Goal: Use online tool/utility: Utilize a website feature to perform a specific function

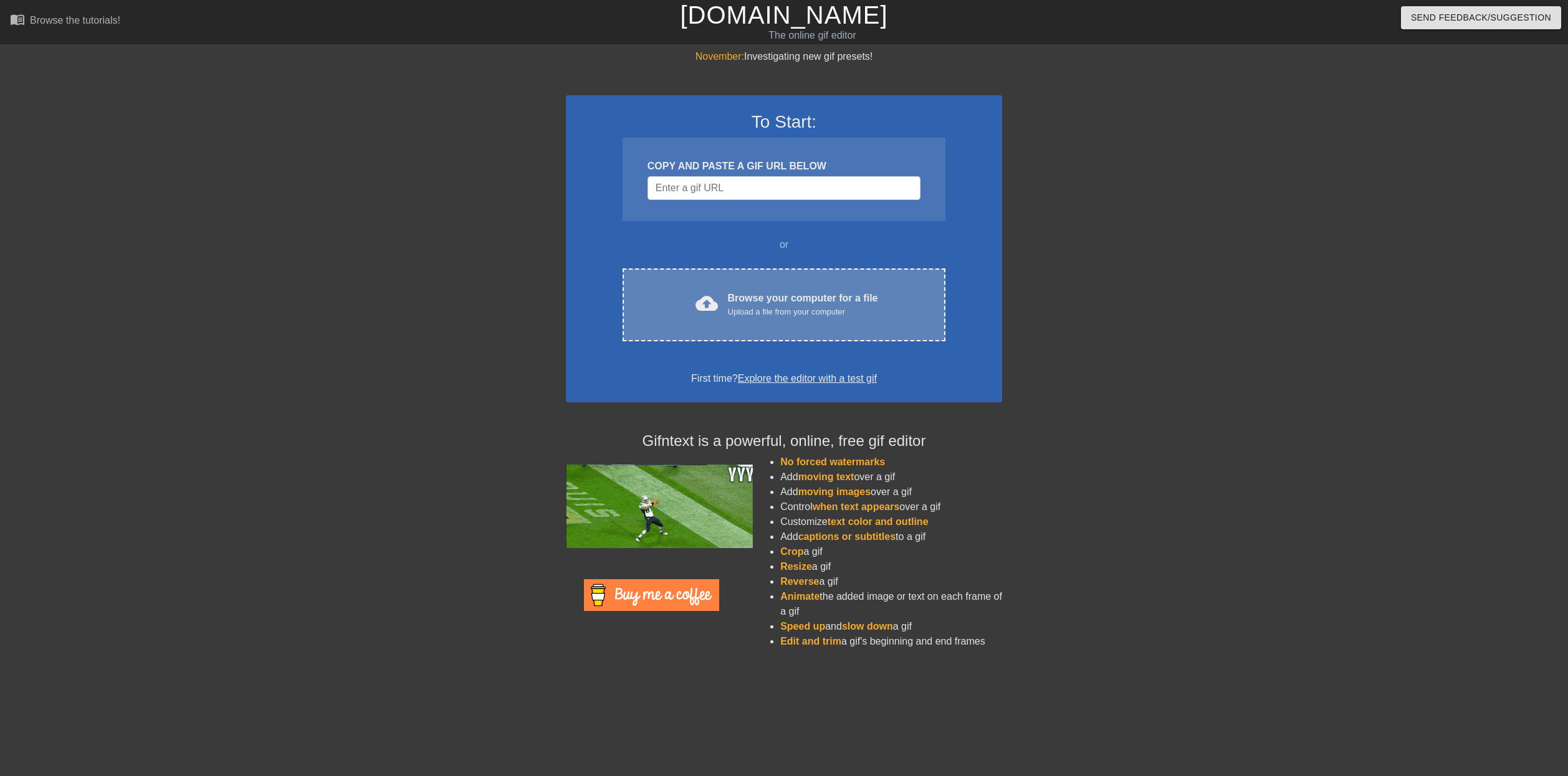
click at [872, 299] on div "Browse your computer for a file Upload a file from your computer" at bounding box center [803, 304] width 150 height 27
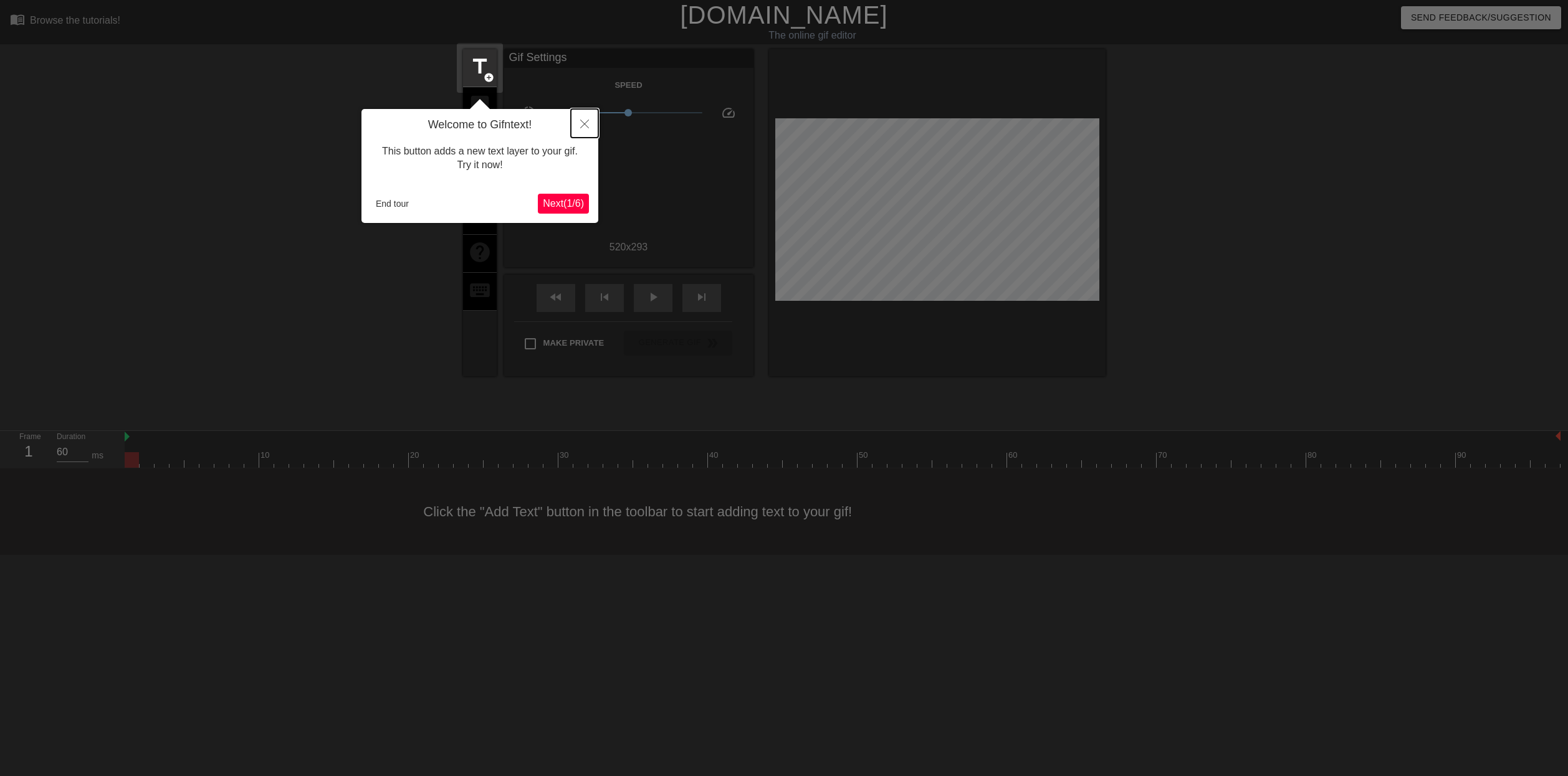
click at [582, 125] on icon "Close" at bounding box center [584, 124] width 8 height 8
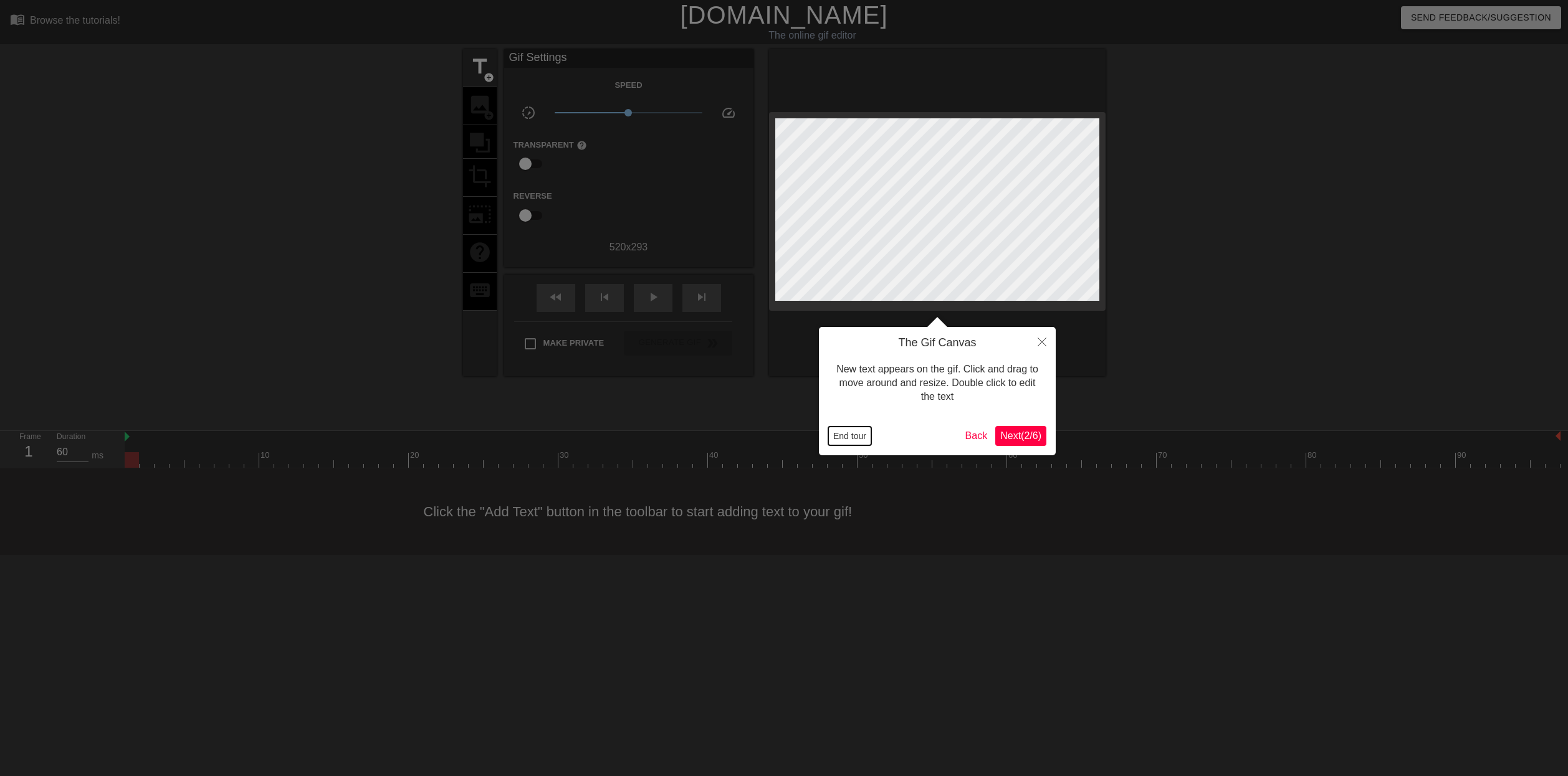
click at [848, 429] on button "End tour" at bounding box center [850, 436] width 43 height 19
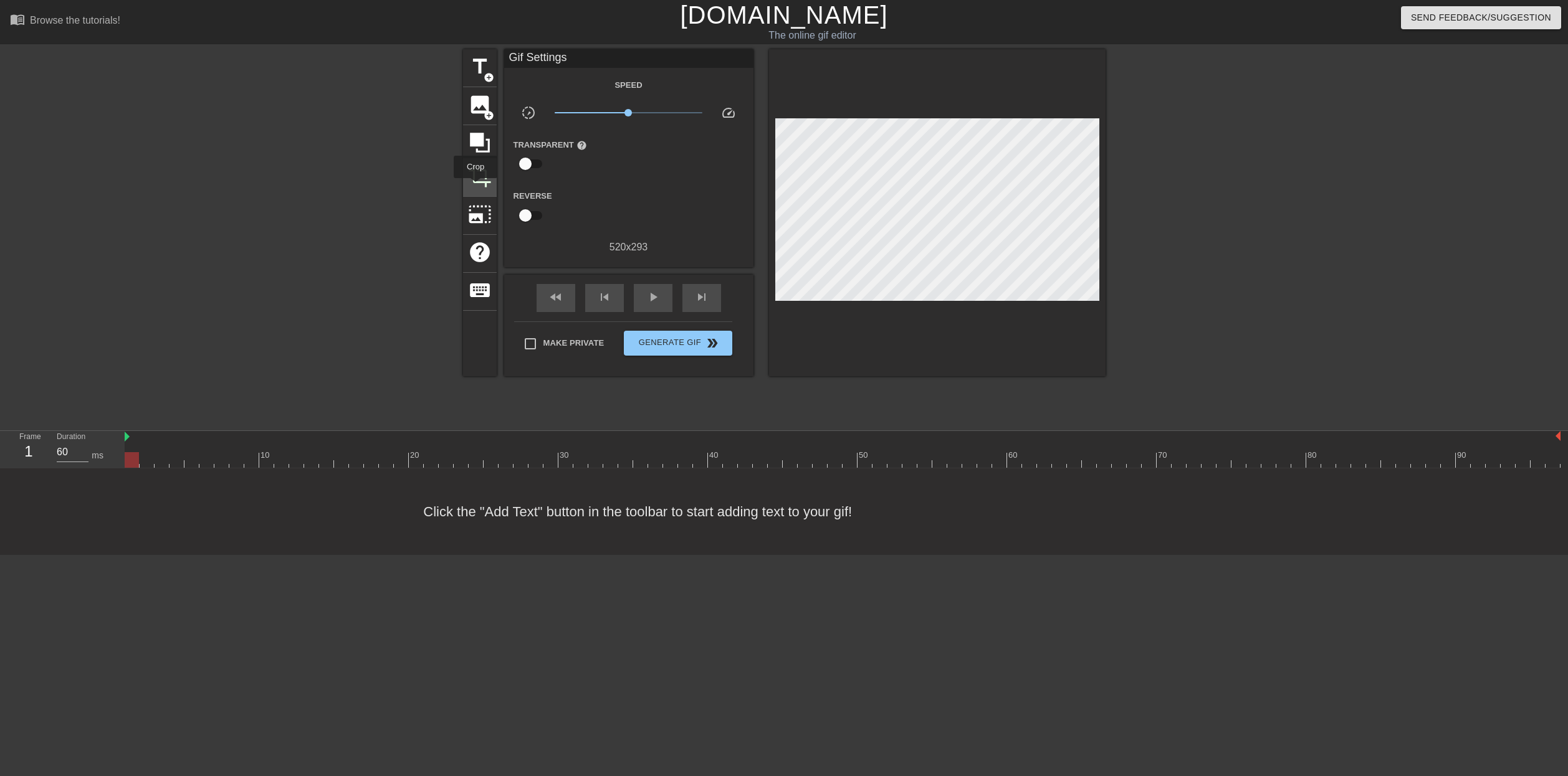
click at [476, 187] on div "crop" at bounding box center [480, 178] width 34 height 38
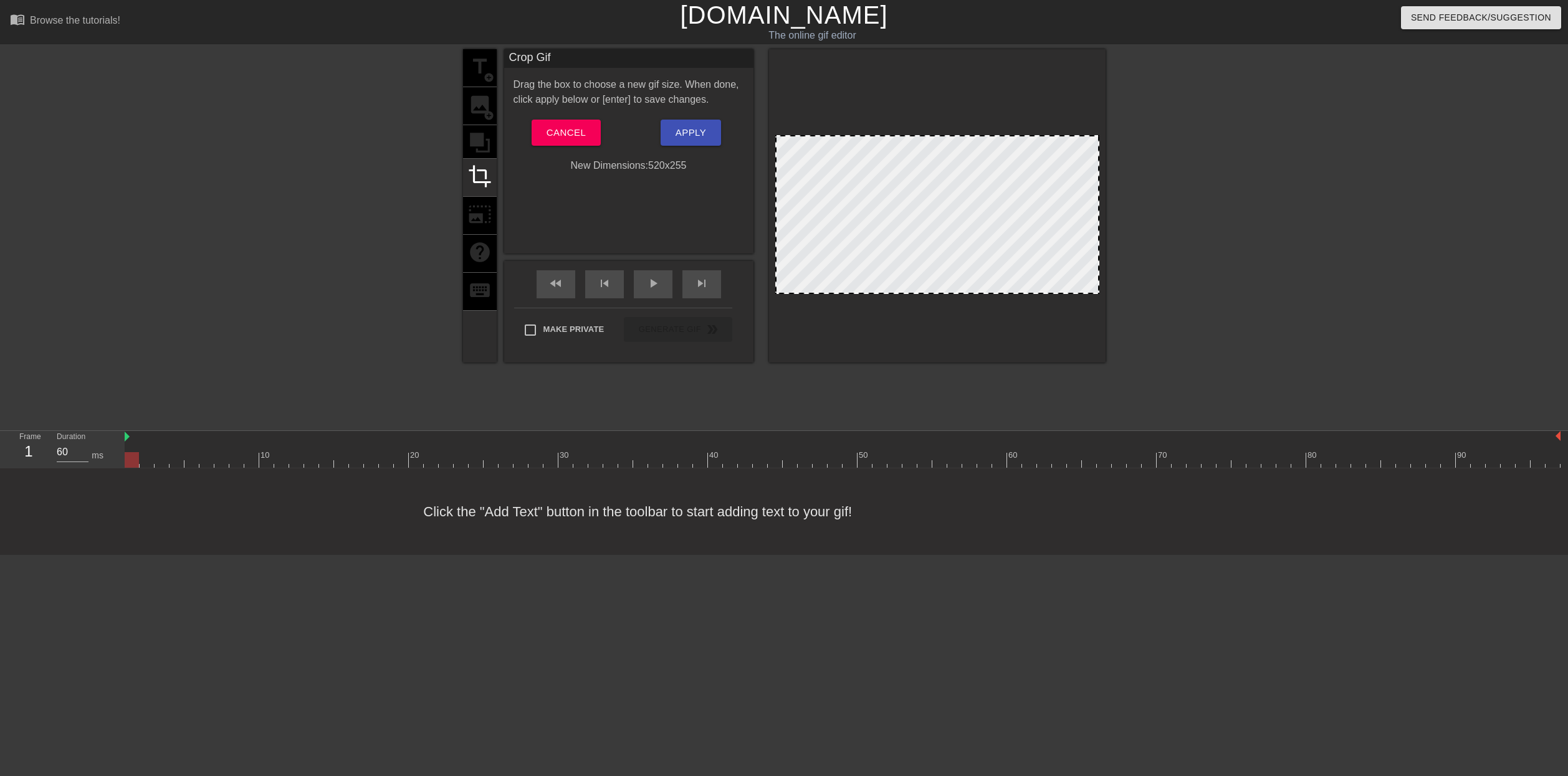
drag, startPoint x: 931, startPoint y: 113, endPoint x: 933, endPoint y: 137, distance: 24.1
drag, startPoint x: 922, startPoint y: 292, endPoint x: 924, endPoint y: 267, distance: 25.1
click at [963, 313] on div at bounding box center [938, 206] width 336 height 313
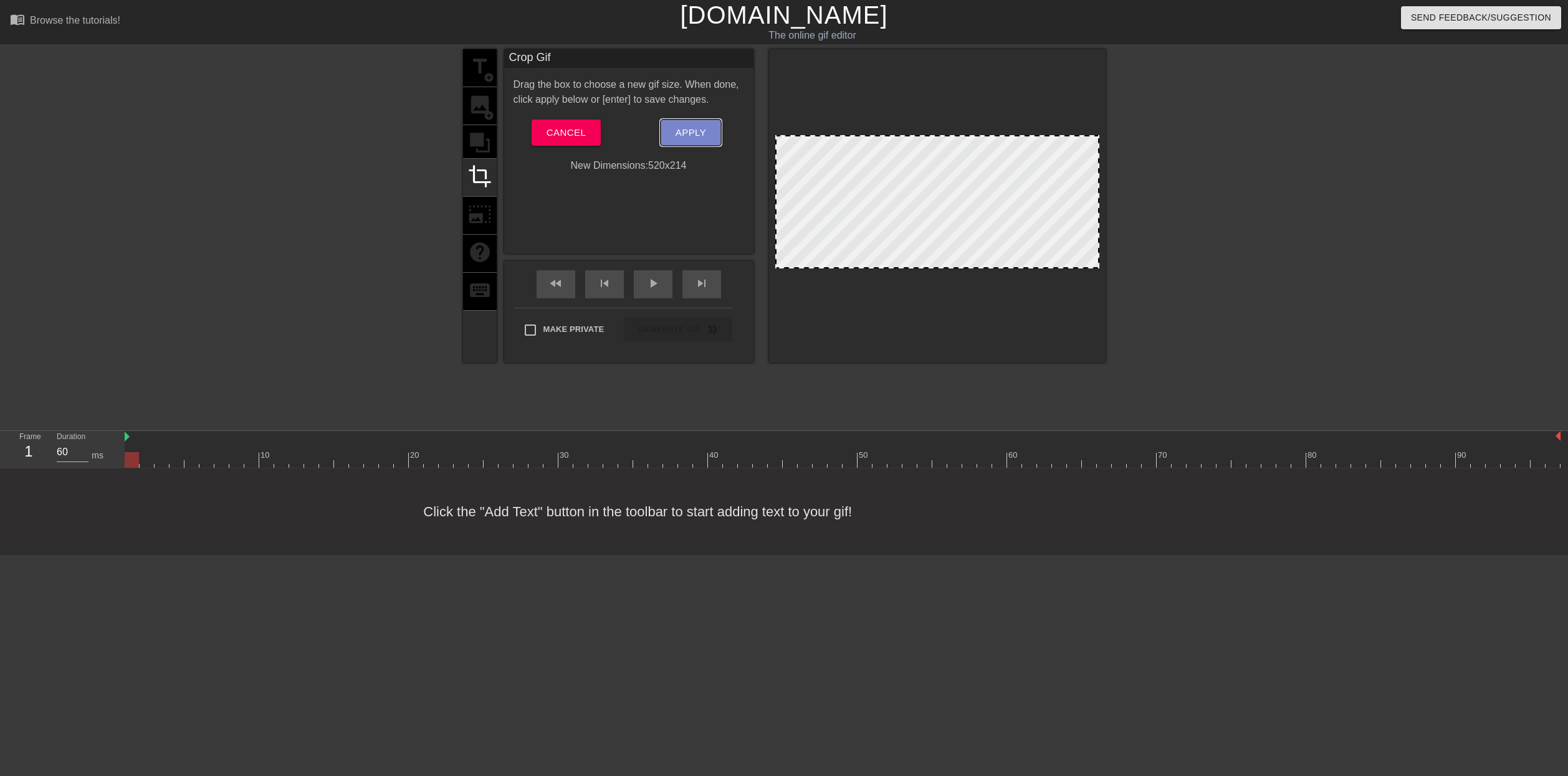
click at [699, 129] on span "Apply" at bounding box center [691, 133] width 31 height 16
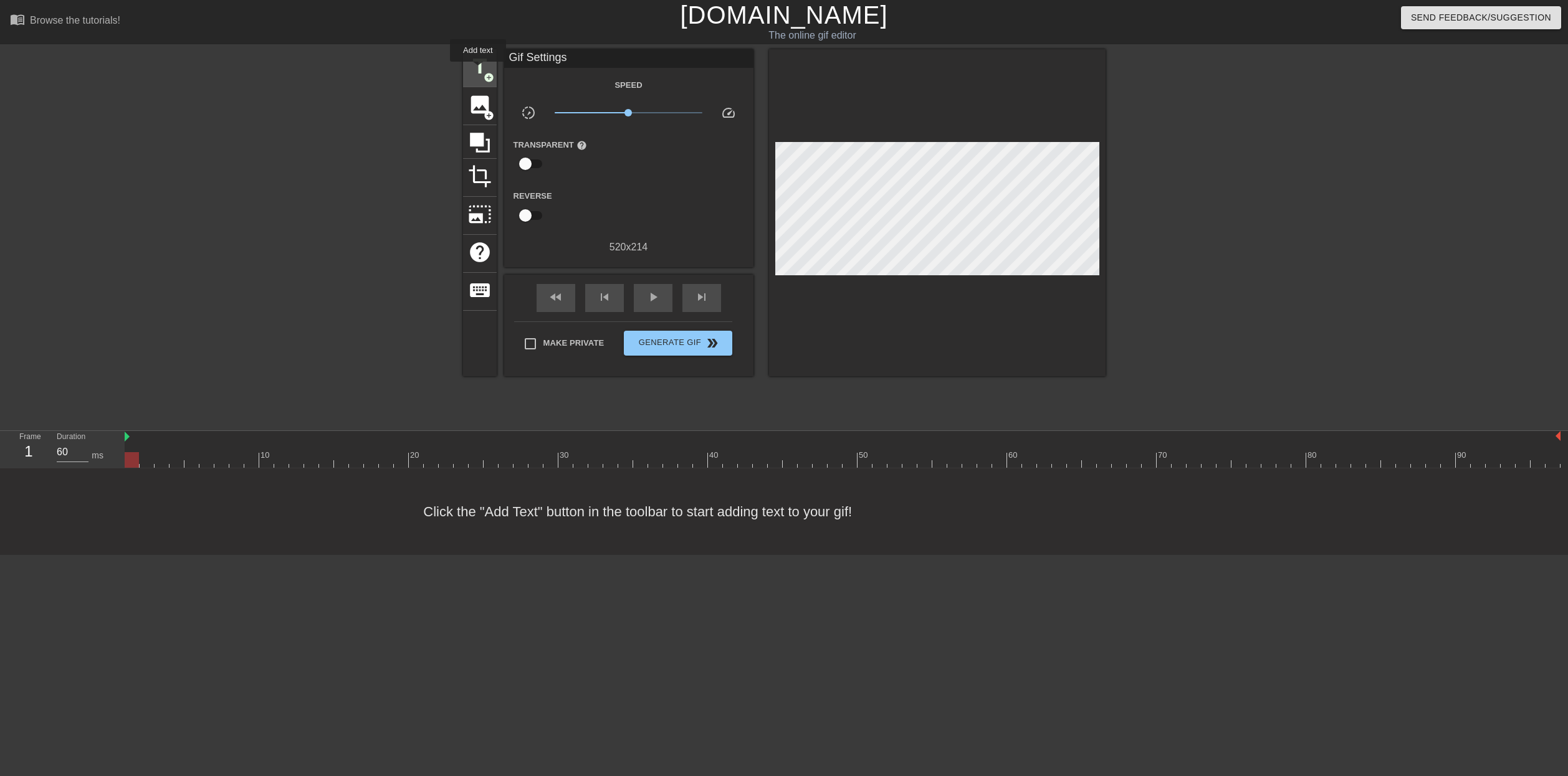
click at [479, 70] on span "title" at bounding box center [480, 67] width 24 height 24
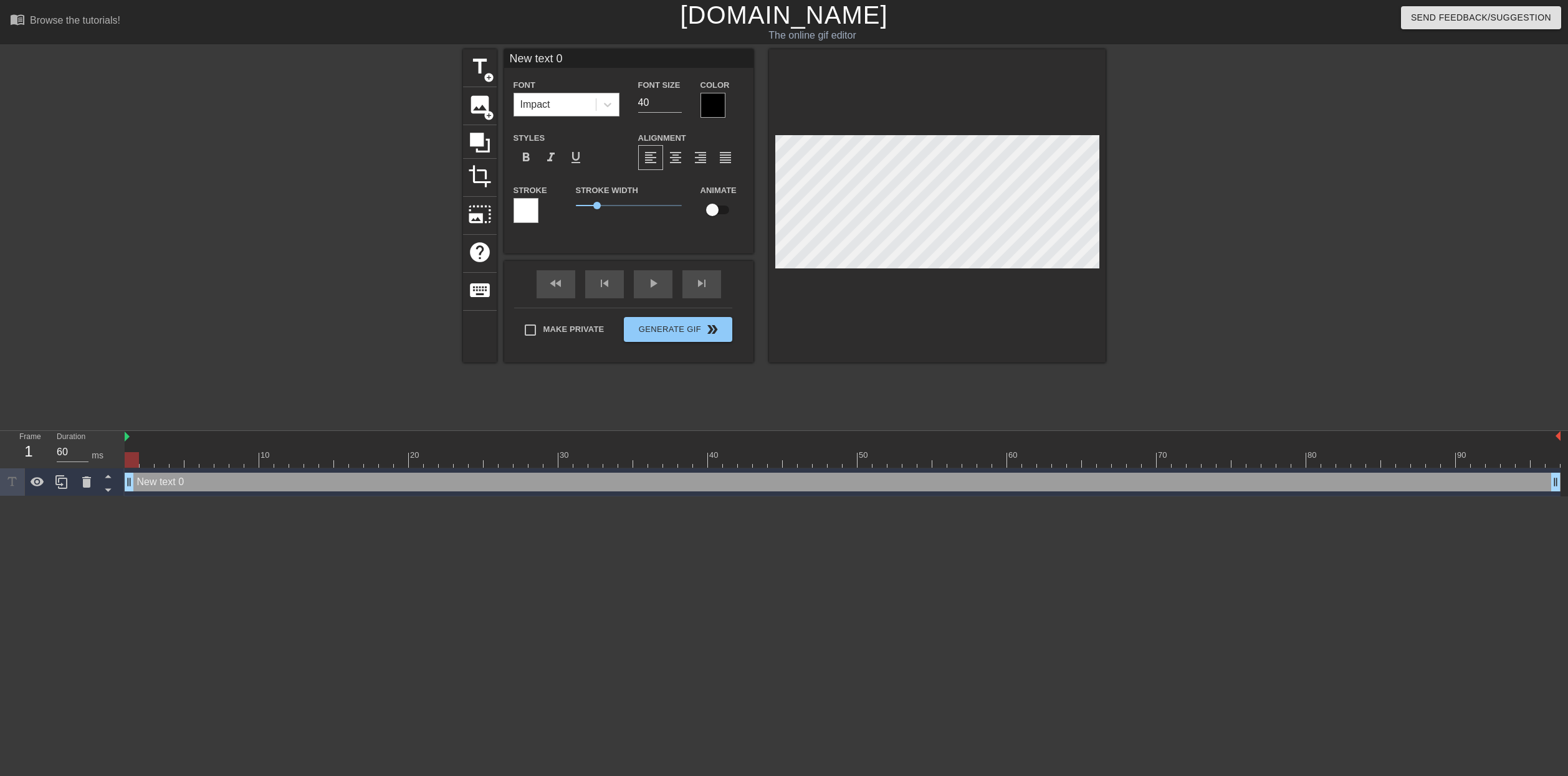
click at [583, 106] on div "Impact" at bounding box center [555, 105] width 82 height 22
click at [529, 211] on div at bounding box center [526, 211] width 25 height 25
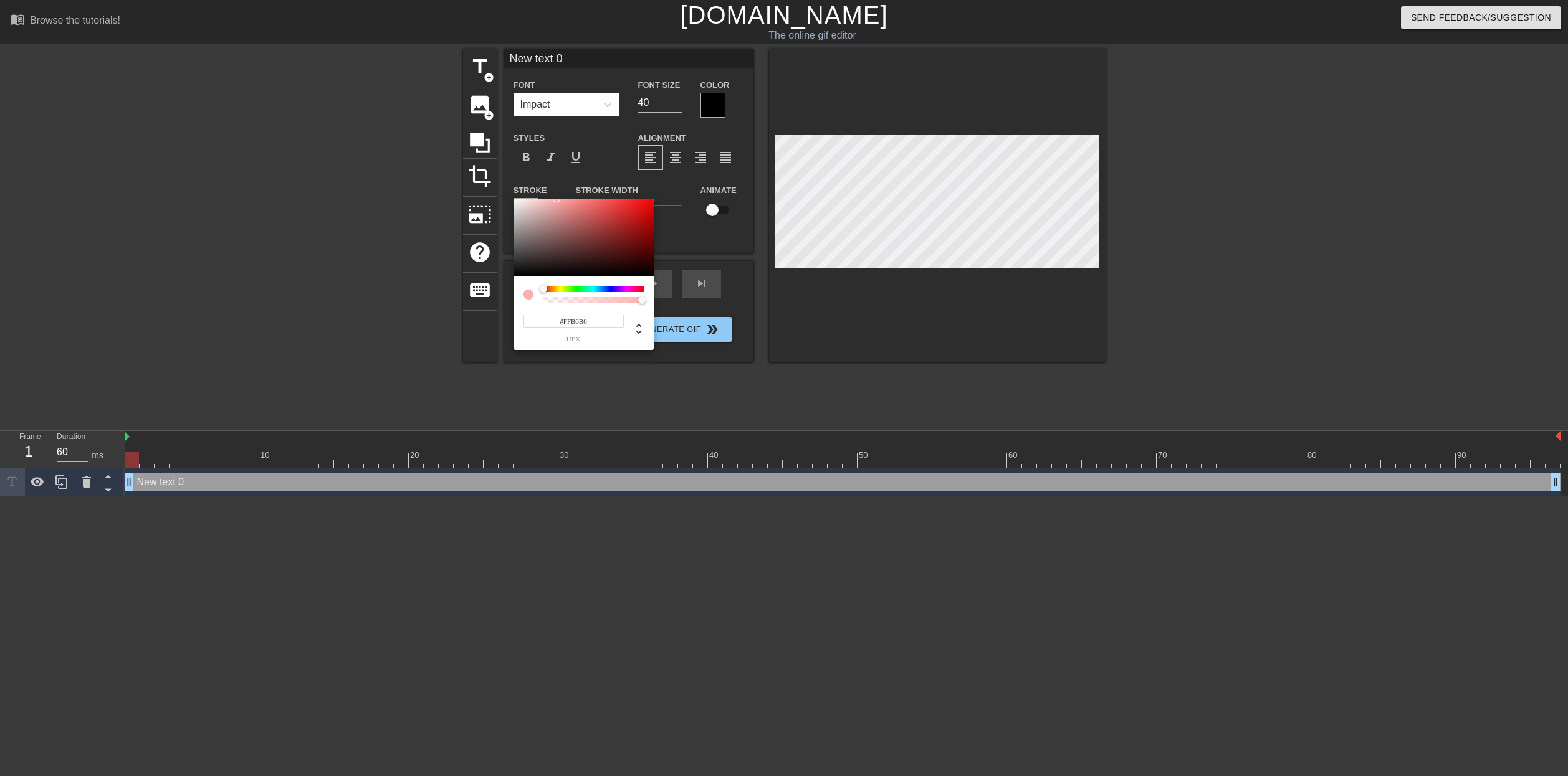
type input "#FFFFFF"
drag, startPoint x: 628, startPoint y: 237, endPoint x: 357, endPoint y: 158, distance: 282.3
click at [357, 158] on div "#FFFFFF hex" at bounding box center [784, 388] width 1568 height 776
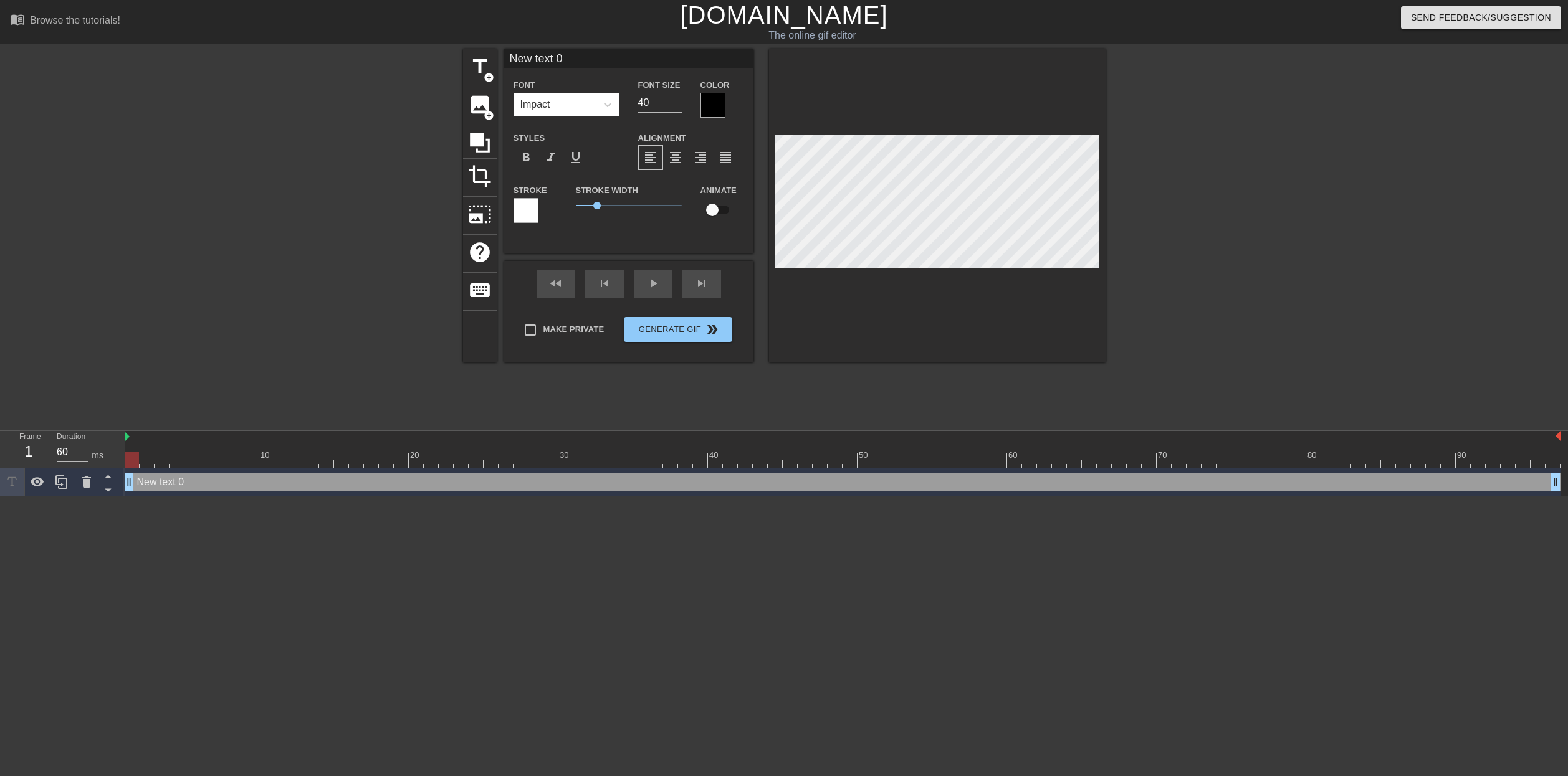
click at [568, 107] on div "Impact" at bounding box center [555, 105] width 82 height 22
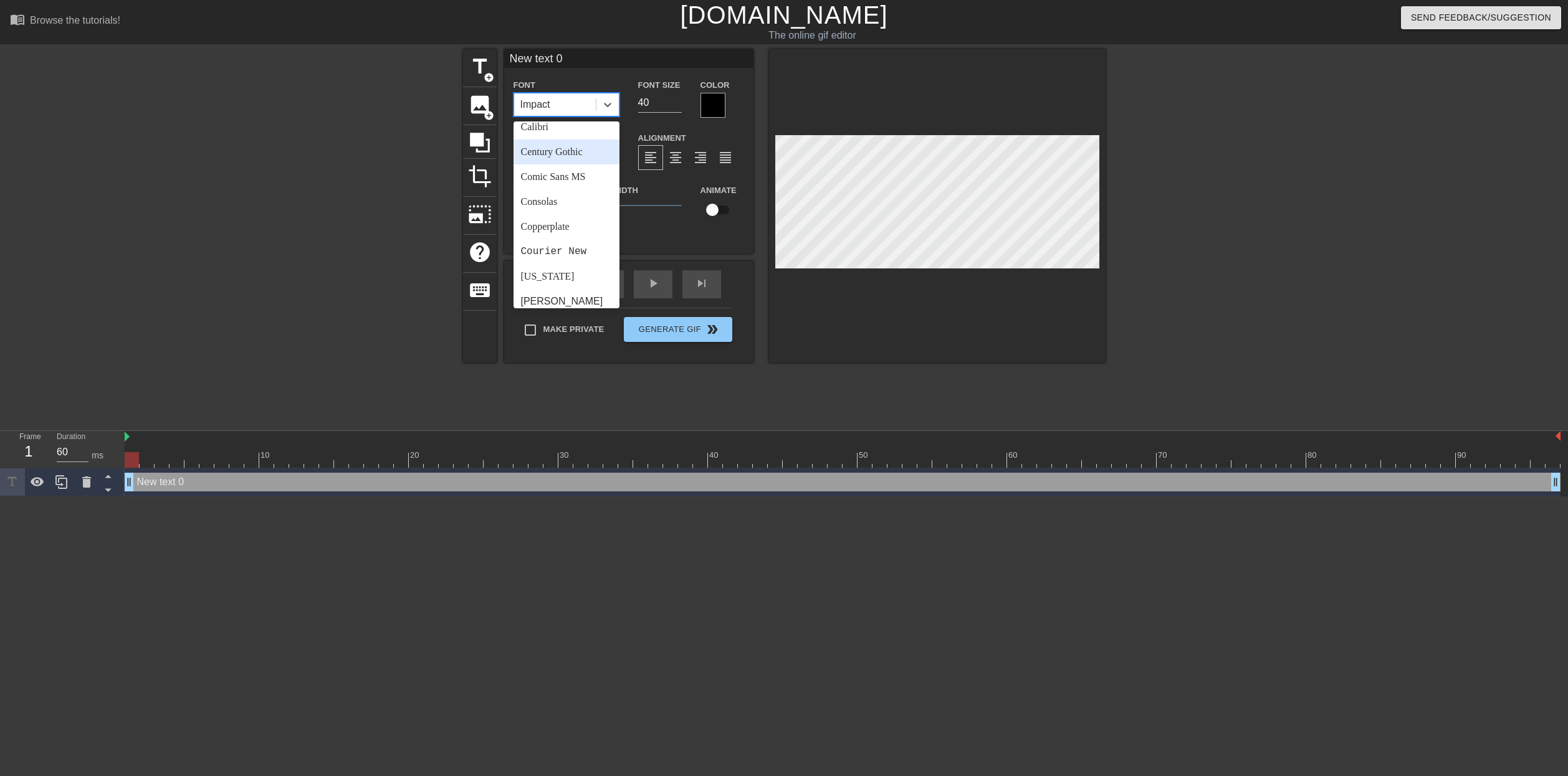
scroll to position [0, 0]
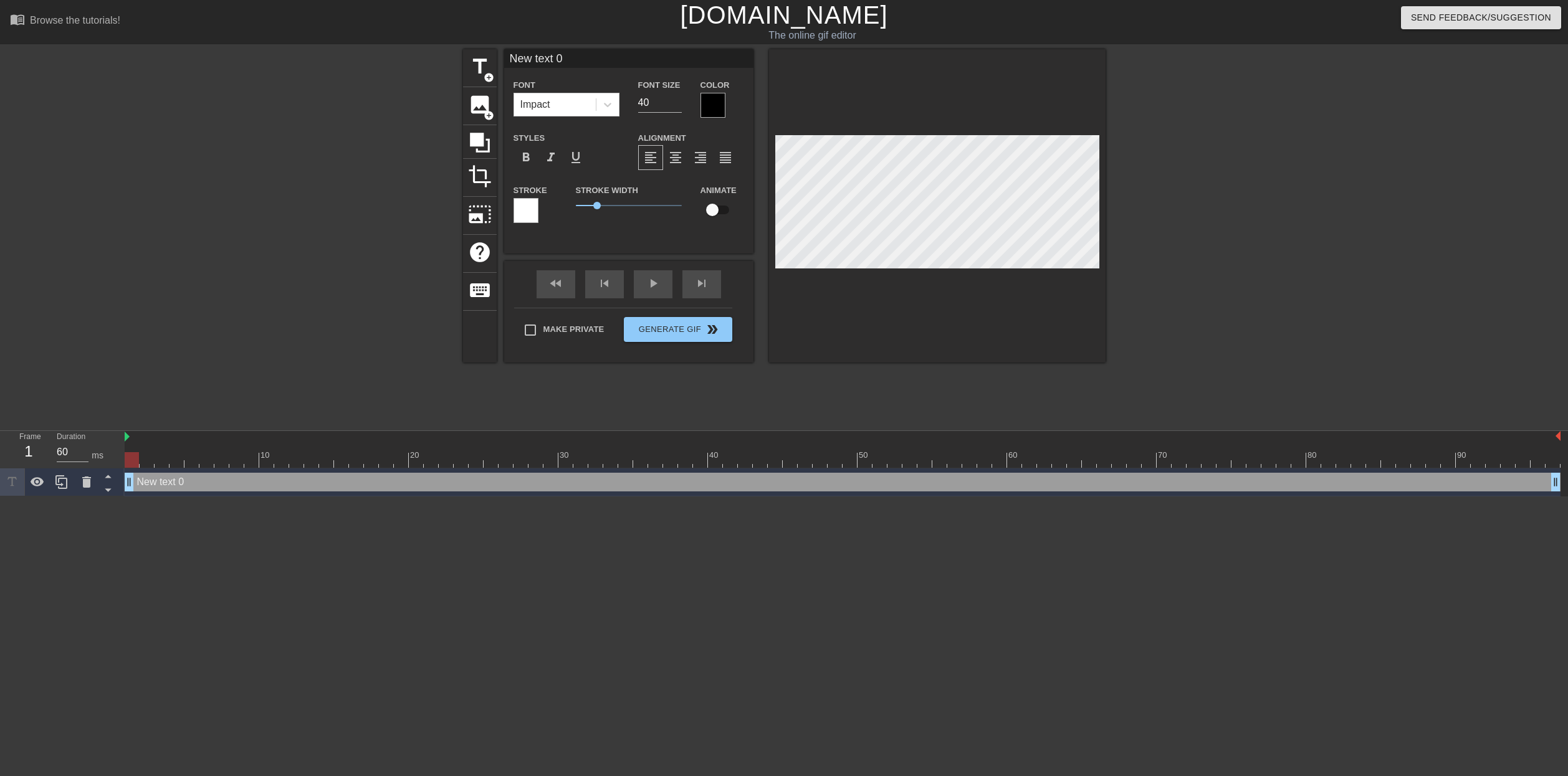
click at [572, 66] on input "New text 0" at bounding box center [628, 59] width 249 height 19
click at [579, 76] on div "New text 0 Font Impact Font Size 40 Color Styles format_bold format_italic form…" at bounding box center [628, 142] width 249 height 185
click at [578, 59] on input "New text 0" at bounding box center [628, 59] width 249 height 19
type input "N"
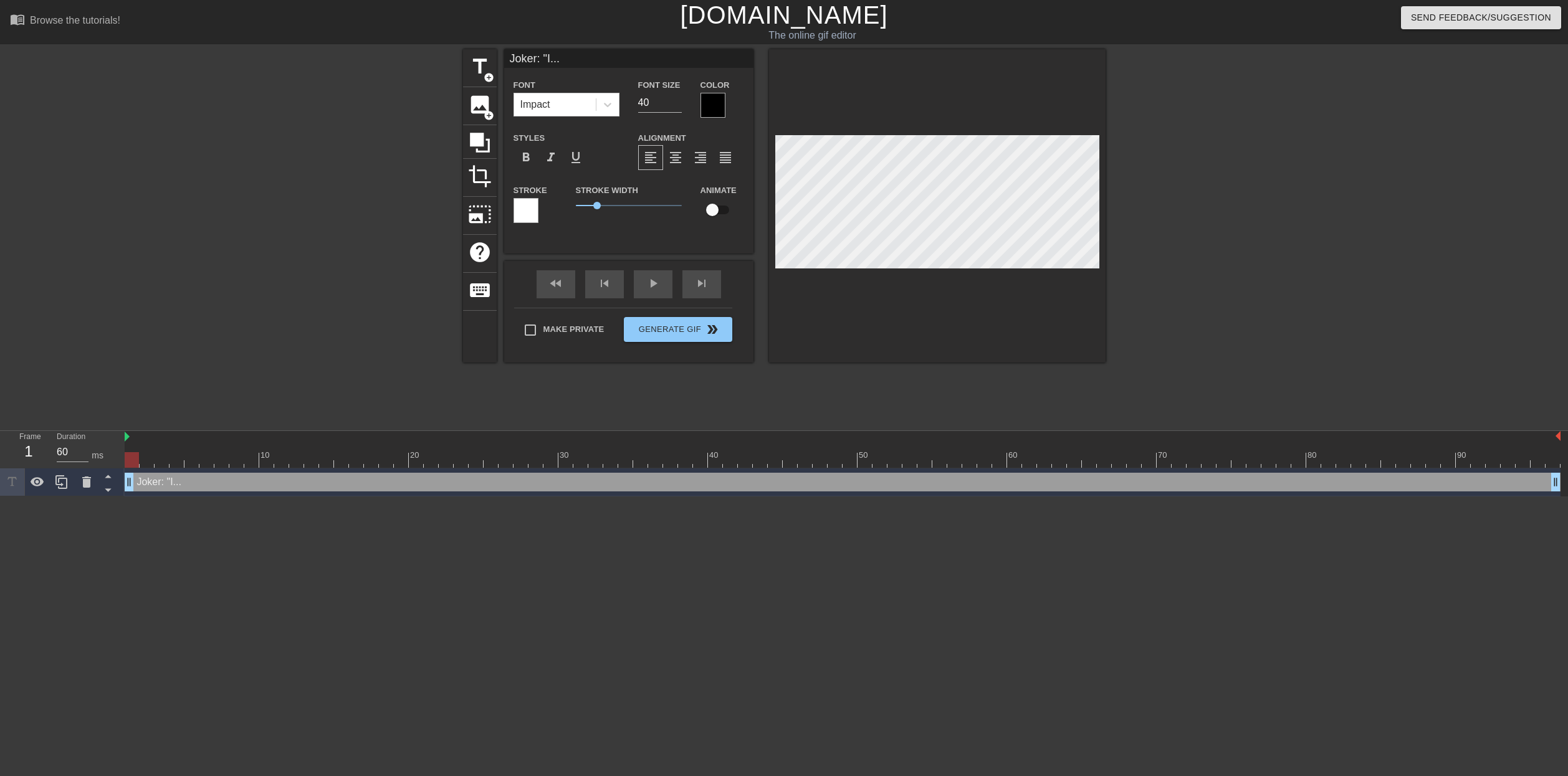
type input "Joker: "I...""
click at [474, 60] on span "title" at bounding box center [480, 67] width 24 height 24
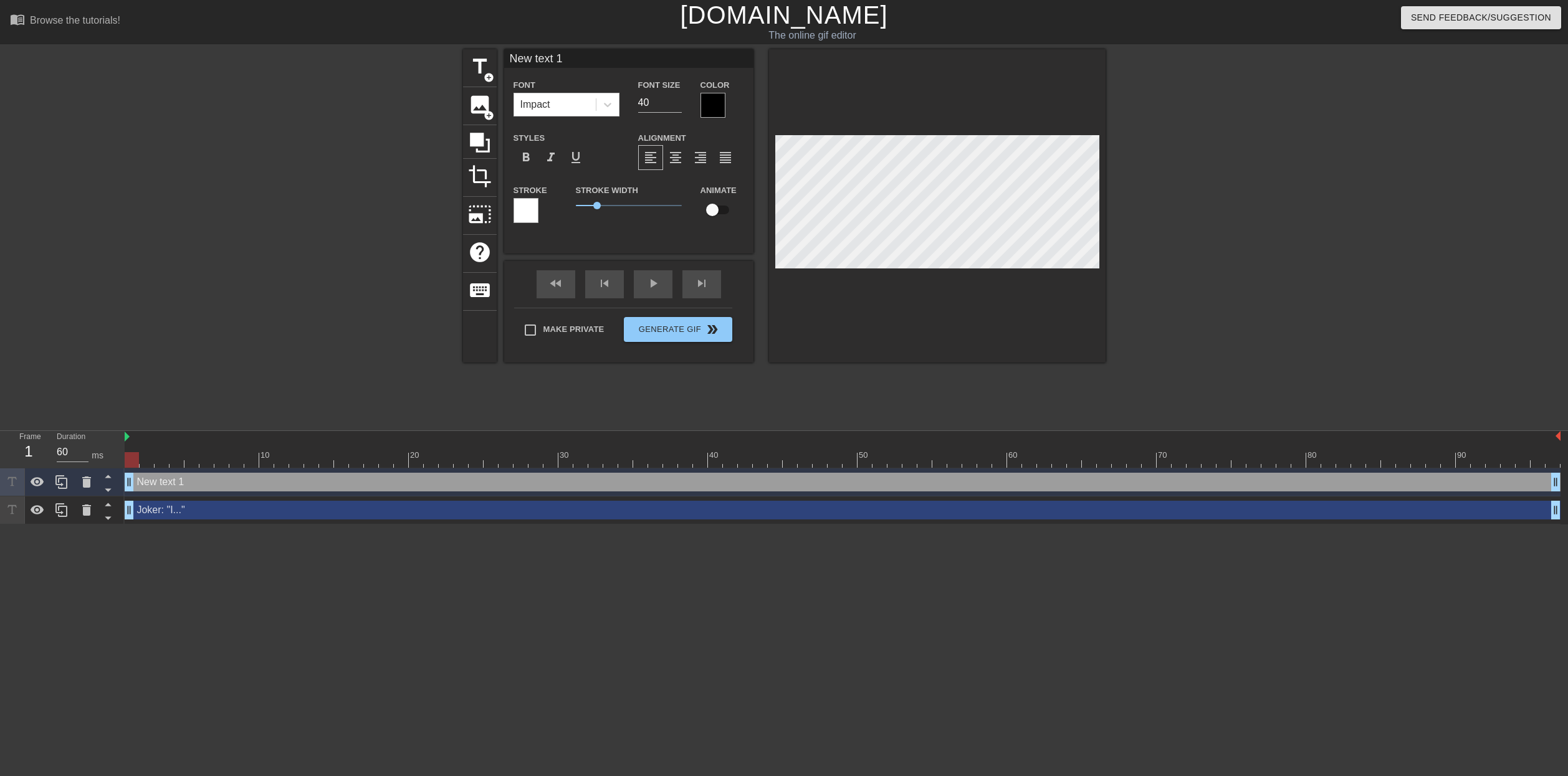
scroll to position [0, 2]
type input "J"
type textarea "J"
type input "Jo"
type textarea "Jo"
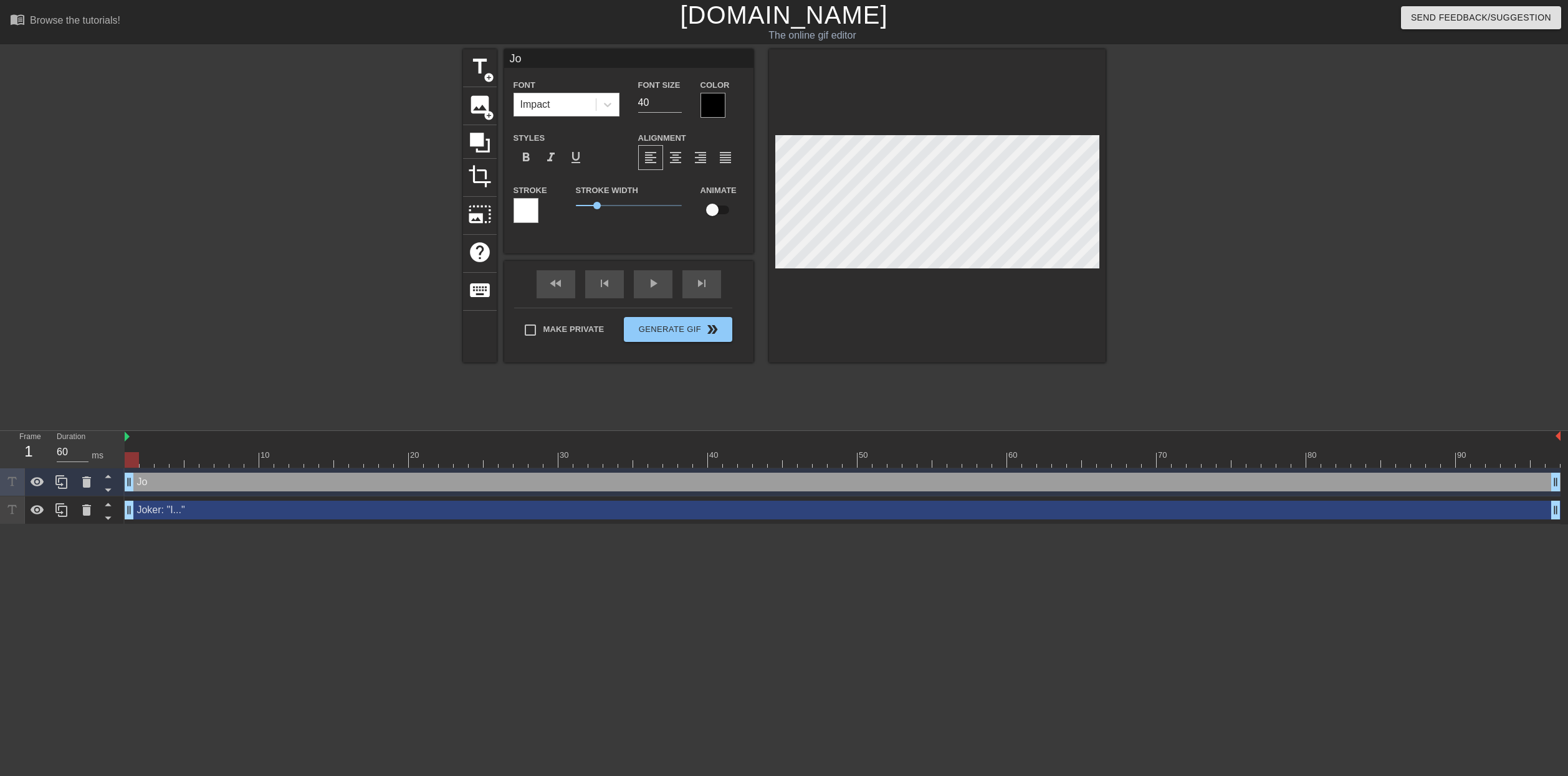
type input "Jok"
type textarea "Jok"
type input "Joke"
type textarea "Joke"
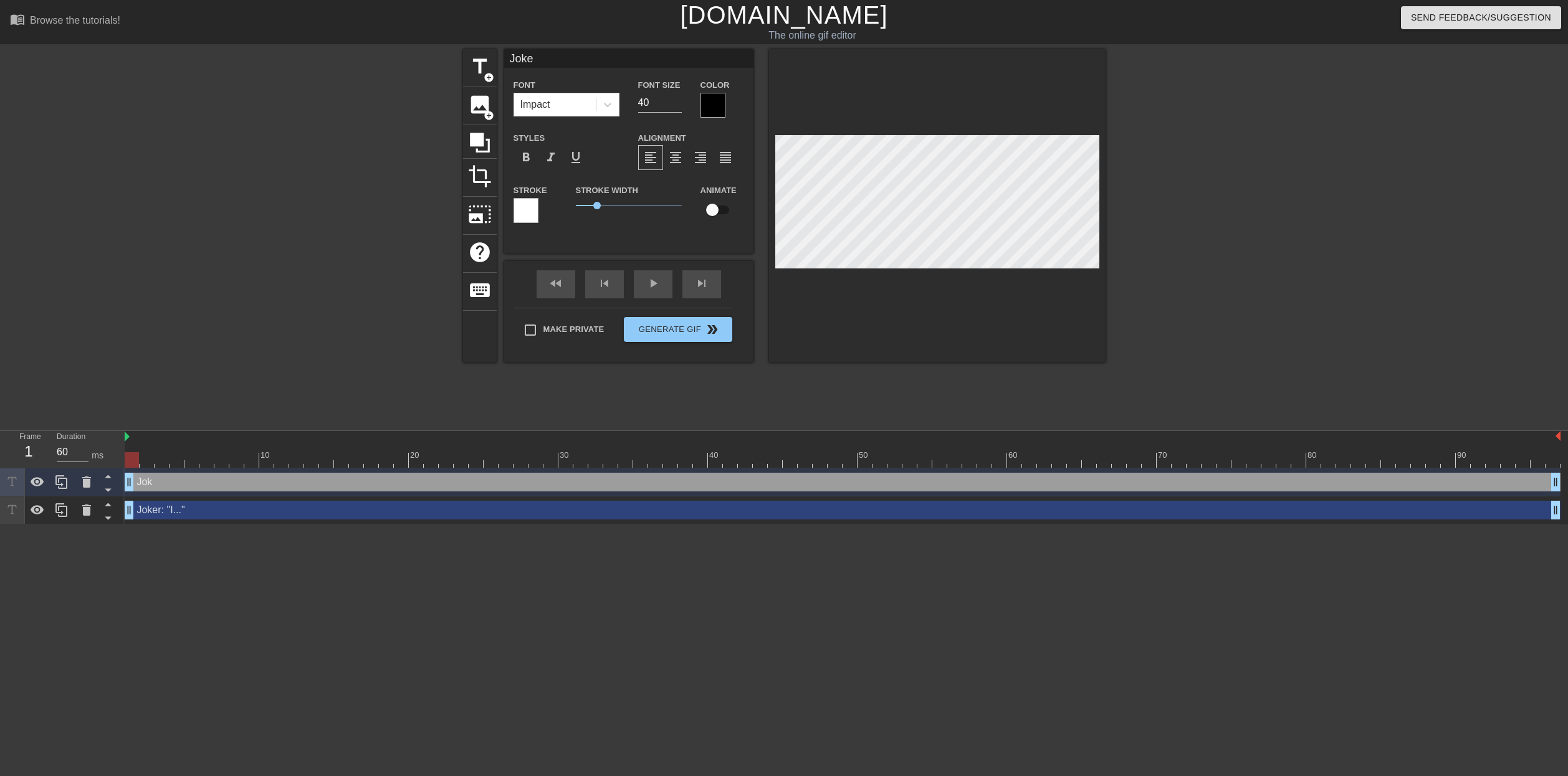
type input "Joker"
type textarea "Joker"
type input "Joker:"
type textarea "Joker:"
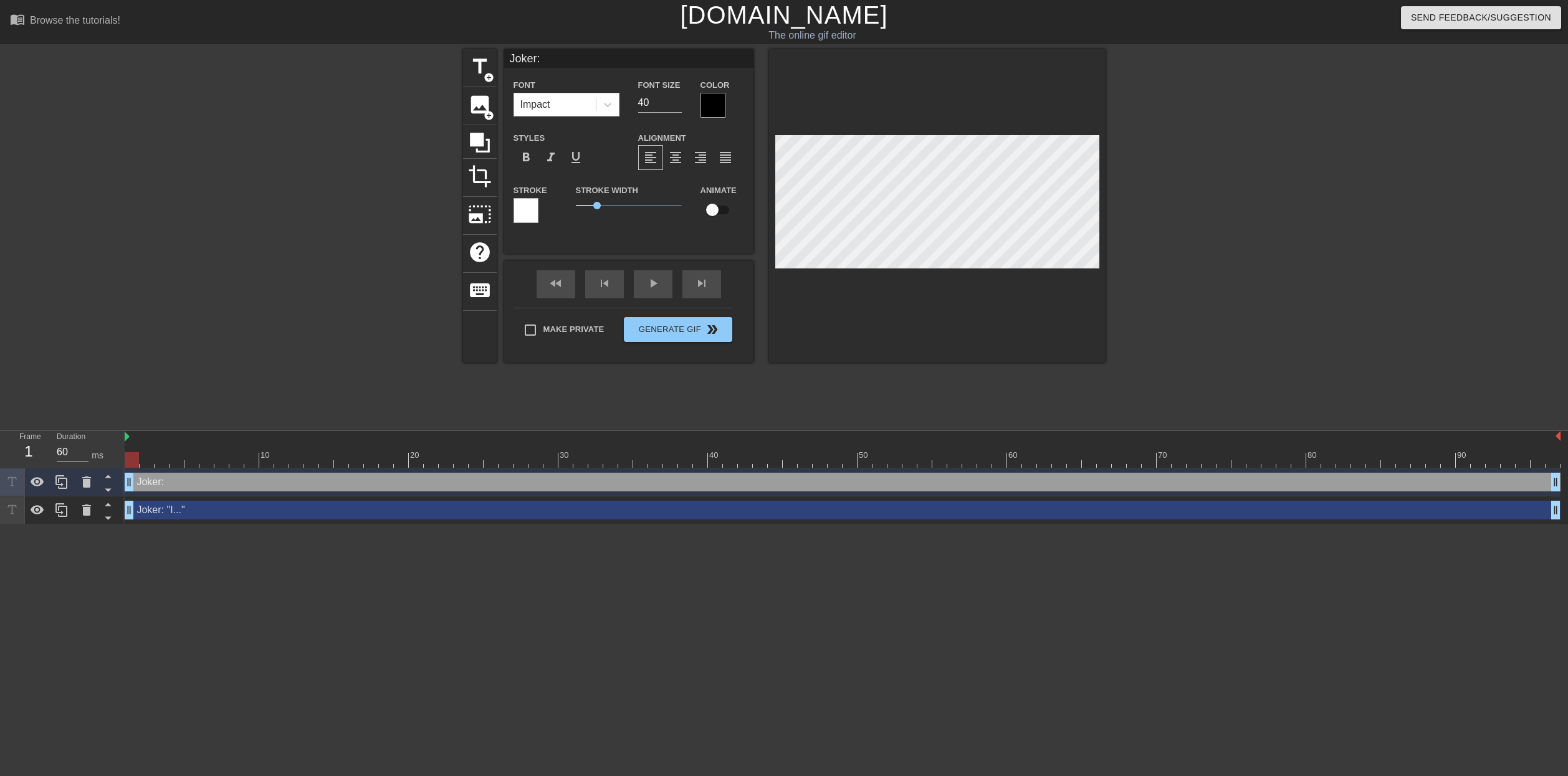
type input "Joker:"
type textarea "Joker:"
type input "Joker: ""
type textarea "Joker: ""
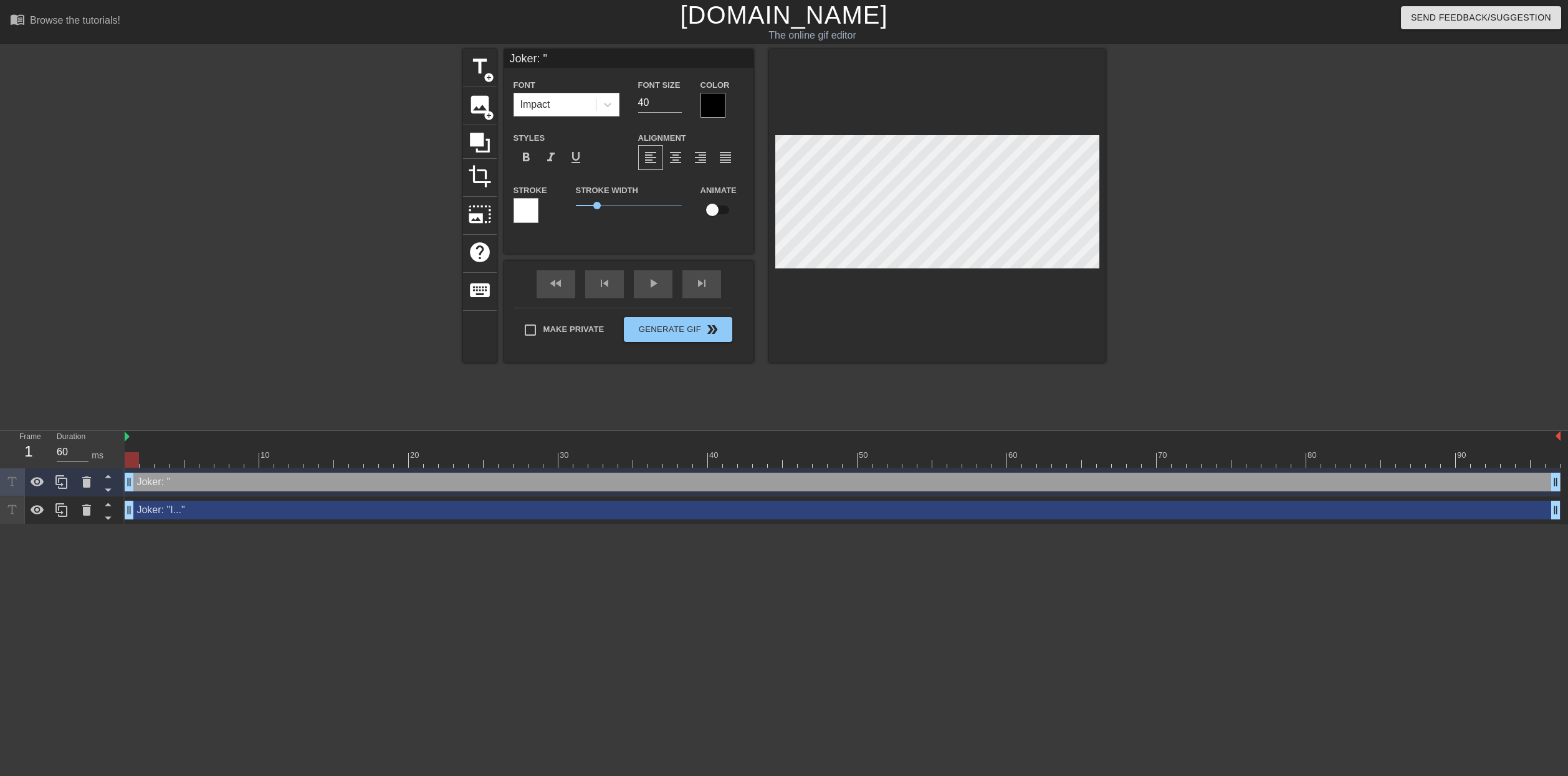
type input "Joker: "I"
type textarea "Joker: "I"
type input "Joker: "I."
type textarea "Joker: "I."
type input "Joker: "I.."
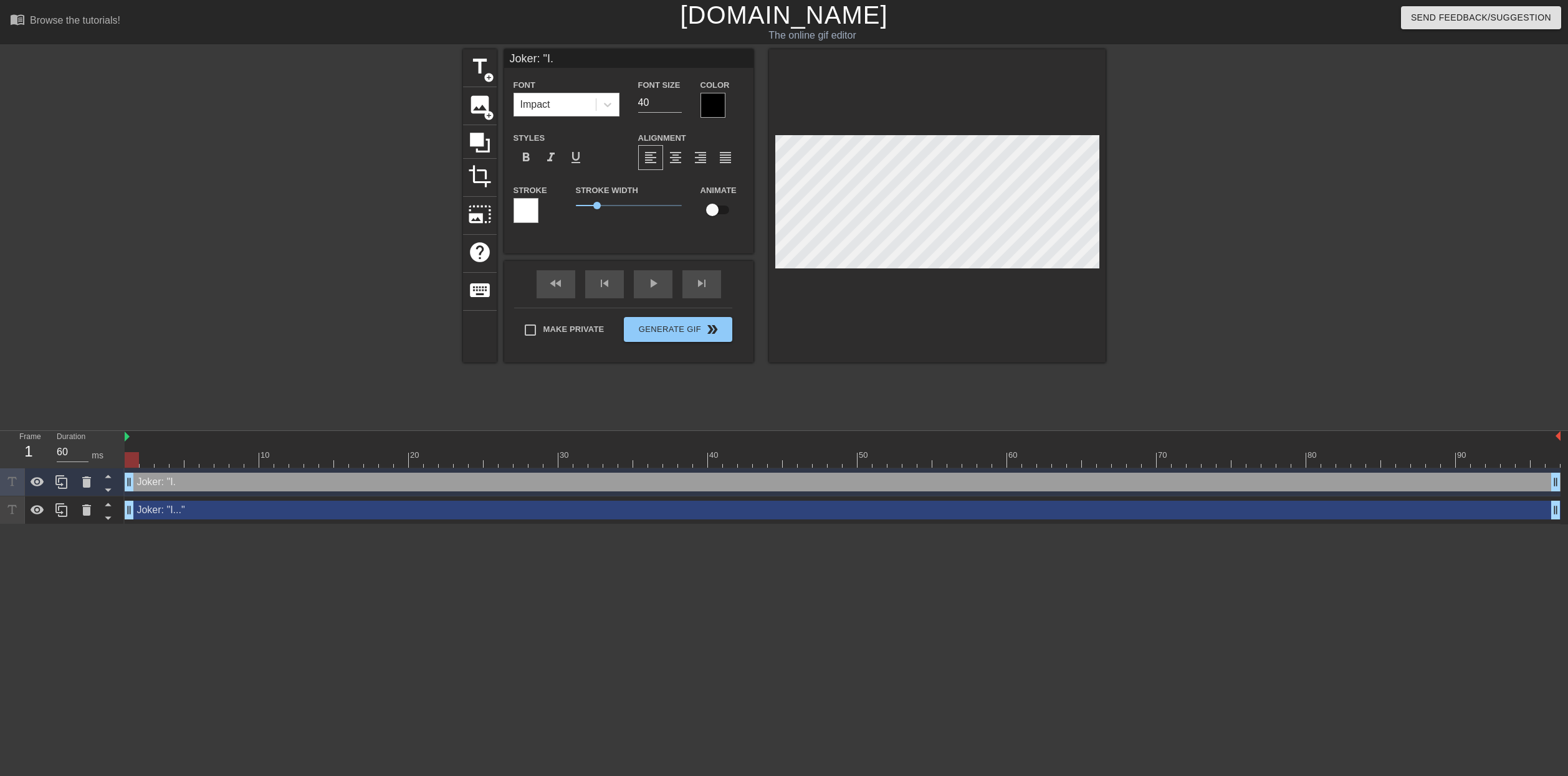
type textarea "Joker: "I.."
type input "Joker: "I..."
type textarea "Joker: "I..."
type input "Joker: "I...""
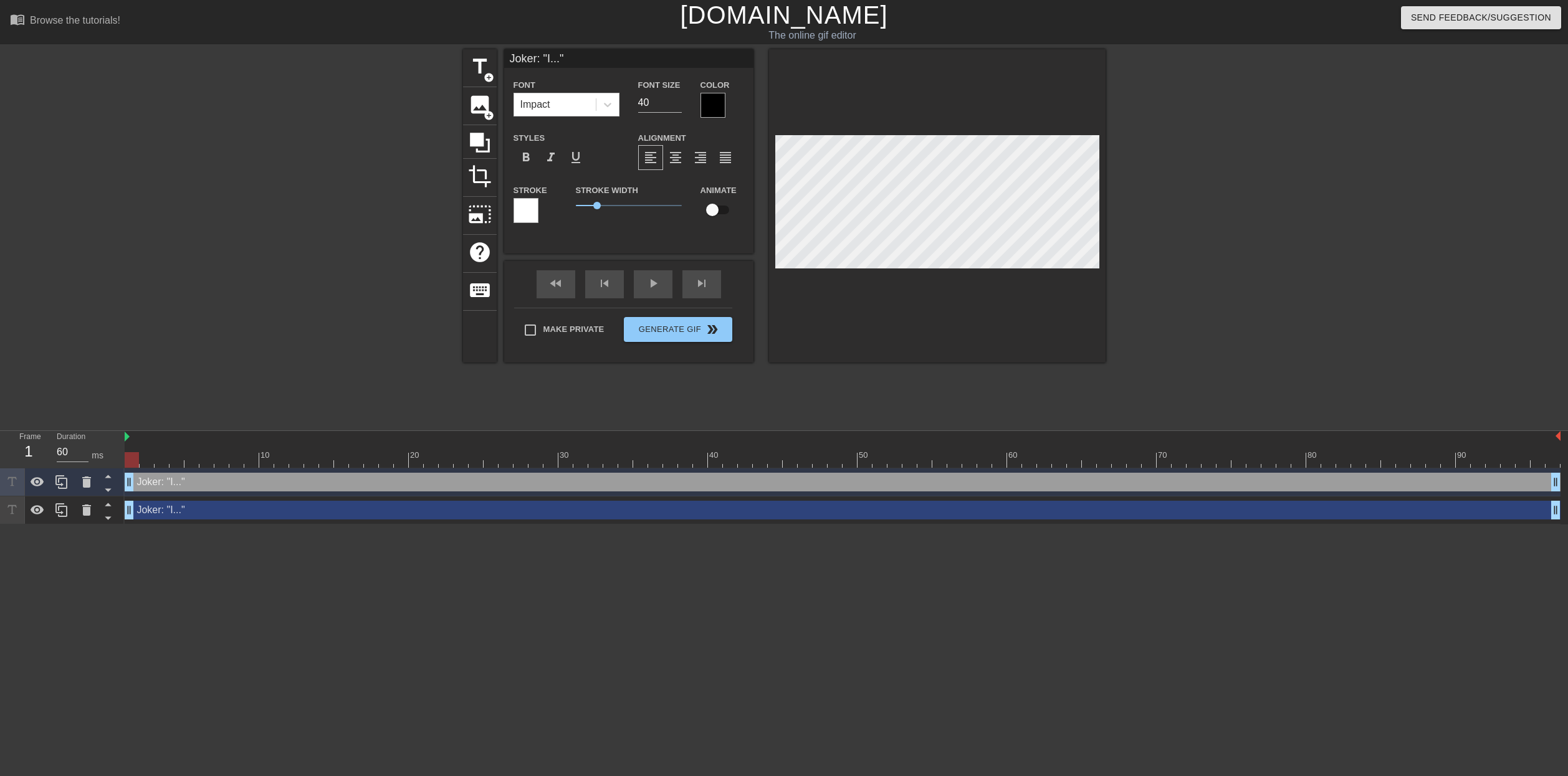
type textarea "Joker: "I...""
click at [810, 485] on div "Joker: "I..." drag_handle drag_handle" at bounding box center [843, 482] width 1436 height 19
click at [495, 515] on div "Joker: "I..." drag_handle drag_handle" at bounding box center [843, 510] width 1436 height 19
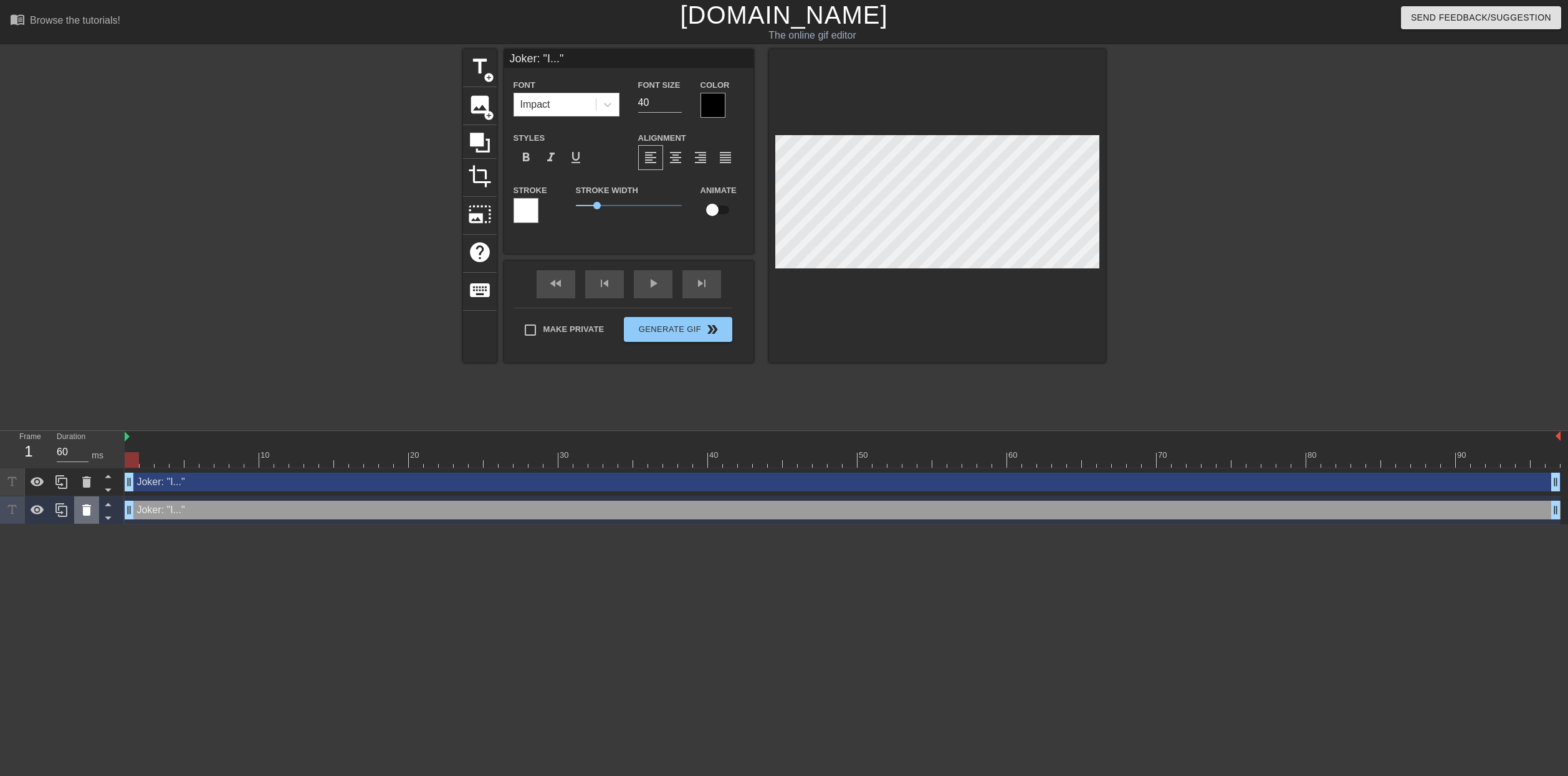
click at [88, 513] on icon at bounding box center [87, 510] width 8 height 11
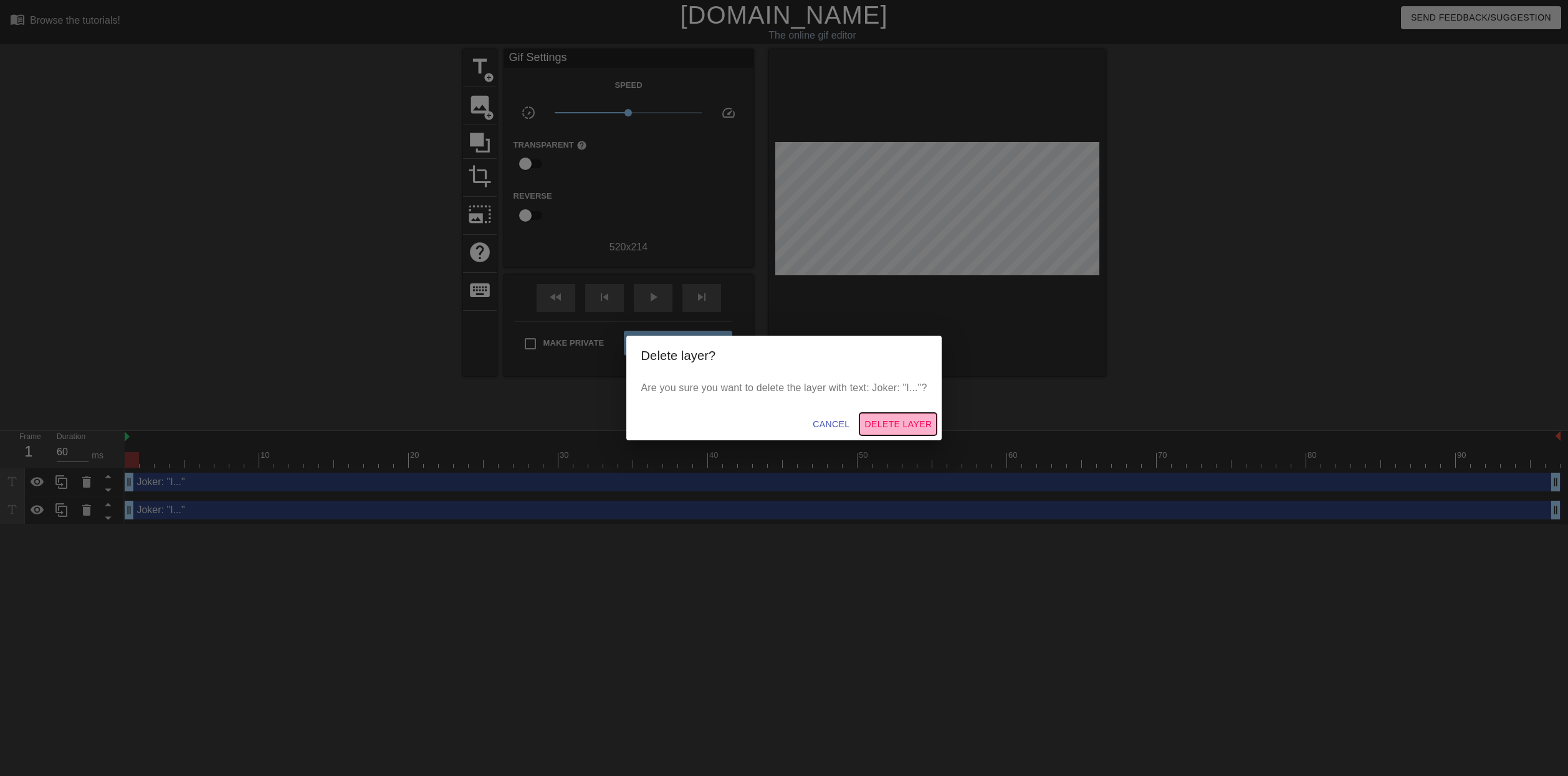
click at [915, 428] on span "Delete Layer" at bounding box center [898, 424] width 67 height 15
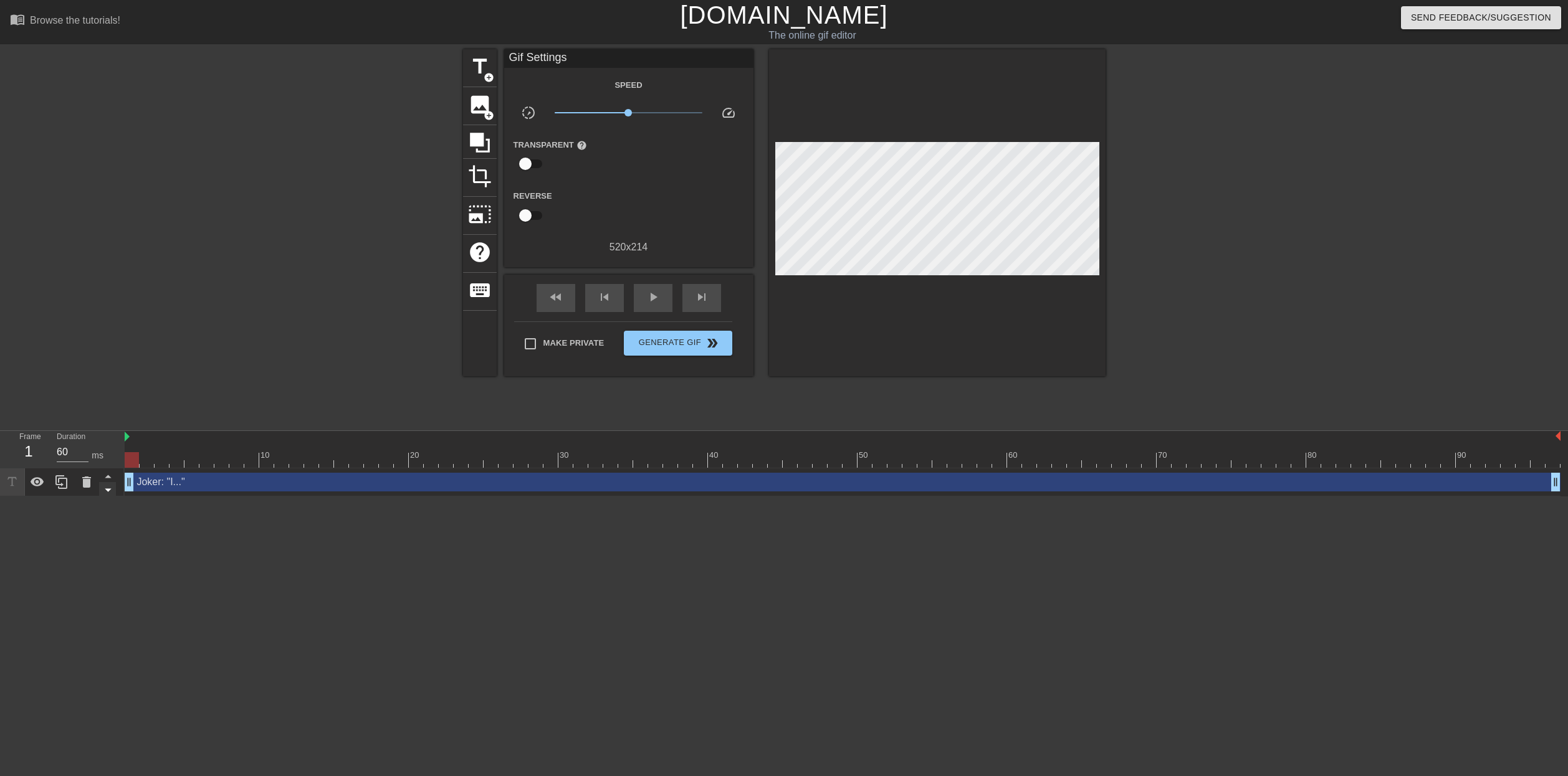
click at [112, 490] on icon at bounding box center [108, 490] width 15 height 15
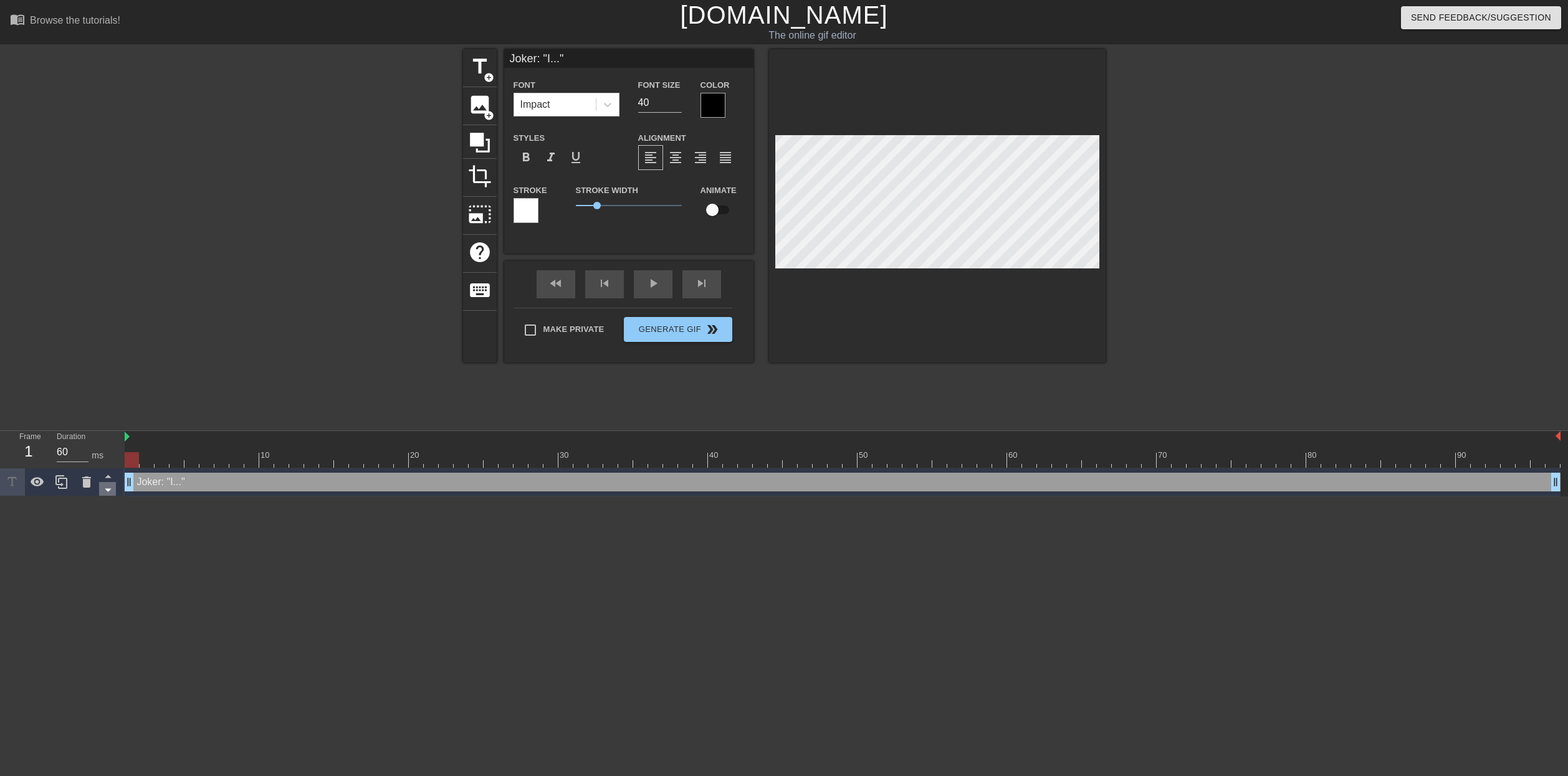
click at [112, 490] on icon at bounding box center [108, 490] width 15 height 15
click at [110, 471] on icon at bounding box center [108, 476] width 15 height 15
click at [112, 495] on icon at bounding box center [108, 490] width 15 height 15
click at [187, 485] on div "Joker: "I..." drag_handle drag_handle" at bounding box center [843, 482] width 1436 height 19
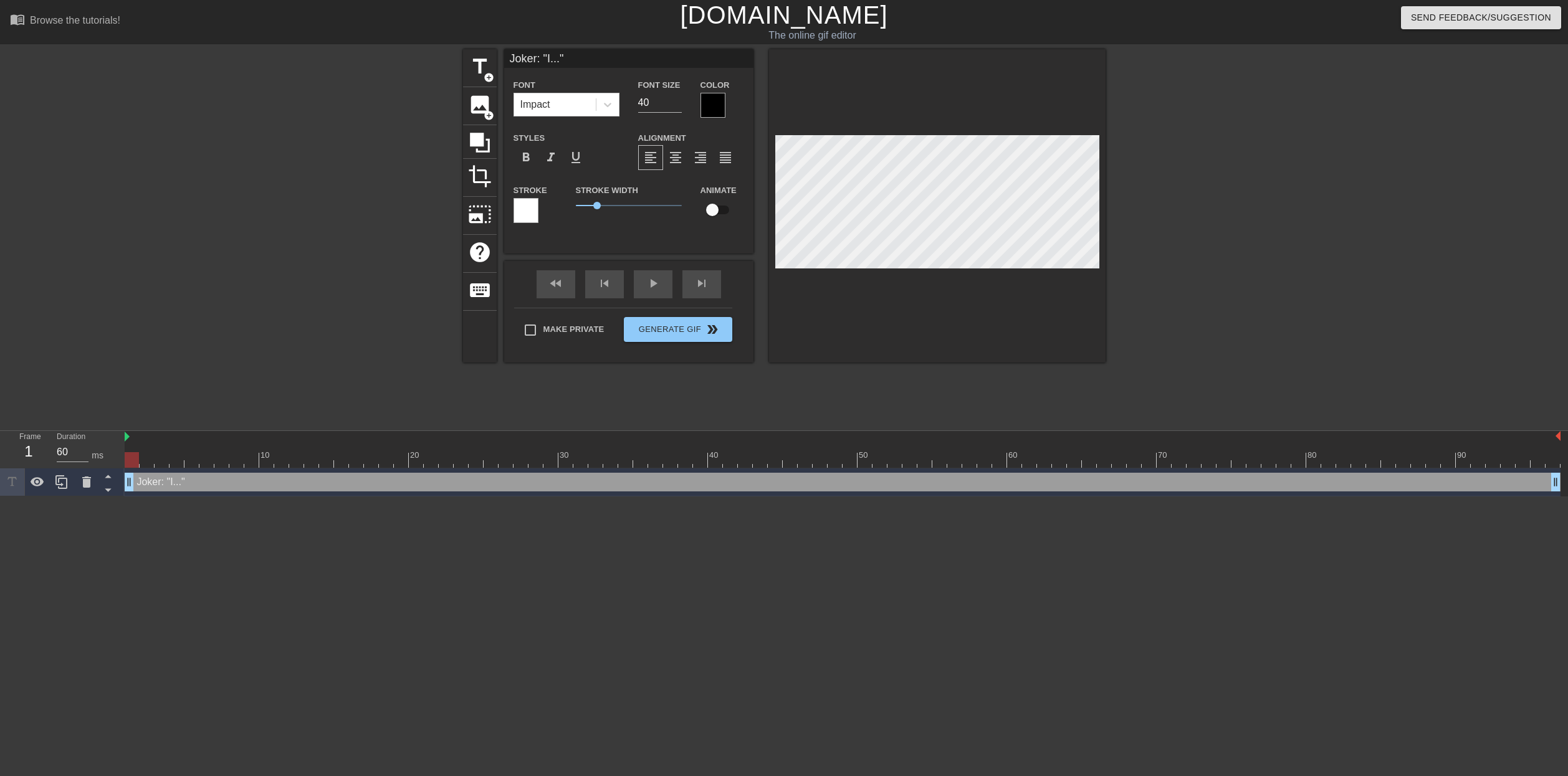
click at [187, 485] on div "Joker: "I..." drag_handle drag_handle" at bounding box center [843, 482] width 1436 height 19
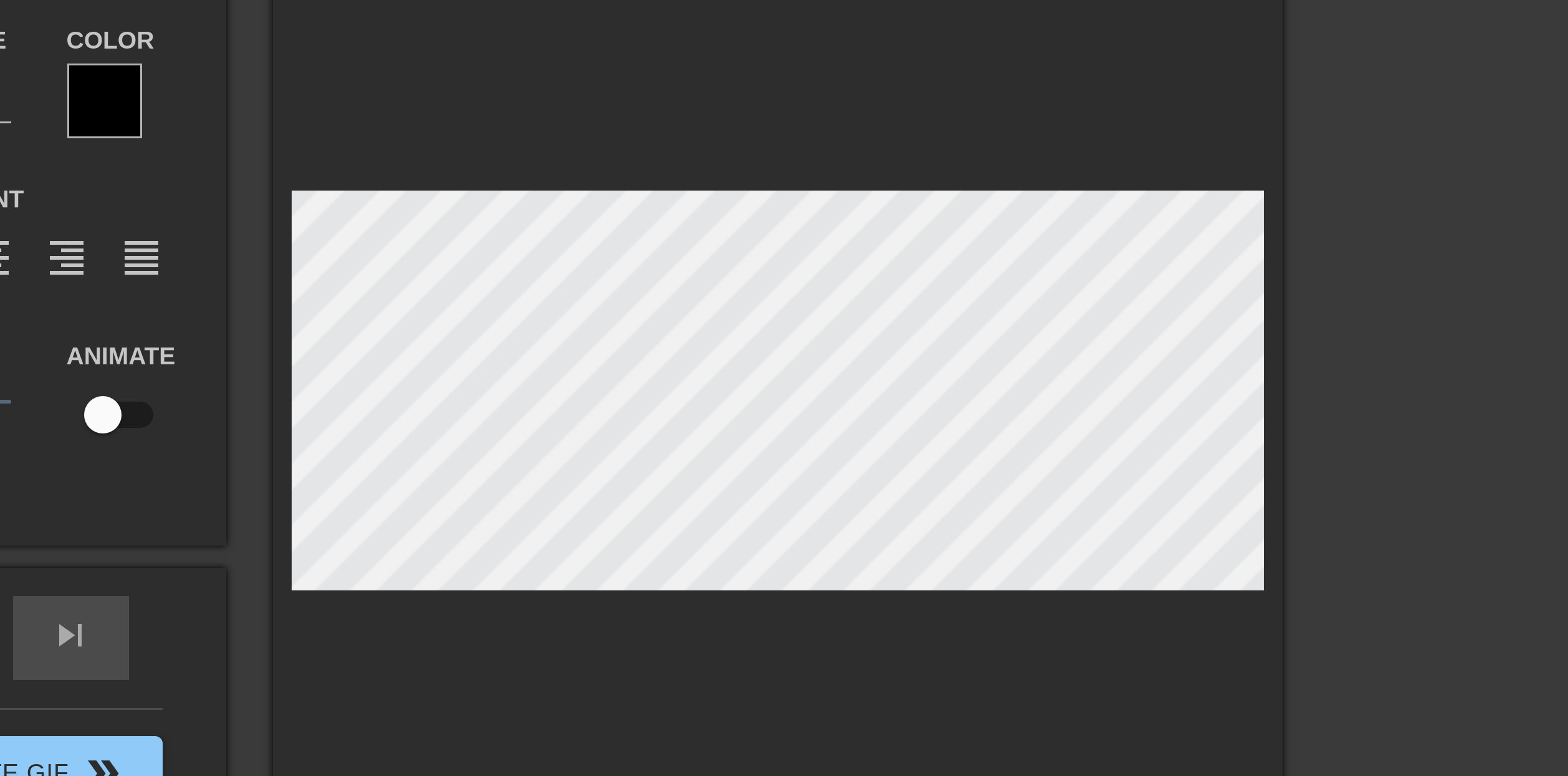
scroll to position [0, 9]
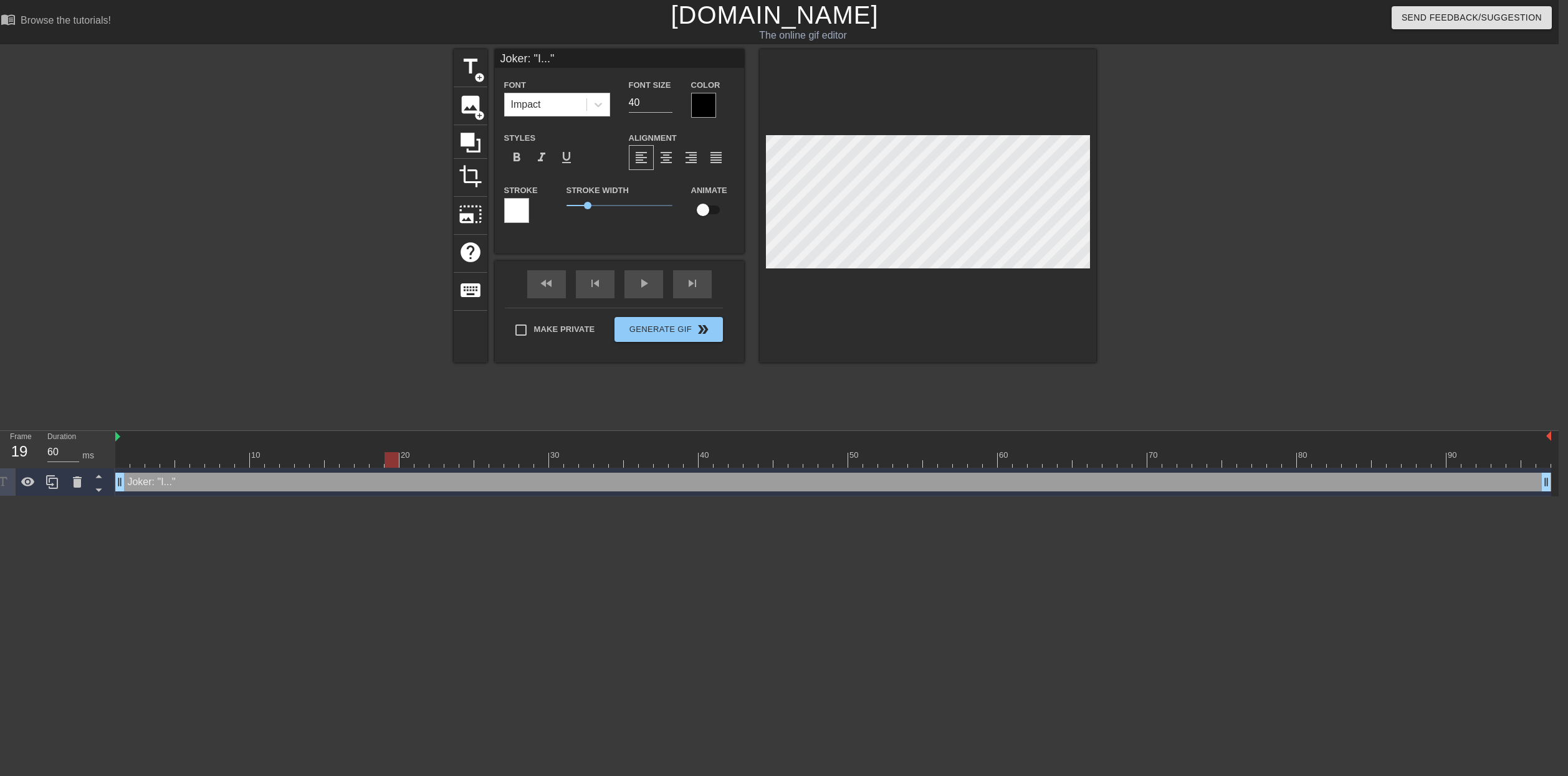
click at [108, 394] on div "title add_circle image add_circle crop photo_size_select_large help keyboard Jo…" at bounding box center [775, 237] width 1568 height 374
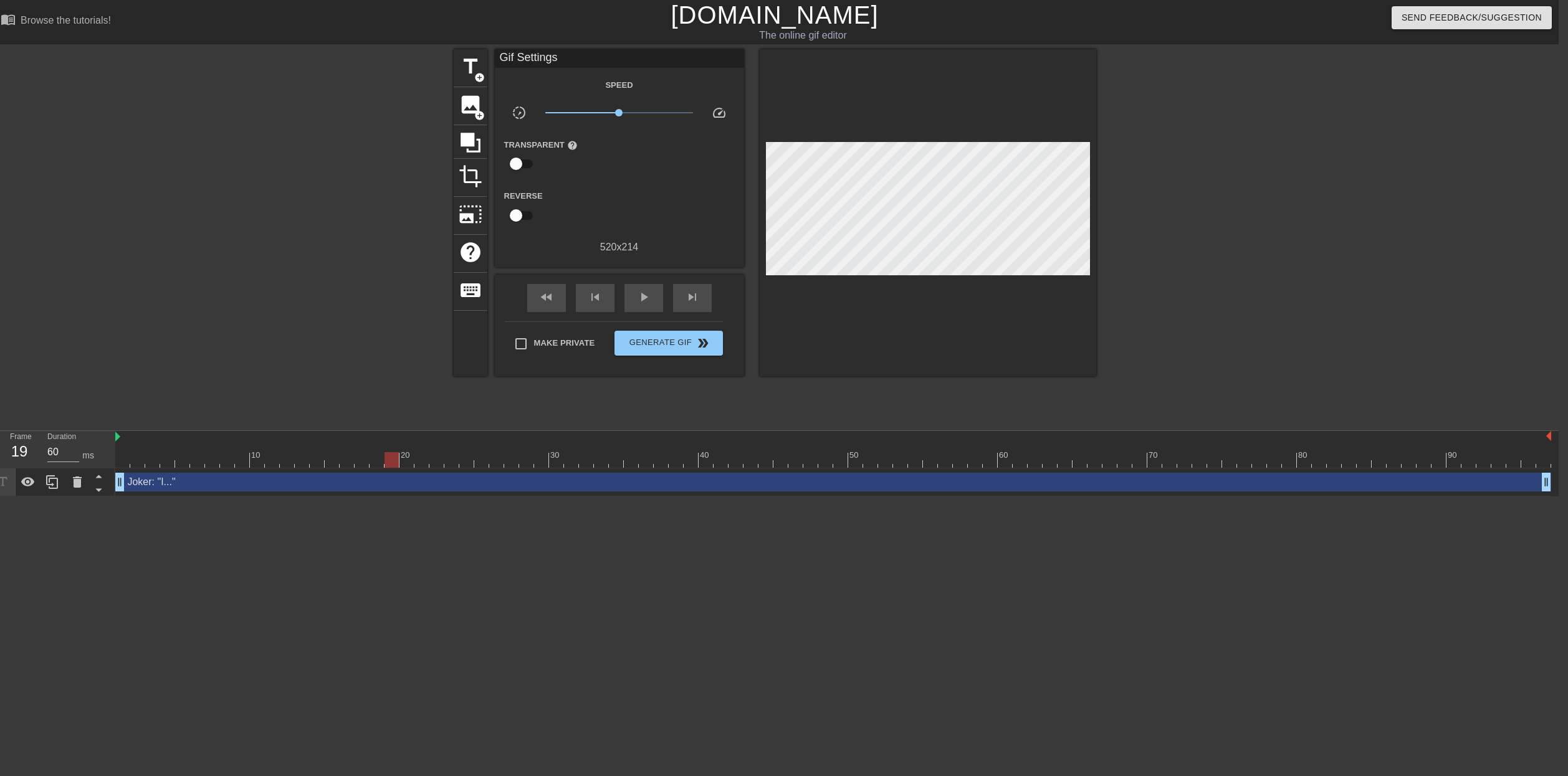
click at [110, 417] on div "title add_circle image add_circle crop photo_size_select_large help keyboard Gi…" at bounding box center [775, 237] width 1568 height 374
click at [112, 428] on div "menu_book Browse the tutorials! [DOMAIN_NAME] The online gif editor Send Feedba…" at bounding box center [775, 248] width 1568 height 497
drag, startPoint x: 117, startPoint y: 428, endPoint x: 118, endPoint y: 445, distance: 17.0
click at [117, 431] on div "menu_book Browse the tutorials! [DOMAIN_NAME] The online gif editor Send Feedba…" at bounding box center [775, 248] width 1568 height 497
click at [120, 497] on html "menu_book Browse the tutorials! [DOMAIN_NAME] The online gif editor Send Feedba…" at bounding box center [775, 248] width 1568 height 497
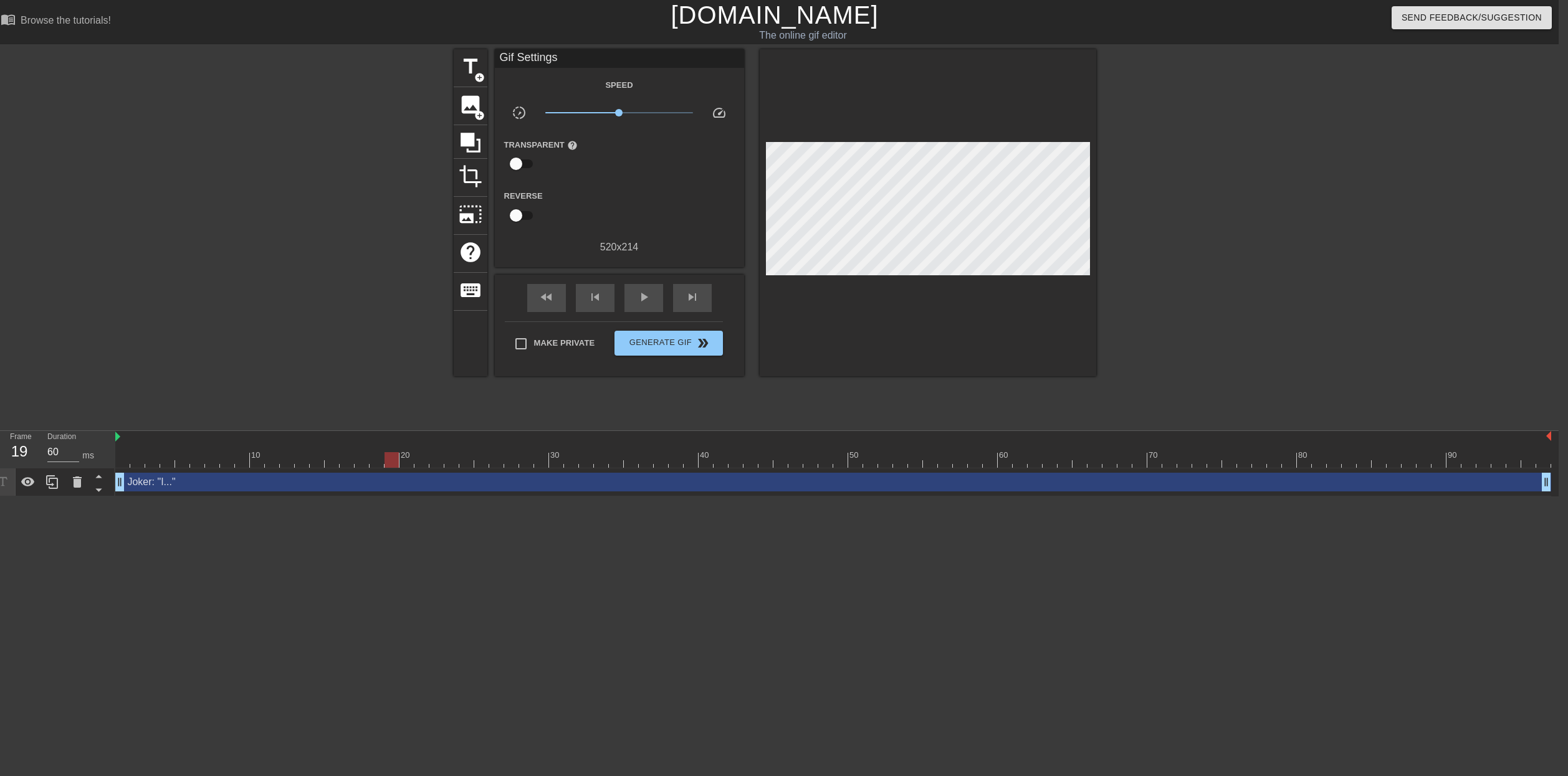
click at [111, 484] on div at bounding box center [102, 482] width 24 height 27
click at [387, 449] on div at bounding box center [387, 456] width 3 height 13
drag, startPoint x: 388, startPoint y: 458, endPoint x: 271, endPoint y: 450, distance: 117.3
click at [388, 458] on div at bounding box center [392, 460] width 15 height 15
drag, startPoint x: 142, startPoint y: 440, endPoint x: 135, endPoint y: 443, distance: 7.6
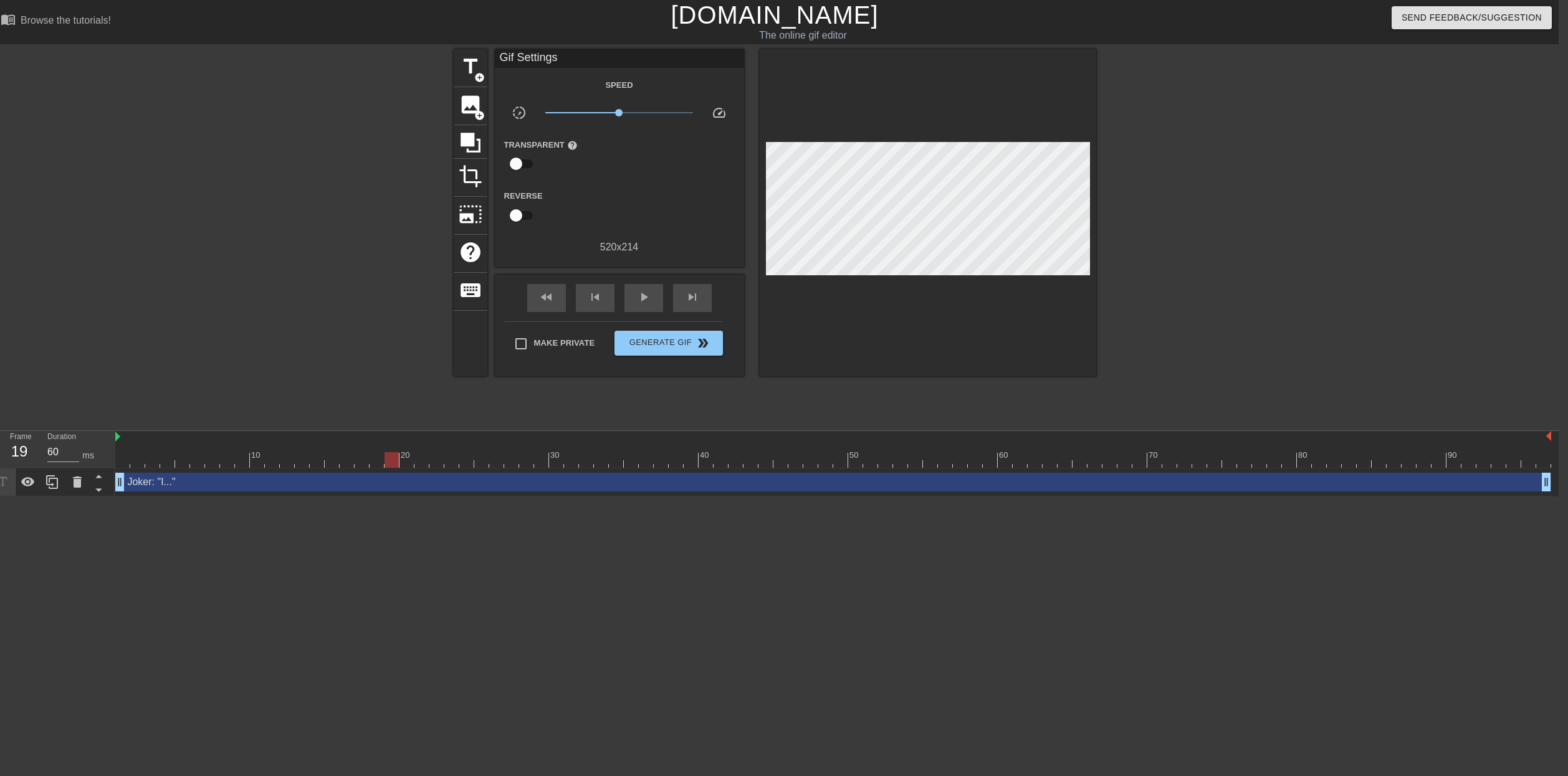
click at [142, 440] on div at bounding box center [833, 438] width 1436 height 13
click at [127, 452] on div at bounding box center [833, 460] width 1436 height 15
click at [114, 419] on div "title add_circle image add_circle crop photo_size_select_large help keyboard Gi…" at bounding box center [775, 237] width 1568 height 374
click at [118, 456] on div at bounding box center [122, 460] width 15 height 15
click at [112, 428] on div "menu_book Browse the tutorials! [DOMAIN_NAME] The online gif editor Send Feedba…" at bounding box center [775, 248] width 1568 height 497
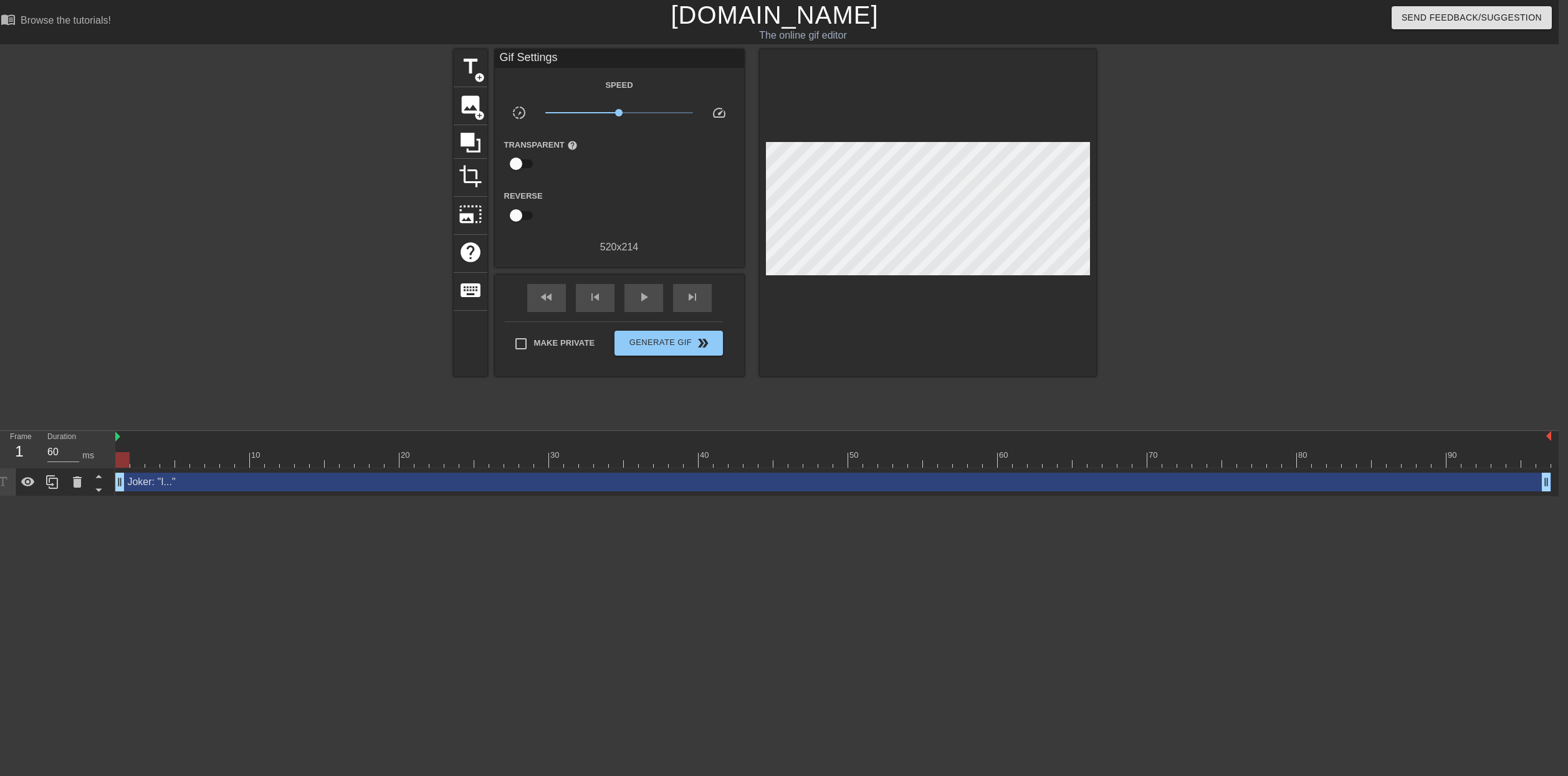
drag, startPoint x: 115, startPoint y: 423, endPoint x: 117, endPoint y: 433, distance: 10.2
click at [115, 424] on div "menu_book Browse the tutorials! [DOMAIN_NAME] The online gif editor Send Feedba…" at bounding box center [775, 248] width 1568 height 497
click at [115, 424] on div "menu_book Browse the tutorials! [DOMAIN_NAME] The online gif editor Send Feedba…" at bounding box center [775, 248] width 1568 height 497
click at [559, 301] on div "fast_rewind" at bounding box center [546, 298] width 38 height 28
click at [544, 300] on span "fast_rewind" at bounding box center [546, 297] width 15 height 15
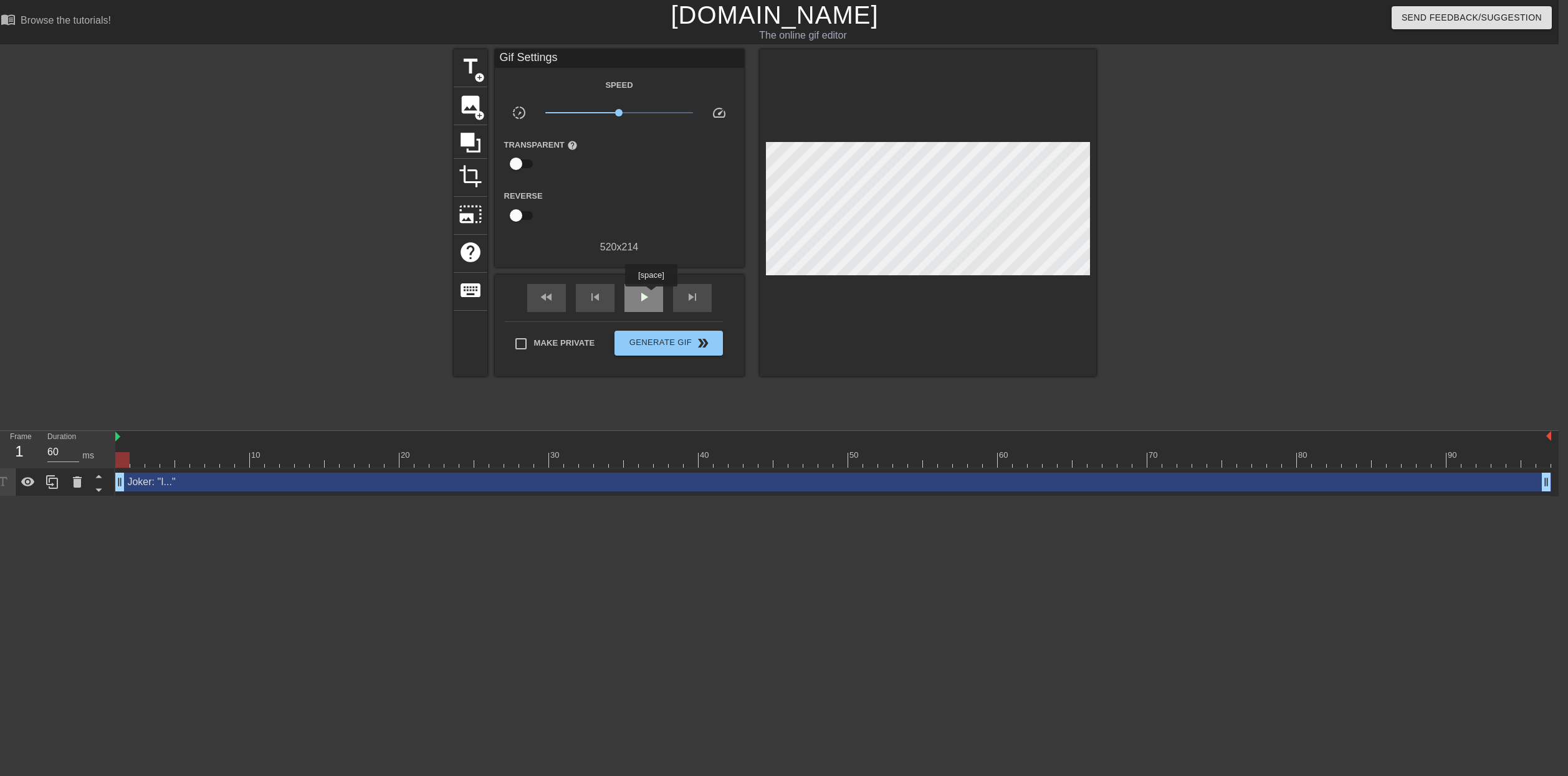
click at [653, 295] on div "play_arrow" at bounding box center [644, 298] width 38 height 28
click at [653, 295] on div "pause" at bounding box center [644, 298] width 38 height 28
click at [653, 295] on div "play_arrow" at bounding box center [644, 298] width 38 height 28
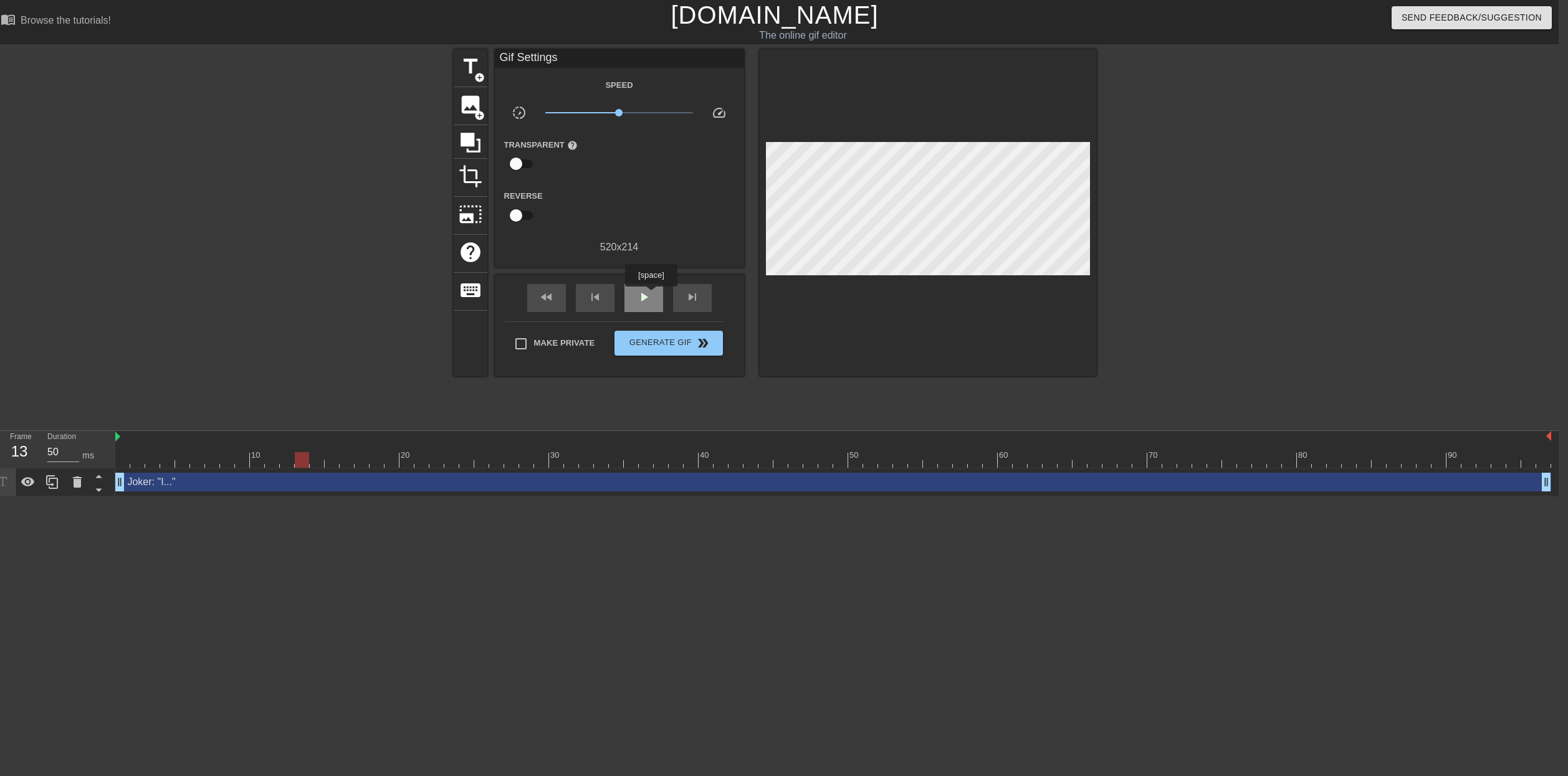
click at [653, 295] on div "play_arrow" at bounding box center [644, 298] width 38 height 28
click at [348, 463] on div at bounding box center [833, 460] width 1436 height 15
click at [349, 485] on div "Joker: "I..." drag_handle drag_handle" at bounding box center [833, 482] width 1436 height 19
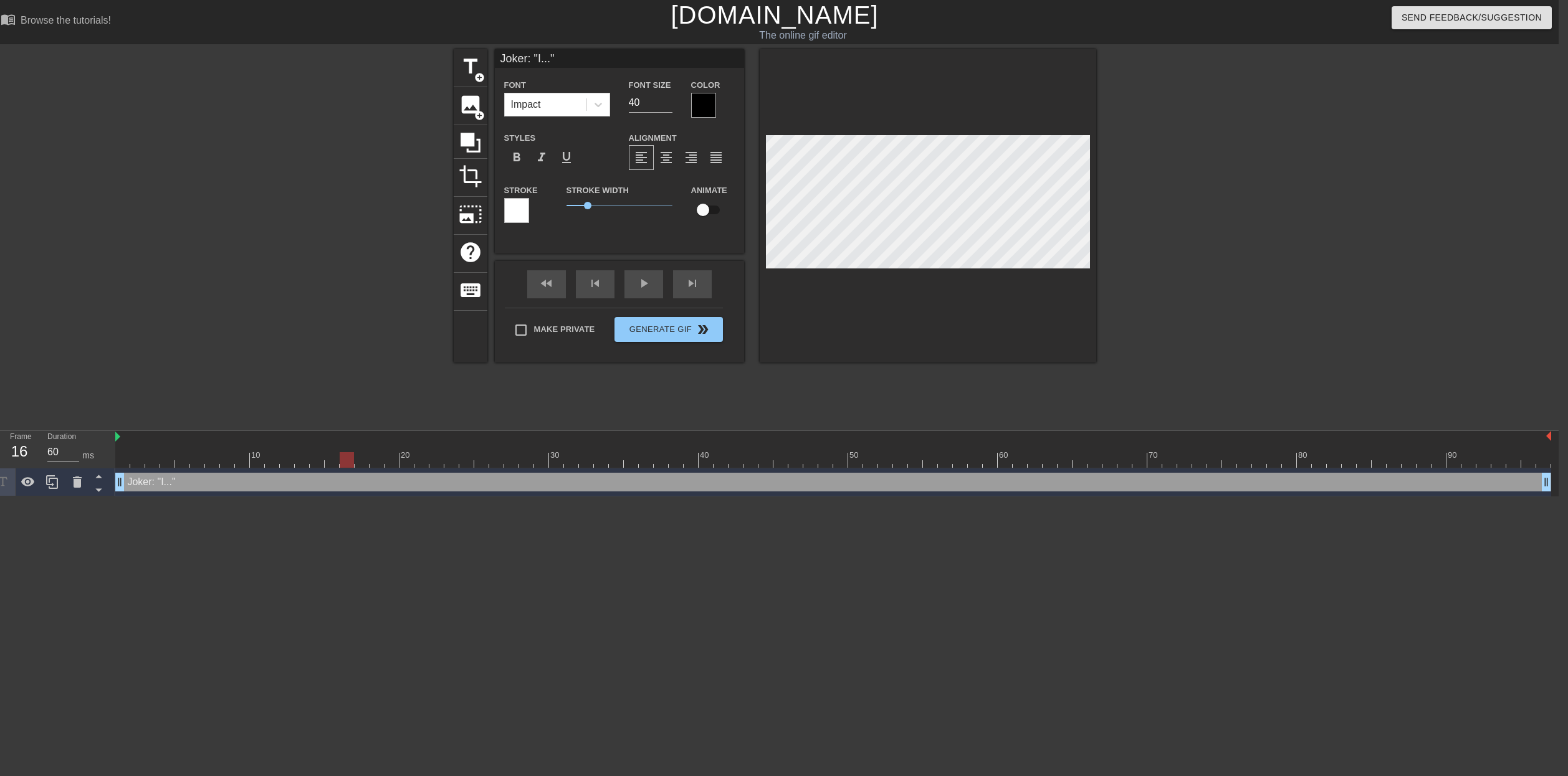
click at [350, 475] on div "Joker: "I..." drag_handle drag_handle" at bounding box center [833, 482] width 1436 height 19
click at [346, 457] on div at bounding box center [347, 460] width 15 height 15
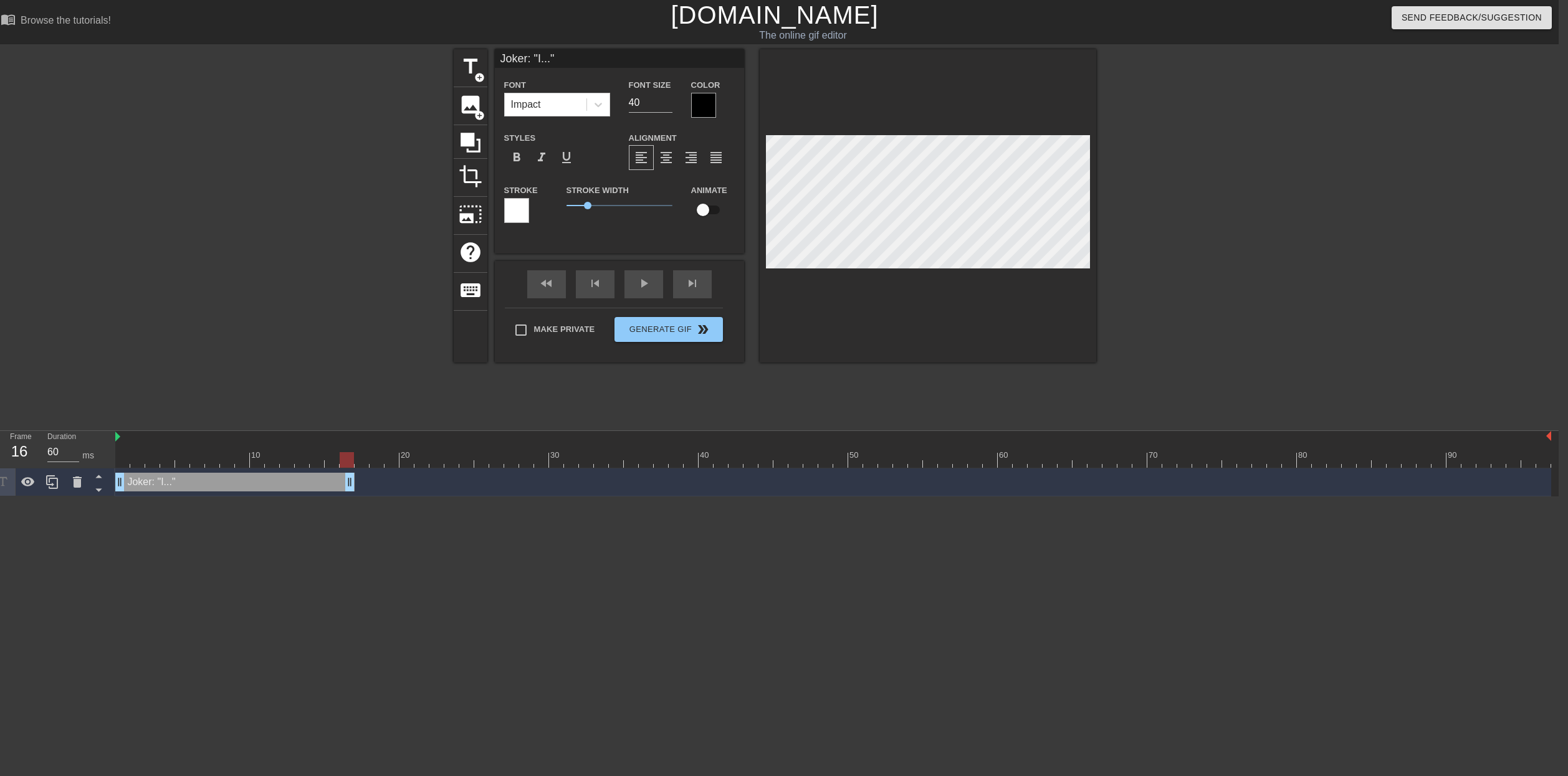
drag, startPoint x: 1544, startPoint y: 479, endPoint x: 349, endPoint y: 481, distance: 1195.0
click at [230, 477] on div "Joker: "I..." drag_handle drag_handle" at bounding box center [237, 482] width 239 height 19
click at [50, 482] on icon at bounding box center [54, 482] width 15 height 15
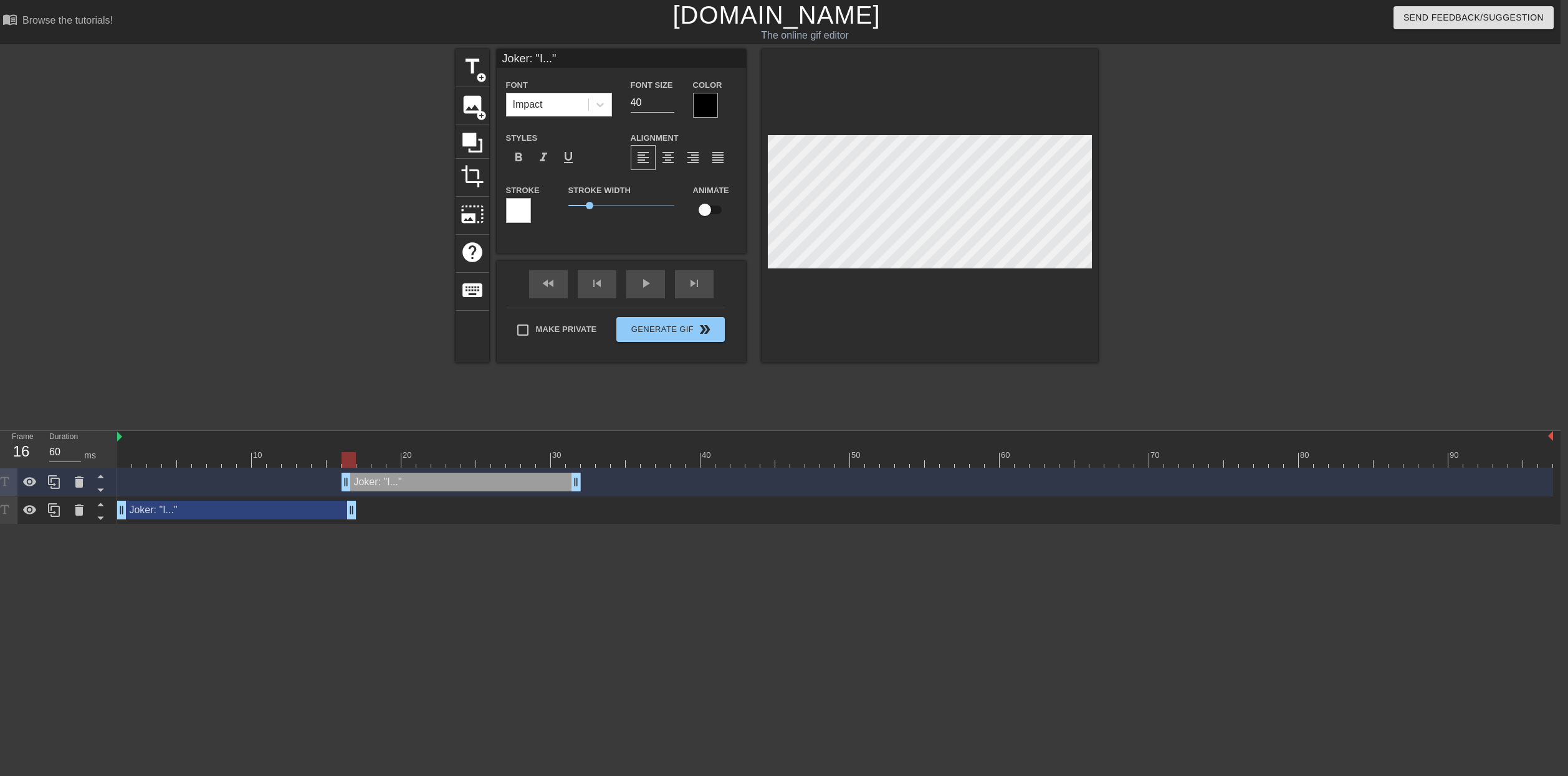
type input "50"
drag, startPoint x: 223, startPoint y: 483, endPoint x: 453, endPoint y: 516, distance: 232.4
click at [453, 516] on div "Joker: "I..." drag_handle drag_handle Joker: "I..." drag_handle drag_handle" at bounding box center [839, 496] width 1444 height 56
type input "B "I...""
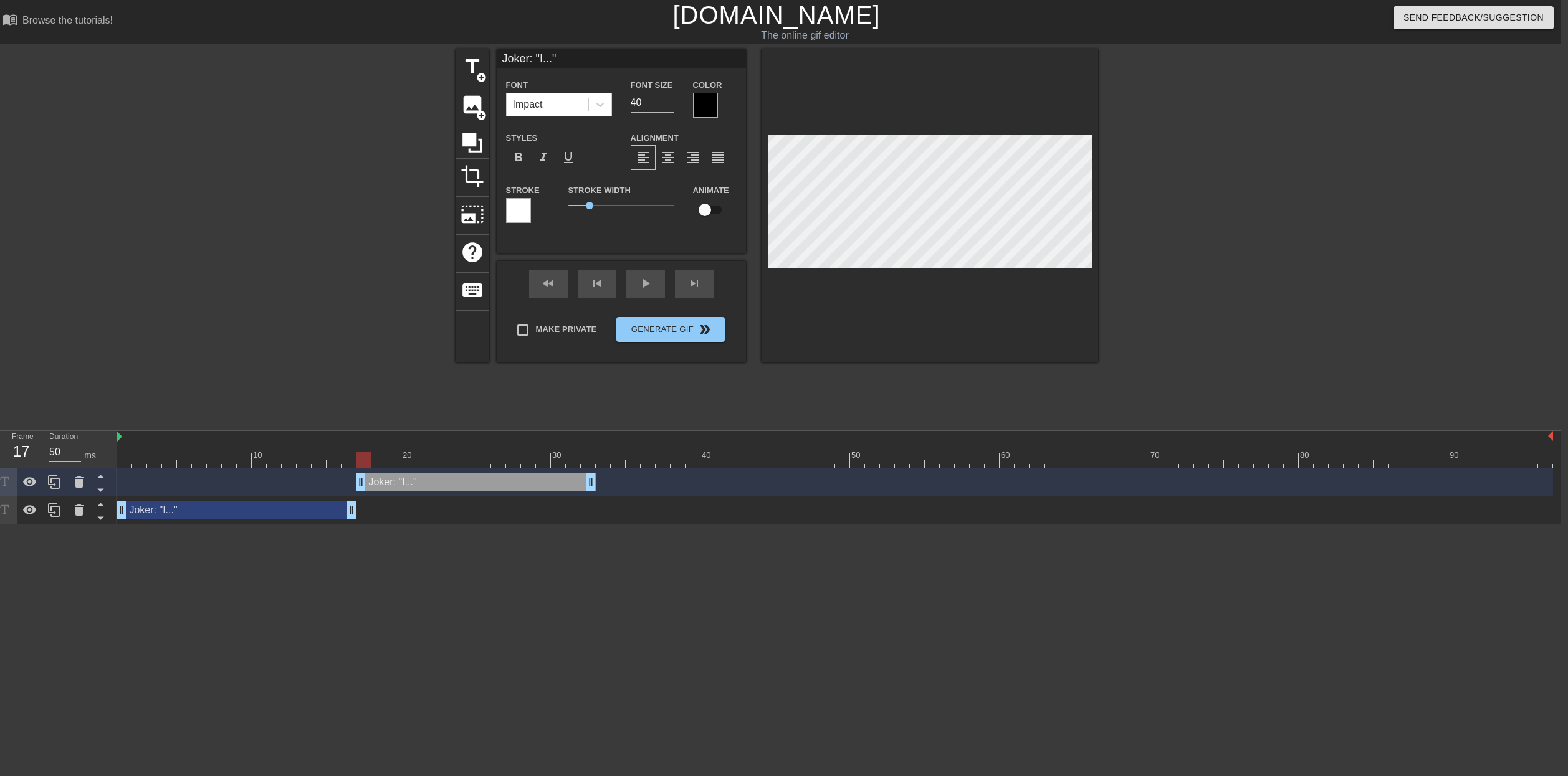
type textarea "B "I...""
type input "Ba "I...""
type textarea "Ba "I...""
type input "Bar "I...""
type textarea "Bar "I...""
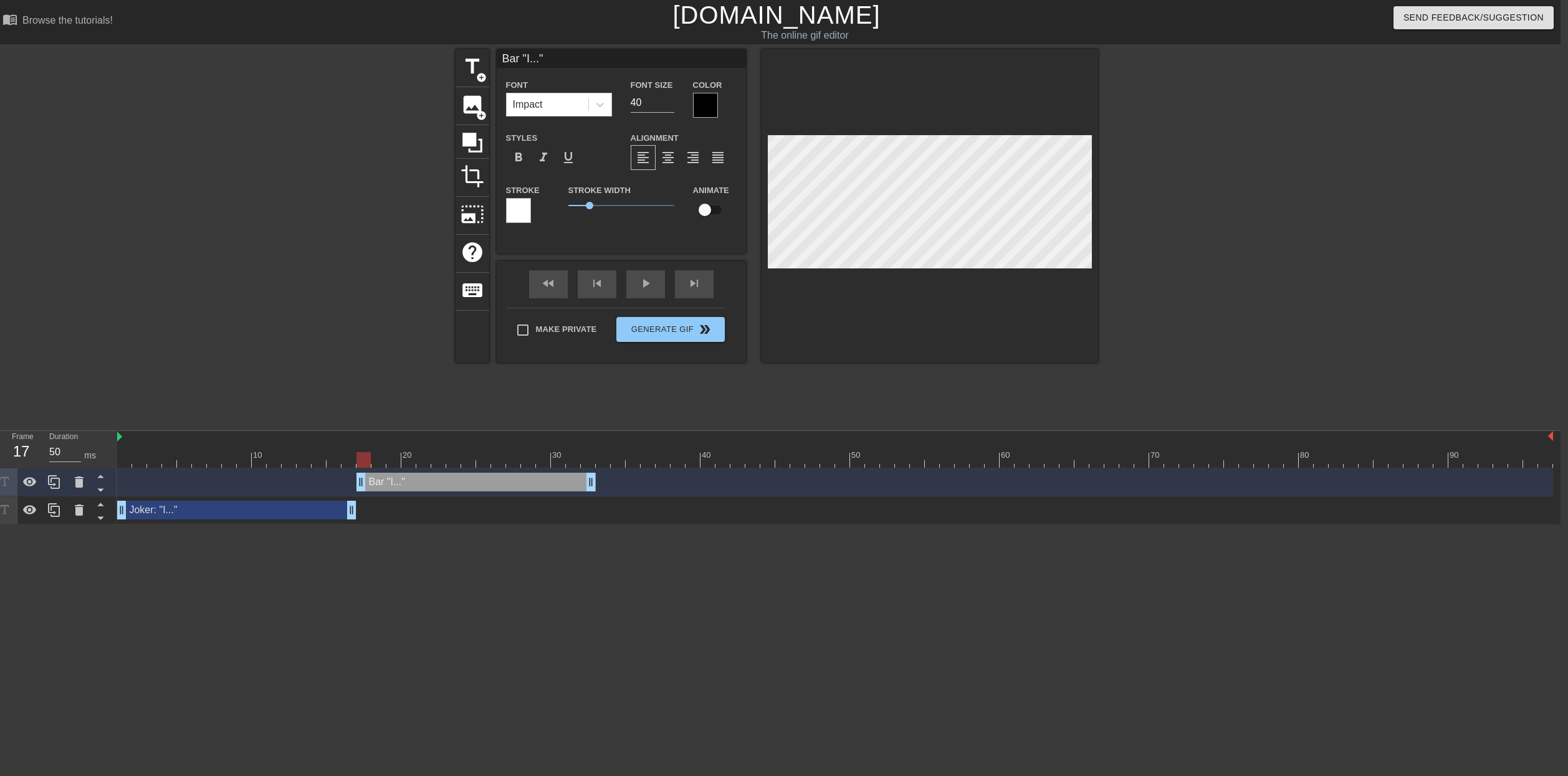
type input "[PERSON_NAME] "I...""
type textarea "[PERSON_NAME] "I...""
type input "[PERSON_NAME] "I...""
type textarea "[PERSON_NAME] "I...""
type input "Barbar "I...""
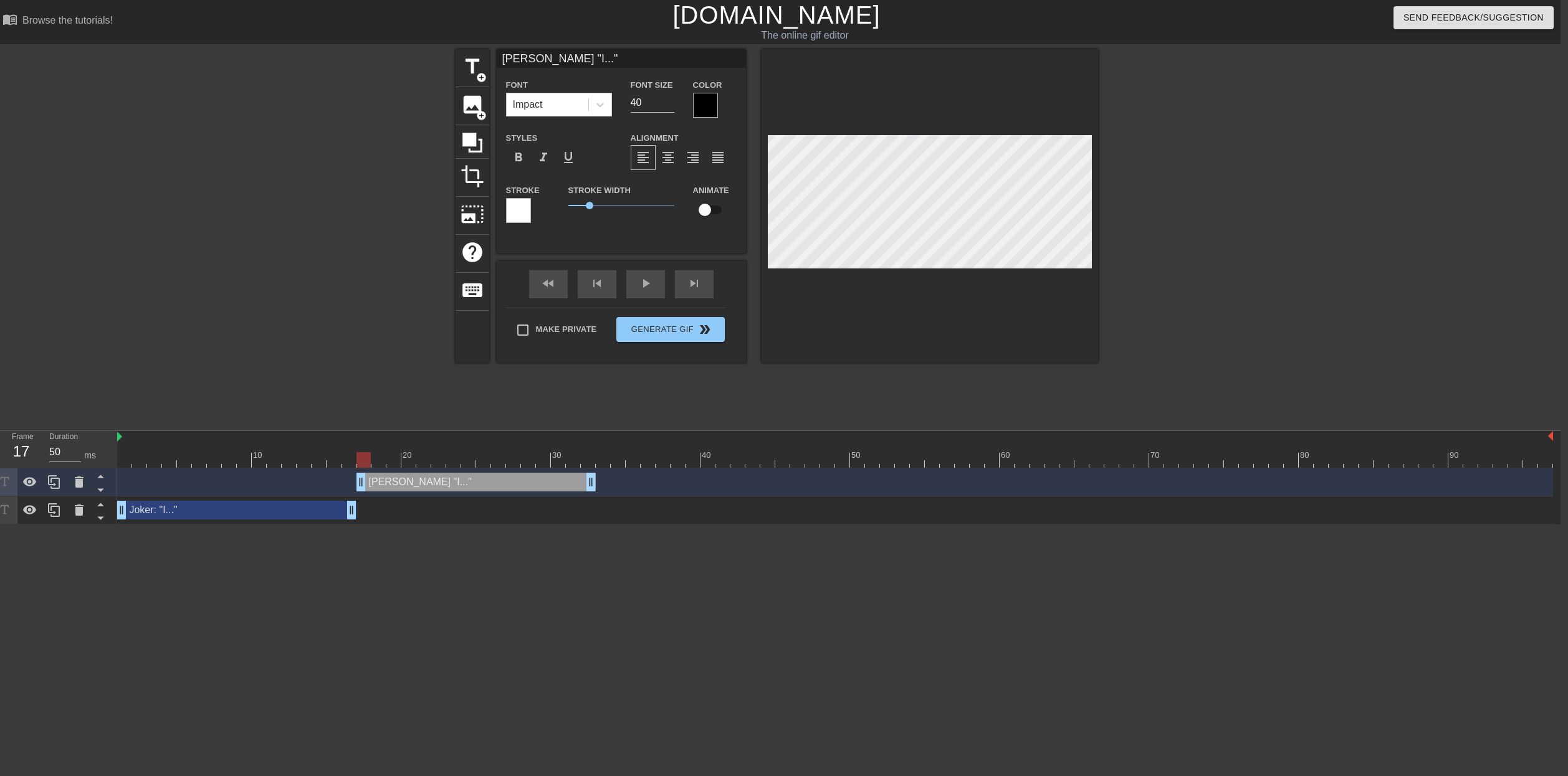
type textarea "Barbar "I...""
type input "[PERSON_NAME] "I...""
type textarea "[PERSON_NAME] "I...""
type input "[PERSON_NAME]: "I...""
type textarea "[PERSON_NAME]: "I...""
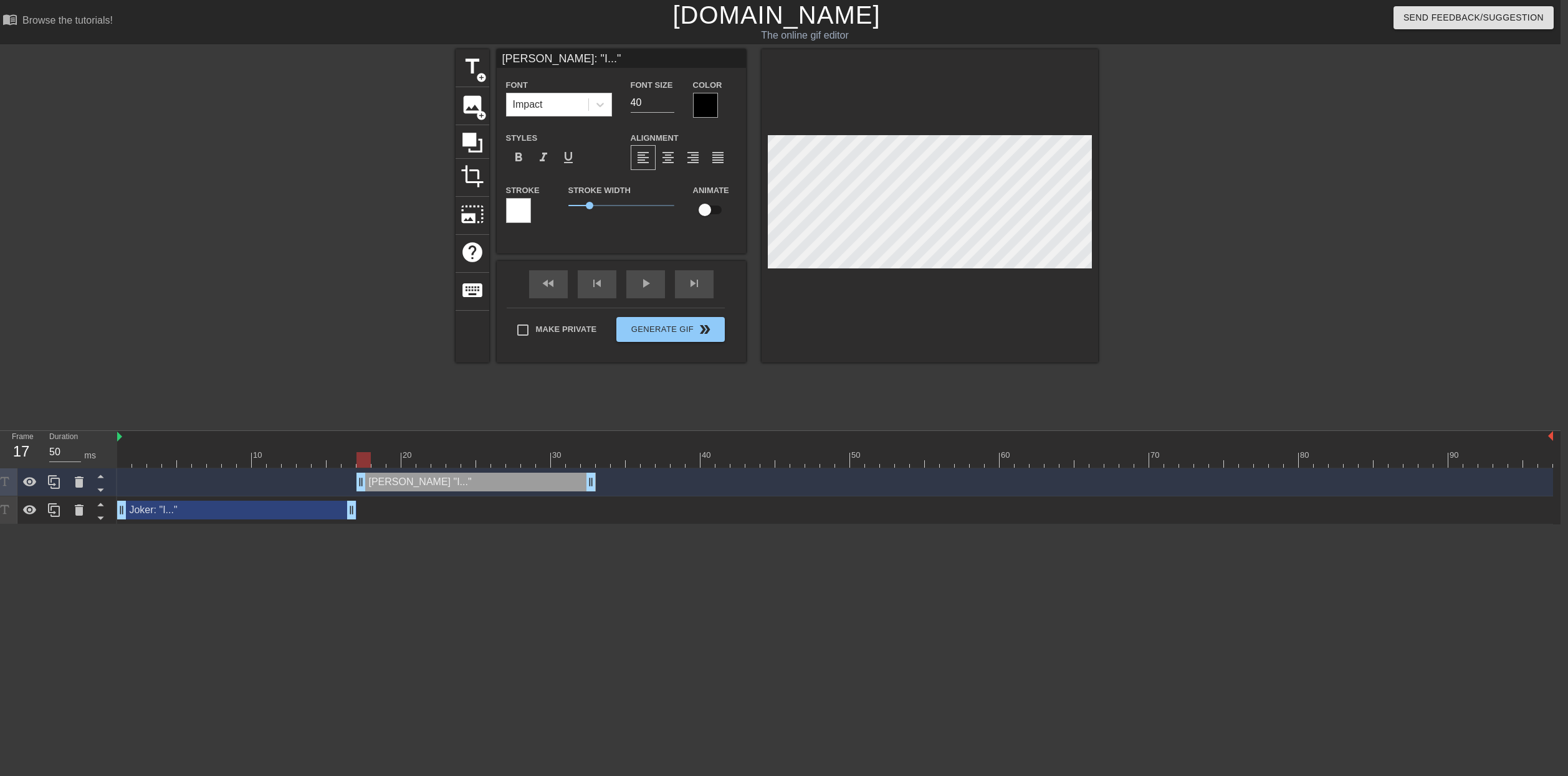
scroll to position [0, 2]
type input "[PERSON_NAME]: "I..""
type textarea "[PERSON_NAME]: "I..""
type input "[PERSON_NAME]: "I.""
type textarea "[PERSON_NAME]: "I.""
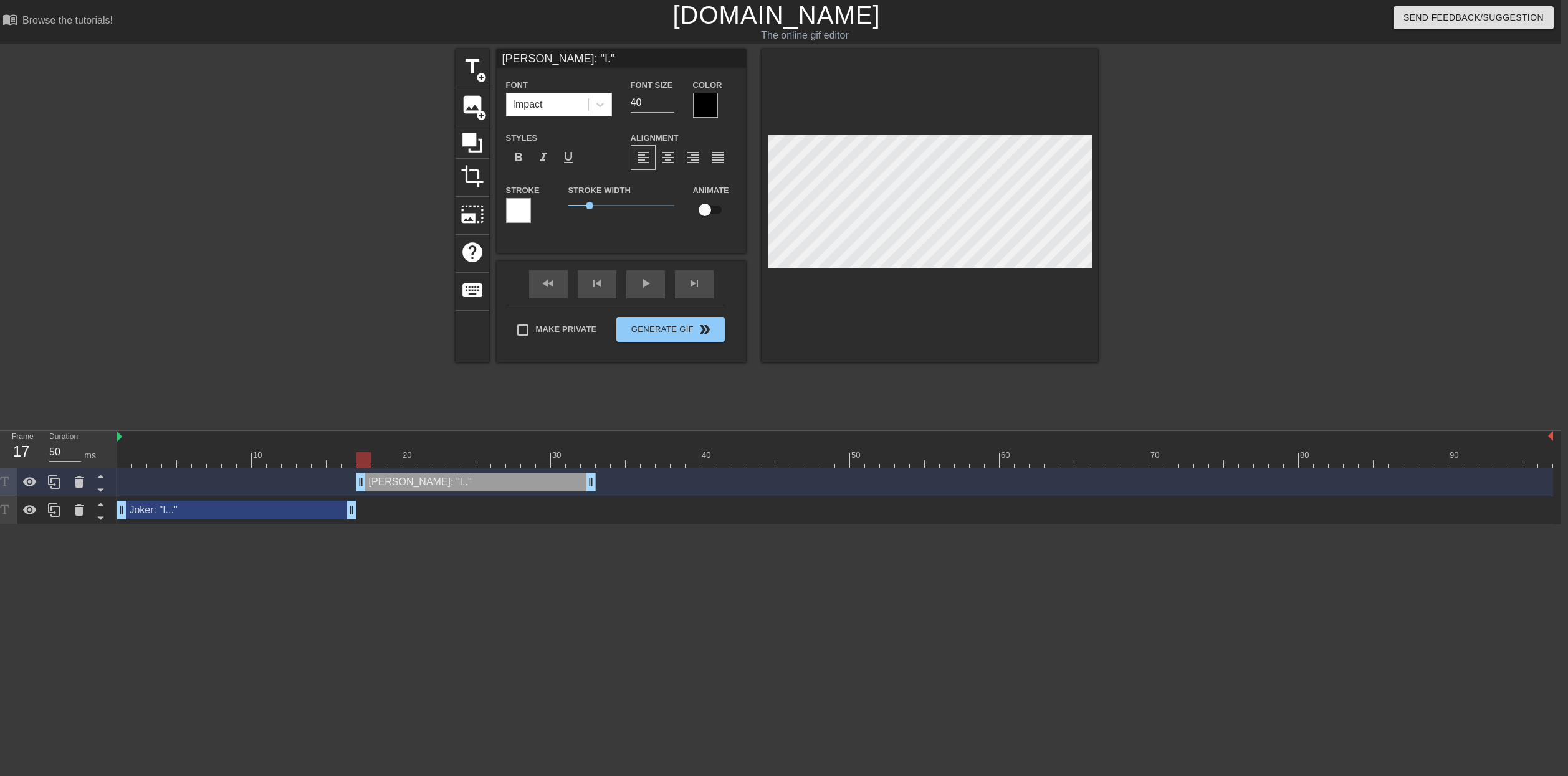
type input "[PERSON_NAME]: "I""
type textarea "[PERSON_NAME]: "I""
type input "[PERSON_NAME]: """
type textarea "[PERSON_NAME]: """
type input "[PERSON_NAME]: "J""
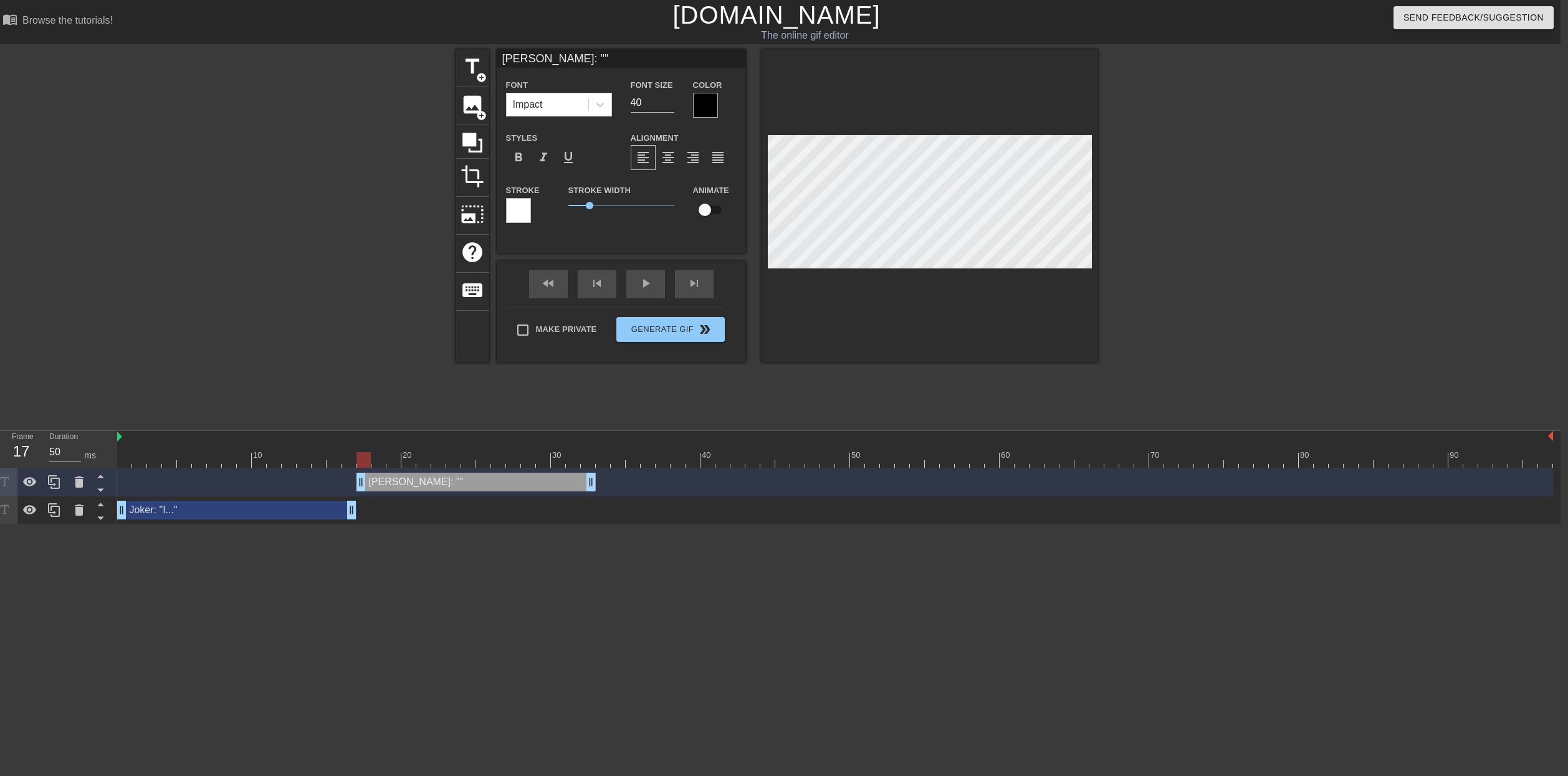
type textarea "[PERSON_NAME]: "J""
type input "[PERSON_NAME]: "Jo""
type textarea "[PERSON_NAME]: "Jo""
type input "[PERSON_NAME]: "Jok""
type textarea "[PERSON_NAME]: "Jok""
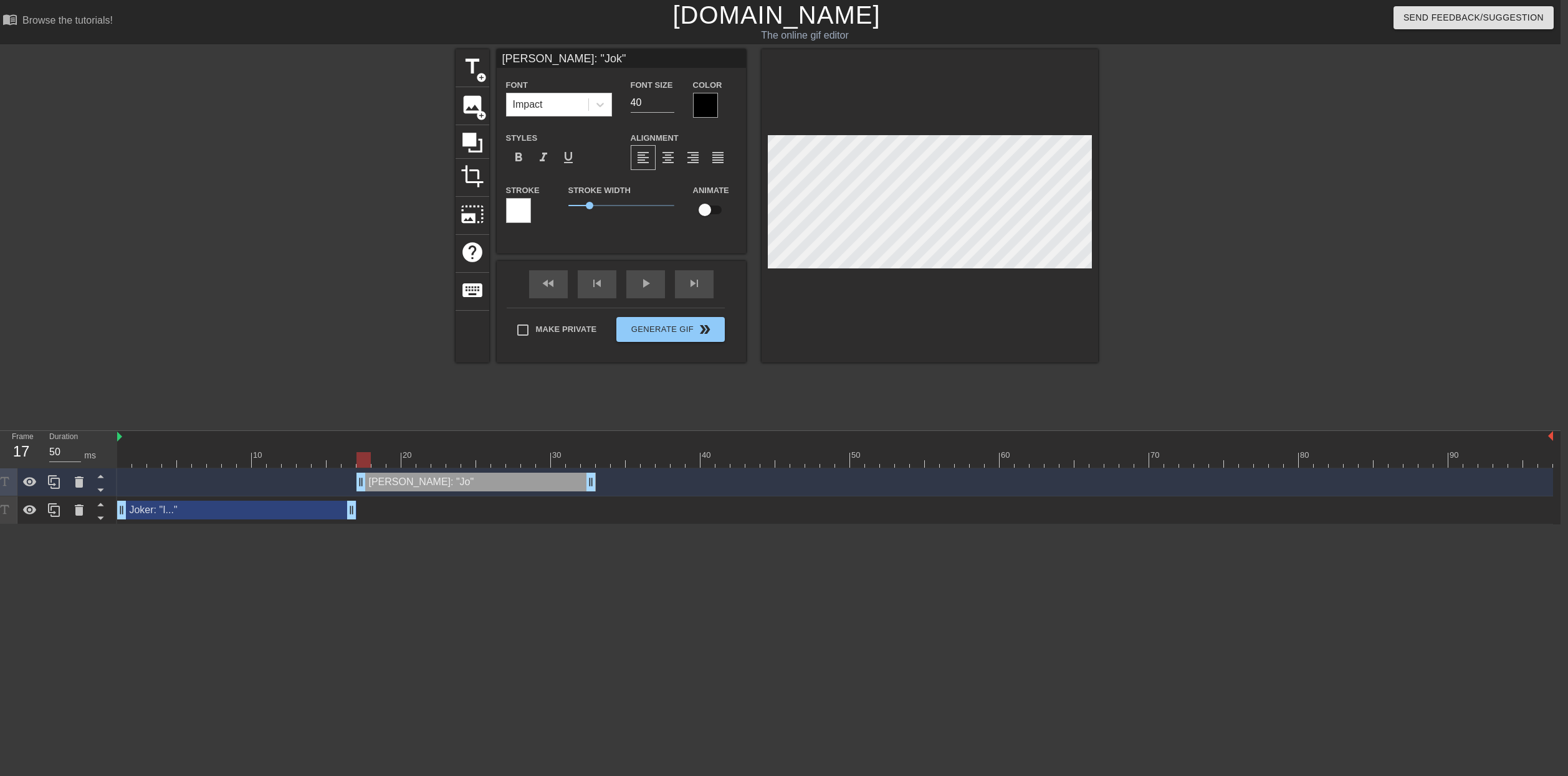
type input "[PERSON_NAME]: "Joke""
type textarea "[PERSON_NAME]: "Joke""
type input "[PERSON_NAME]: "Joker""
type textarea "[PERSON_NAME]: "Joker""
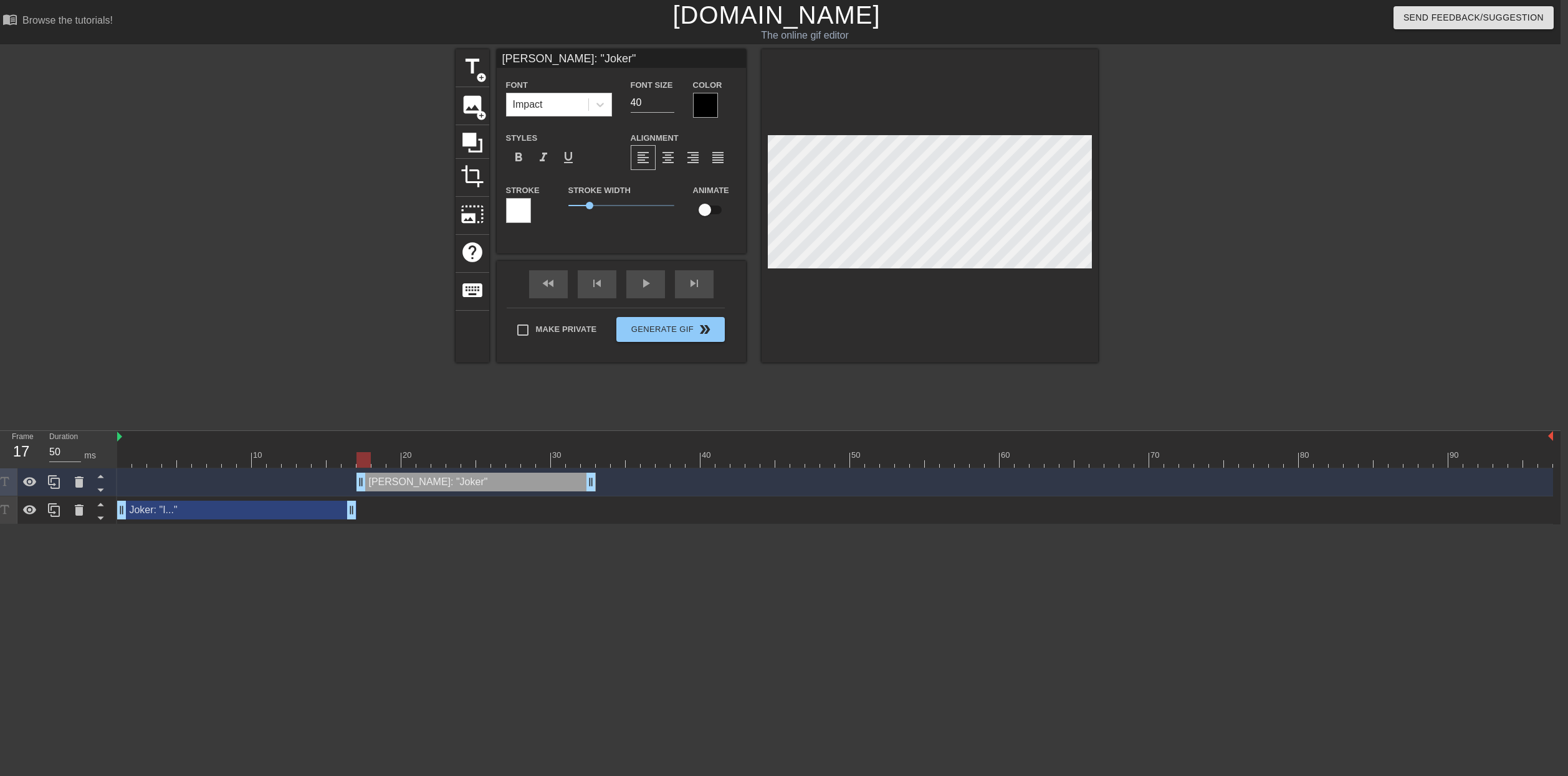
type input "[PERSON_NAME]: "Joker,""
type textarea "[PERSON_NAME]: "Joker,""
type input "[PERSON_NAME]: "Joker, ""
type textarea "[PERSON_NAME]: "Joker, ""
type input "[PERSON_NAME]: "Joker, N""
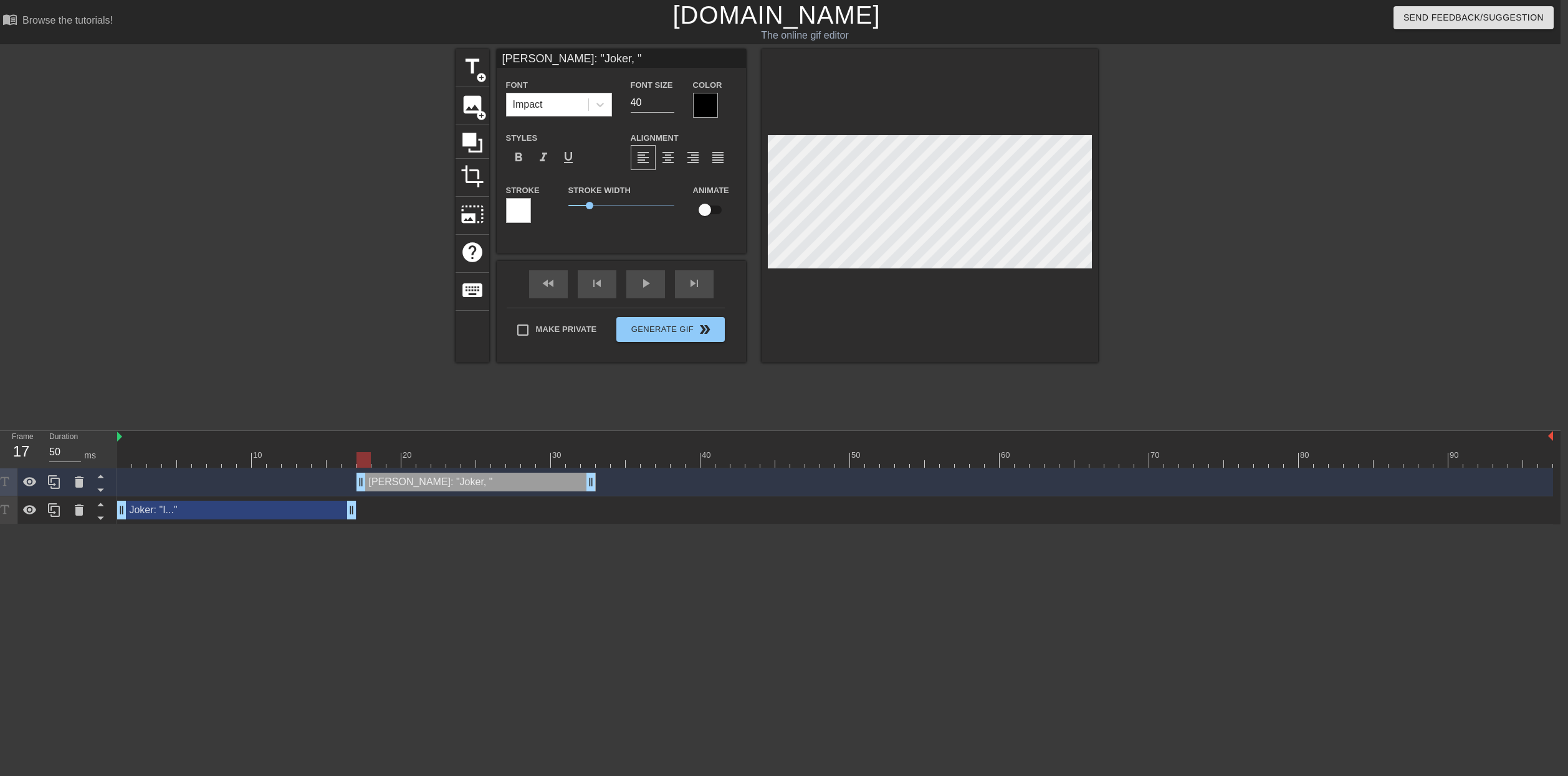
type textarea "[PERSON_NAME]: "Joker, N""
type input "[PERSON_NAME]: "Joker, ""
type textarea "[PERSON_NAME]: "Joker, ""
type input "[PERSON_NAME]: "Joker,""
type textarea "[PERSON_NAME]: "Joker,""
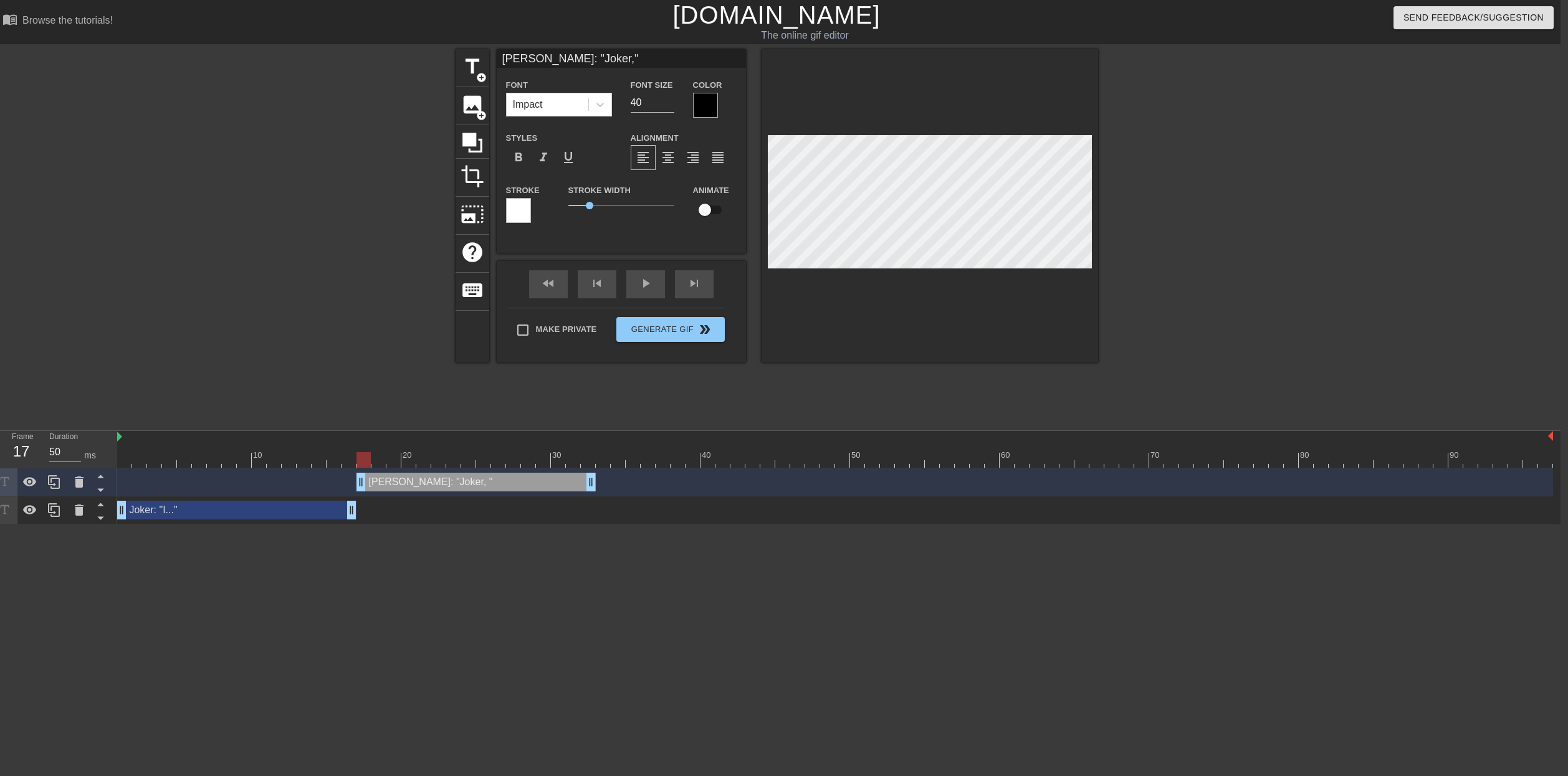
type input "[PERSON_NAME]: "Joker""
type textarea "[PERSON_NAME]: "Joker""
type input "[PERSON_NAME]: "Joke""
type textarea "[PERSON_NAME]: "Joke""
type input "[PERSON_NAME]: "Jok""
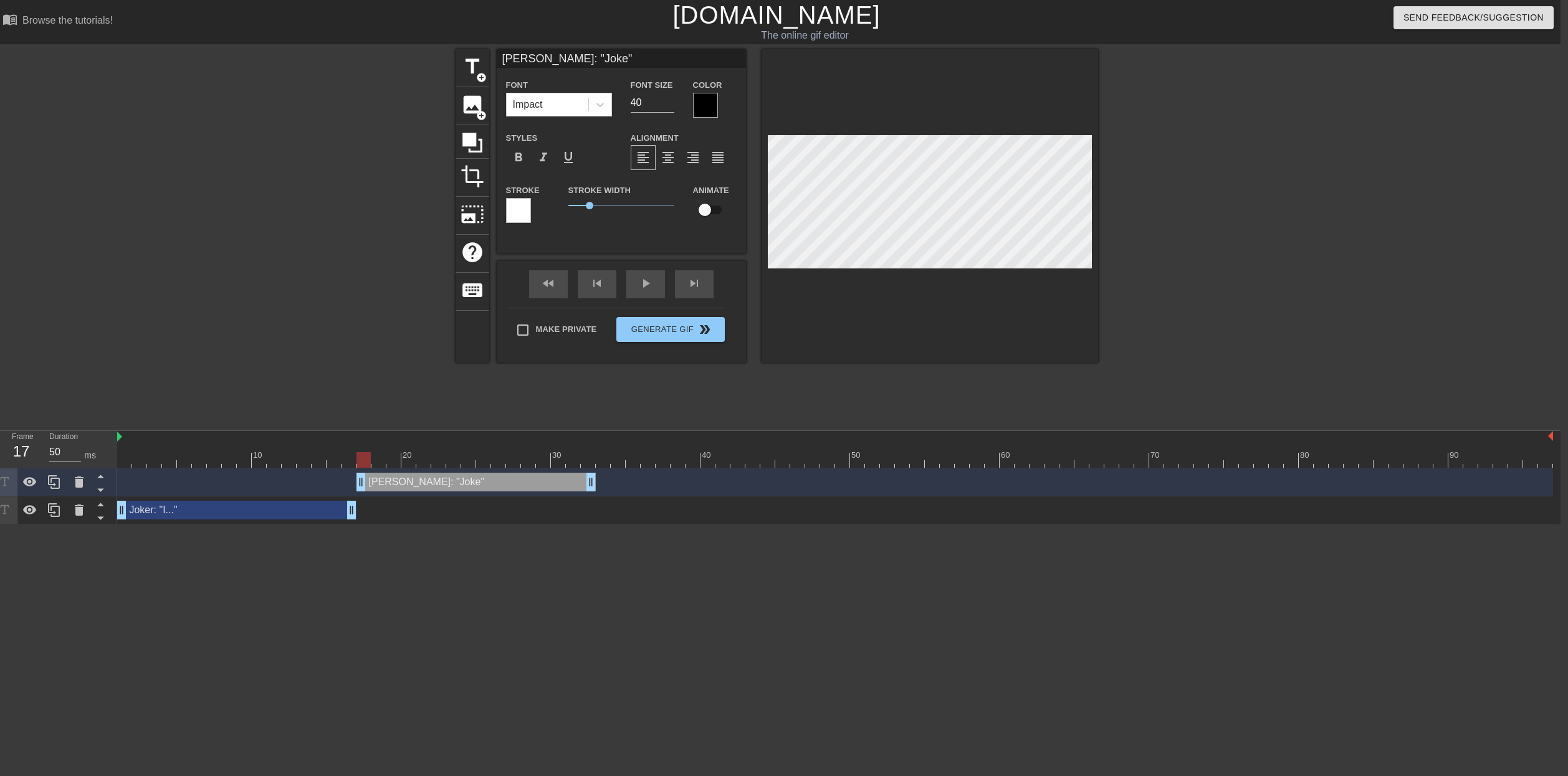
type textarea "[PERSON_NAME]: "Jok""
type input "[PERSON_NAME]: "Jo""
type textarea "[PERSON_NAME]: "Jo""
type input "[PERSON_NAME]: "J""
type textarea "[PERSON_NAME]: "J""
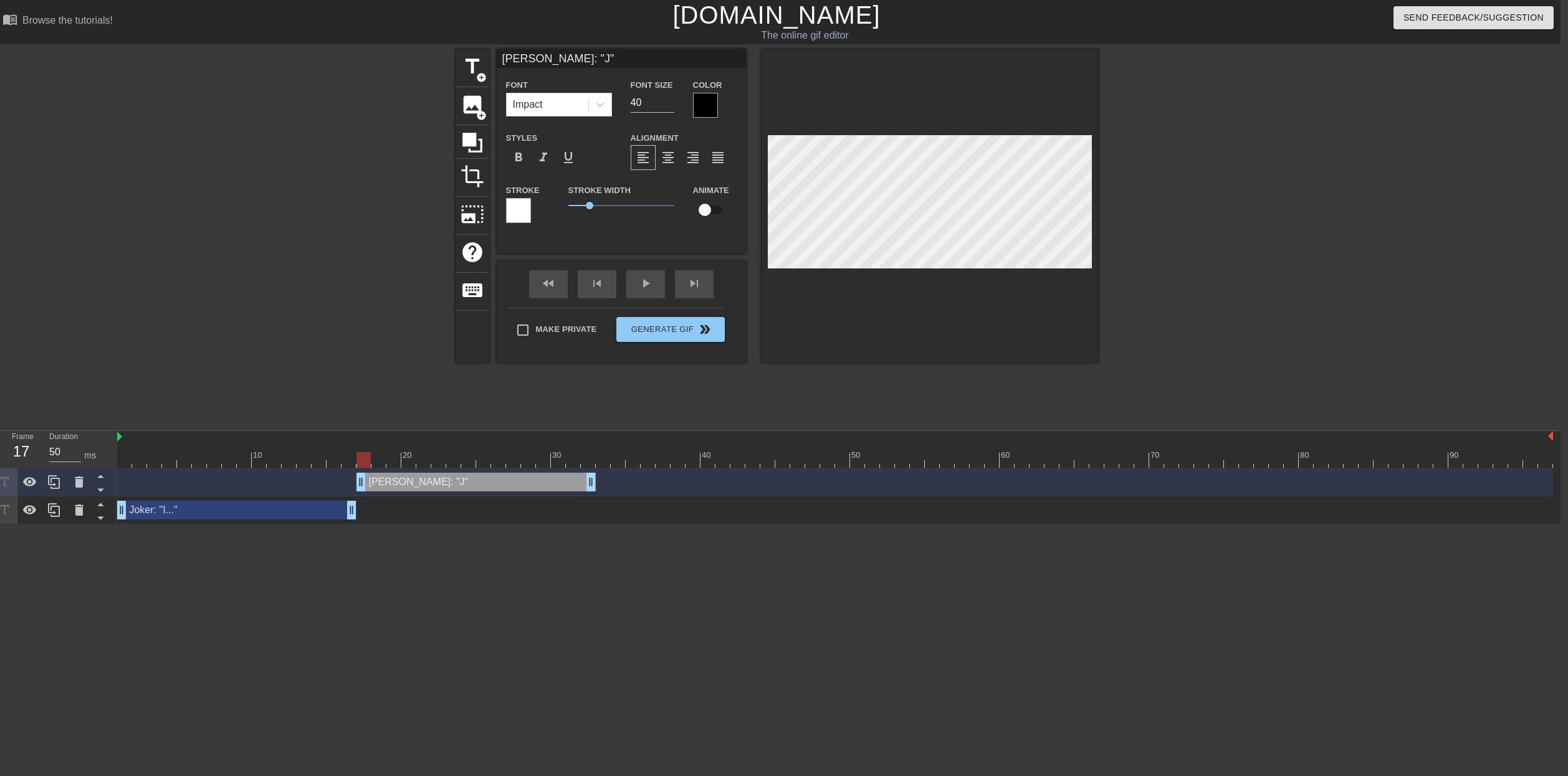
type input "[PERSON_NAME]: "JO""
type textarea "[PERSON_NAME]: "JO""
type input "[PERSON_NAME]: "JOK""
type textarea "[PERSON_NAME]: "JOK""
type input "[PERSON_NAME]: "JOKA""
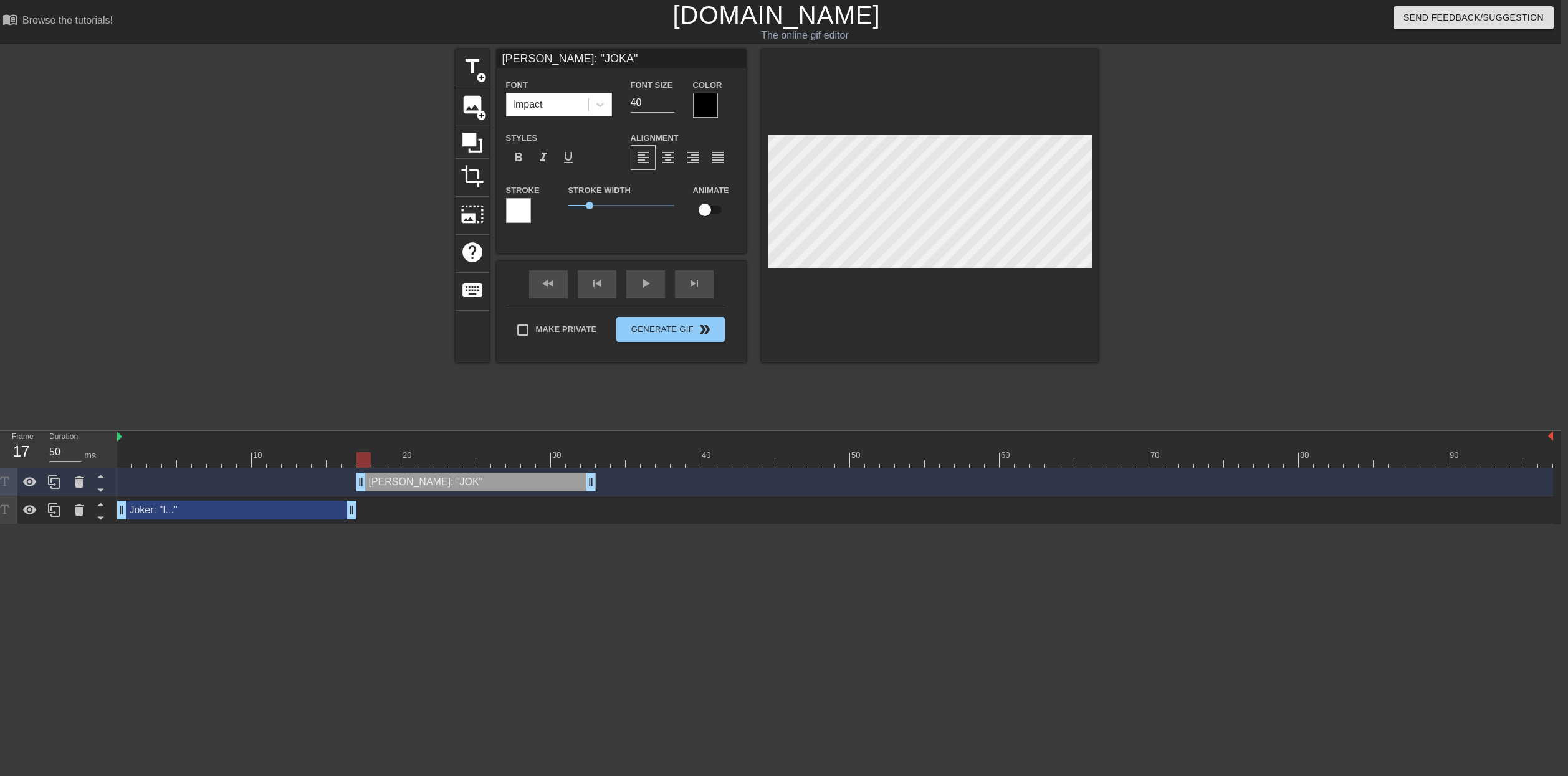
type textarea "[PERSON_NAME]: "JOKA""
type input "[PERSON_NAME]: "JOK""
type textarea "[PERSON_NAME]: "JOK""
type input "[PERSON_NAME]: "JO""
type textarea "[PERSON_NAME]: "JO""
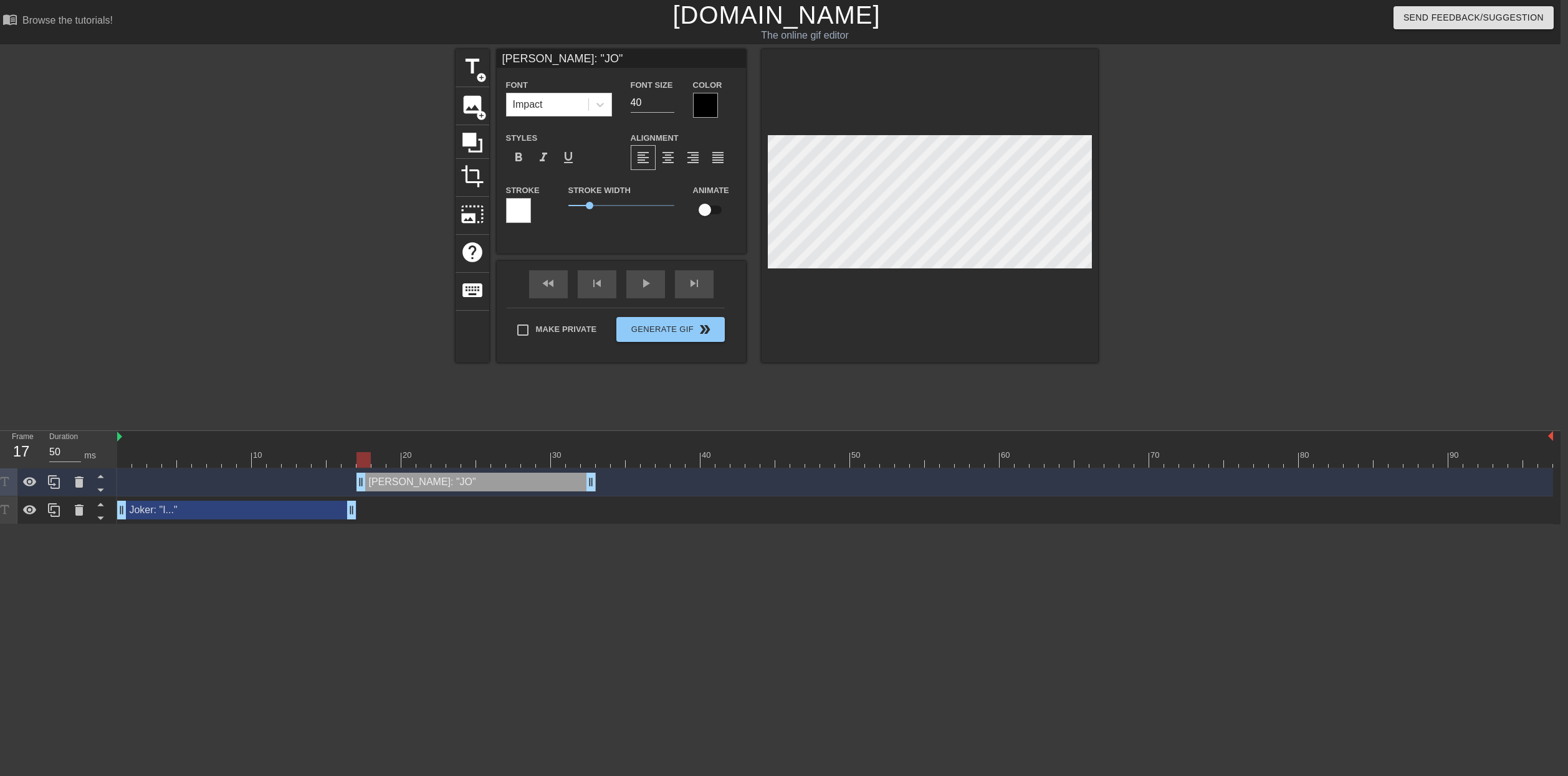
type input "[PERSON_NAME]: "J""
type textarea "[PERSON_NAME]: "J""
type input "[PERSON_NAME]: "Jo""
type textarea "[PERSON_NAME]: "Jo""
type input "[PERSON_NAME]: "Jok""
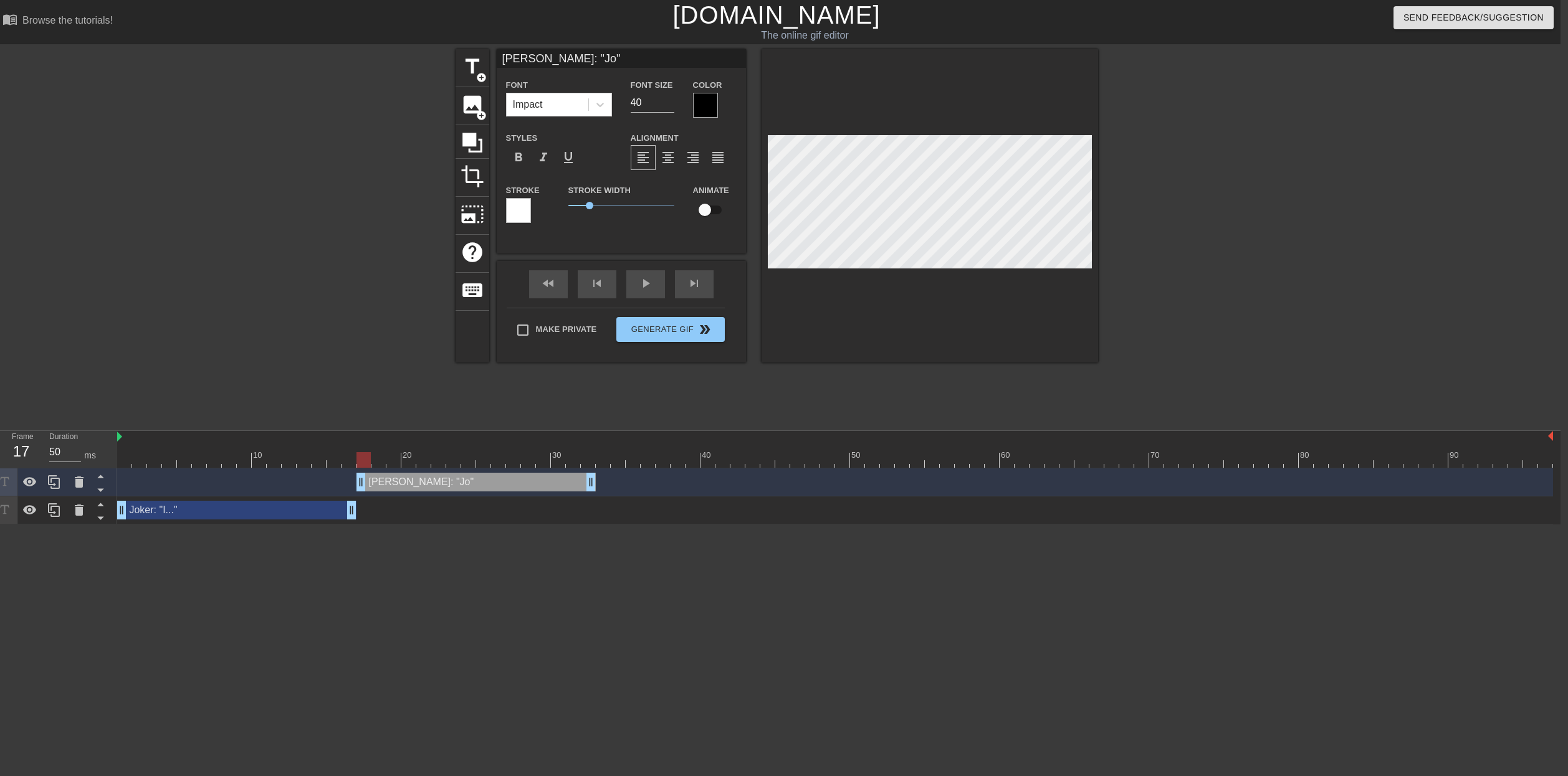
type textarea "[PERSON_NAME]: "Jok""
type input "[PERSON_NAME]: "Joke""
type textarea "[PERSON_NAME]: "Joke""
type input "[PERSON_NAME]: "Joker""
type textarea "[PERSON_NAME]: "Joker""
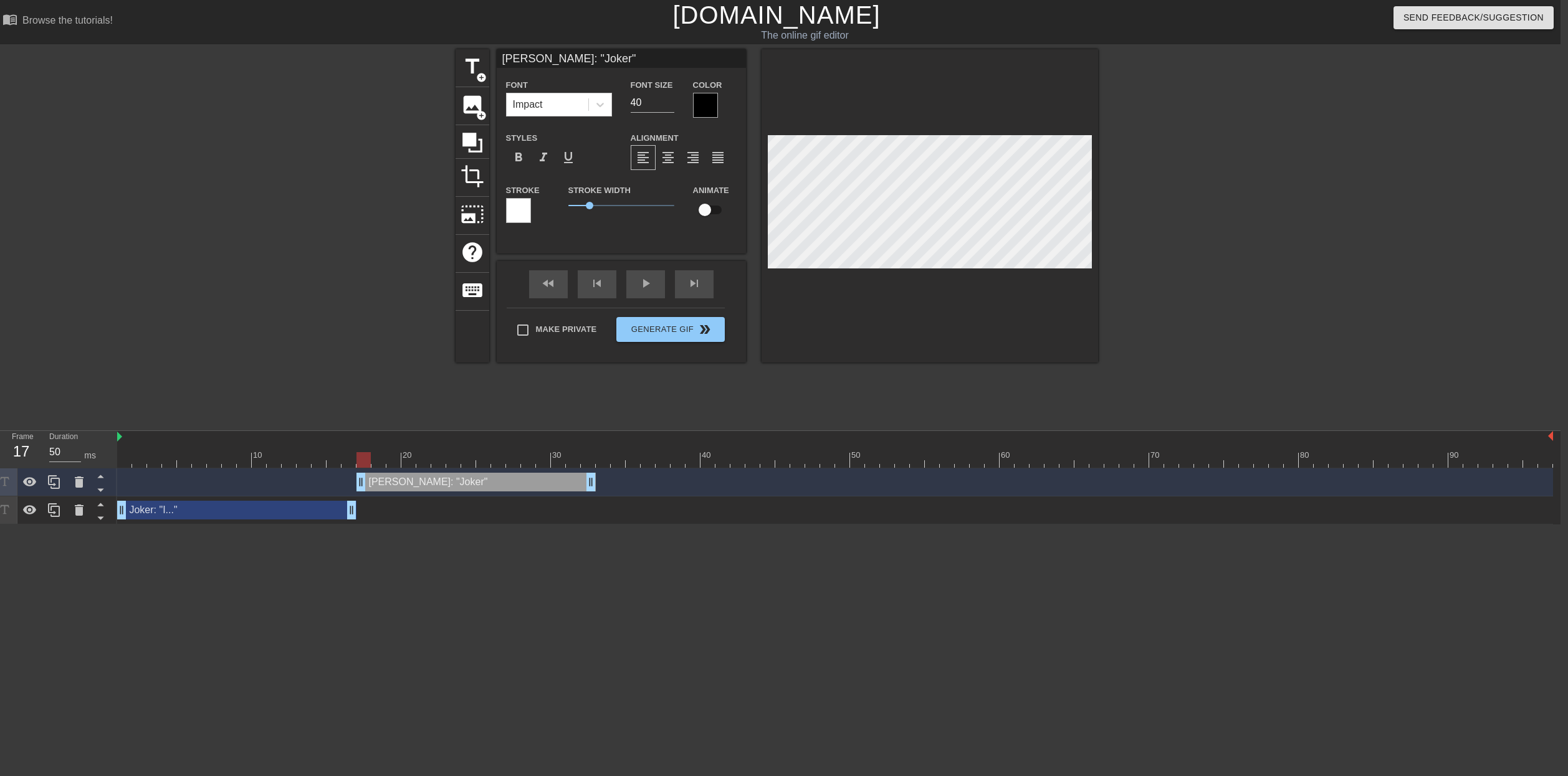
type input "[PERSON_NAME]: "Joker,""
type textarea "[PERSON_NAME]: "Joker,""
type input "[PERSON_NAME]: "Joker, ""
type textarea "[PERSON_NAME]: "Joker, ""
type input "[PERSON_NAME]: "Joker, N""
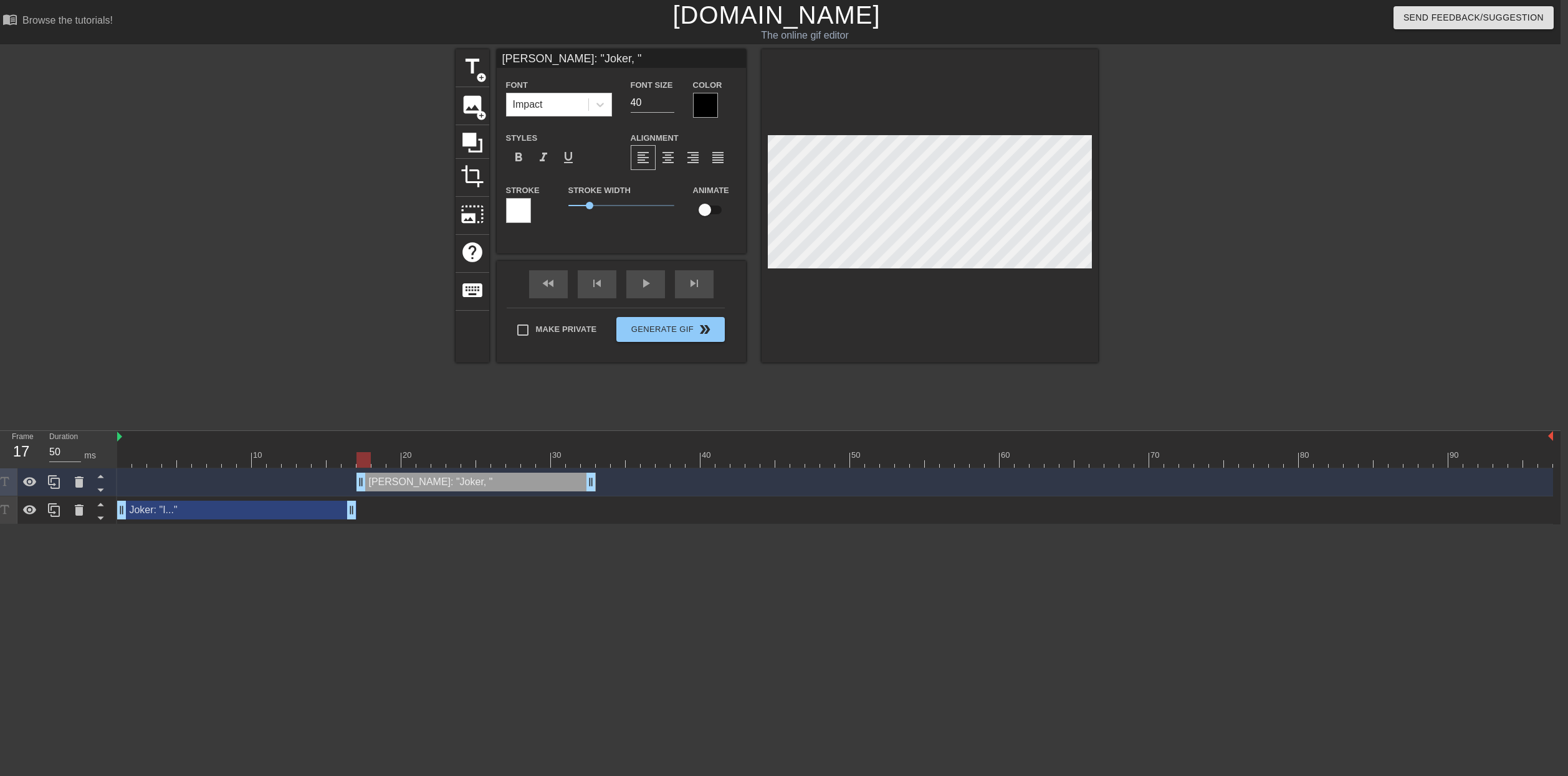
type textarea "[PERSON_NAME]: "Joker, N""
type input "[PERSON_NAME]: "Joker, ""
type textarea "[PERSON_NAME]: "Joker, ""
type input "[PERSON_NAME]: "Joker, n""
type textarea "[PERSON_NAME]: "Joker, n""
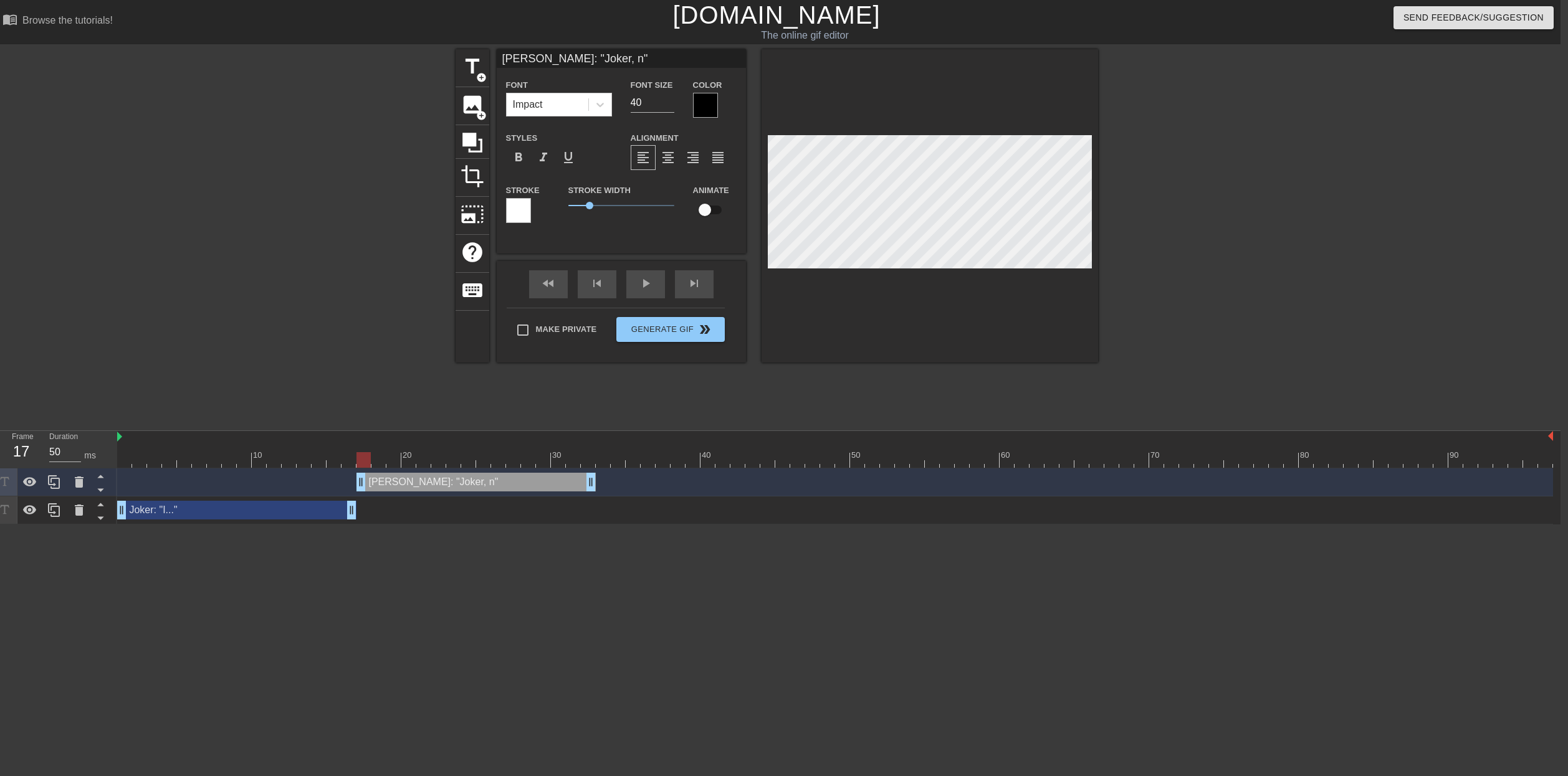
type input "[PERSON_NAME]: "Joker, no""
type textarea "[PERSON_NAME]: "Joker, no""
type input "[PERSON_NAME]: "Joker, n""
type textarea "[PERSON_NAME]: "Joker, n""
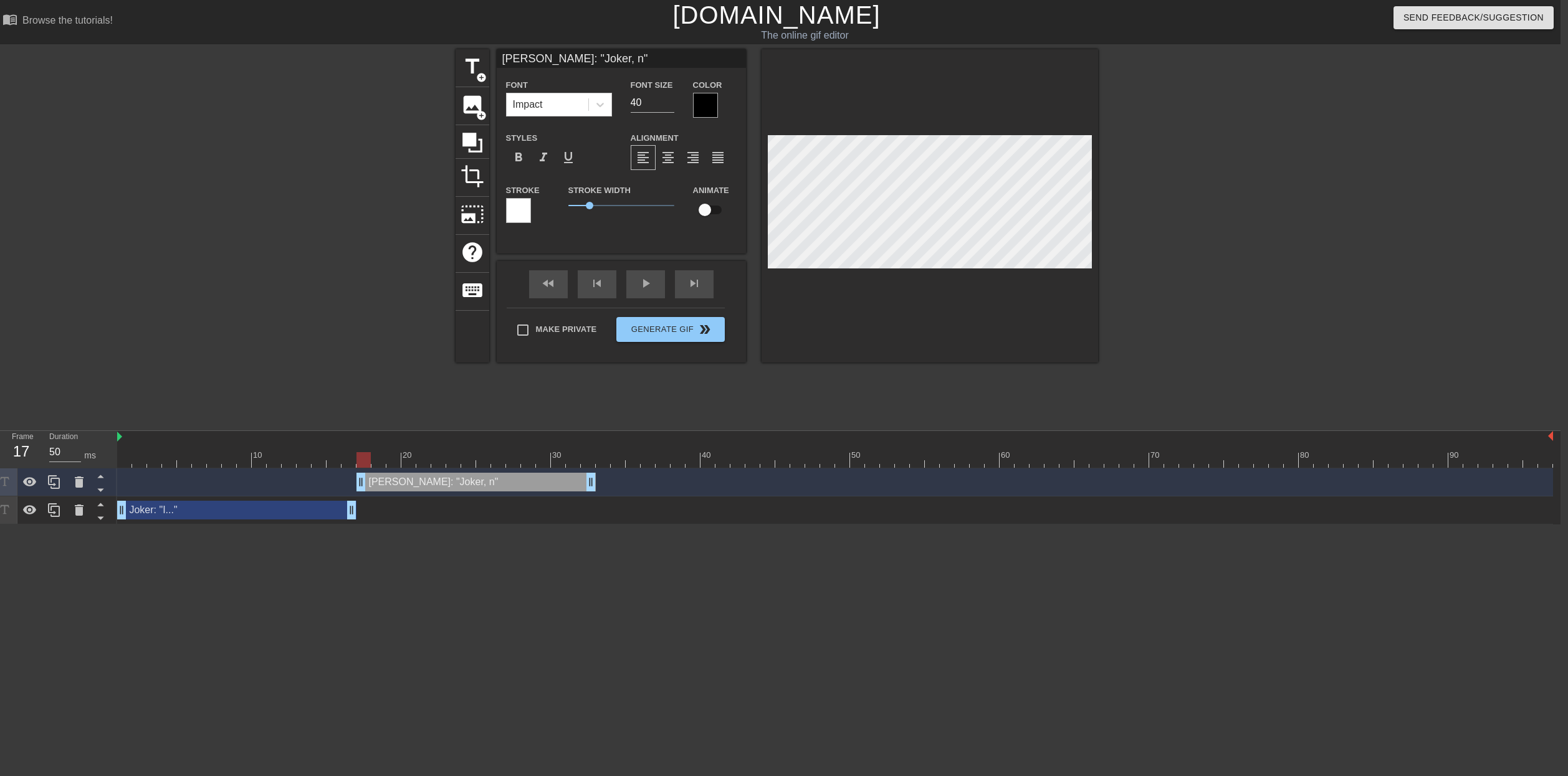
type input "[PERSON_NAME]: "Joker, ""
type textarea "[PERSON_NAME]: "Joker, ""
type input "[PERSON_NAME]: "Joker,""
type textarea "[PERSON_NAME]: "Joker,""
type input "[PERSON_NAME]: "Joker""
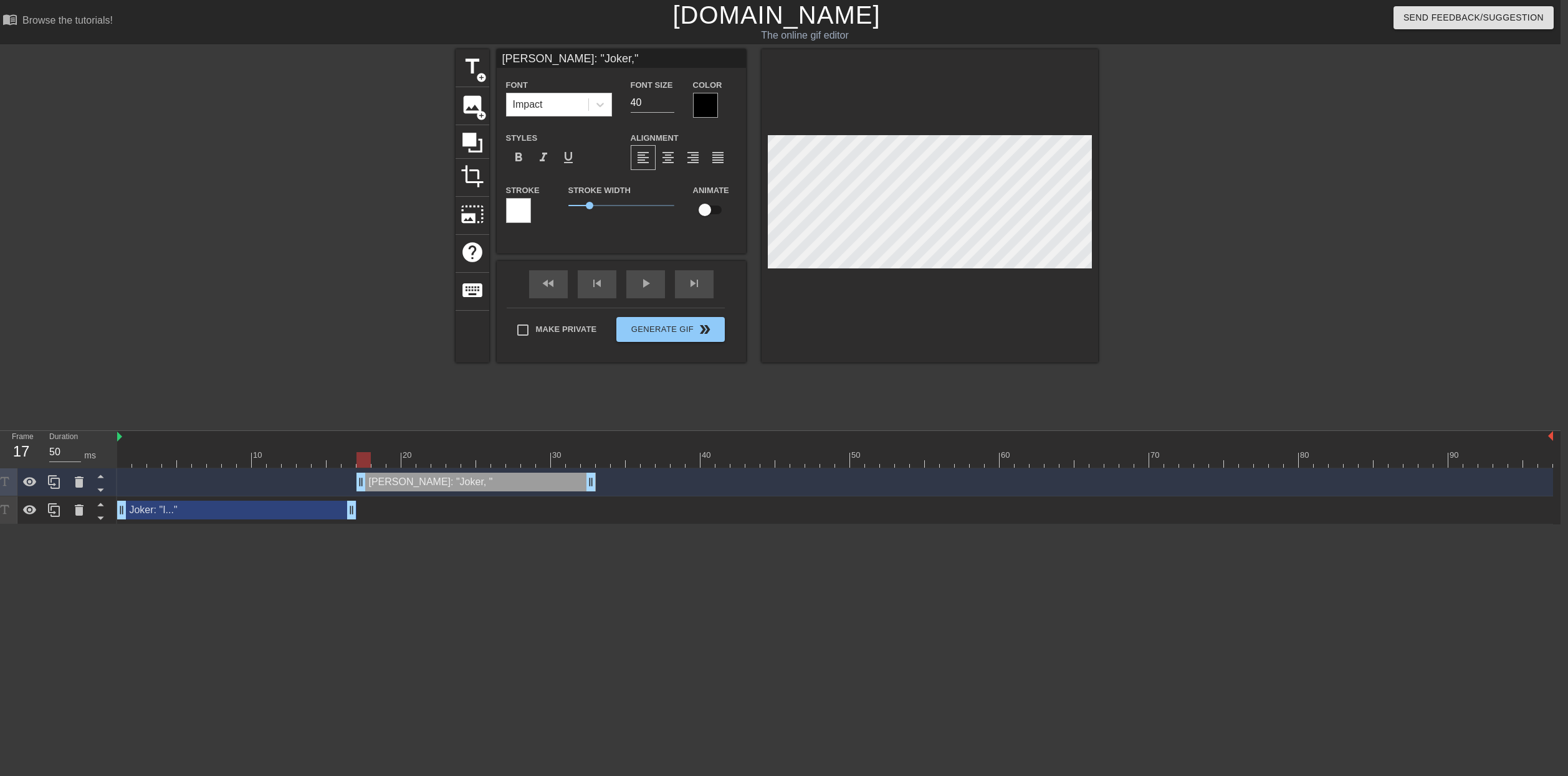
type textarea "[PERSON_NAME]: "Joker""
type input "[PERSON_NAME]: "Joke""
type textarea "[PERSON_NAME]: "Joke""
type input "[PERSON_NAME]: "Jok""
type textarea "[PERSON_NAME]: "Jok""
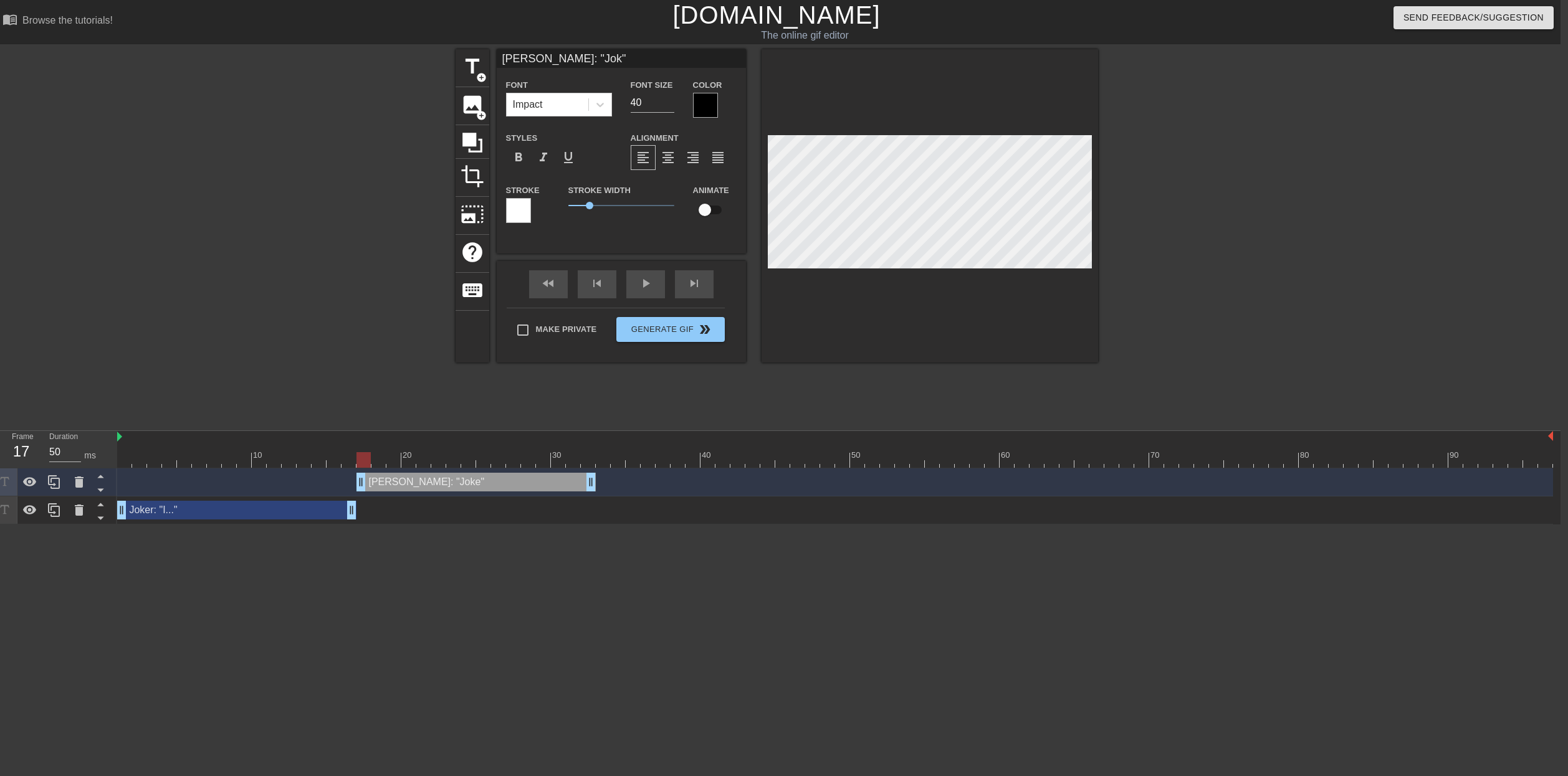
type input "[PERSON_NAME]: "Jo""
type textarea "[PERSON_NAME]: "Jo""
type input "[PERSON_NAME]: "J""
type textarea "[PERSON_NAME]: "J""
type input "[PERSON_NAME]: "JO""
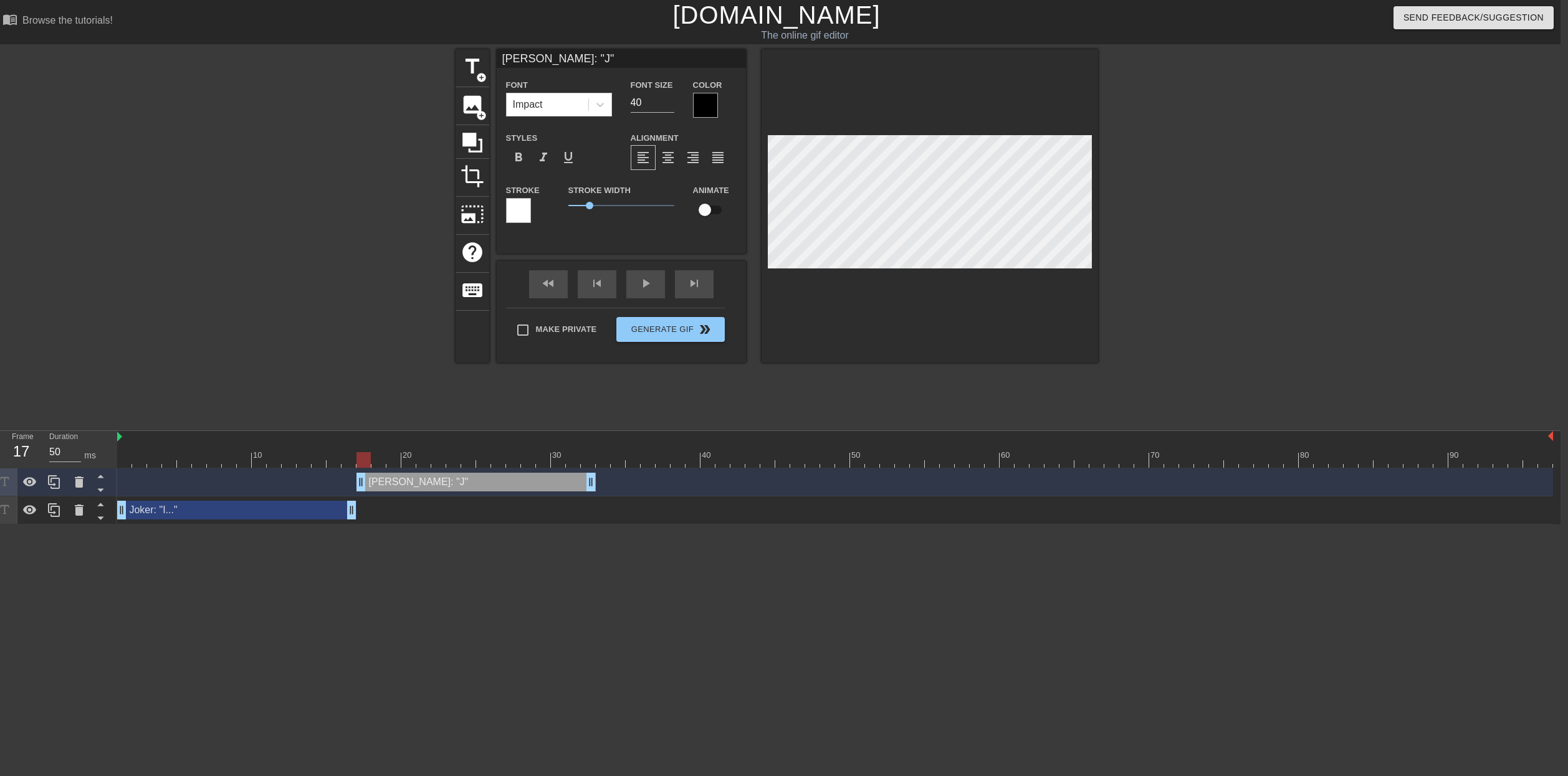
type textarea "[PERSON_NAME]: "JO""
type input "[PERSON_NAME]: "JOK""
type textarea "[PERSON_NAME]: "JOK""
type input "[PERSON_NAME]: "JOKE""
type textarea "[PERSON_NAME]: "JOKE""
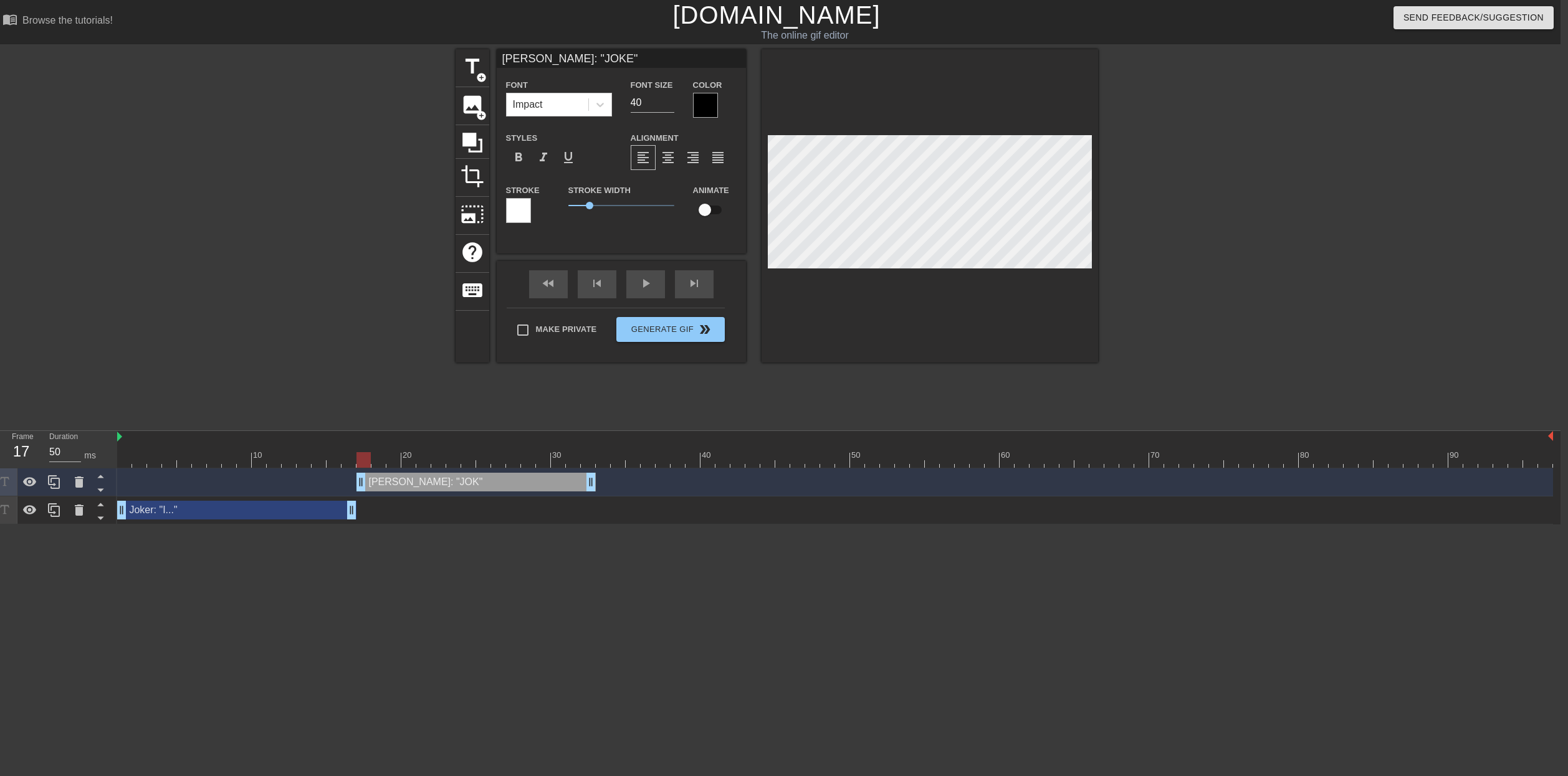
scroll to position [0, 3]
type input "[PERSON_NAME]: "JOKER""
type textarea "[PERSON_NAME]: "JOKER""
type input "[PERSON_NAME]: "JOKE""
type textarea "[PERSON_NAME]: "JOKE""
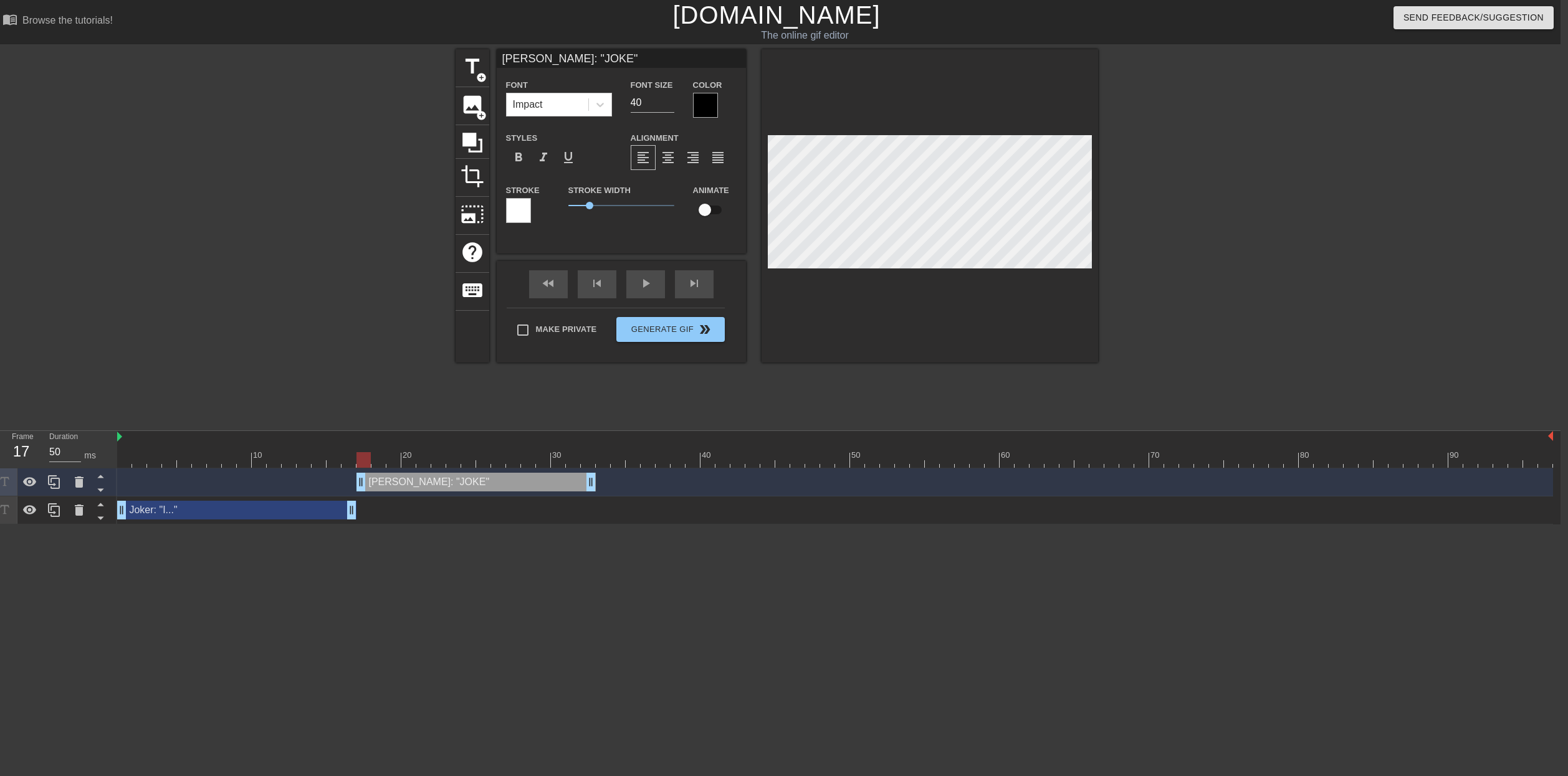
type input "[PERSON_NAME]: "JOK""
type textarea "[PERSON_NAME]: "JOK""
type input "[PERSON_NAME]: "JO""
type textarea "[PERSON_NAME]: "JO""
type input "[PERSON_NAME]: "J""
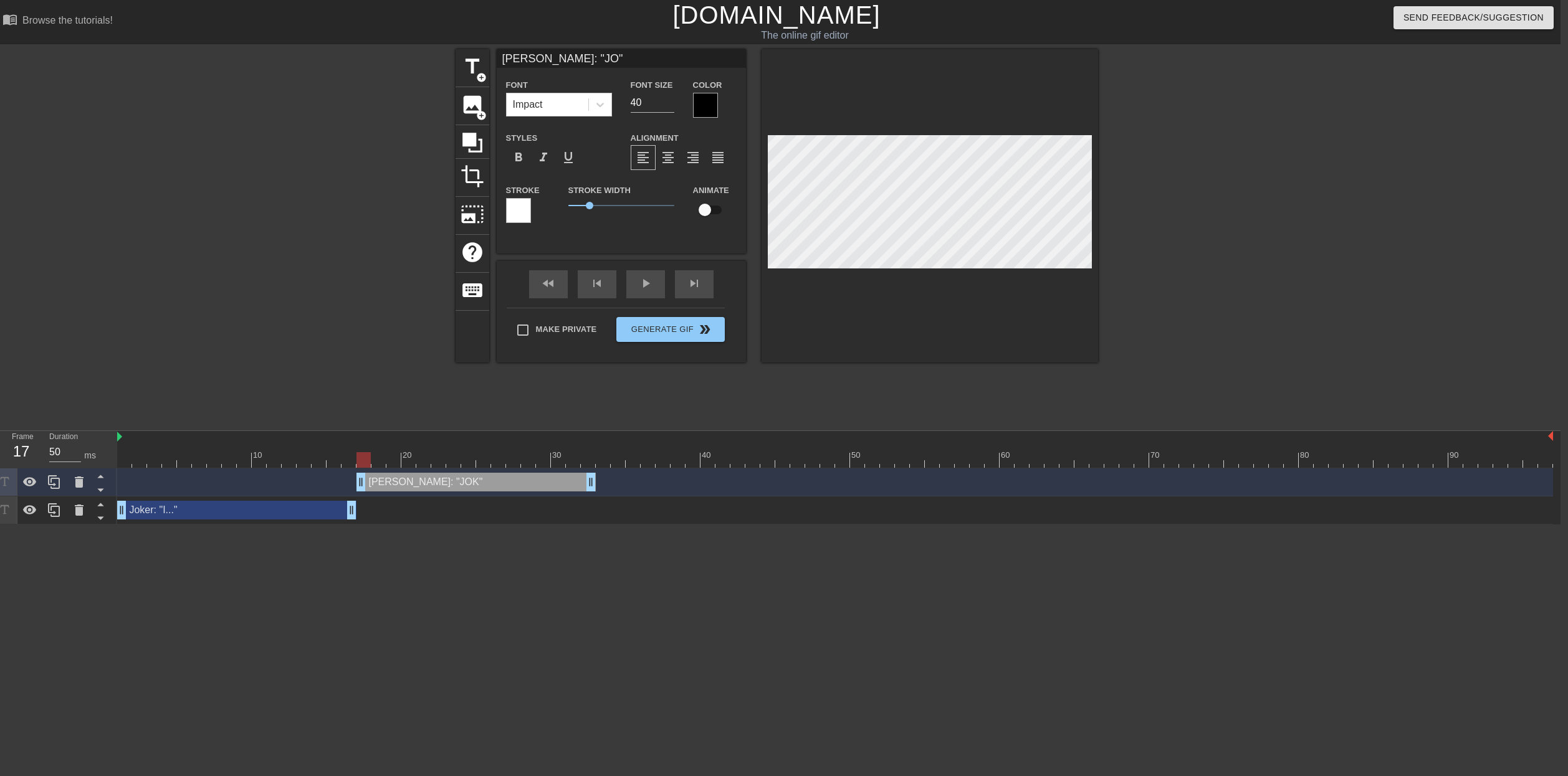
type textarea "[PERSON_NAME]: "J""
type input "[PERSON_NAME]: """
type textarea "[PERSON_NAME]: """
type input "[PERSON_NAME]: ""
type textarea "[PERSON_NAME]: ""
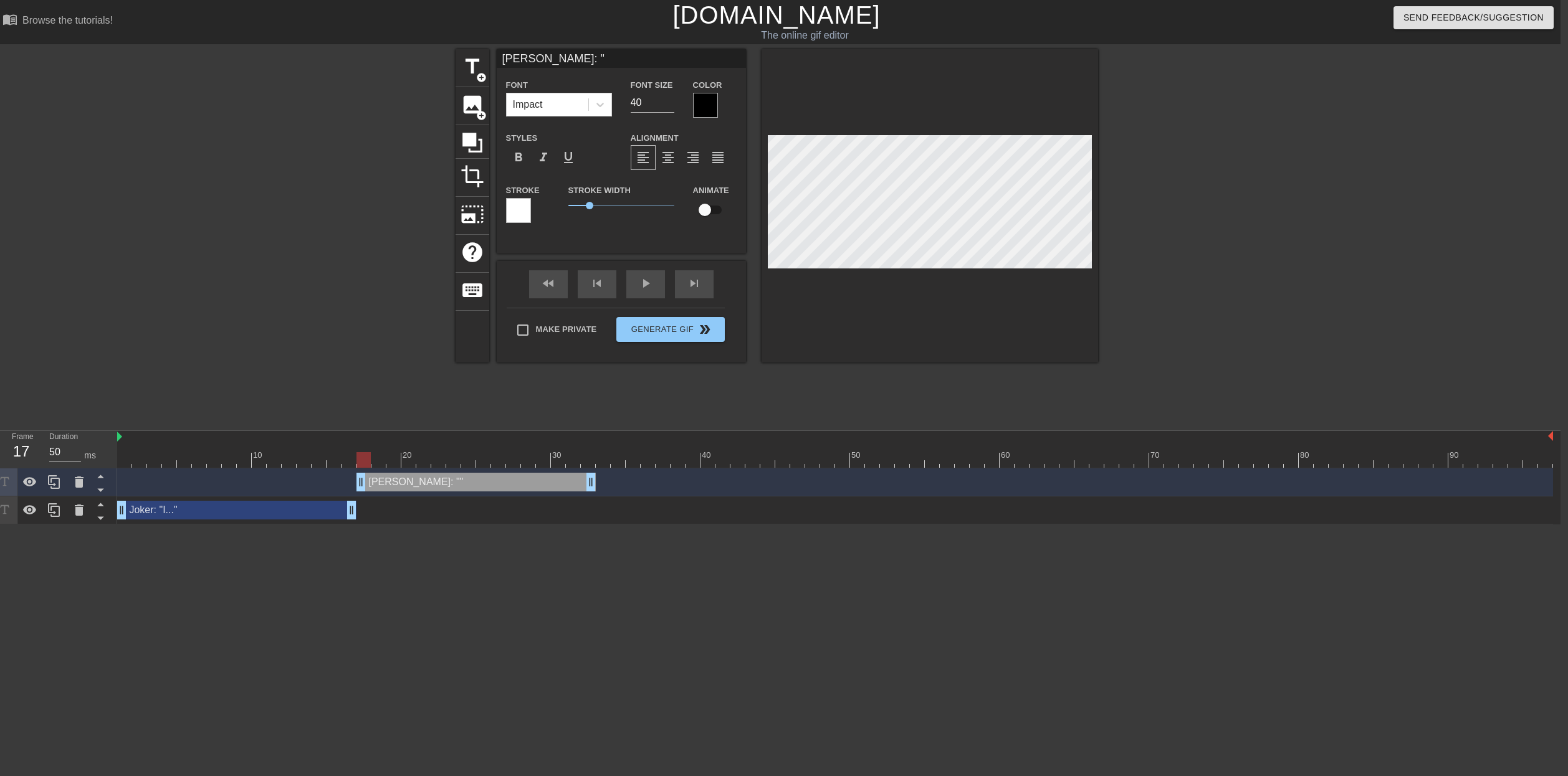
type input "[PERSON_NAME]:""
type textarea "[PERSON_NAME]:""
type input "[PERSON_NAME]""
type textarea "[PERSON_NAME]""
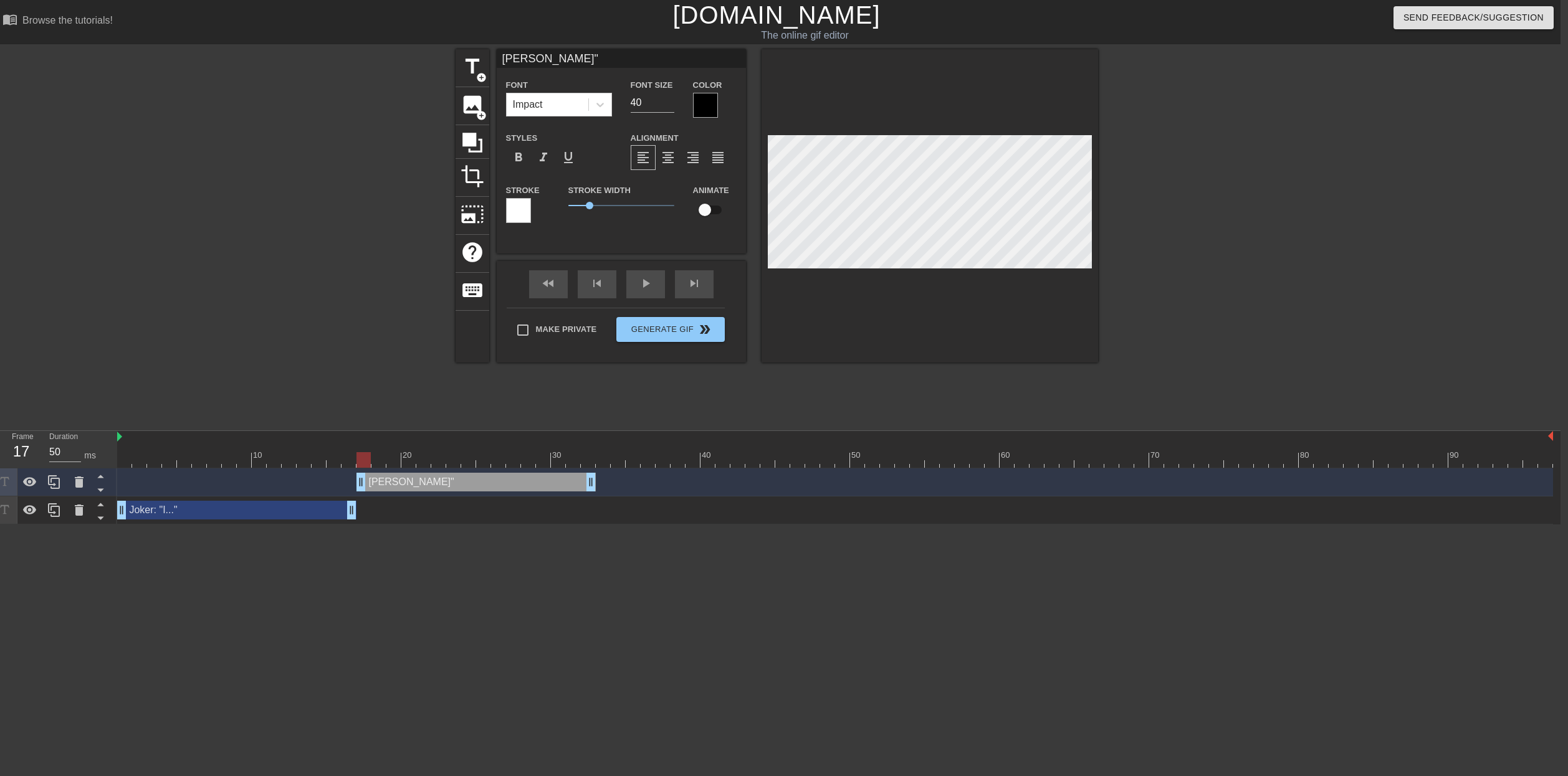
type input "Barbar""
type textarea "Barbar""
type input "[PERSON_NAME]""
type textarea "[PERSON_NAME]""
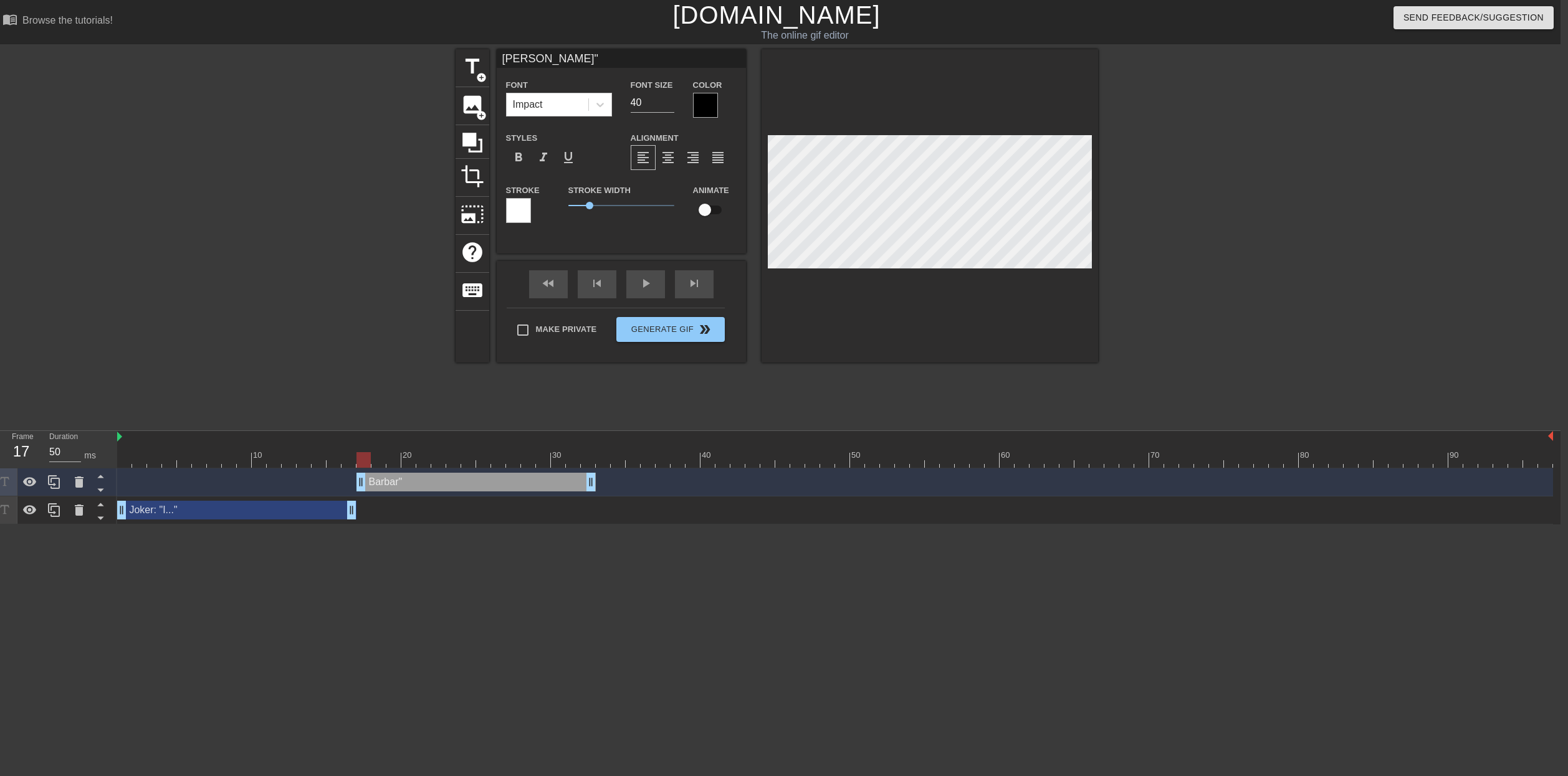
type input "[PERSON_NAME]""
type textarea "[PERSON_NAME]""
type input "Bar""
type textarea "Bar""
type input "Ba""
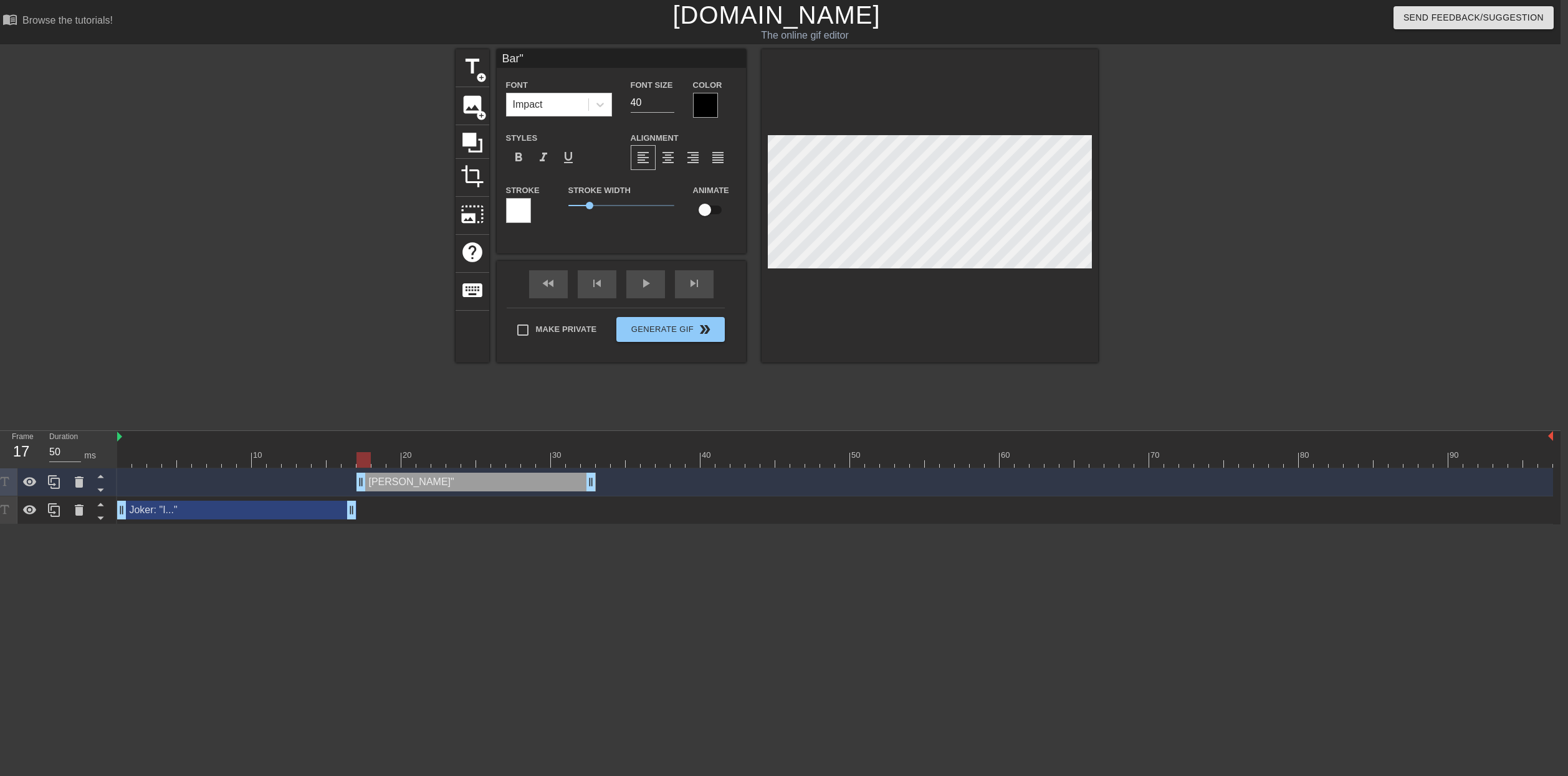
type textarea "Ba""
type input "B""
type textarea "B""
type input "BA""
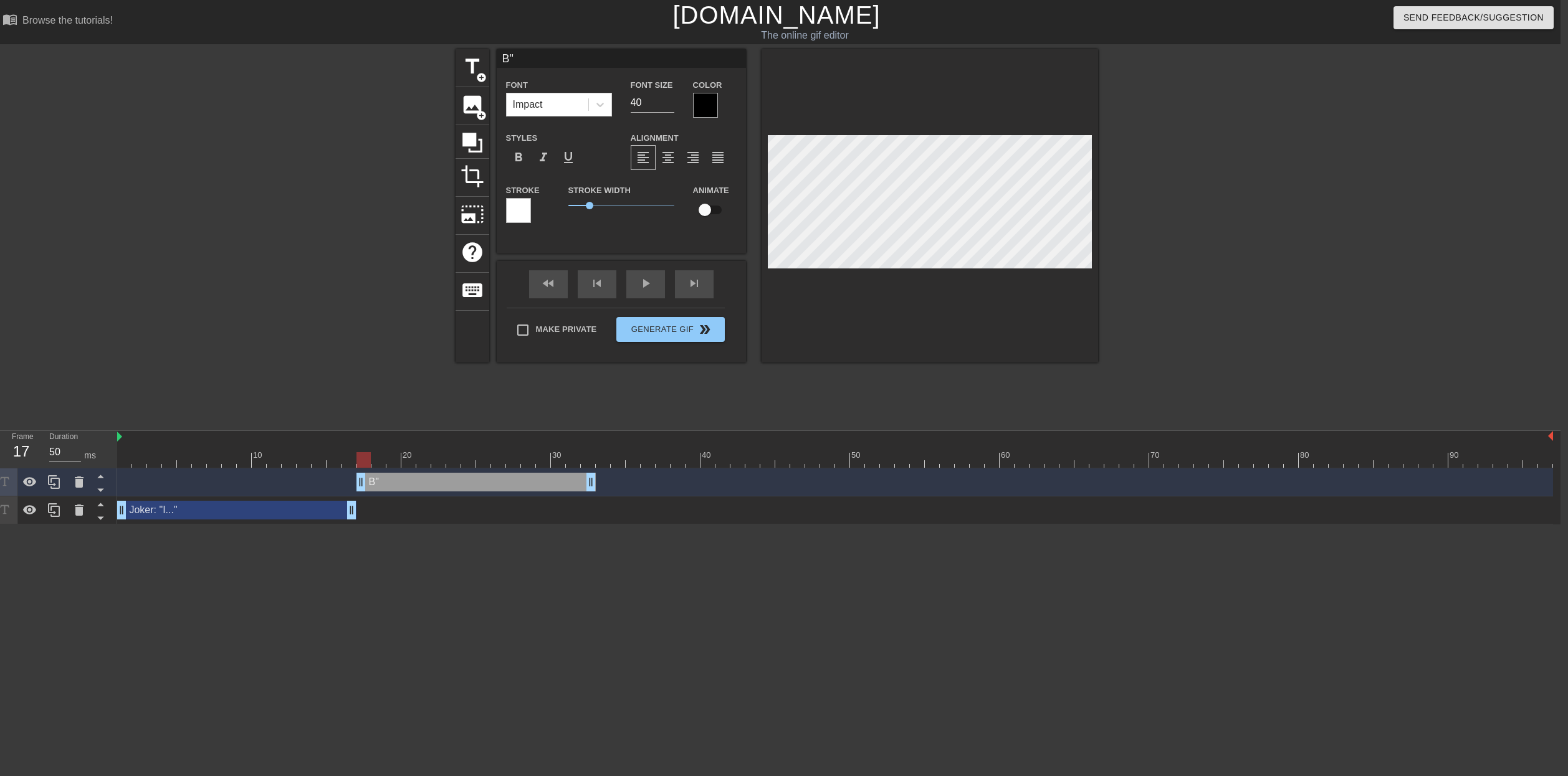
type textarea "BA""
type input "BAR""
type textarea "BAR""
type input "[PERSON_NAME]""
type textarea "[PERSON_NAME]""
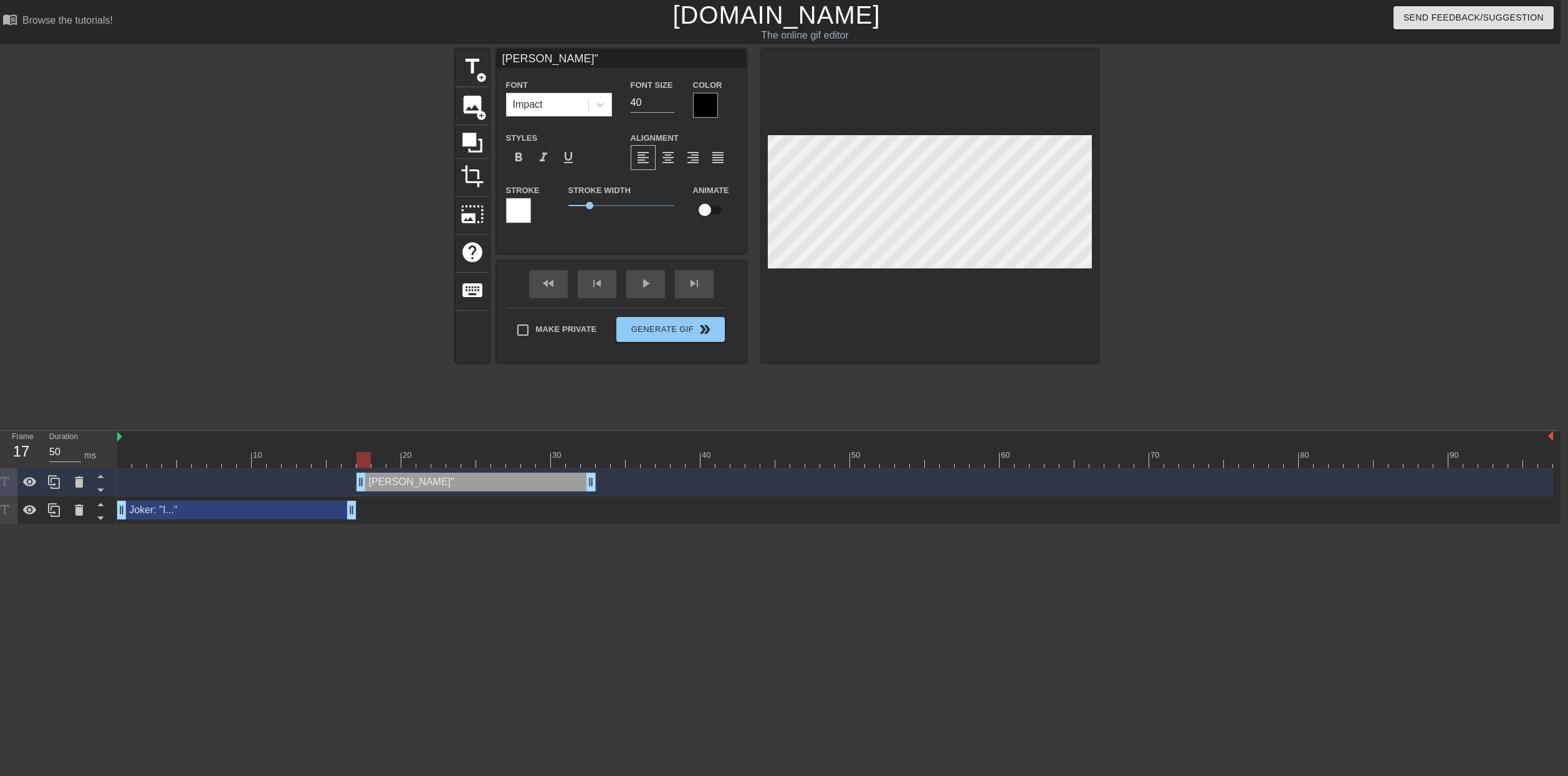
type input "[PERSON_NAME]""
type textarea "[PERSON_NAME]""
type input "BARBAR""
type textarea "BARBAR""
type input "[PERSON_NAME]""
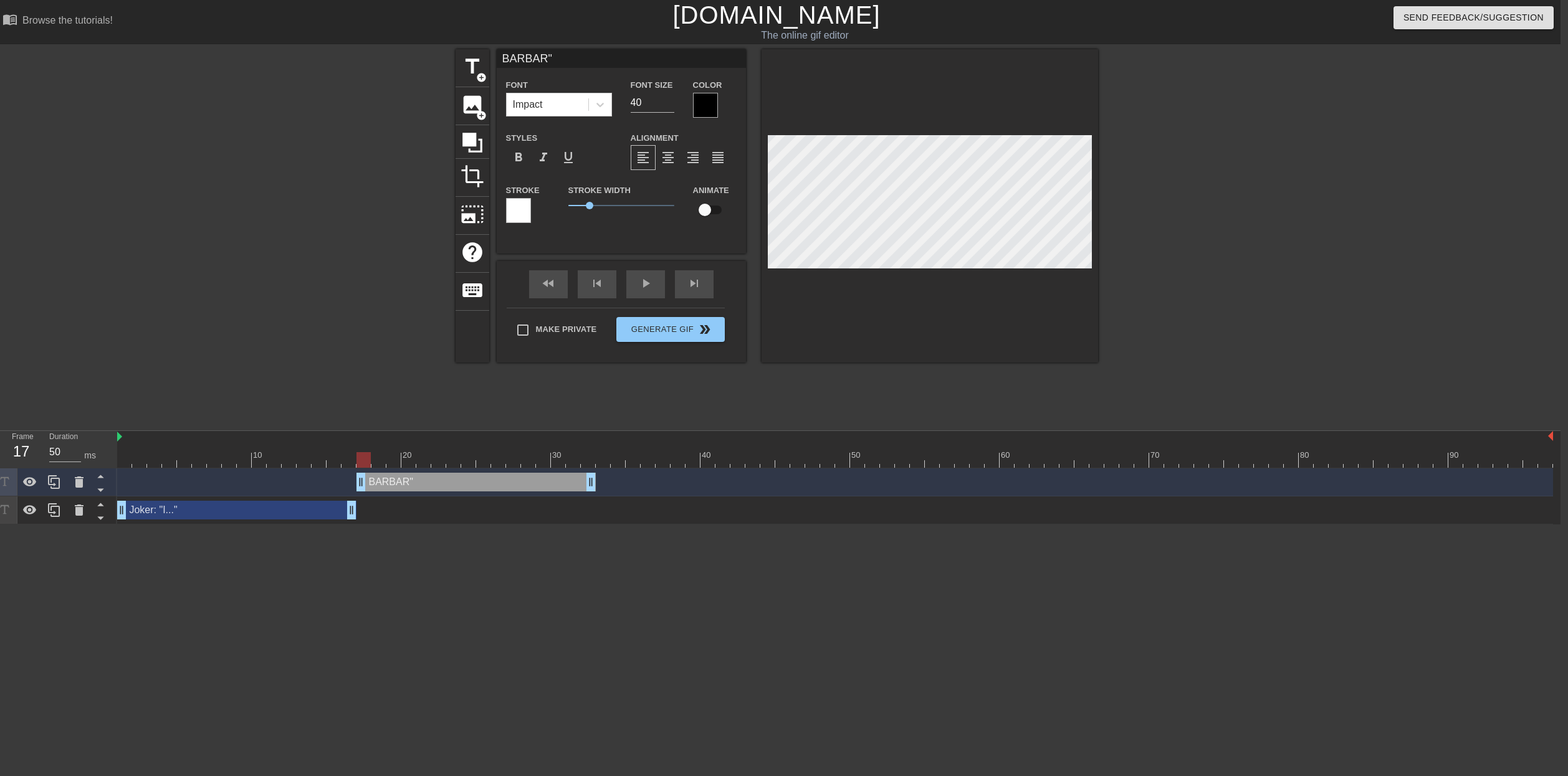
type textarea "[PERSON_NAME]""
type input "[PERSON_NAME]:""
type textarea "[PERSON_NAME]:""
type input "[PERSON_NAME]: ""
type textarea "[PERSON_NAME]: ""
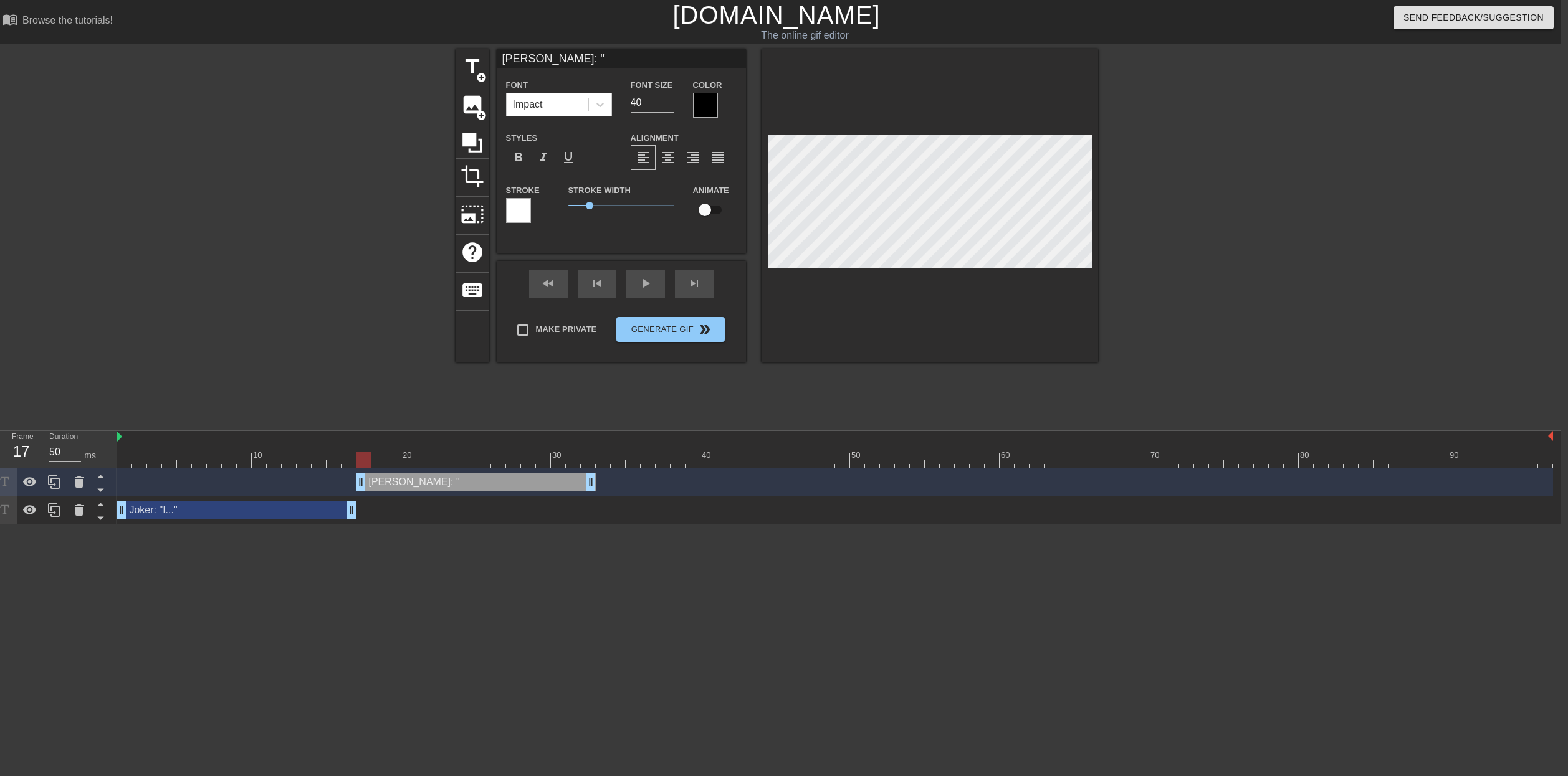
type input "[PERSON_NAME]: """
type textarea "[PERSON_NAME]: """
type input "[PERSON_NAME]: "J""
type textarea "[PERSON_NAME]: "J""
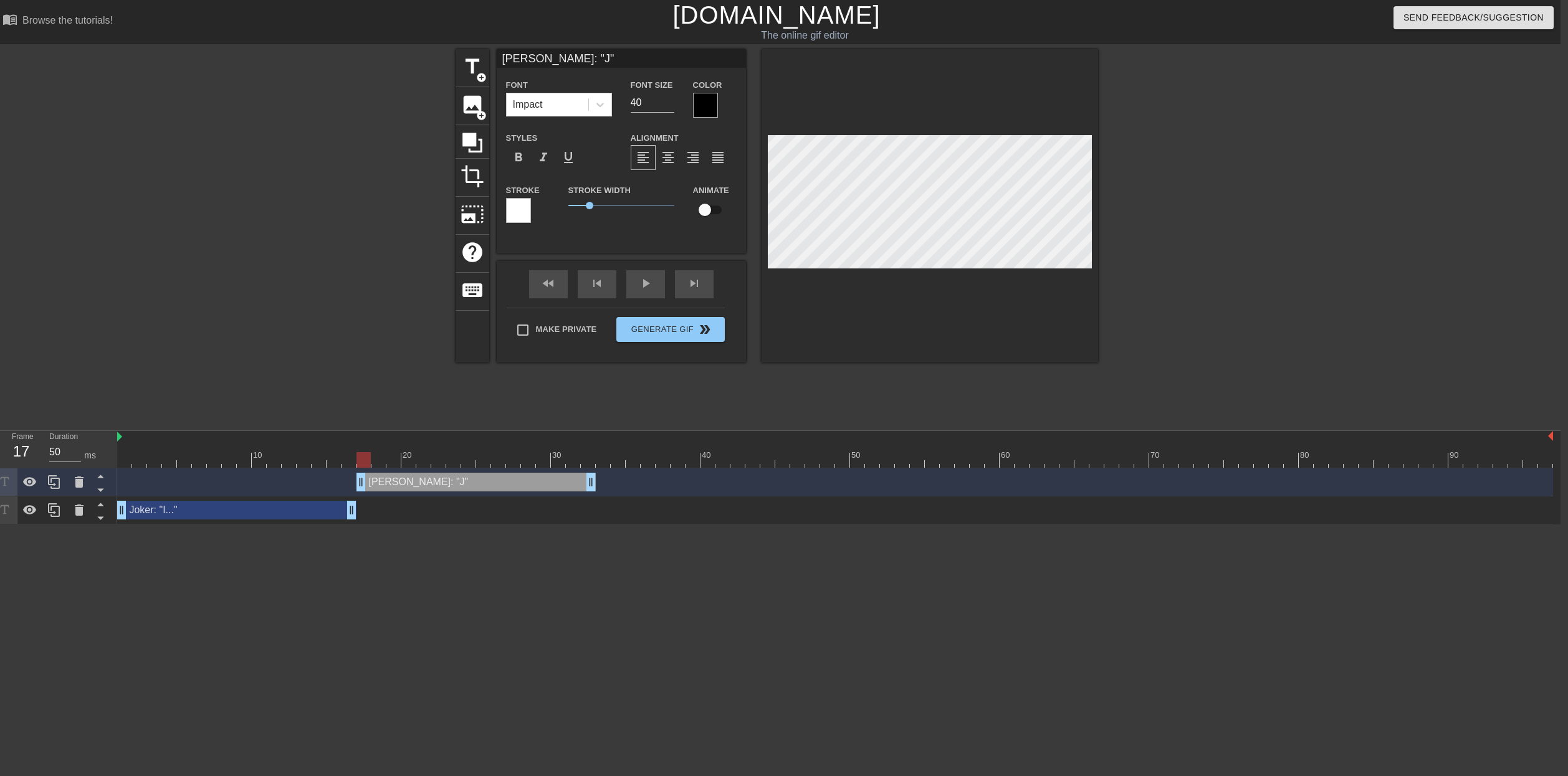
type input "[PERSON_NAME]: "JO""
type textarea "[PERSON_NAME]: "JO""
type input "[PERSON_NAME]: "JOK""
type textarea "[PERSON_NAME]: "JOK""
type input "[PERSON_NAME]: "JOKE""
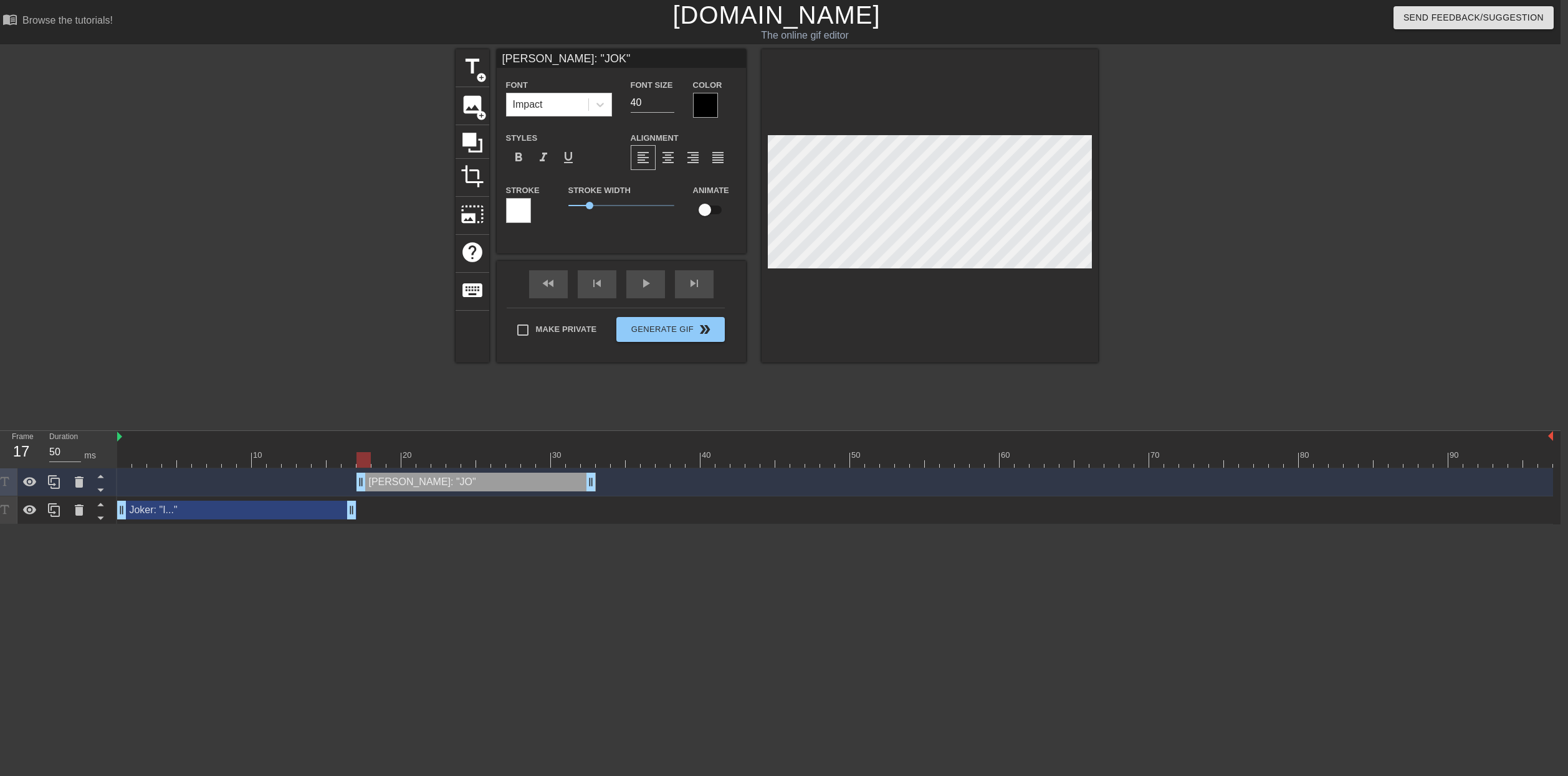
type textarea "[PERSON_NAME]: "JOKE""
type input "[PERSON_NAME]: "JOKER""
type textarea "[PERSON_NAME]: "JOKER""
type input "[PERSON_NAME]: "JOKER ""
type textarea "[PERSON_NAME]: "JOKER ""
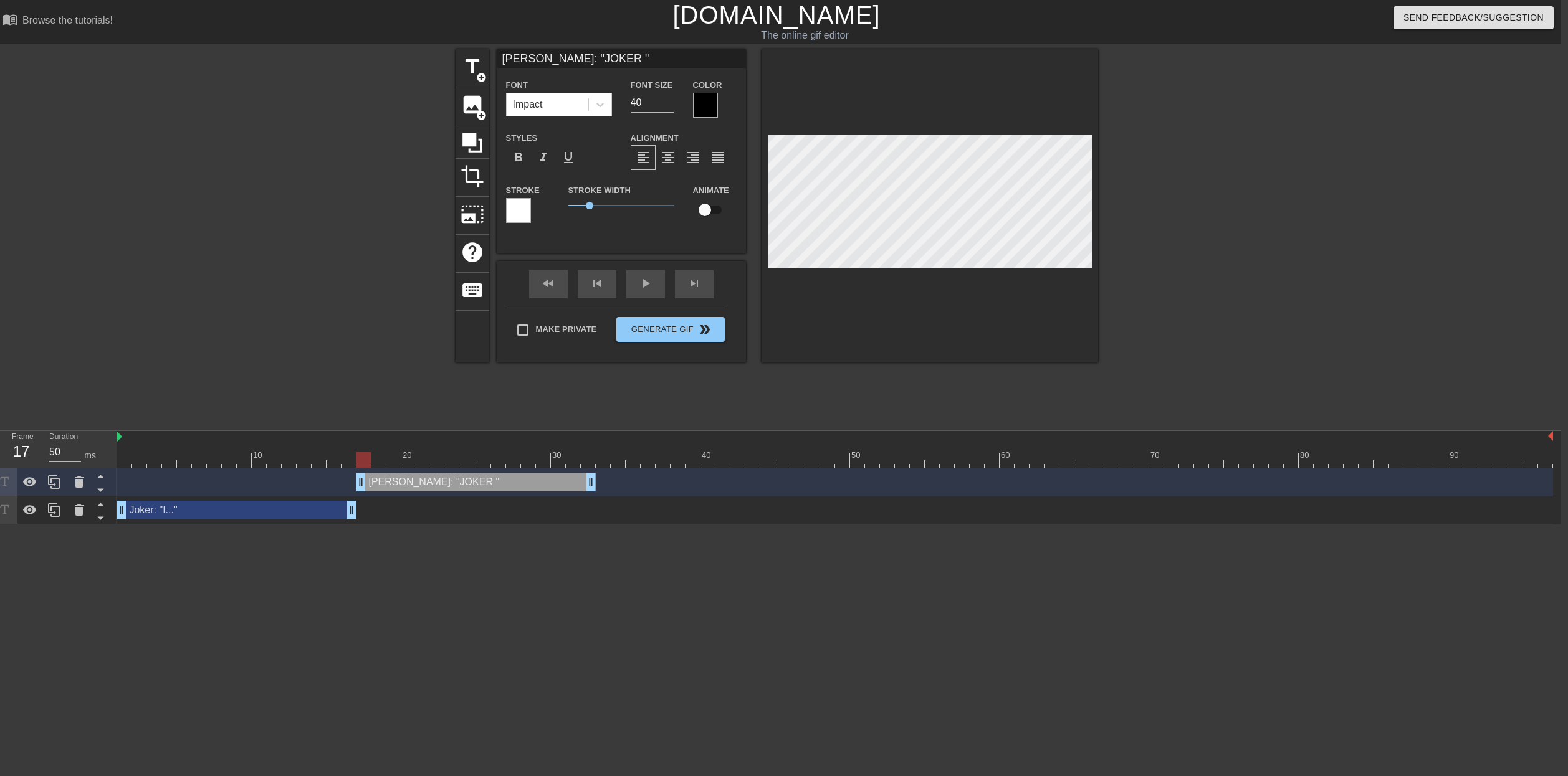
type input "[PERSON_NAME]: "JOKER N""
type textarea "[PERSON_NAME]: "JOKER N""
click at [702, 102] on div at bounding box center [706, 105] width 25 height 25
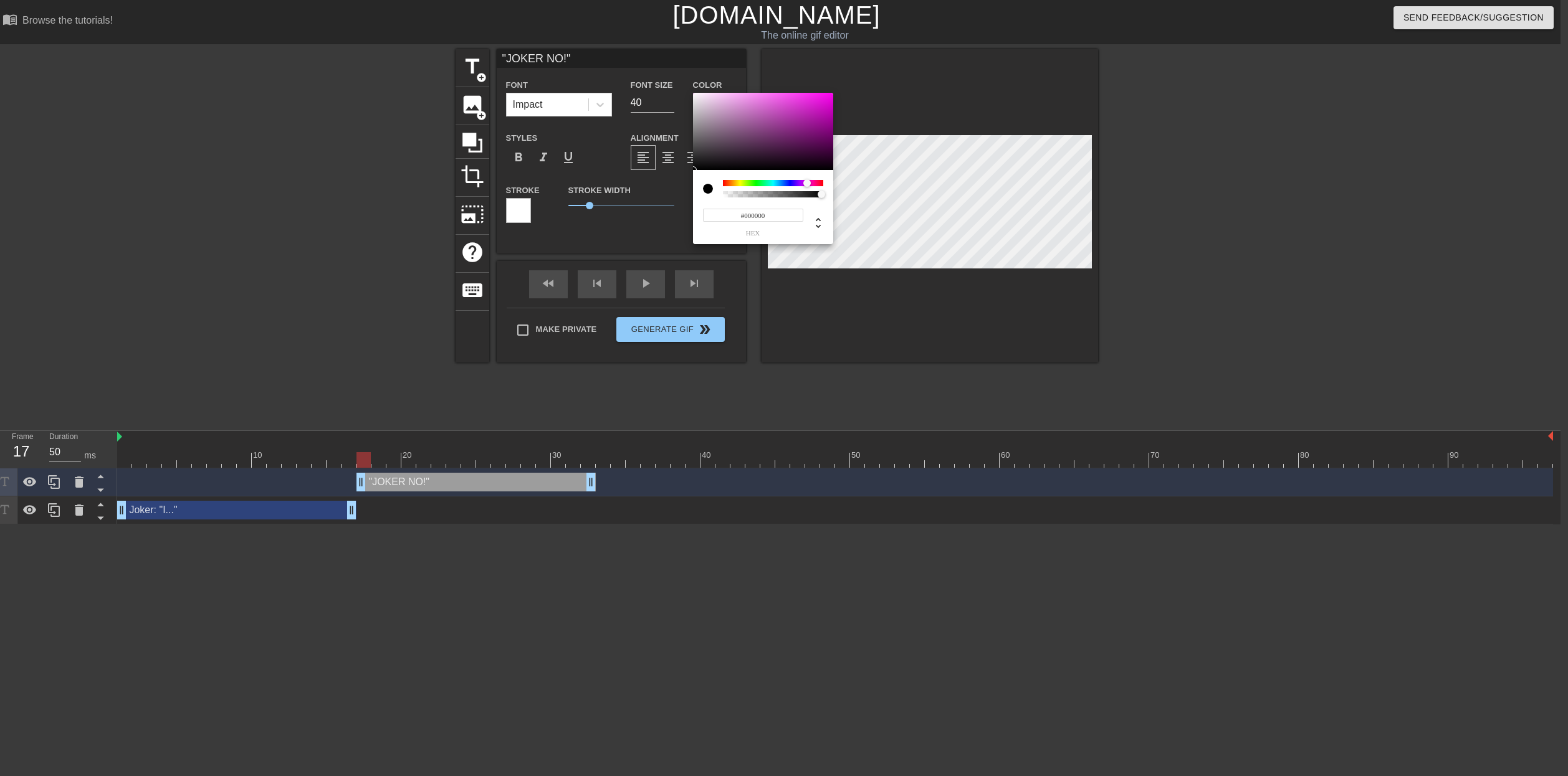
drag, startPoint x: 820, startPoint y: 181, endPoint x: 807, endPoint y: 180, distance: 13.0
click at [807, 180] on div at bounding box center [774, 183] width 101 height 6
click at [827, 100] on div at bounding box center [763, 131] width 140 height 77
click at [818, 181] on div at bounding box center [774, 183] width 101 height 6
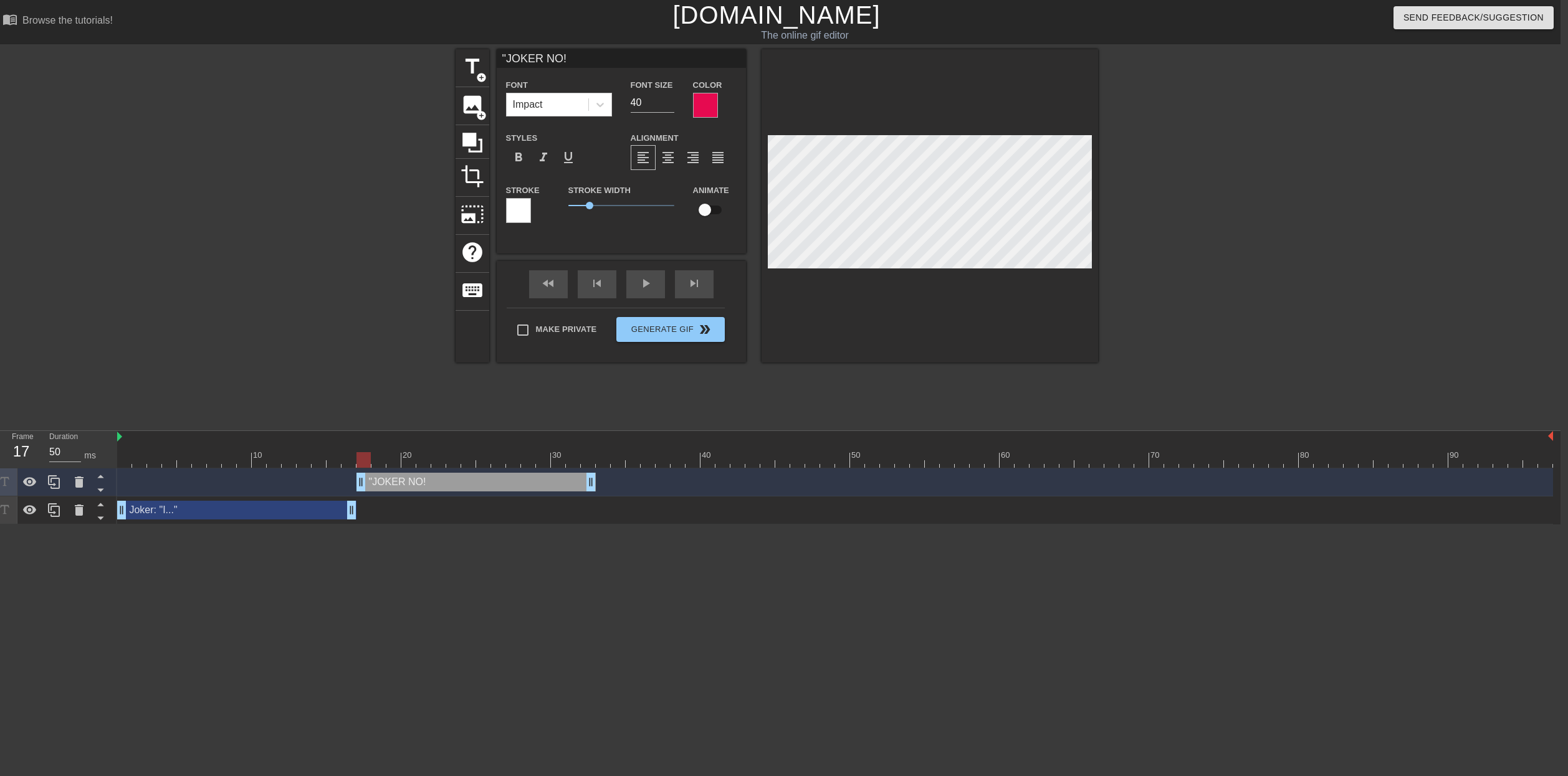
scroll to position [0, 0]
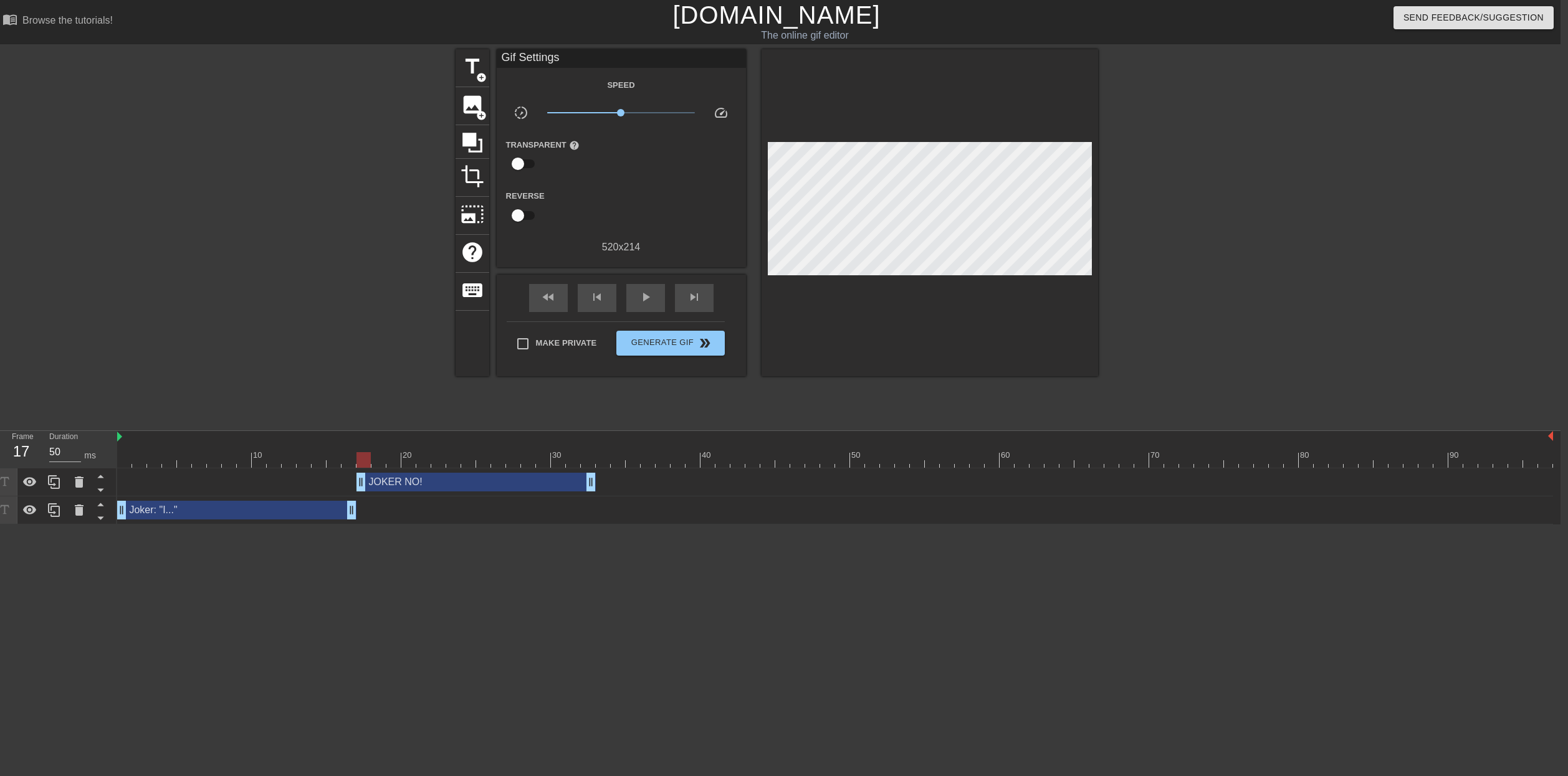
click at [572, 525] on html "menu_book Browse the tutorials! [DOMAIN_NAME] The online gif editor Send Feedba…" at bounding box center [776, 262] width 1568 height 525
click at [213, 509] on div "Joker: "I..." drag_handle drag_handle" at bounding box center [237, 510] width 239 height 19
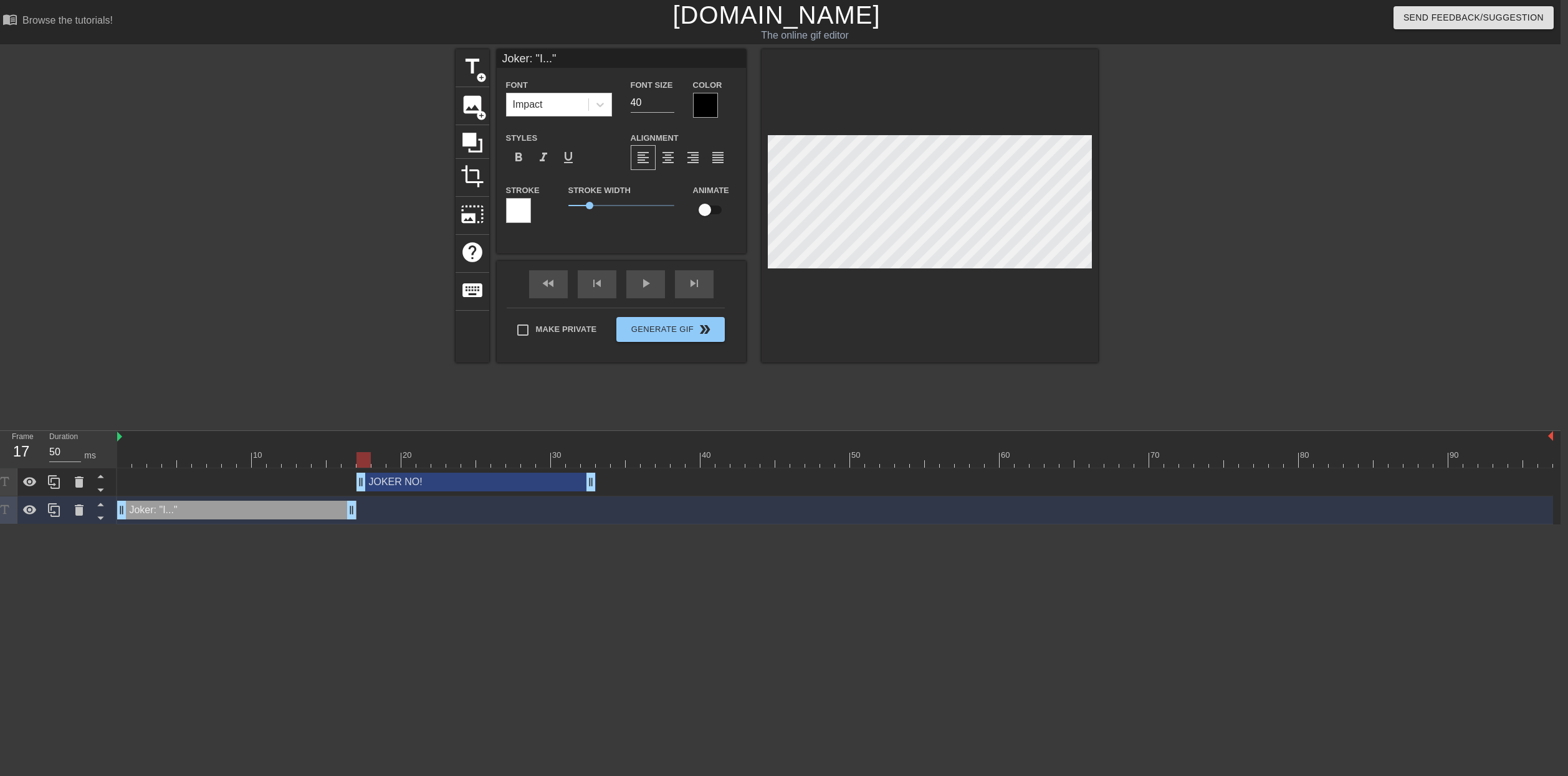
click at [172, 410] on div "title add_circle image add_circle crop photo_size_select_large help keyboard Jo…" at bounding box center [776, 237] width 1568 height 374
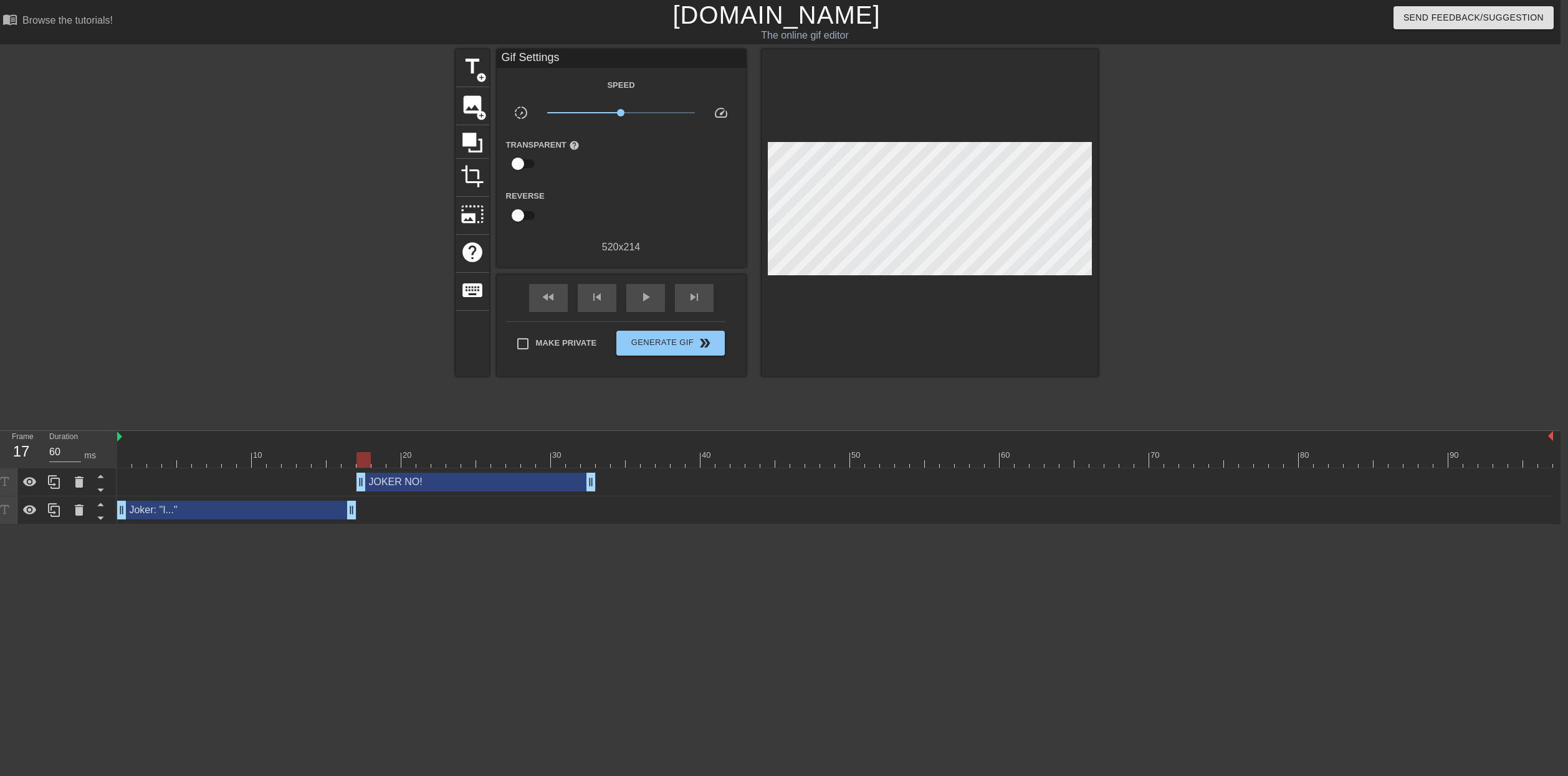
click at [186, 462] on div at bounding box center [835, 460] width 1436 height 15
click at [207, 509] on div "Joker: "I..." drag_handle drag_handle" at bounding box center [237, 510] width 239 height 19
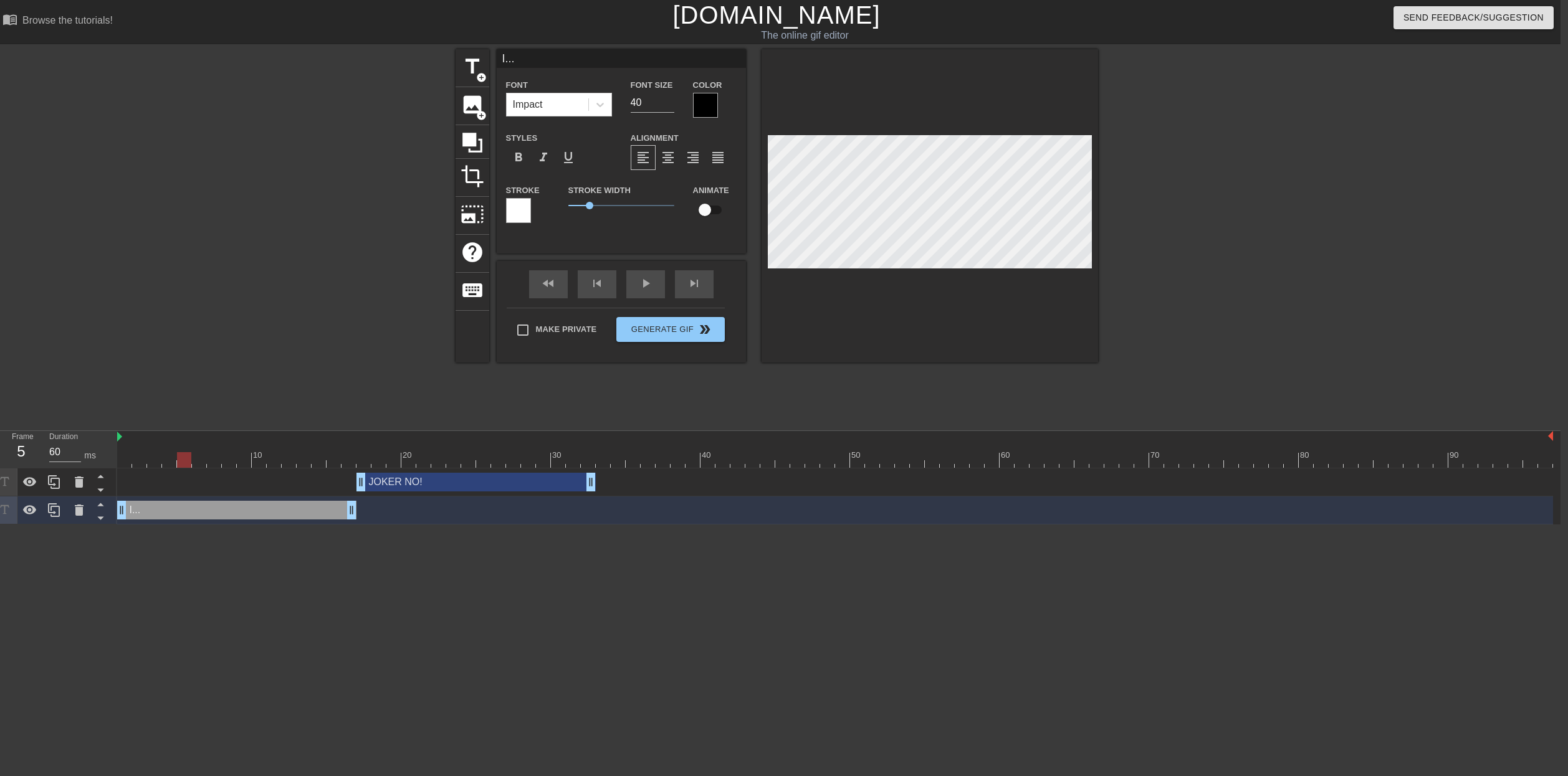
click at [705, 104] on div at bounding box center [706, 105] width 25 height 25
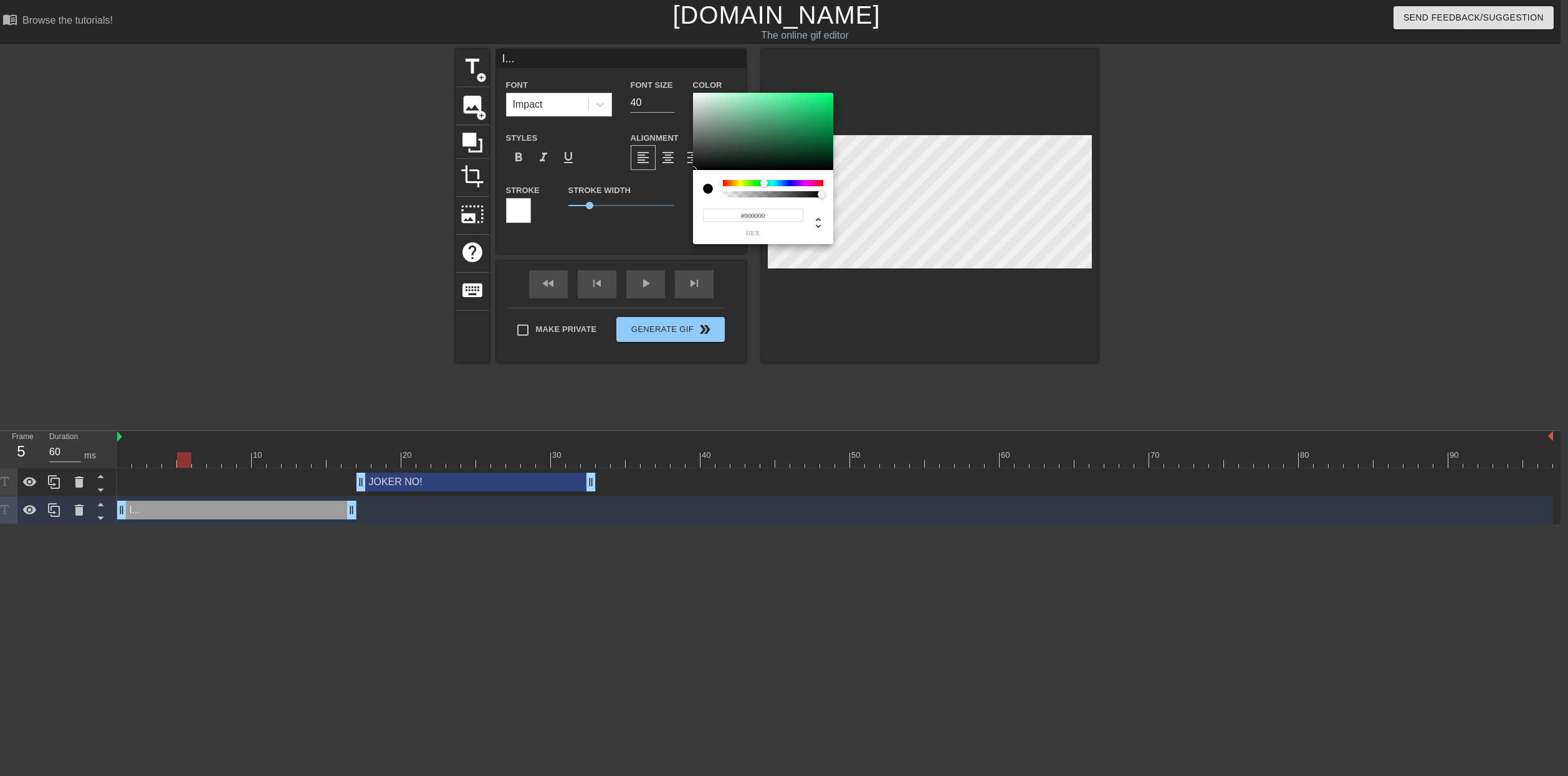
click at [764, 184] on div at bounding box center [774, 183] width 101 height 6
drag, startPoint x: 820, startPoint y: 105, endPoint x: 732, endPoint y: 357, distance: 266.9
click at [650, 184] on div "#000000 hex" at bounding box center [784, 388] width 1568 height 776
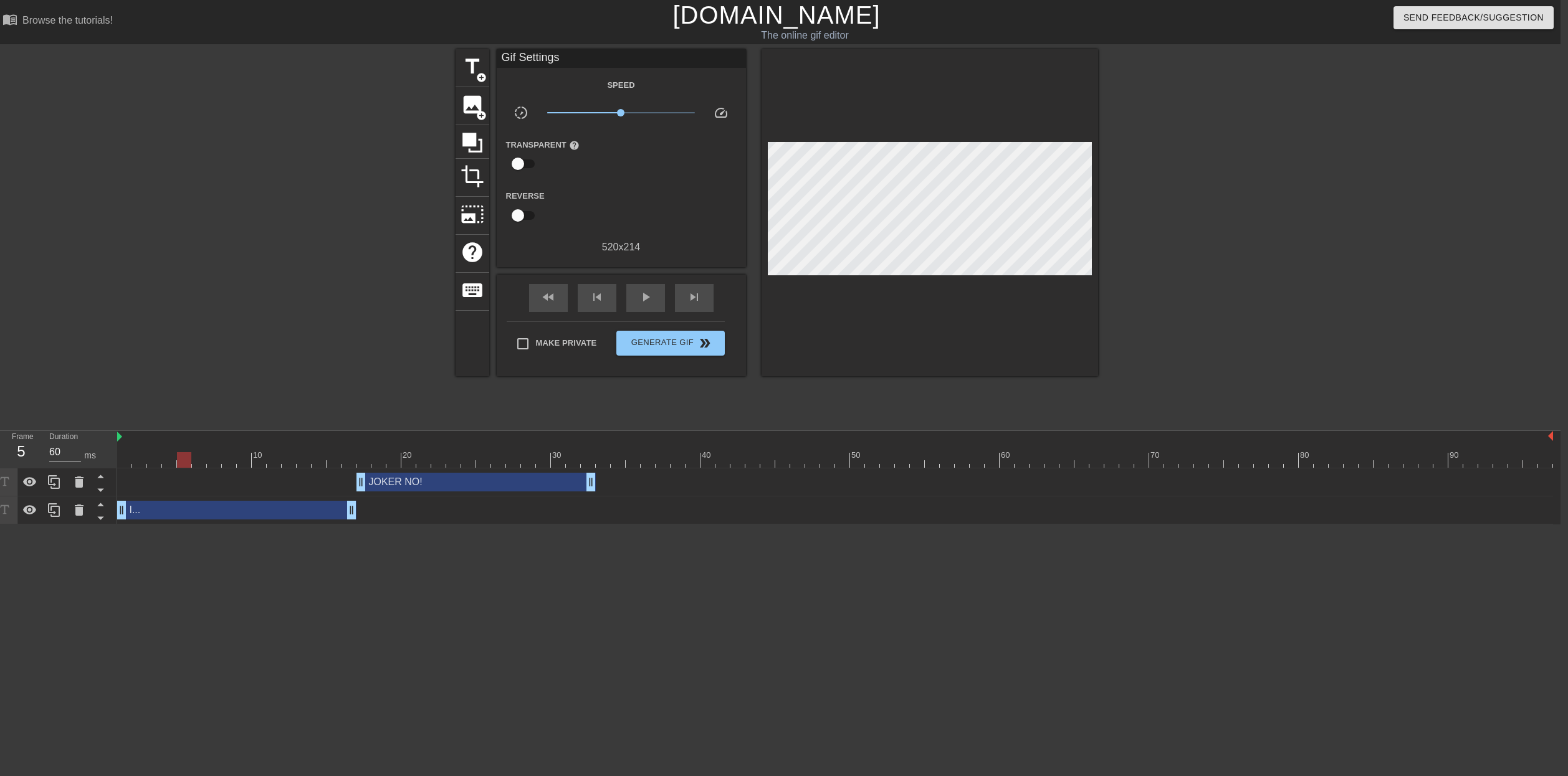
click at [108, 364] on div "title add_circle image add_circle crop photo_size_select_large help keyboard Gi…" at bounding box center [776, 237] width 1568 height 374
click at [357, 392] on div at bounding box center [347, 237] width 187 height 374
click at [359, 438] on div at bounding box center [835, 438] width 1436 height 13
drag, startPoint x: 362, startPoint y: 426, endPoint x: 362, endPoint y: 435, distance: 9.0
click at [362, 426] on div "menu_book Browse the tutorials! [DOMAIN_NAME] The online gif editor Send Feedba…" at bounding box center [776, 262] width 1568 height 525
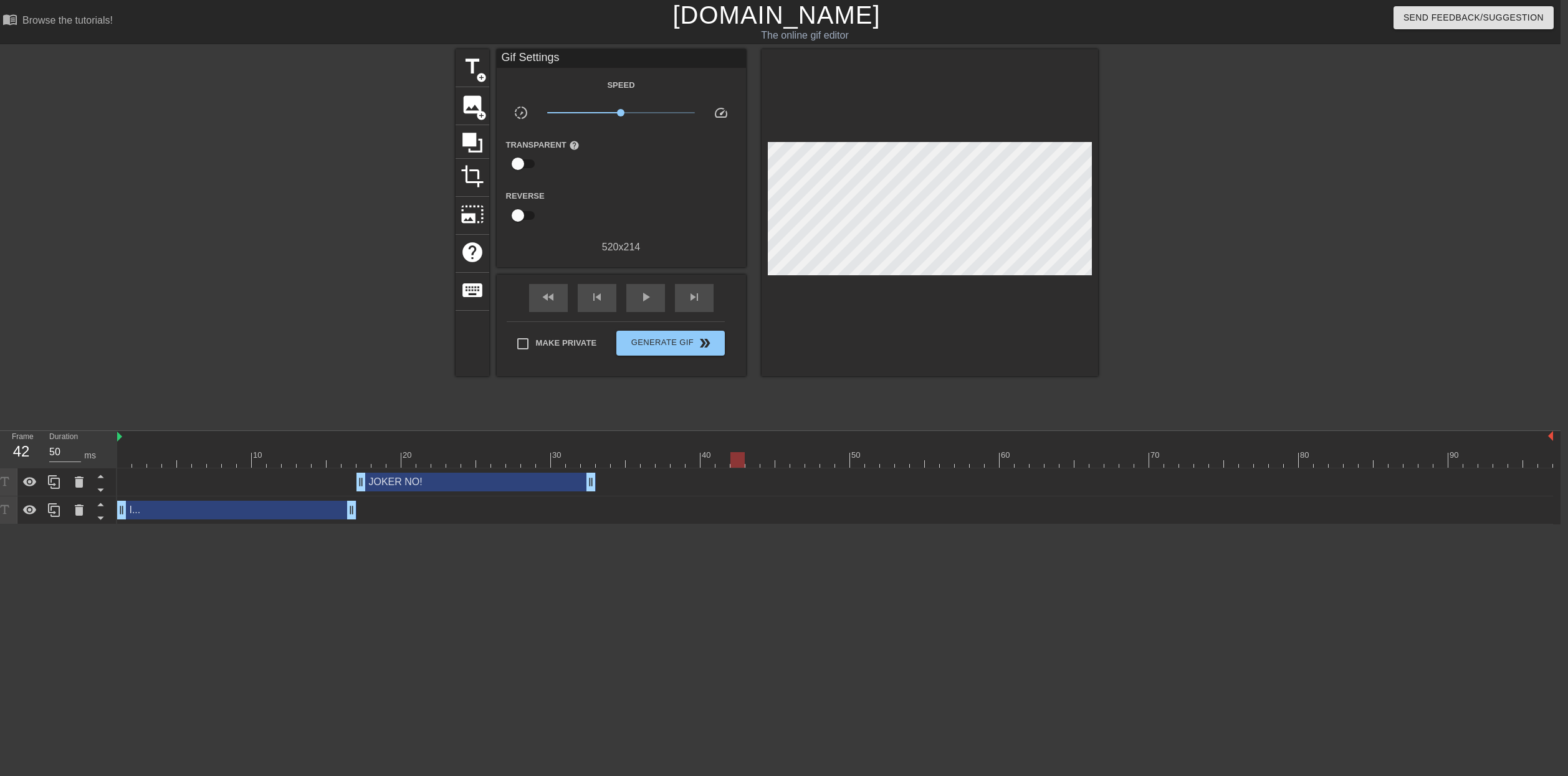
drag, startPoint x: 360, startPoint y: 412, endPoint x: 360, endPoint y: 426, distance: 14.0
click at [360, 412] on div at bounding box center [347, 237] width 187 height 374
click at [359, 437] on div at bounding box center [835, 438] width 1436 height 13
click at [119, 523] on div "I... drag_handle drag_handle" at bounding box center [835, 511] width 1436 height 28
click at [144, 512] on div "I... drag_handle drag_handle" at bounding box center [237, 510] width 239 height 19
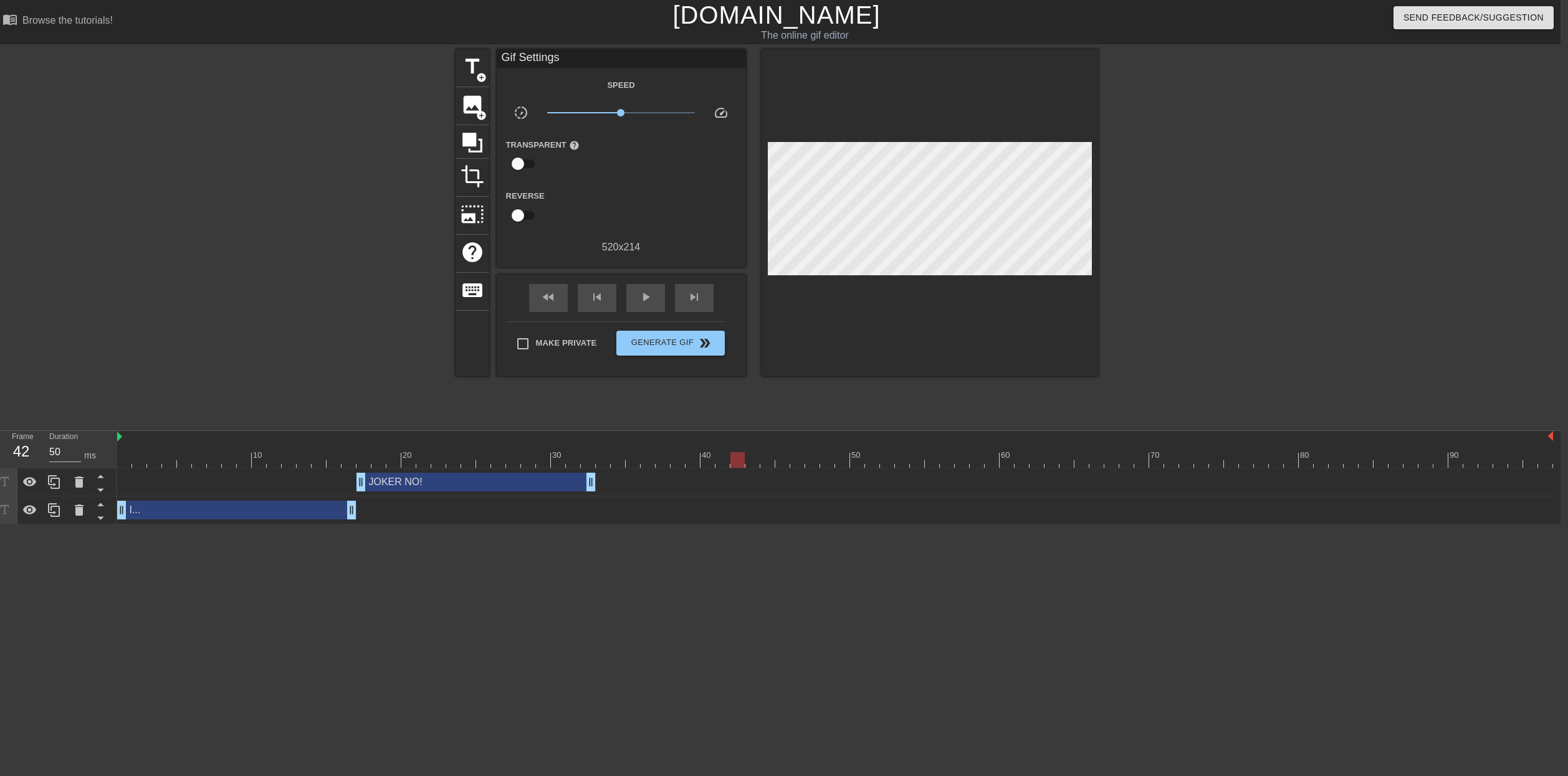
click at [148, 412] on div "title add_circle image add_circle crop photo_size_select_large help keyboard Gi…" at bounding box center [776, 237] width 1568 height 374
click at [136, 456] on div at bounding box center [835, 460] width 1436 height 15
click at [141, 515] on div "I... drag_handle drag_handle" at bounding box center [237, 510] width 239 height 19
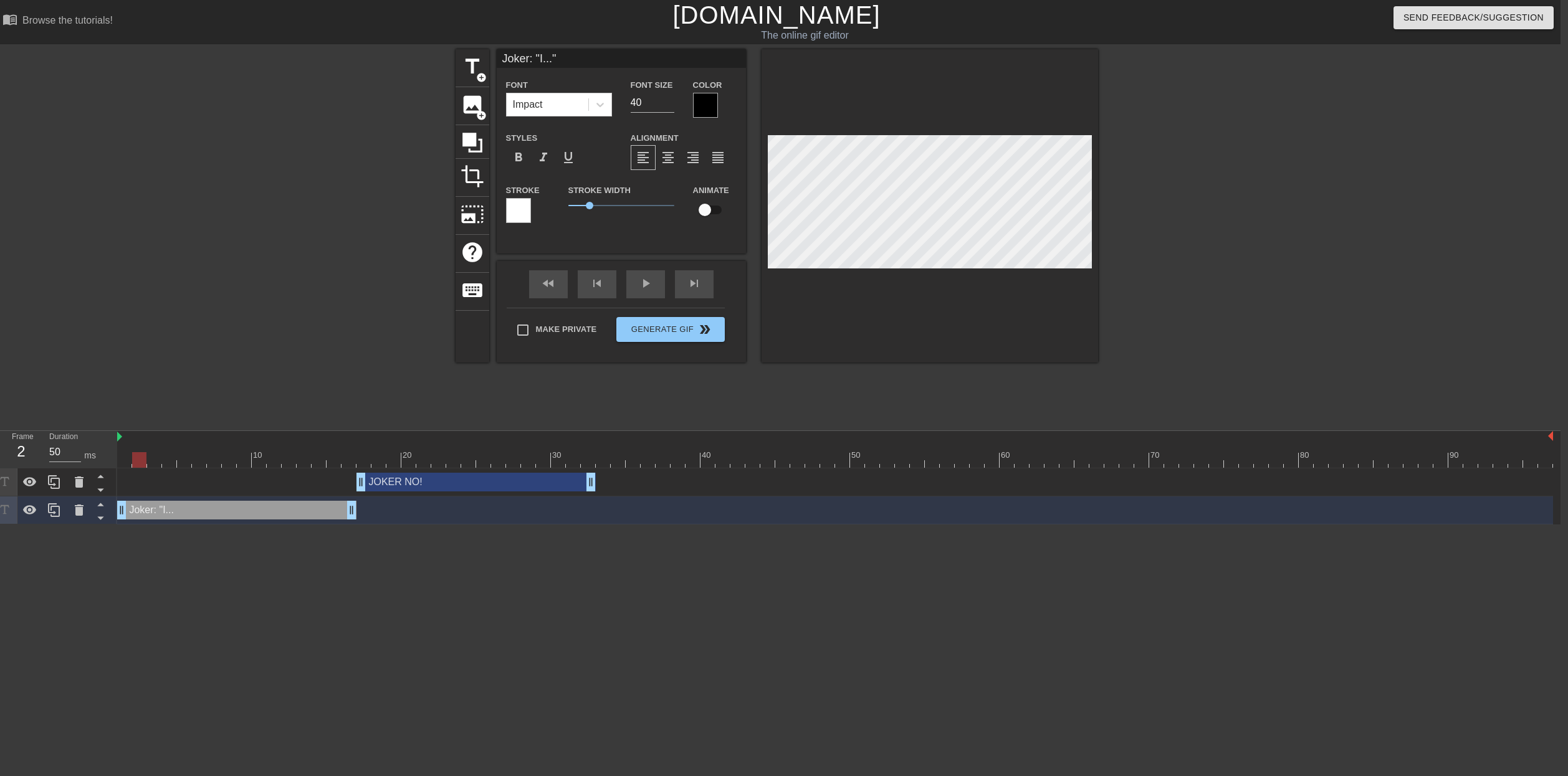
scroll to position [0, 2]
click at [813, 525] on html "menu_book Browse the tutorials! [DOMAIN_NAME] The online gif editor Send Feedba…" at bounding box center [776, 262] width 1568 height 525
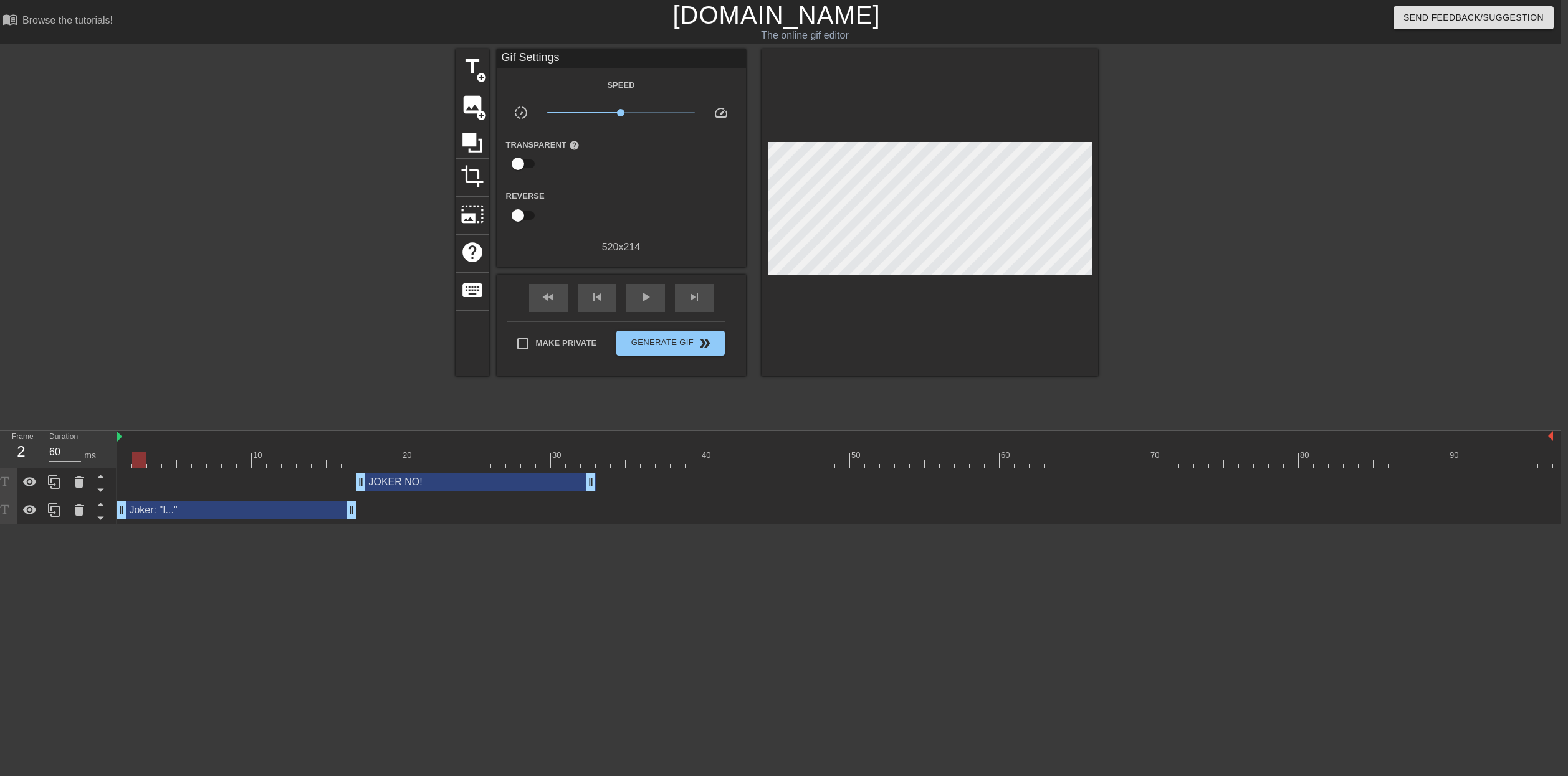
click at [122, 452] on div at bounding box center [124, 452] width 15 height 15
click at [126, 452] on div at bounding box center [835, 460] width 1436 height 15
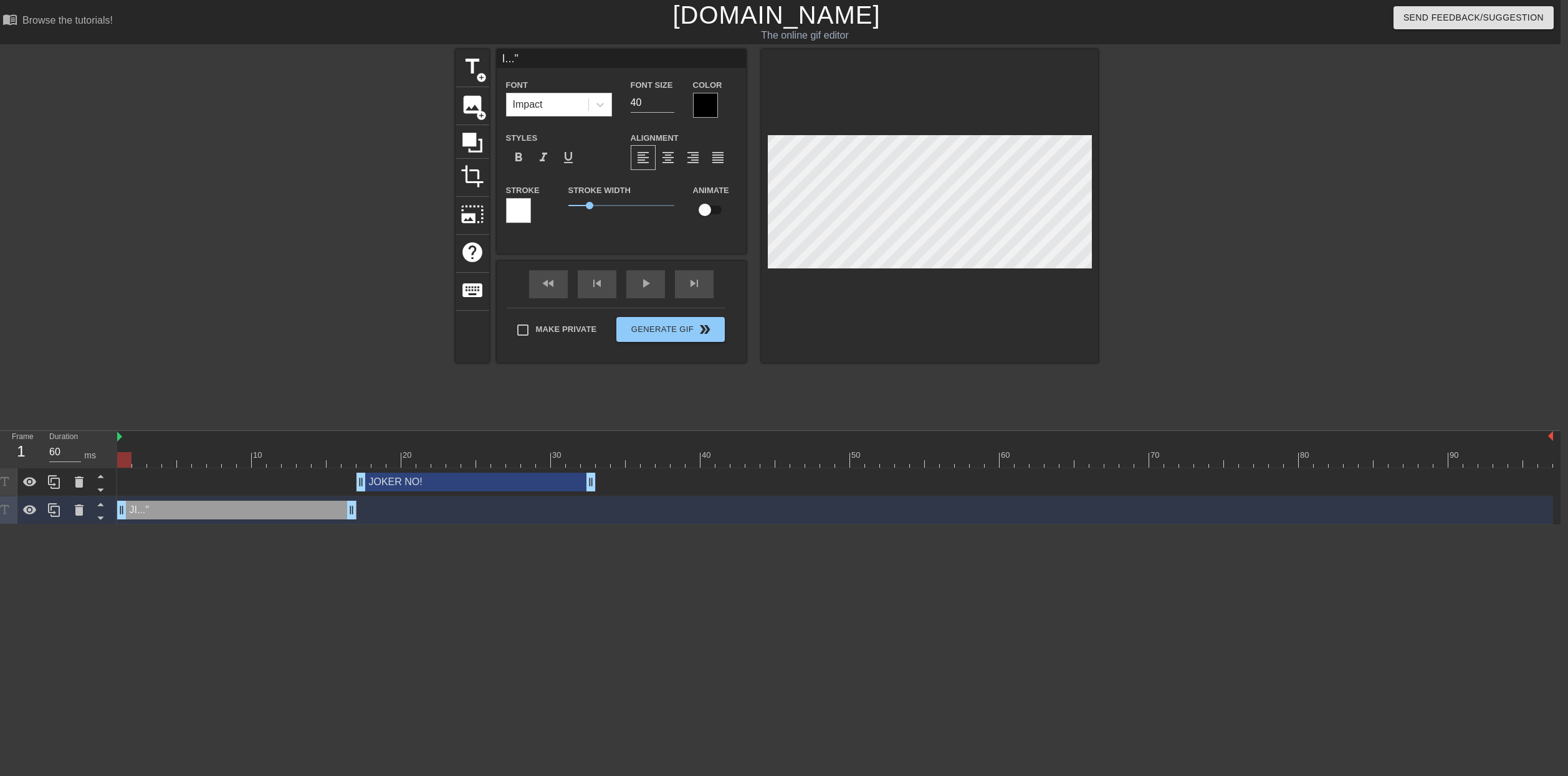
scroll to position [0, 0]
click at [669, 97] on input "41" at bounding box center [653, 103] width 43 height 20
click at [669, 97] on input "42" at bounding box center [653, 103] width 43 height 20
click at [669, 97] on input "43" at bounding box center [653, 103] width 43 height 20
click at [669, 97] on input "44" at bounding box center [653, 103] width 43 height 20
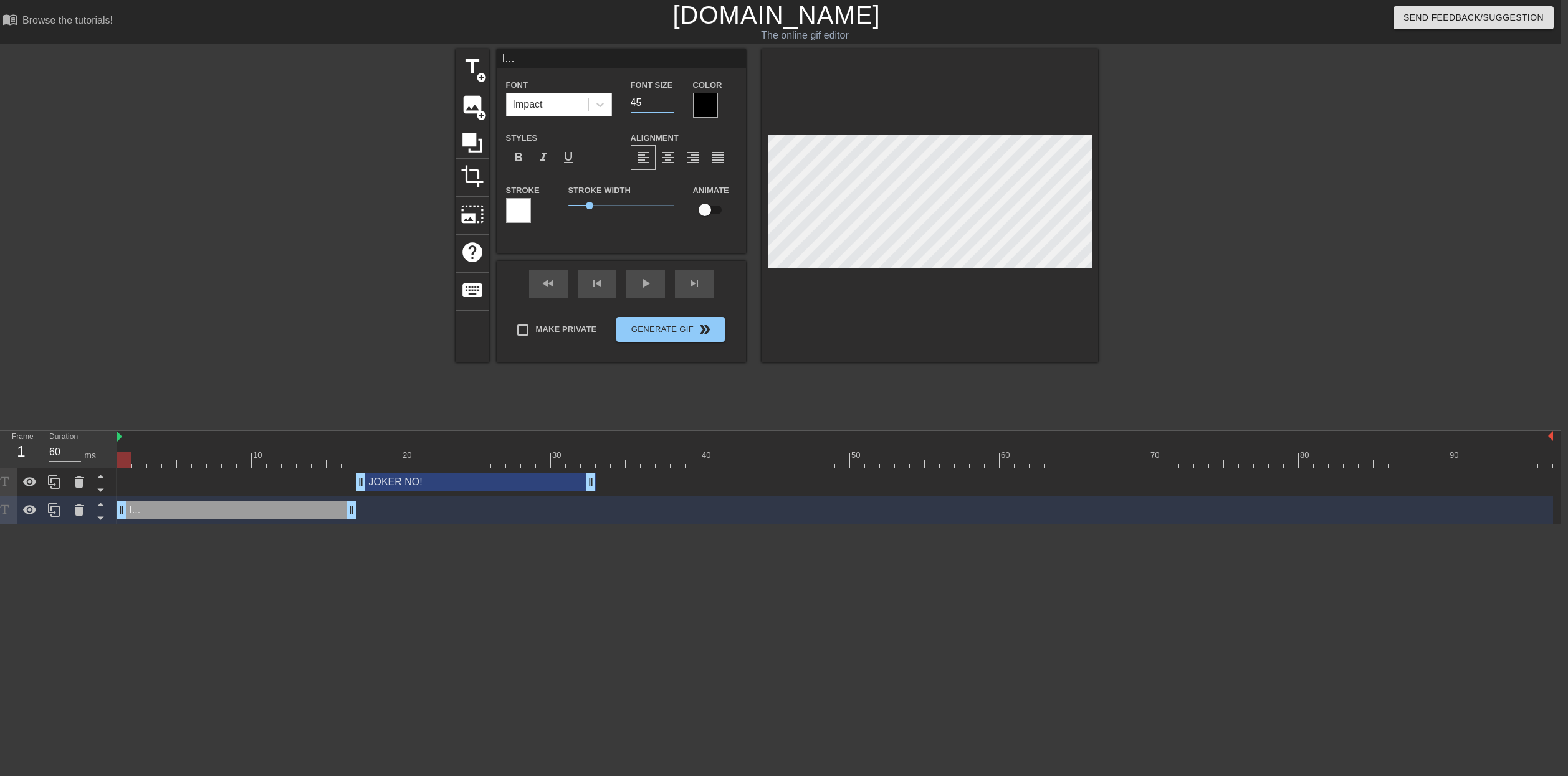
click at [669, 97] on input "45" at bounding box center [653, 103] width 43 height 20
click at [669, 97] on input "46" at bounding box center [653, 103] width 43 height 20
click at [669, 97] on input "59" at bounding box center [653, 103] width 43 height 20
click at [668, 106] on input "58" at bounding box center [653, 103] width 43 height 20
click at [668, 106] on input "57" at bounding box center [653, 103] width 43 height 20
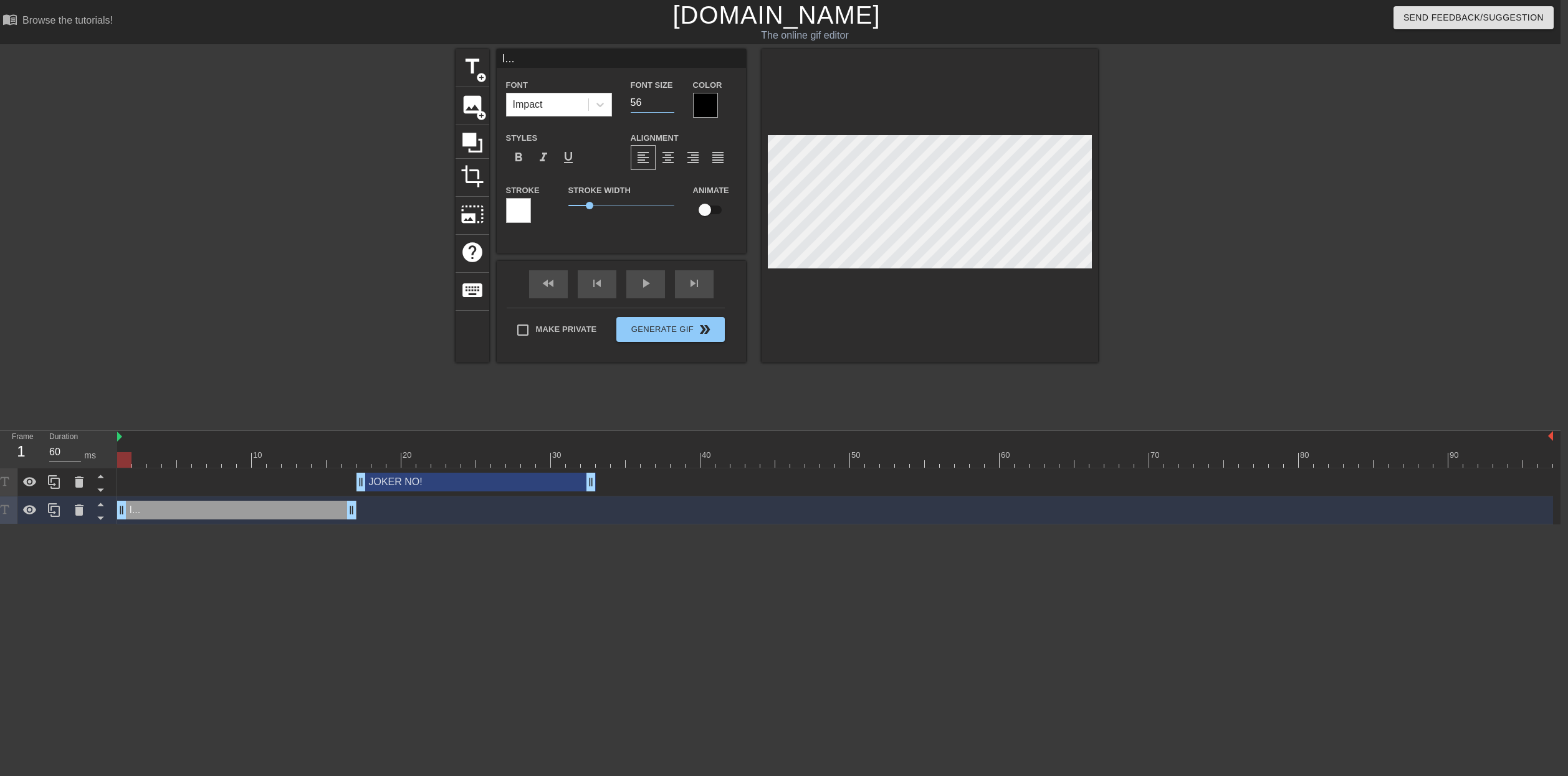
click at [668, 106] on input "56" at bounding box center [653, 103] width 43 height 20
click at [668, 106] on input "55" at bounding box center [653, 103] width 43 height 20
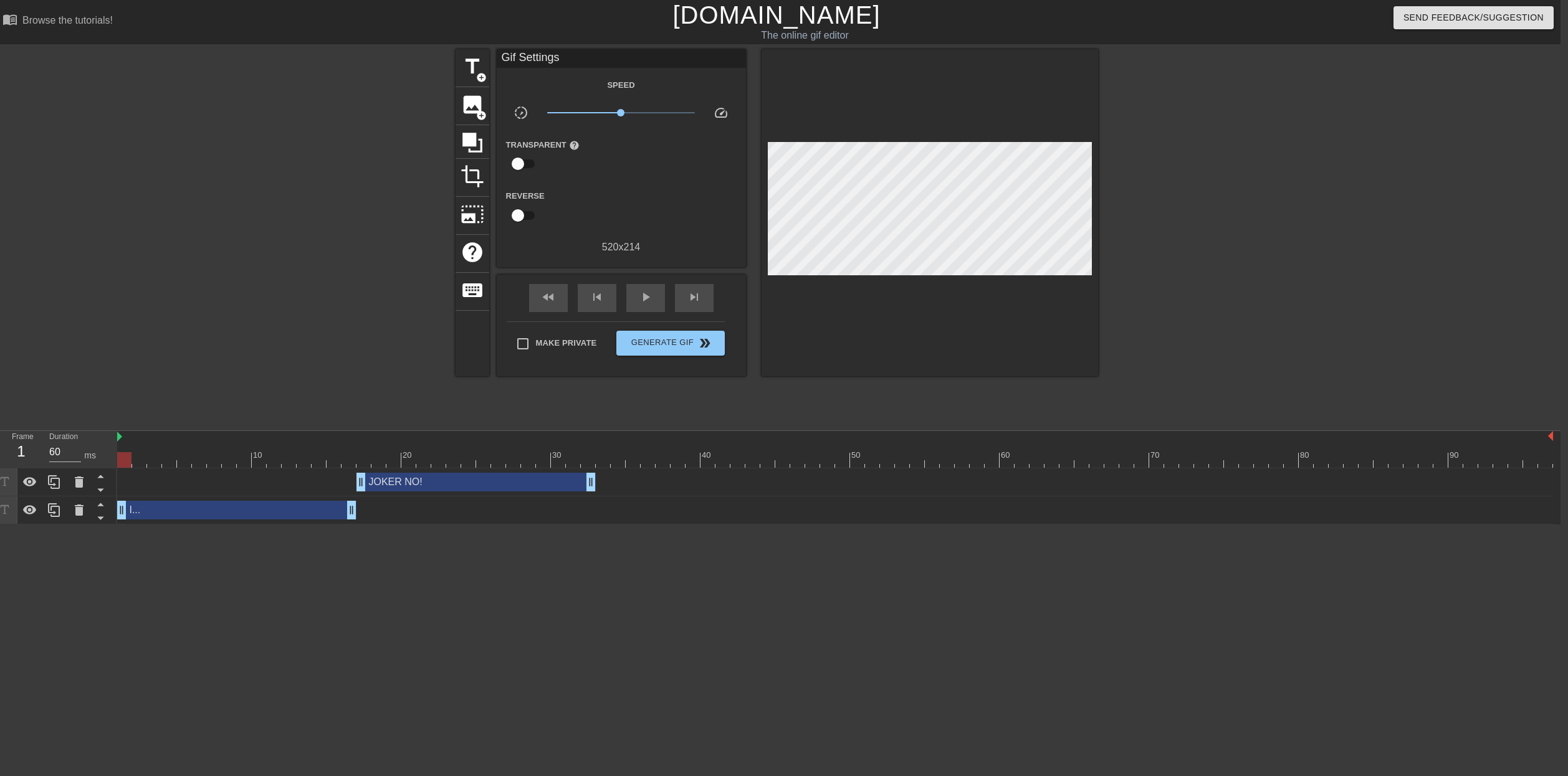
click at [547, 525] on html "menu_book Browse the tutorials! [DOMAIN_NAME] The online gif editor Send Feedba…" at bounding box center [776, 262] width 1568 height 525
click at [121, 525] on html "menu_book Browse the tutorials! [DOMAIN_NAME] The online gif editor Send Feedba…" at bounding box center [776, 262] width 1568 height 525
drag, startPoint x: 122, startPoint y: 510, endPoint x: 168, endPoint y: 516, distance: 46.4
click at [128, 525] on html "menu_book Browse the tutorials! [DOMAIN_NAME] The online gif editor Send Feedba…" at bounding box center [776, 262] width 1568 height 525
click at [119, 525] on html "menu_book Browse the tutorials! [DOMAIN_NAME] The online gif editor Send Feedba…" at bounding box center [776, 262] width 1568 height 525
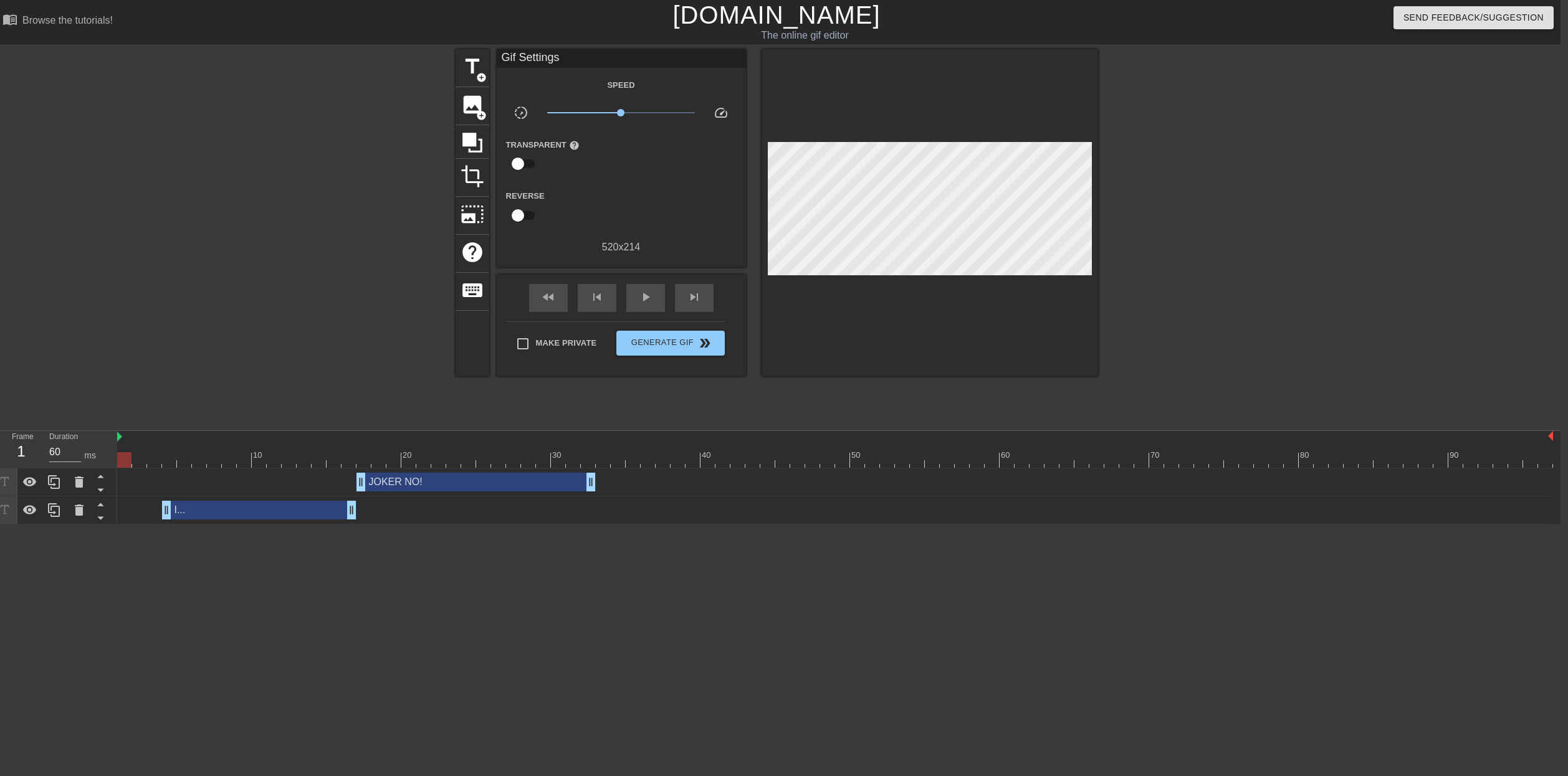
click at [128, 455] on div at bounding box center [835, 460] width 1436 height 15
click at [639, 306] on div "play_arrow" at bounding box center [645, 298] width 38 height 28
click at [639, 306] on div "pause" at bounding box center [645, 298] width 38 height 28
click at [642, 306] on div "play_arrow" at bounding box center [645, 298] width 38 height 28
click at [642, 306] on div "pause" at bounding box center [645, 298] width 38 height 28
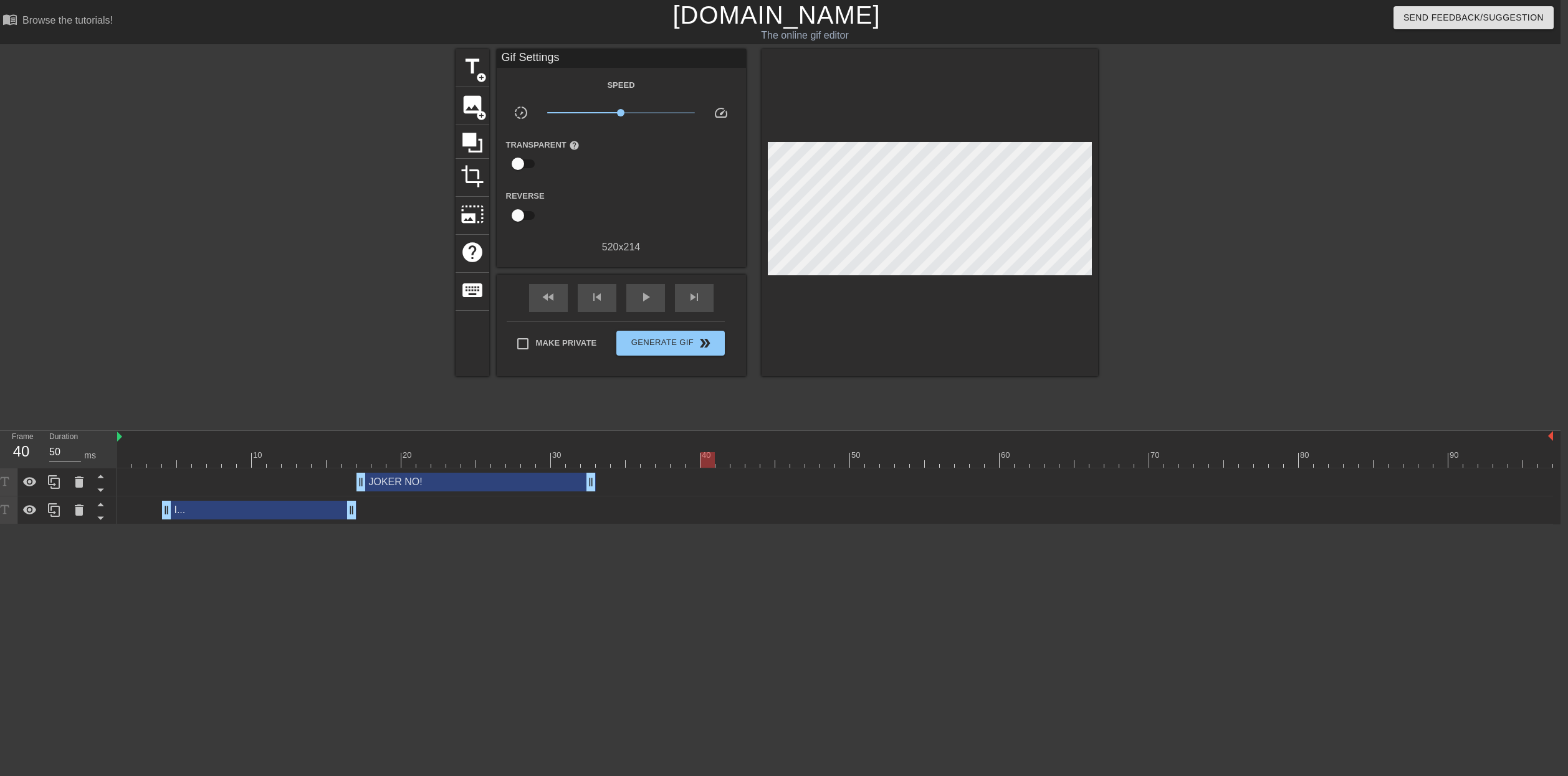
click at [327, 520] on div "I... drag_handle drag_handle" at bounding box center [835, 511] width 1436 height 28
click at [321, 509] on div "I... drag_handle drag_handle" at bounding box center [259, 510] width 195 height 19
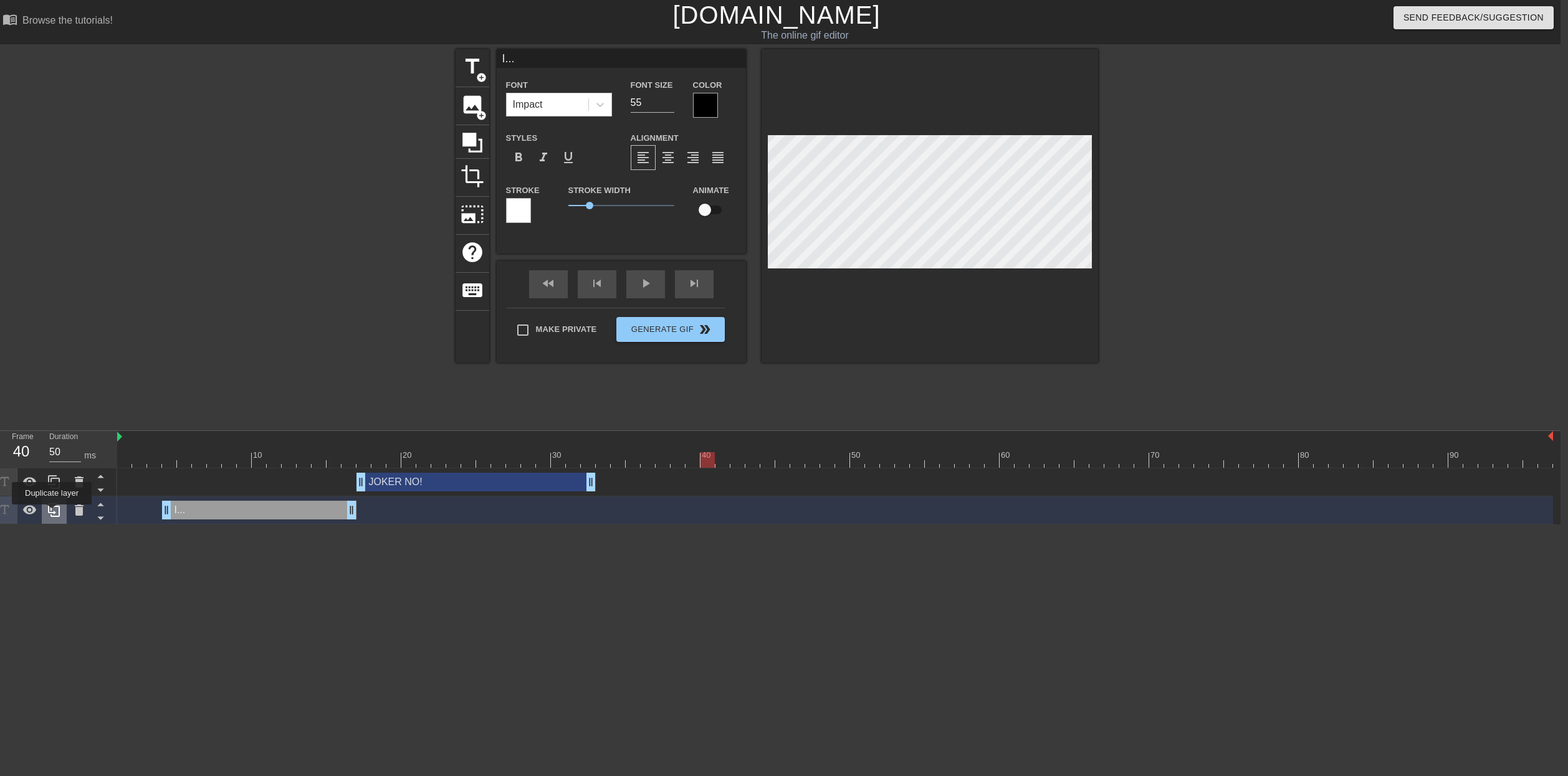
click at [53, 514] on icon at bounding box center [54, 509] width 15 height 15
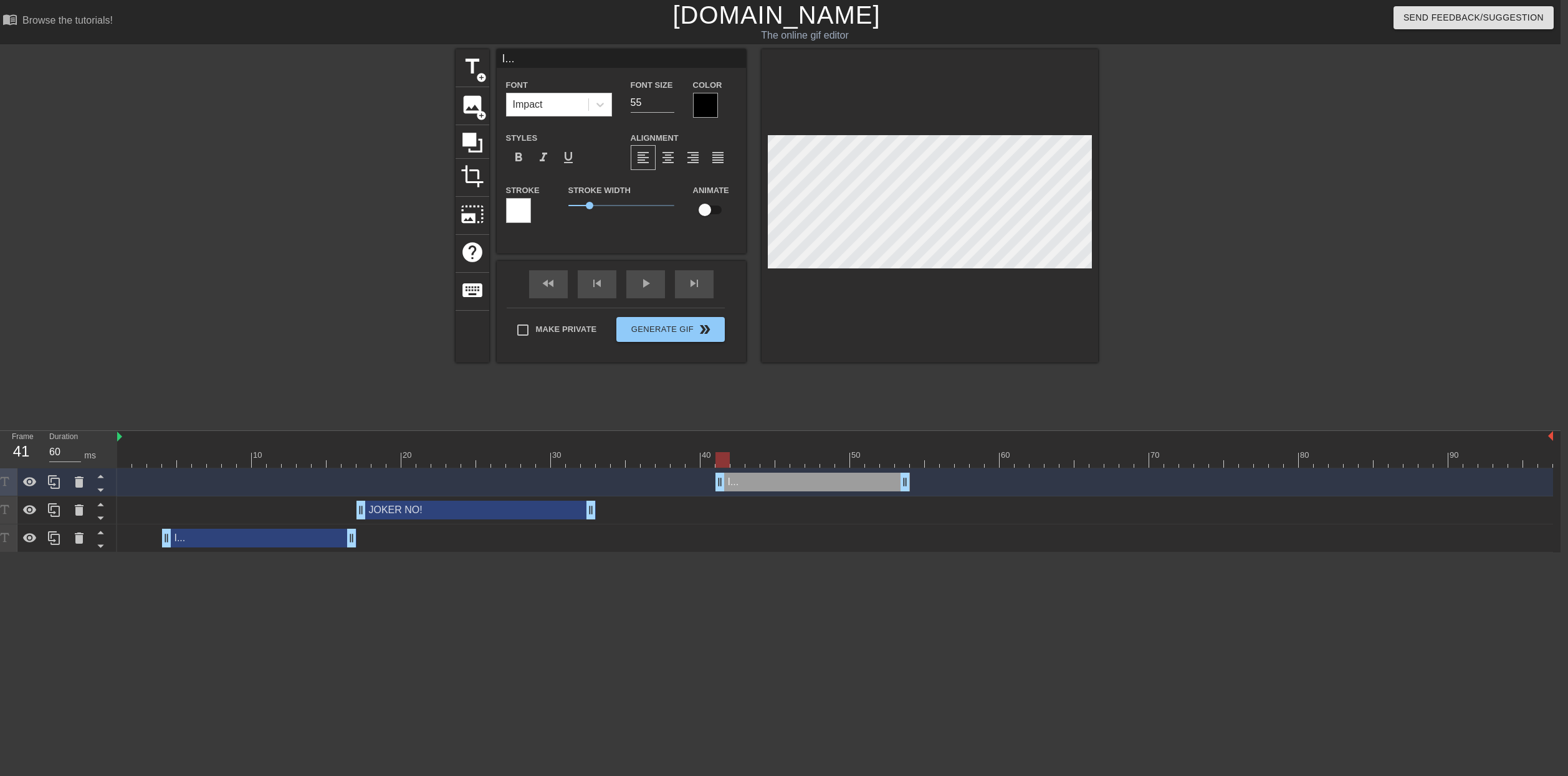
drag, startPoint x: 265, startPoint y: 482, endPoint x: 824, endPoint y: 491, distance: 559.1
click at [824, 491] on div "I... drag_handle drag_handle" at bounding box center [813, 482] width 195 height 19
click at [821, 483] on div "I... drag_handle drag_handle" at bounding box center [813, 482] width 195 height 19
click at [184, 438] on div at bounding box center [835, 438] width 1436 height 13
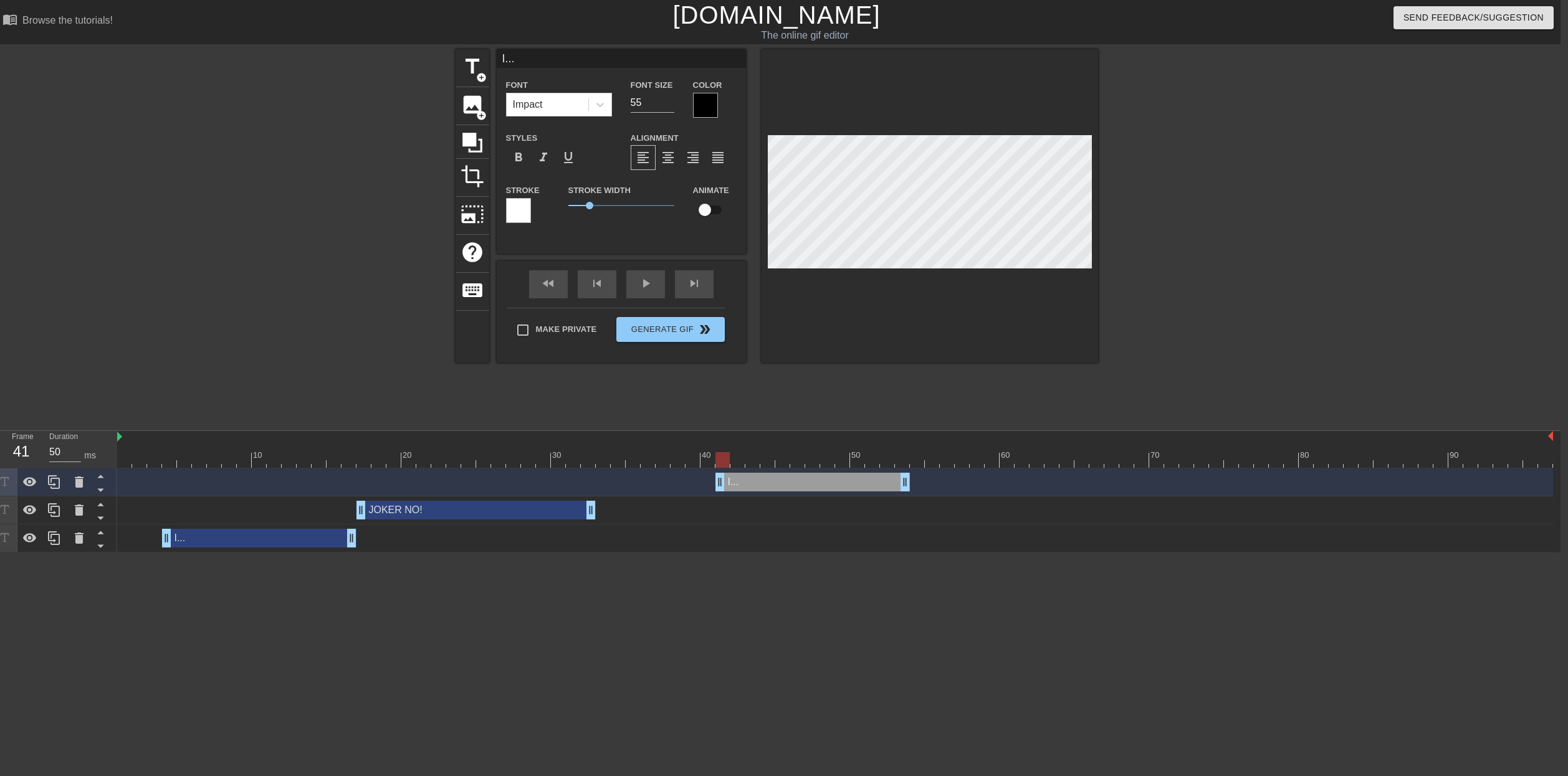
click at [168, 456] on div at bounding box center [835, 460] width 1436 height 15
click at [190, 539] on div "I... drag_handle drag_handle" at bounding box center [259, 538] width 195 height 19
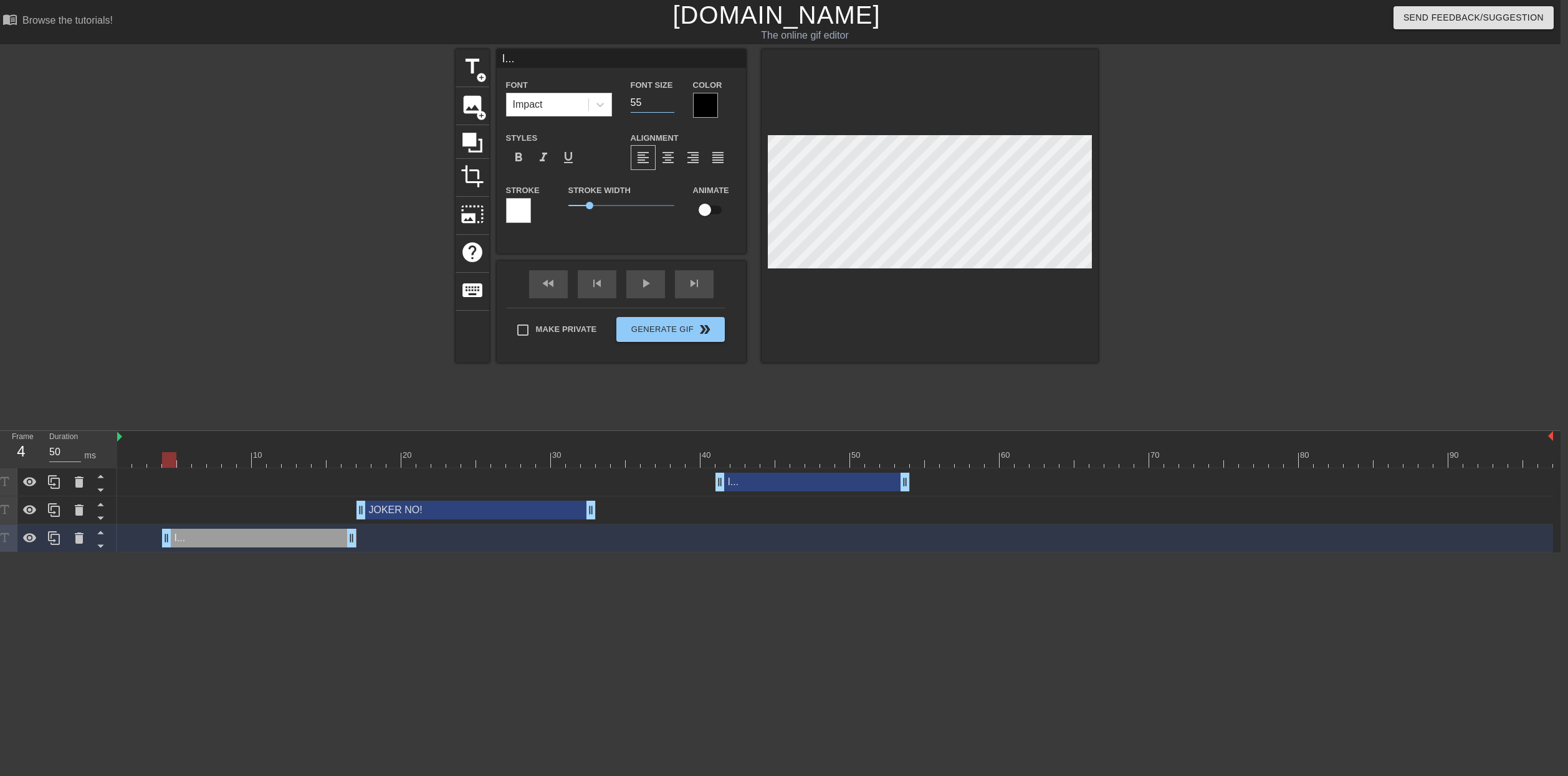
click at [636, 98] on input "55" at bounding box center [653, 103] width 43 height 20
click at [427, 516] on div "JOKER NO! drag_handle drag_handle" at bounding box center [476, 510] width 239 height 19
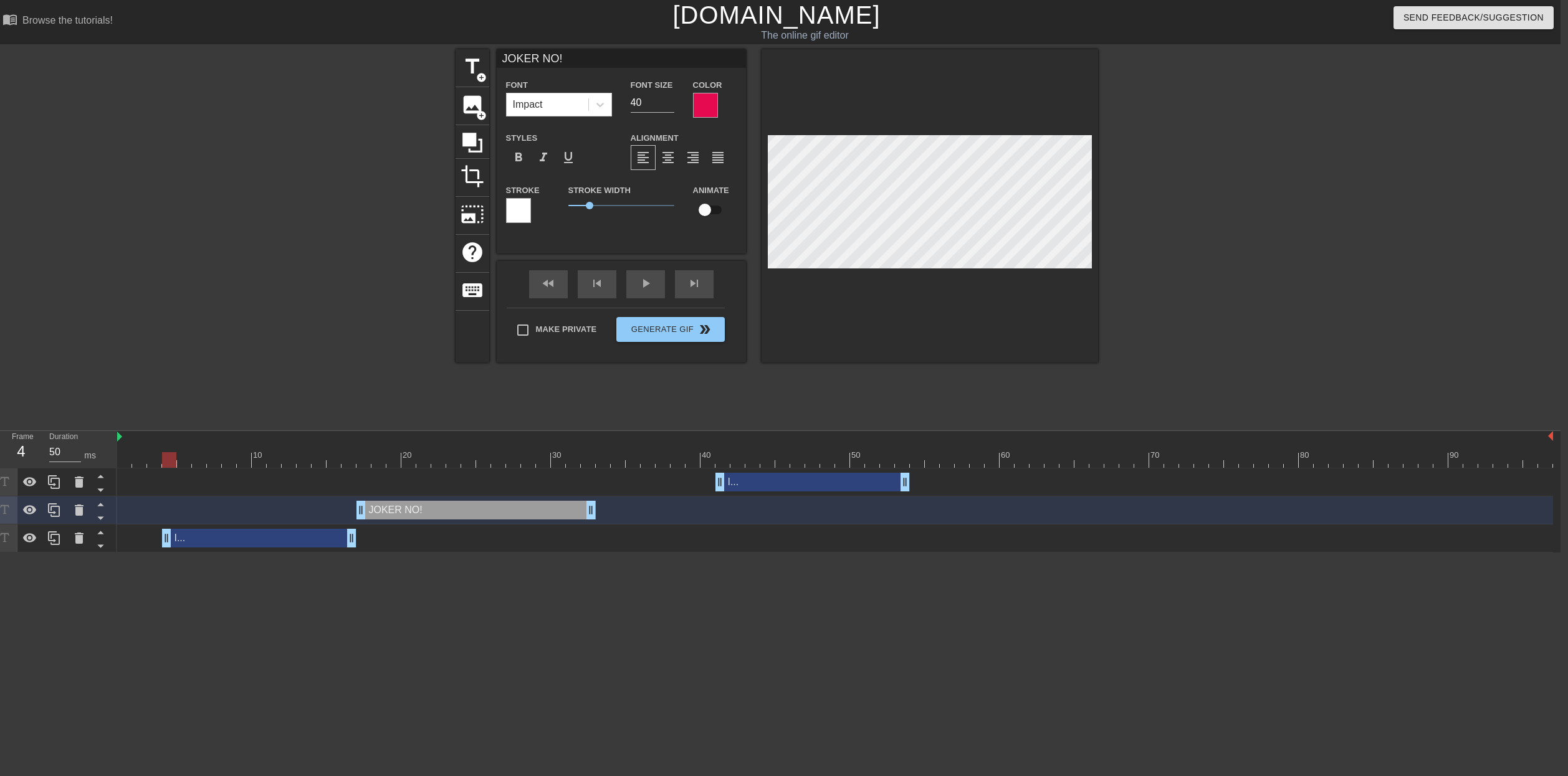
click at [381, 403] on div at bounding box center [347, 237] width 187 height 374
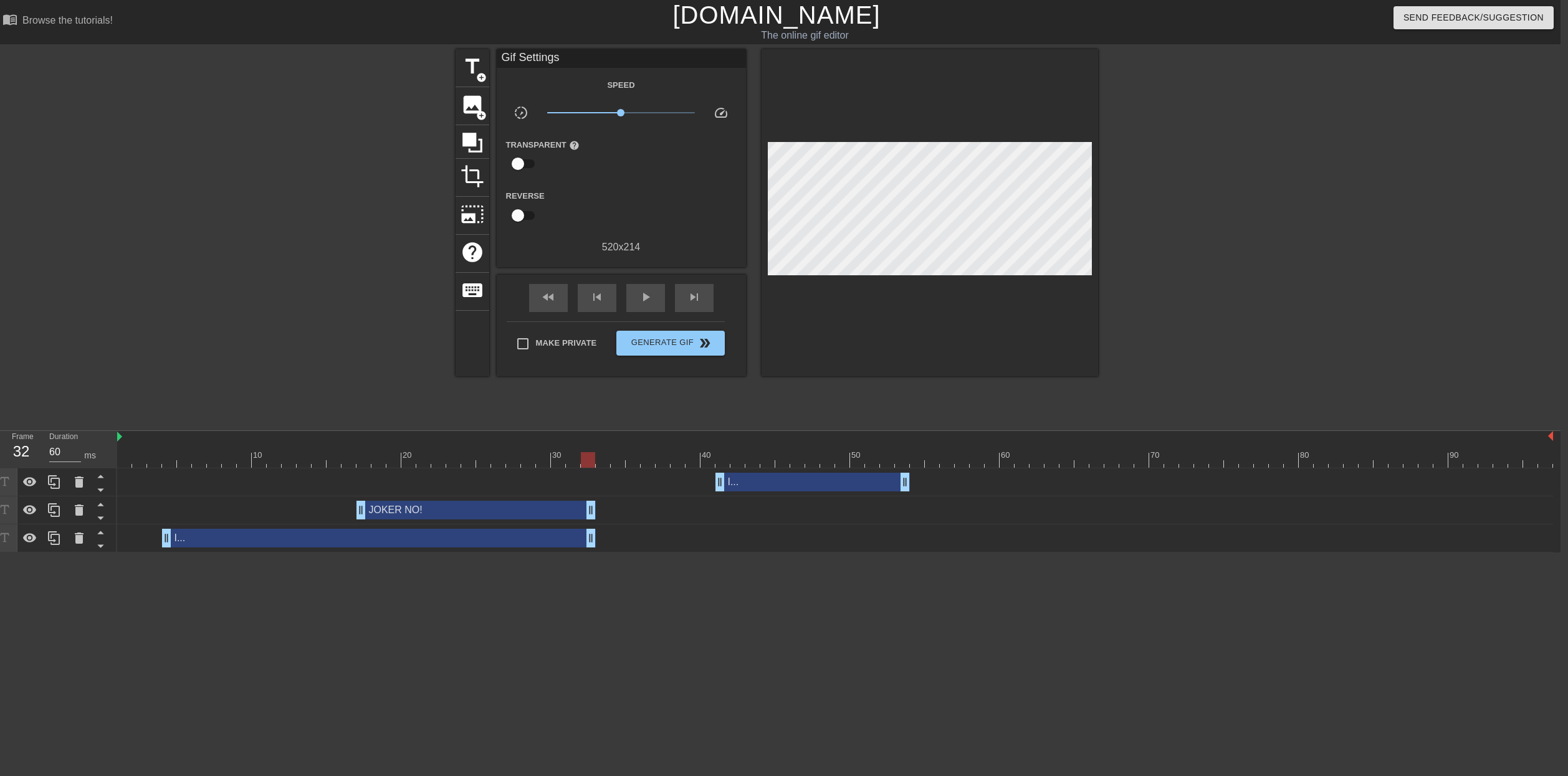
drag, startPoint x: 352, startPoint y: 537, endPoint x: 592, endPoint y: 546, distance: 240.2
click at [406, 509] on div "JOKER NO! drag_handle drag_handle" at bounding box center [476, 510] width 239 height 19
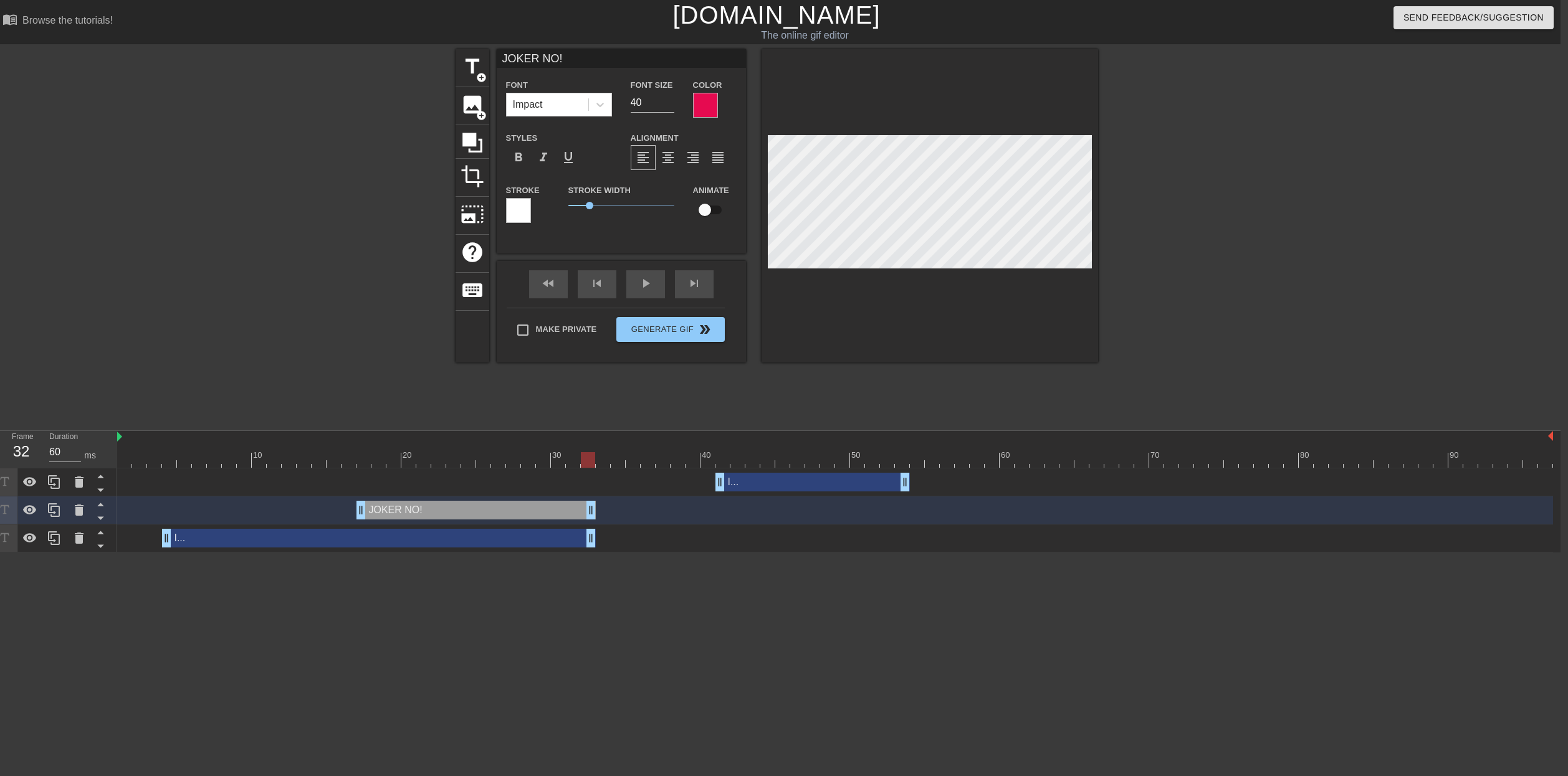
click at [512, 205] on div at bounding box center [519, 211] width 25 height 25
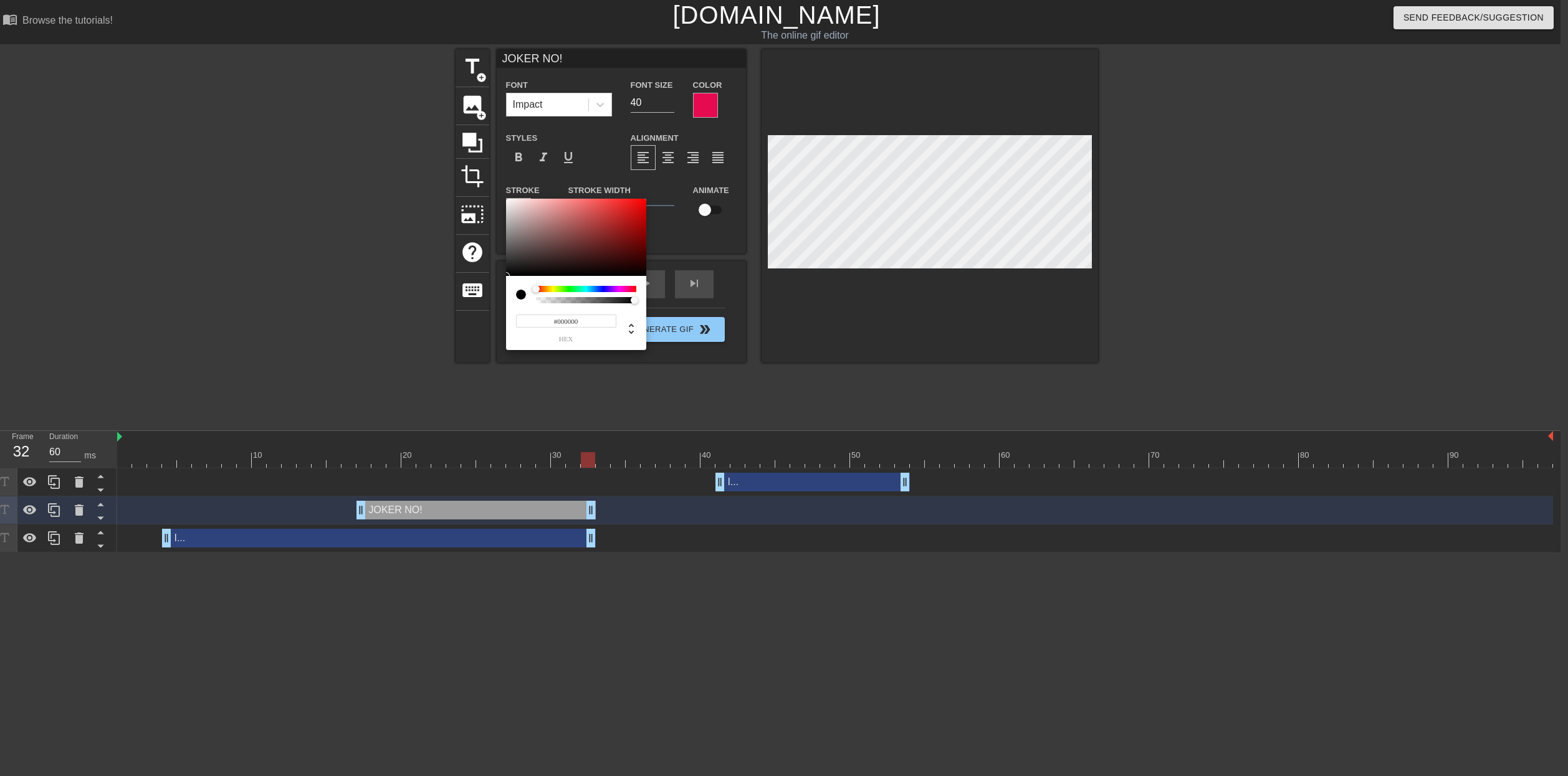
drag, startPoint x: 632, startPoint y: 237, endPoint x: 712, endPoint y: 353, distance: 140.9
click at [712, 353] on div "#000000 hex" at bounding box center [784, 388] width 1568 height 776
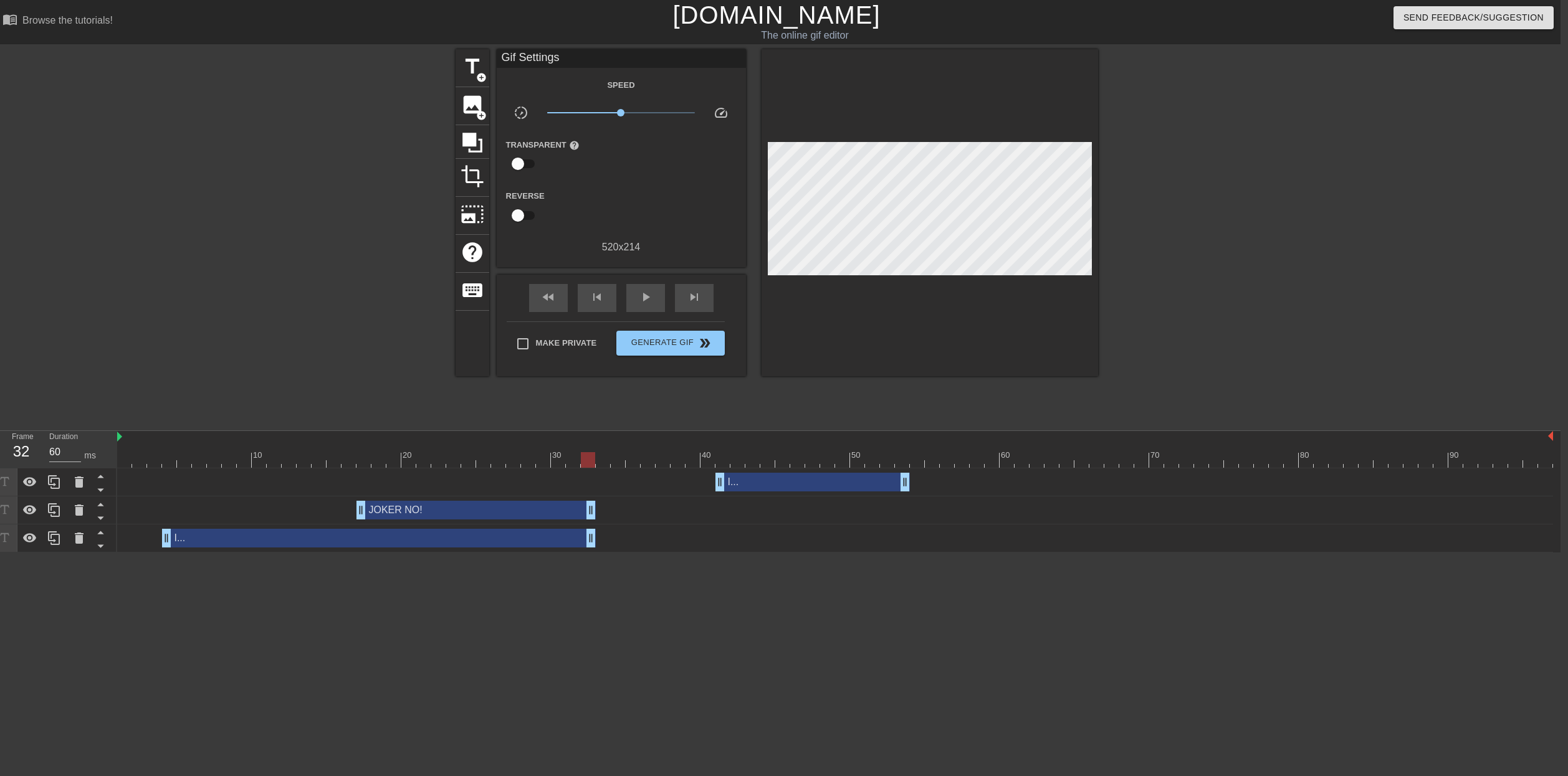
scroll to position [0, 8]
click at [398, 427] on div "menu_book Browse the tutorials! [DOMAIN_NAME] The online gif editor Send Feedba…" at bounding box center [776, 276] width 1568 height 553
drag, startPoint x: 418, startPoint y: 454, endPoint x: 422, endPoint y: 470, distance: 16.5
click at [420, 458] on div at bounding box center [834, 460] width 1436 height 15
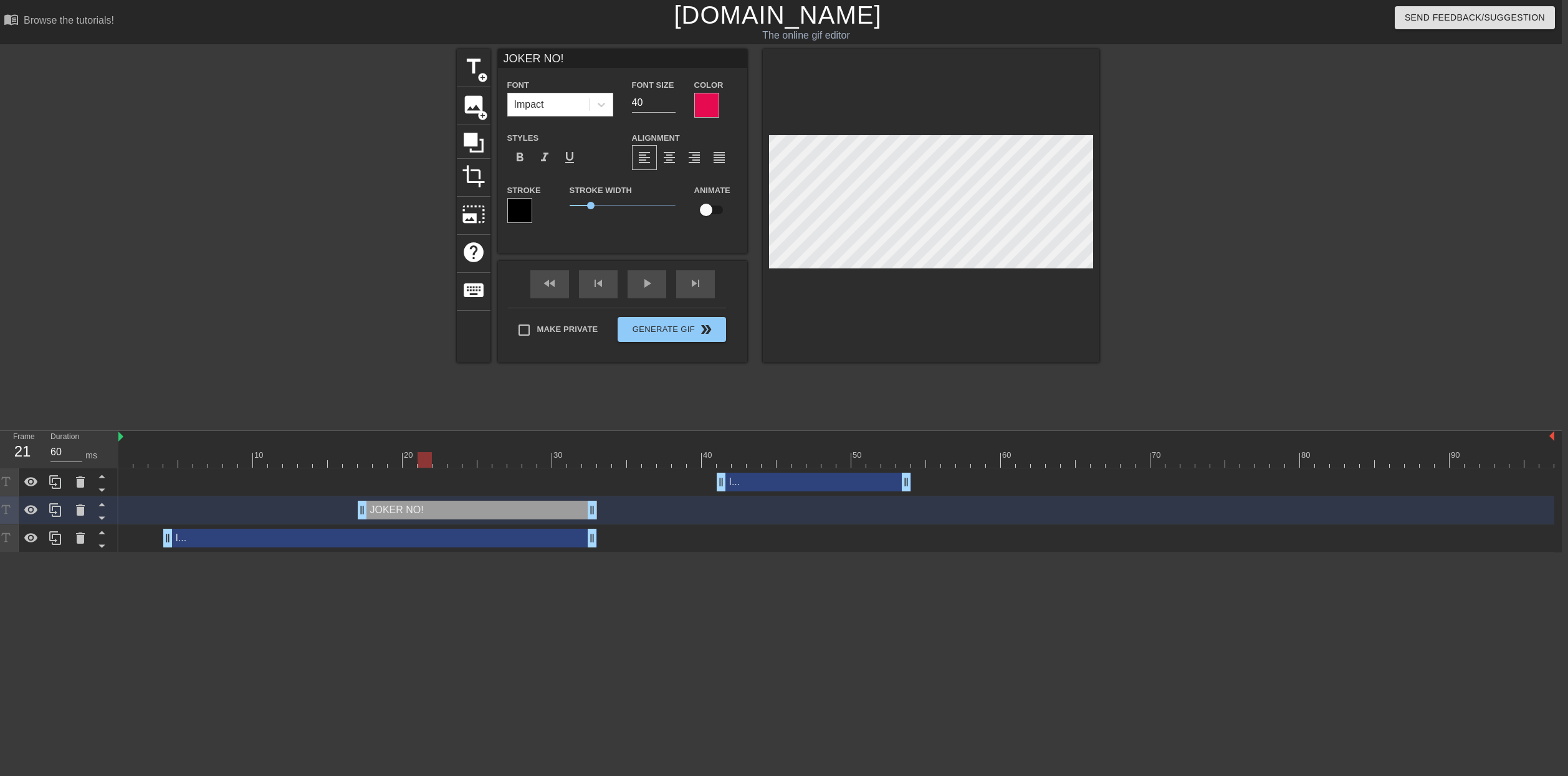
scroll to position [0, 0]
click at [505, 56] on input "JOKER NO!" at bounding box center [622, 59] width 249 height 19
click at [649, 61] on input "[PERSON_NAME]: "JOKER NO!" at bounding box center [622, 59] width 249 height 19
click at [216, 539] on div "I... drag_handle drag_handle" at bounding box center [380, 538] width 434 height 19
click at [708, 103] on div at bounding box center [707, 105] width 25 height 25
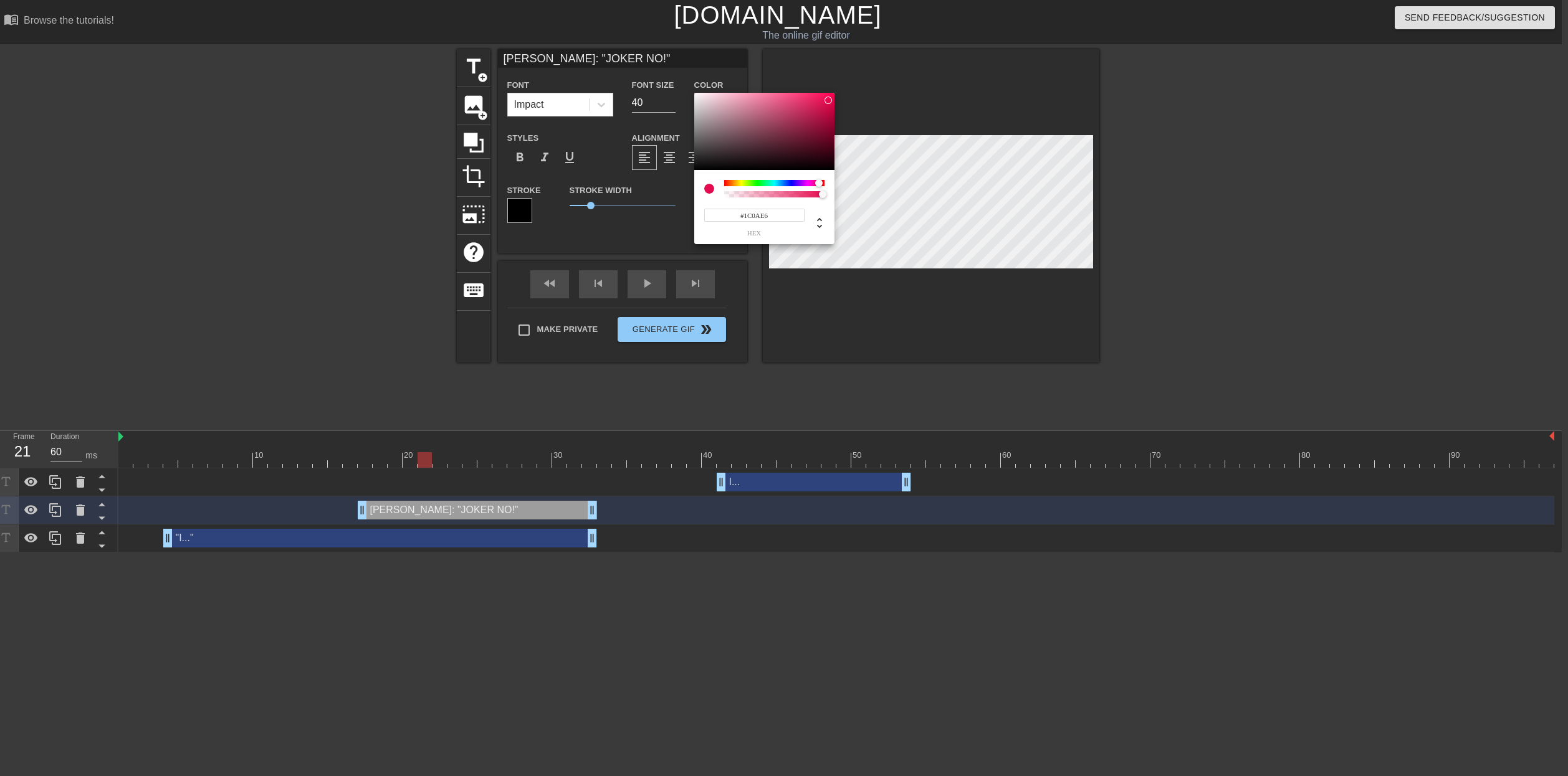
click at [792, 184] on div at bounding box center [774, 183] width 101 height 6
drag, startPoint x: 829, startPoint y: 100, endPoint x: 798, endPoint y: 109, distance: 32.3
click at [798, 109] on div at bounding box center [797, 109] width 8 height 8
drag, startPoint x: 795, startPoint y: 184, endPoint x: 844, endPoint y: 181, distance: 49.1
click at [844, 181] on div "#C93436 hex" at bounding box center [784, 388] width 1568 height 776
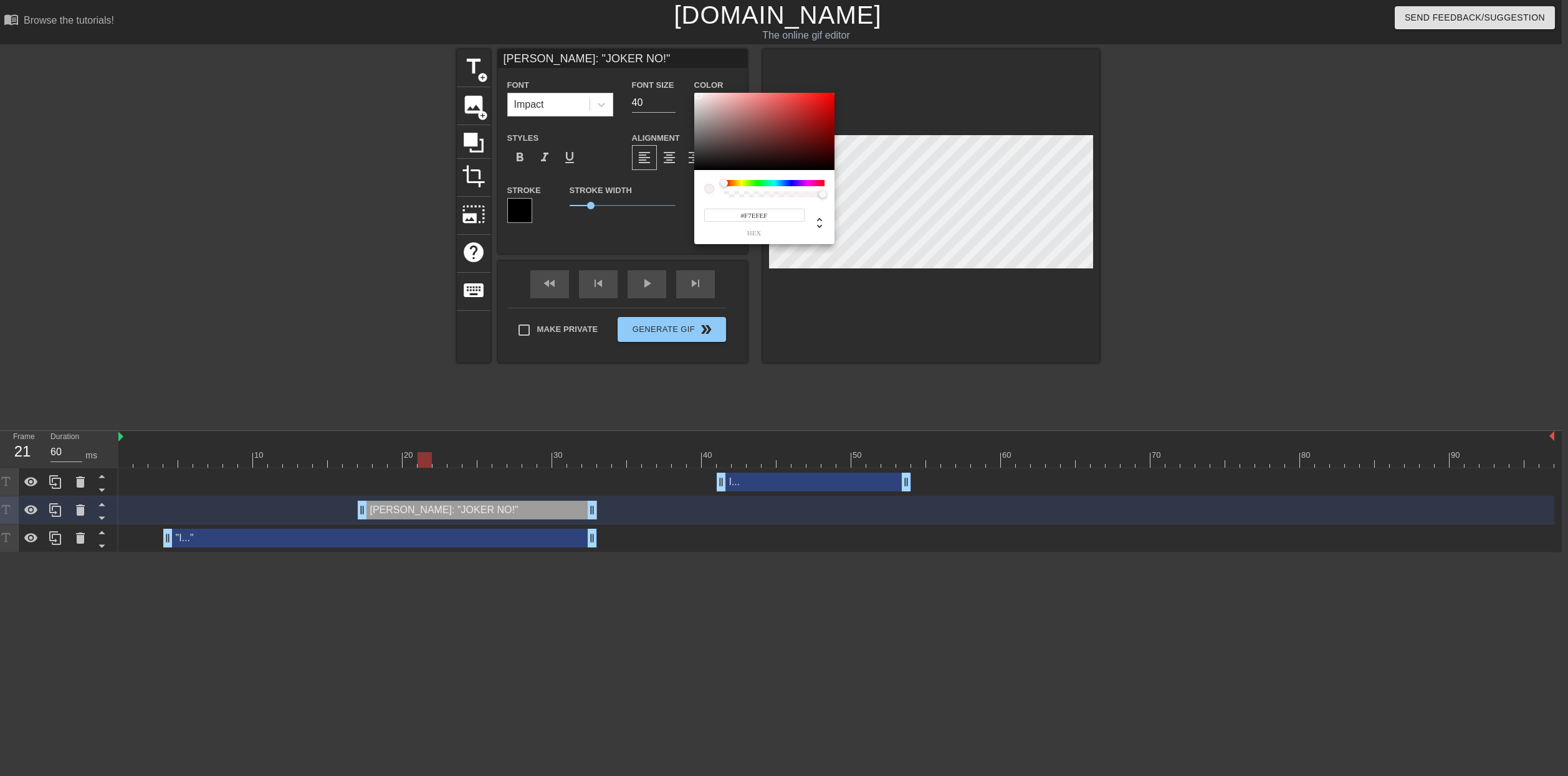
click at [699, 96] on div at bounding box center [698, 95] width 8 height 8
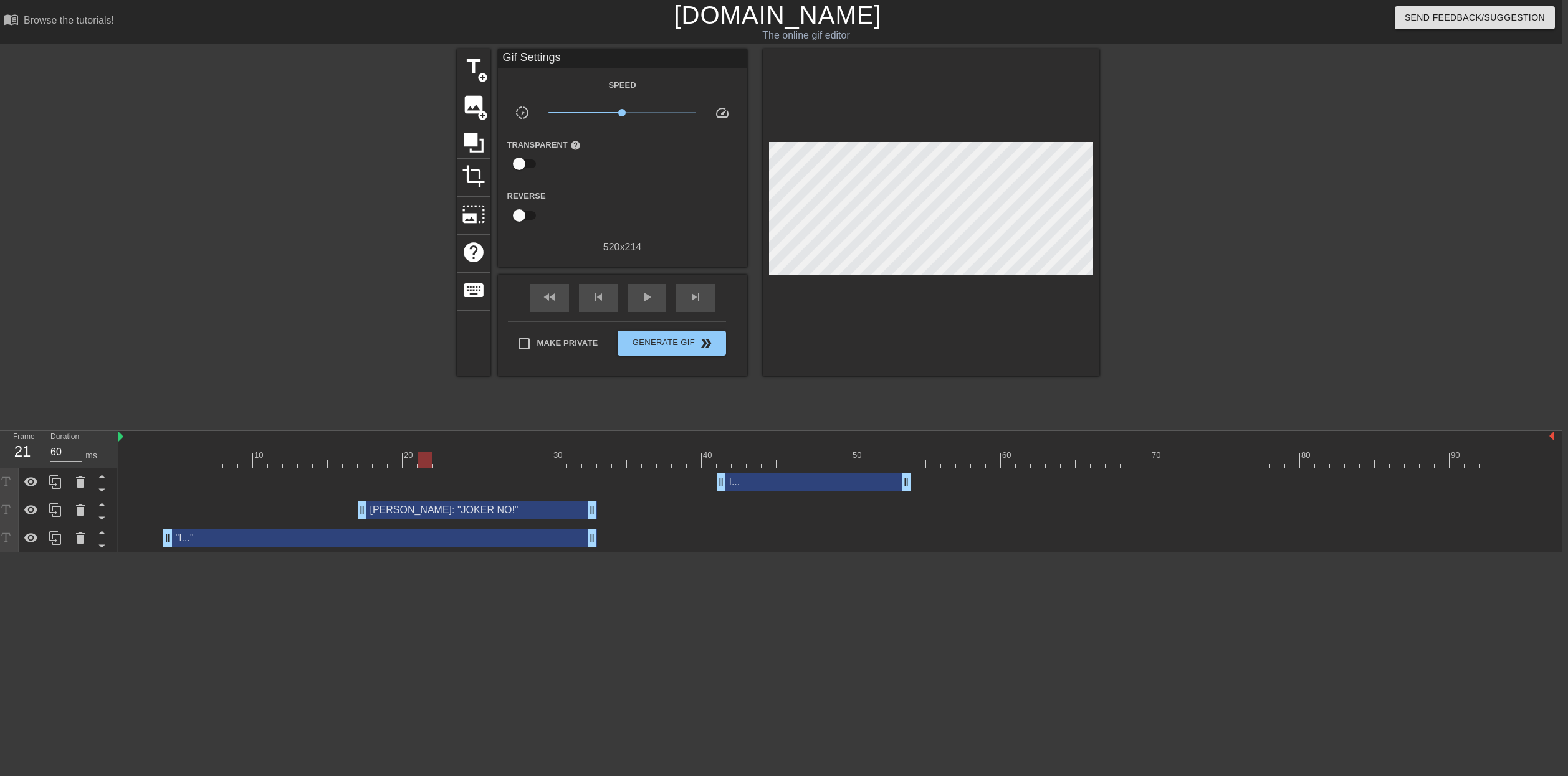
click at [160, 553] on html "menu_book Browse the tutorials! [DOMAIN_NAME] The online gif editor Send Feedba…" at bounding box center [778, 276] width 1568 height 553
click at [123, 553] on html "menu_book Browse the tutorials! [DOMAIN_NAME] The online gif editor Send Feedba…" at bounding box center [778, 276] width 1568 height 553
click at [124, 439] on div at bounding box center [836, 438] width 1436 height 13
click at [122, 437] on img at bounding box center [121, 437] width 5 height 10
click at [193, 539] on div ""I..." drag_handle drag_handle" at bounding box center [380, 538] width 434 height 19
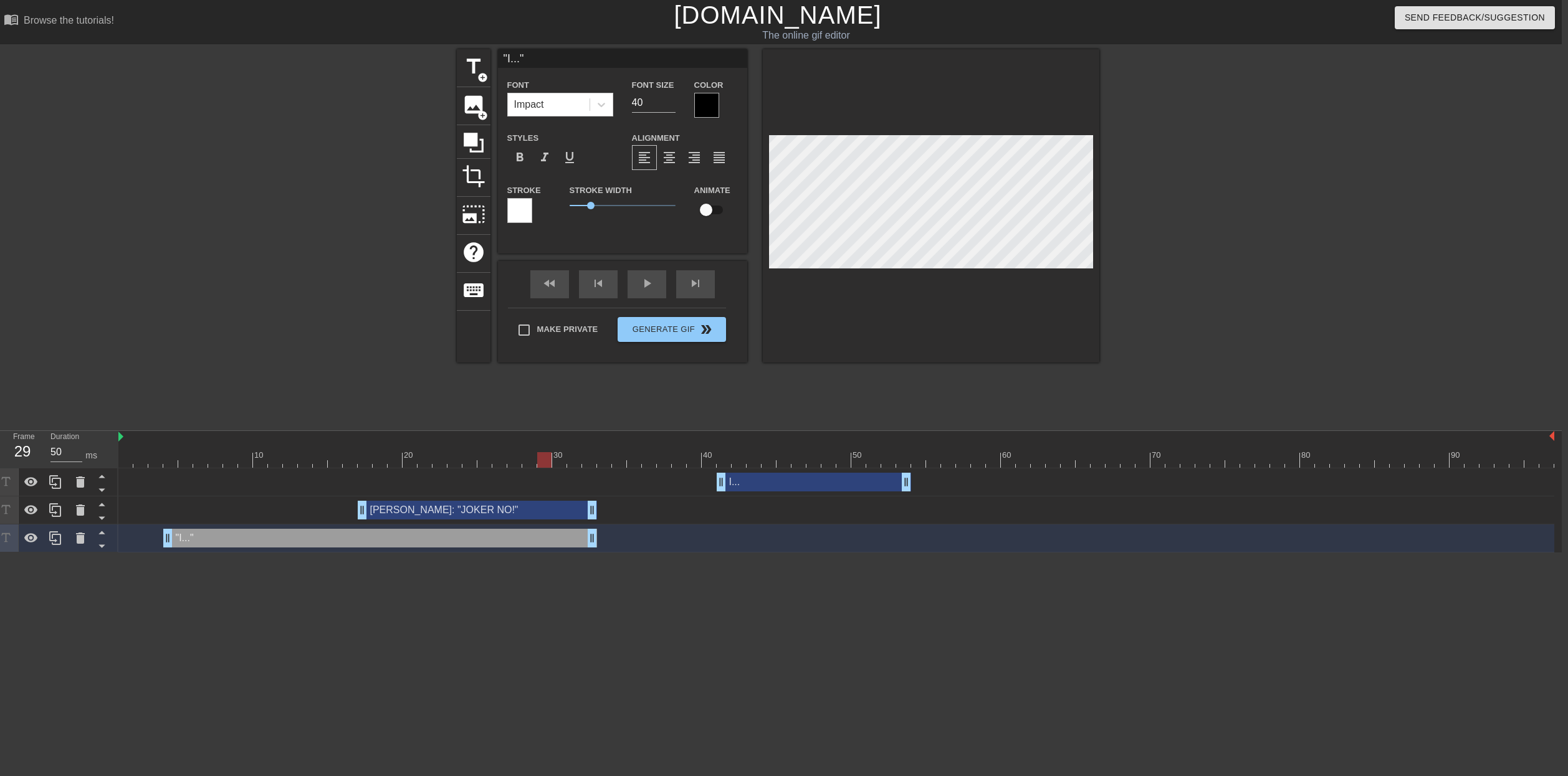
click at [193, 539] on div ""I..." drag_handle drag_handle" at bounding box center [380, 538] width 434 height 19
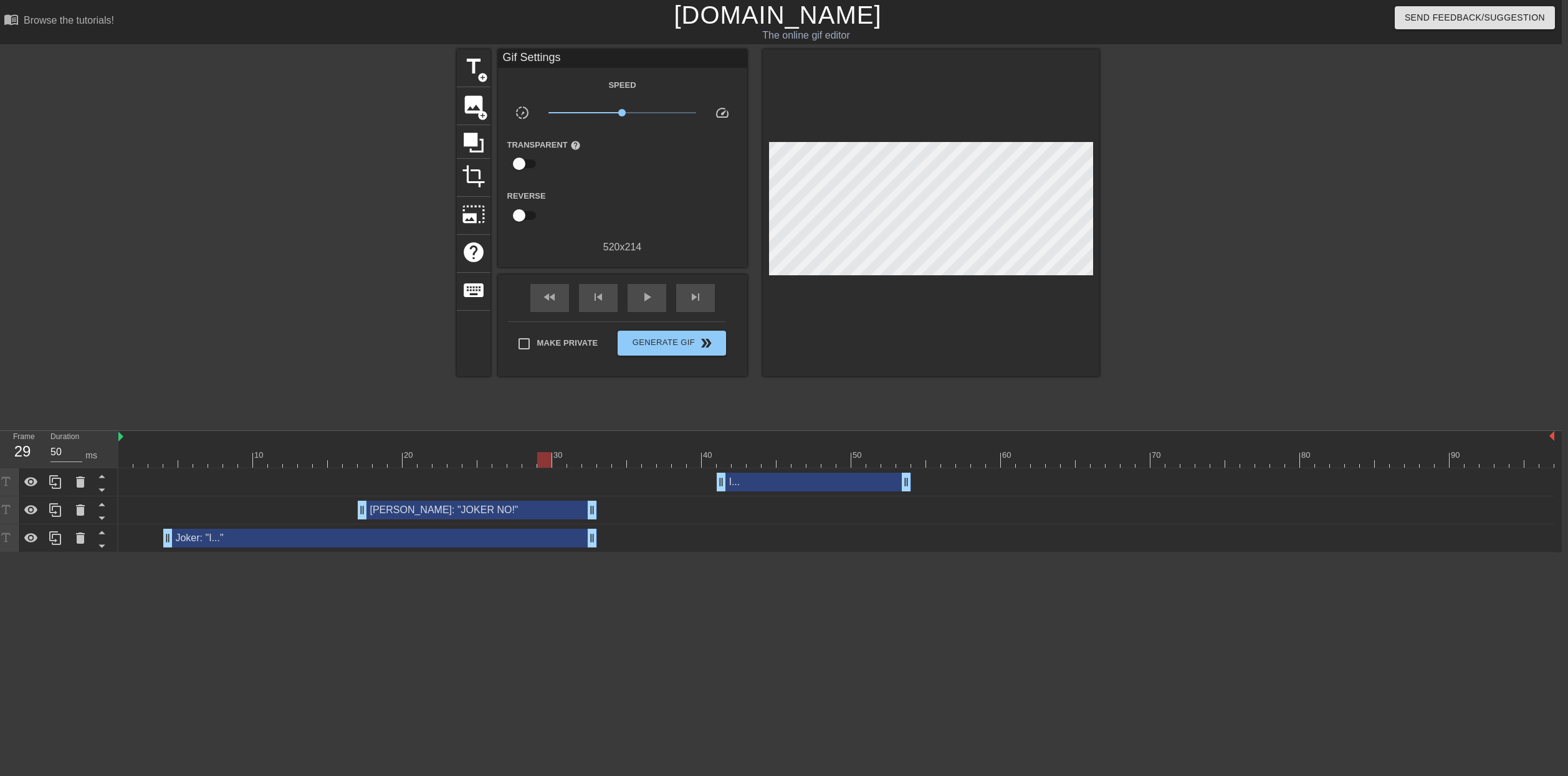
drag, startPoint x: 413, startPoint y: 664, endPoint x: 384, endPoint y: 662, distance: 29.1
click at [414, 553] on html "menu_book Browse the tutorials! [DOMAIN_NAME] The online gif editor Send Feedba…" at bounding box center [778, 276] width 1568 height 553
click at [109, 553] on html "menu_book Browse the tutorials! [DOMAIN_NAME] The online gif editor Send Feedba…" at bounding box center [778, 276] width 1568 height 553
click at [111, 553] on html "menu_book Browse the tutorials! [DOMAIN_NAME] The online gif editor Send Feedba…" at bounding box center [778, 276] width 1568 height 553
click at [127, 461] on div at bounding box center [836, 460] width 1436 height 15
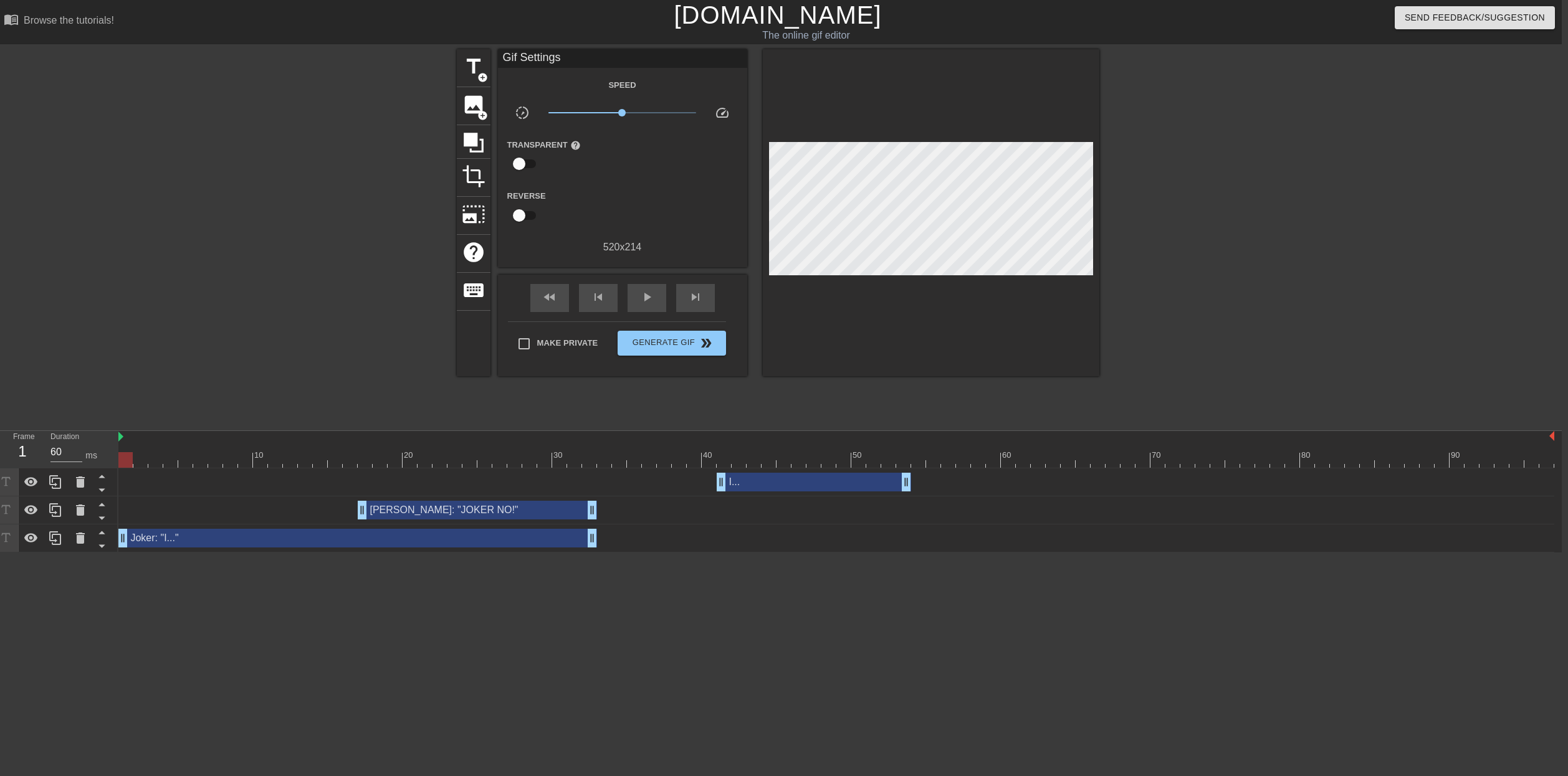
drag, startPoint x: 166, startPoint y: 538, endPoint x: 110, endPoint y: 539, distance: 56.0
click at [110, 539] on div "Frame 1 Duration 60 ms 10 20 30 40 50 60 70 80 90 I... drag_handle drag_handle …" at bounding box center [778, 492] width 1568 height 121
click at [112, 553] on html "menu_book Browse the tutorials! [DOMAIN_NAME] The online gif editor Send Feedba…" at bounding box center [778, 276] width 1568 height 553
click at [125, 462] on div at bounding box center [126, 460] width 15 height 15
click at [121, 450] on div at bounding box center [121, 456] width 3 height 13
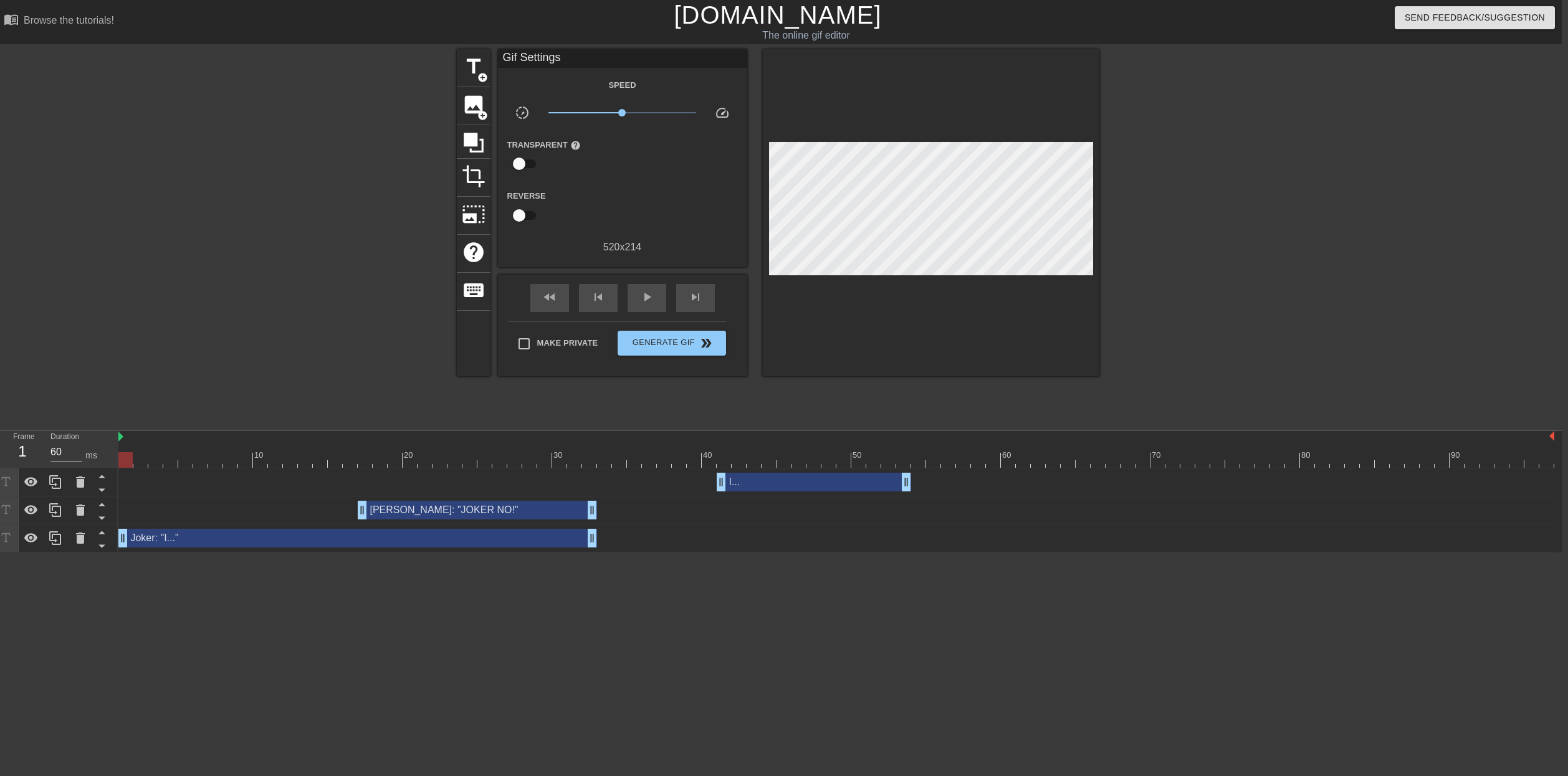
click at [123, 456] on div at bounding box center [836, 460] width 1436 height 15
click at [369, 460] on div at bounding box center [364, 460] width 15 height 15
click at [368, 458] on div at bounding box center [364, 460] width 15 height 15
click at [445, 509] on div "[PERSON_NAME]: "JOKER NO!" drag_handle drag_handle" at bounding box center [477, 510] width 239 height 19
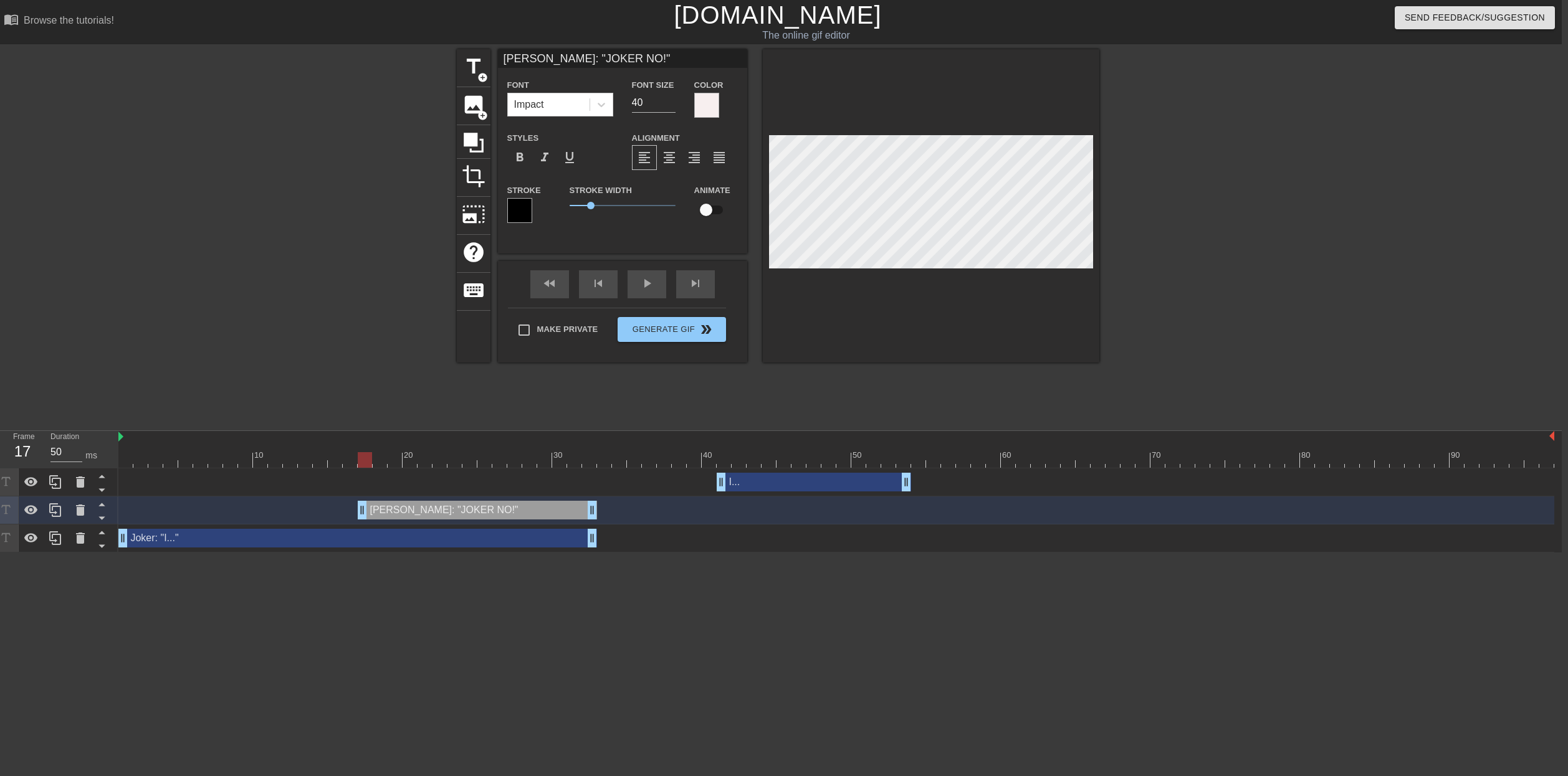
click at [131, 553] on html "menu_book Browse the tutorials! [DOMAIN_NAME] The online gif editor Send Feedba…" at bounding box center [778, 276] width 1568 height 553
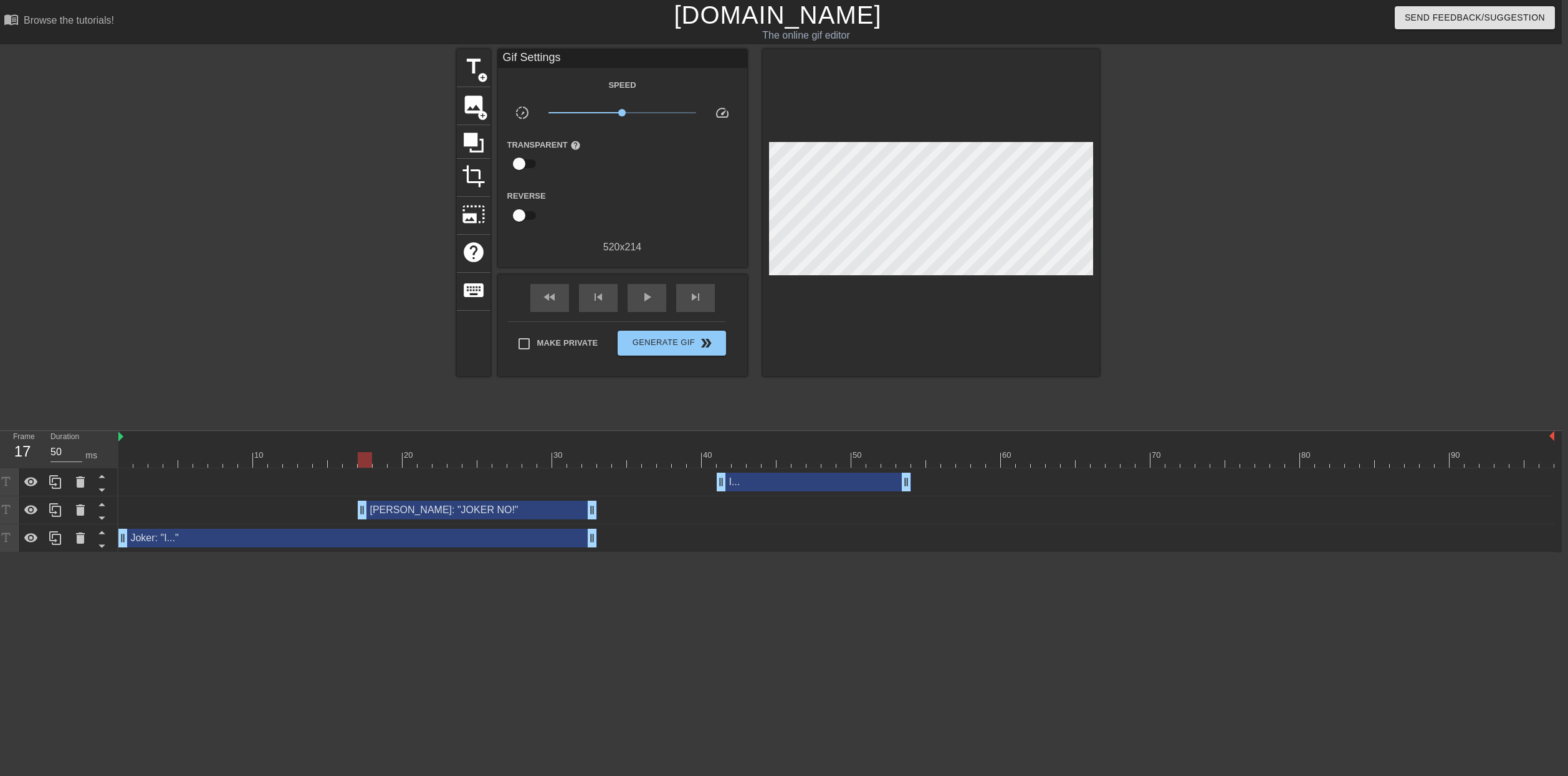
click at [121, 549] on div "Joker: "I..." drag_handle drag_handle" at bounding box center [836, 539] width 1436 height 28
click at [127, 454] on div at bounding box center [836, 460] width 1436 height 15
click at [725, 456] on div at bounding box center [836, 460] width 1436 height 15
click at [732, 483] on div "I... drag_handle drag_handle" at bounding box center [814, 482] width 195 height 19
click at [731, 483] on div "I... drag_handle drag_handle" at bounding box center [814, 482] width 195 height 19
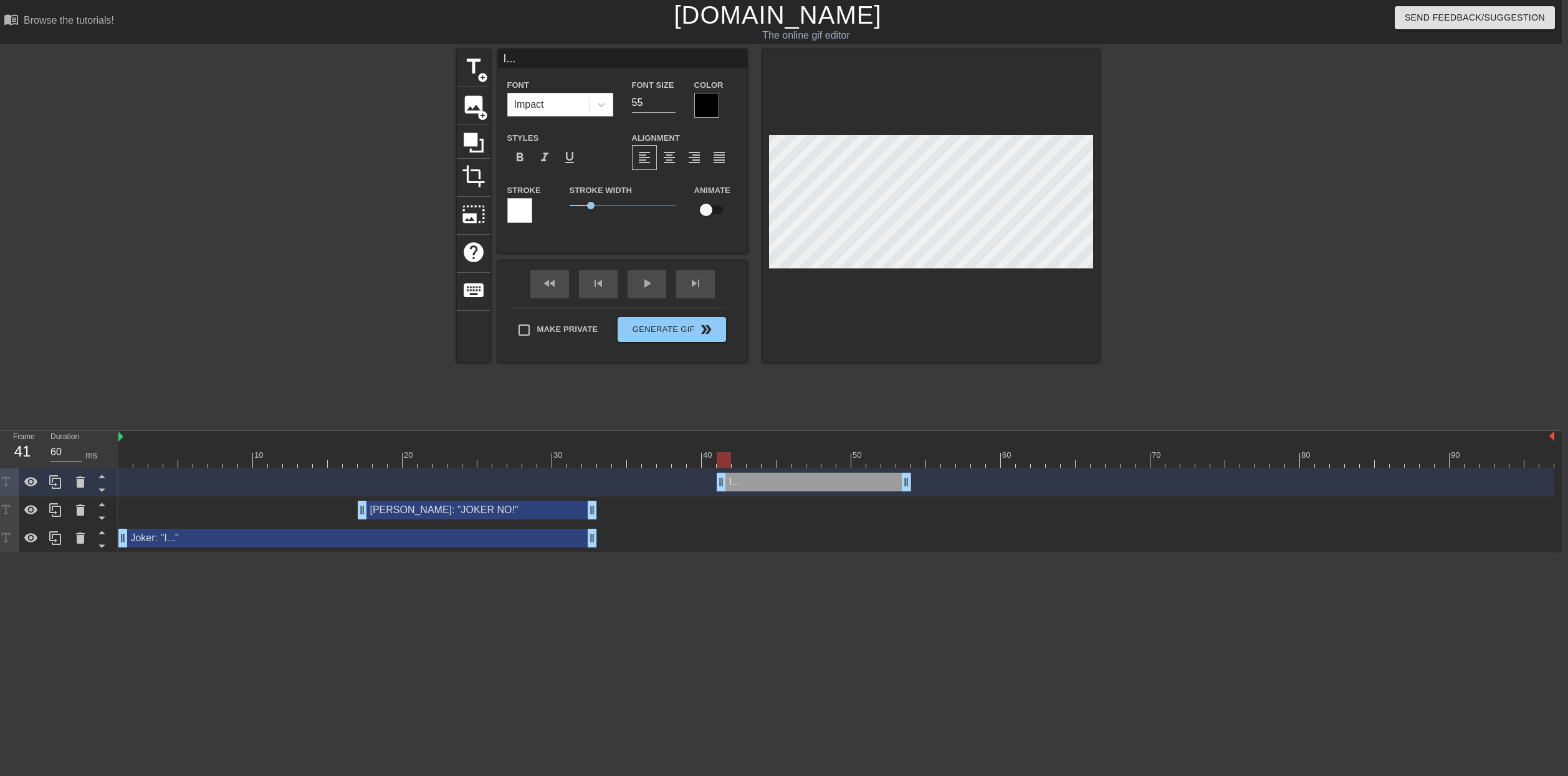
click at [574, 514] on div "[PERSON_NAME]: "JOKER NO!" drag_handle drag_handle" at bounding box center [477, 510] width 239 height 19
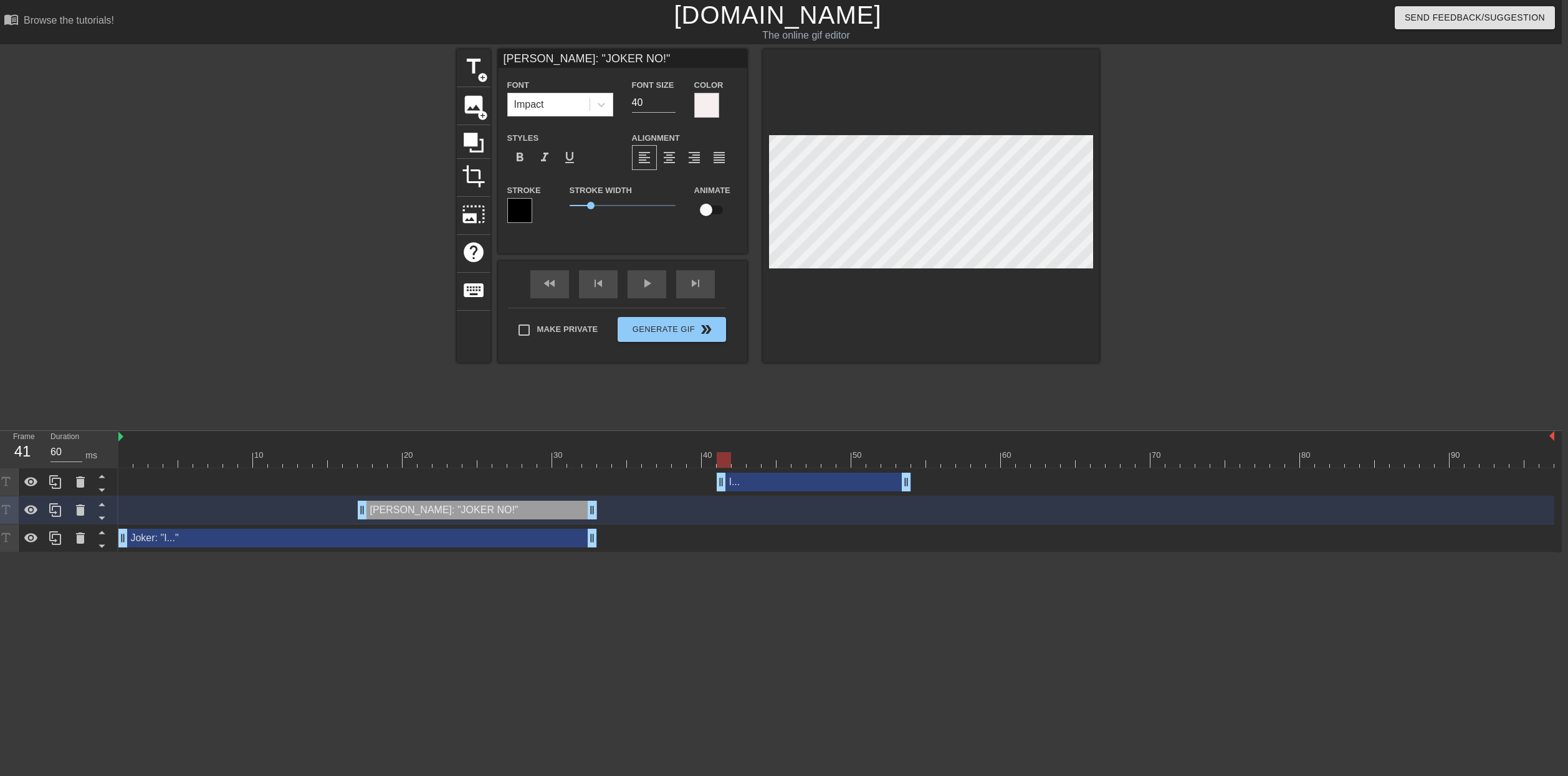
click at [729, 479] on div "I... drag_handle drag_handle" at bounding box center [814, 482] width 195 height 19
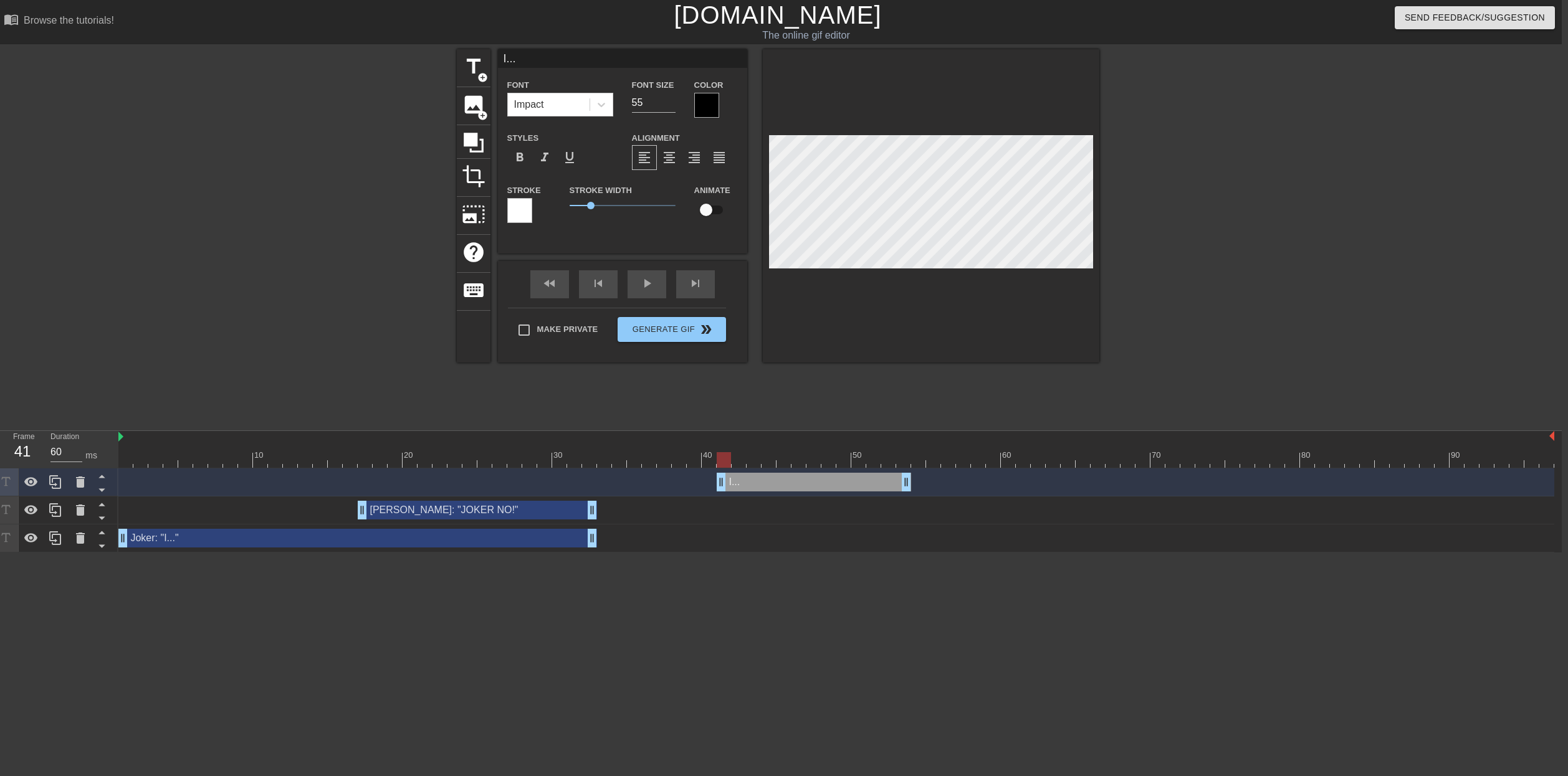
click at [497, 541] on div "Joker: "I..." drag_handle drag_handle" at bounding box center [358, 538] width 479 height 19
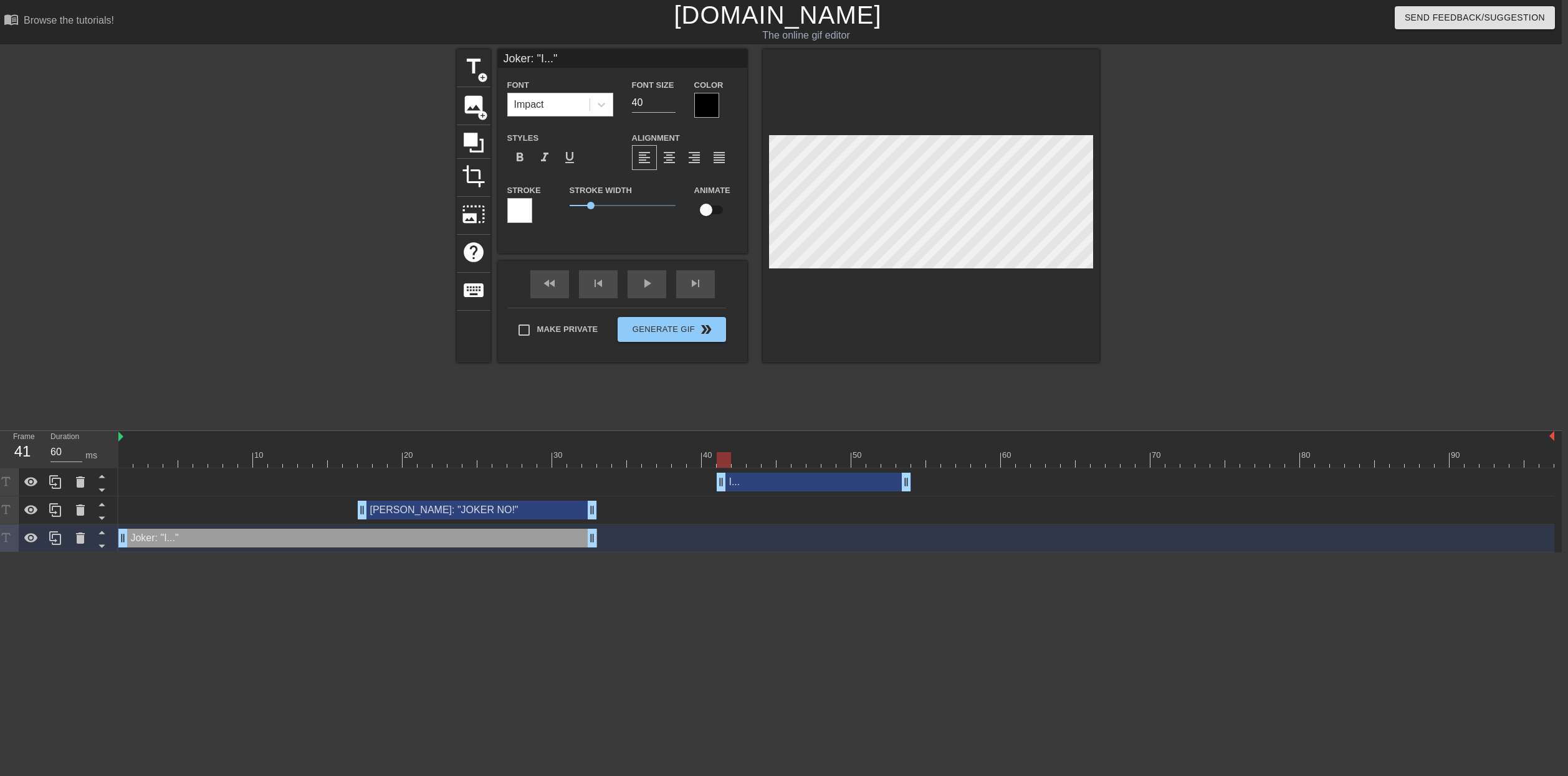
click at [801, 478] on div "I... drag_handle drag_handle" at bounding box center [814, 482] width 195 height 19
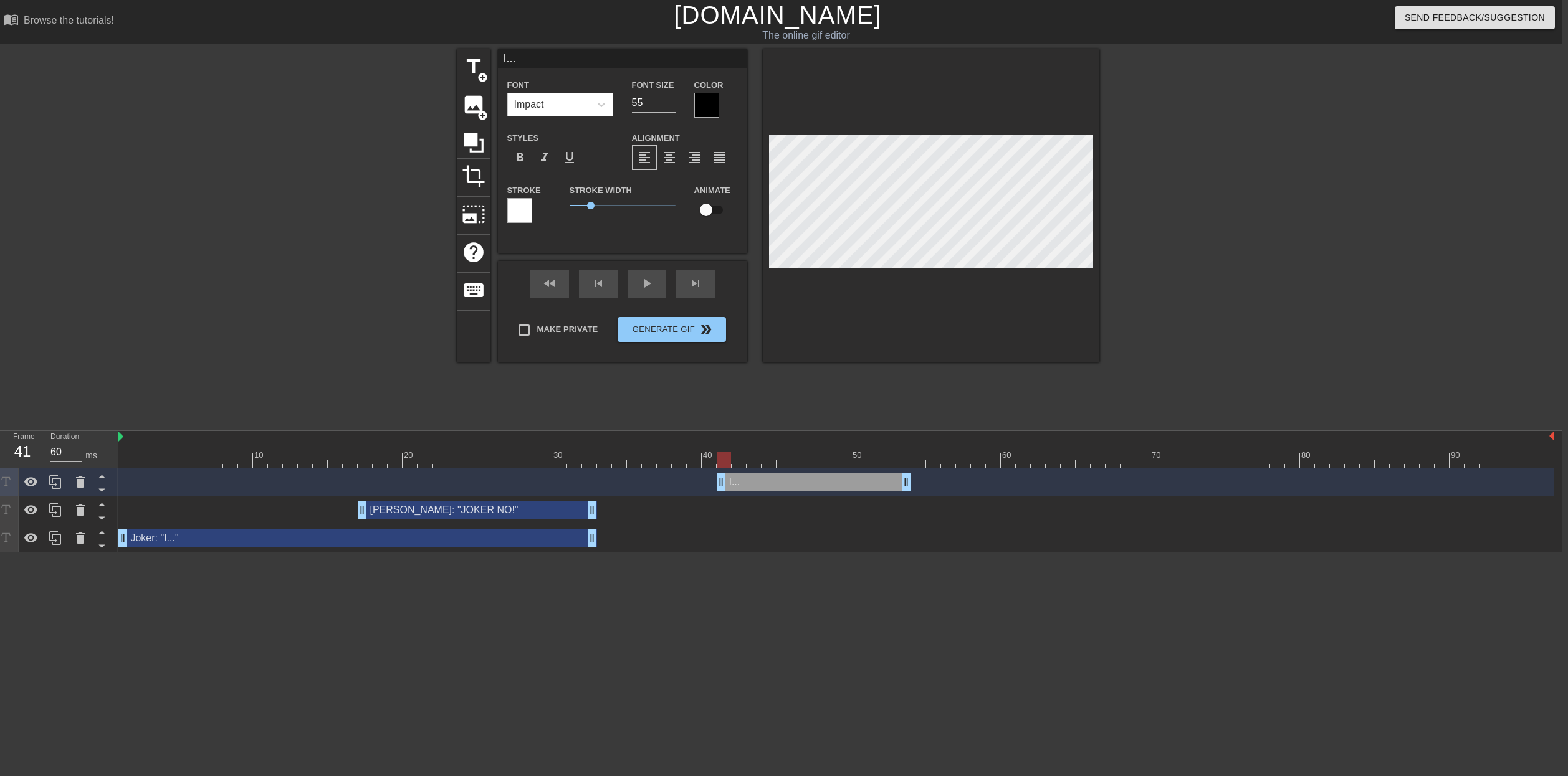
click at [439, 539] on div "Joker: "I..." drag_handle drag_handle" at bounding box center [358, 538] width 479 height 19
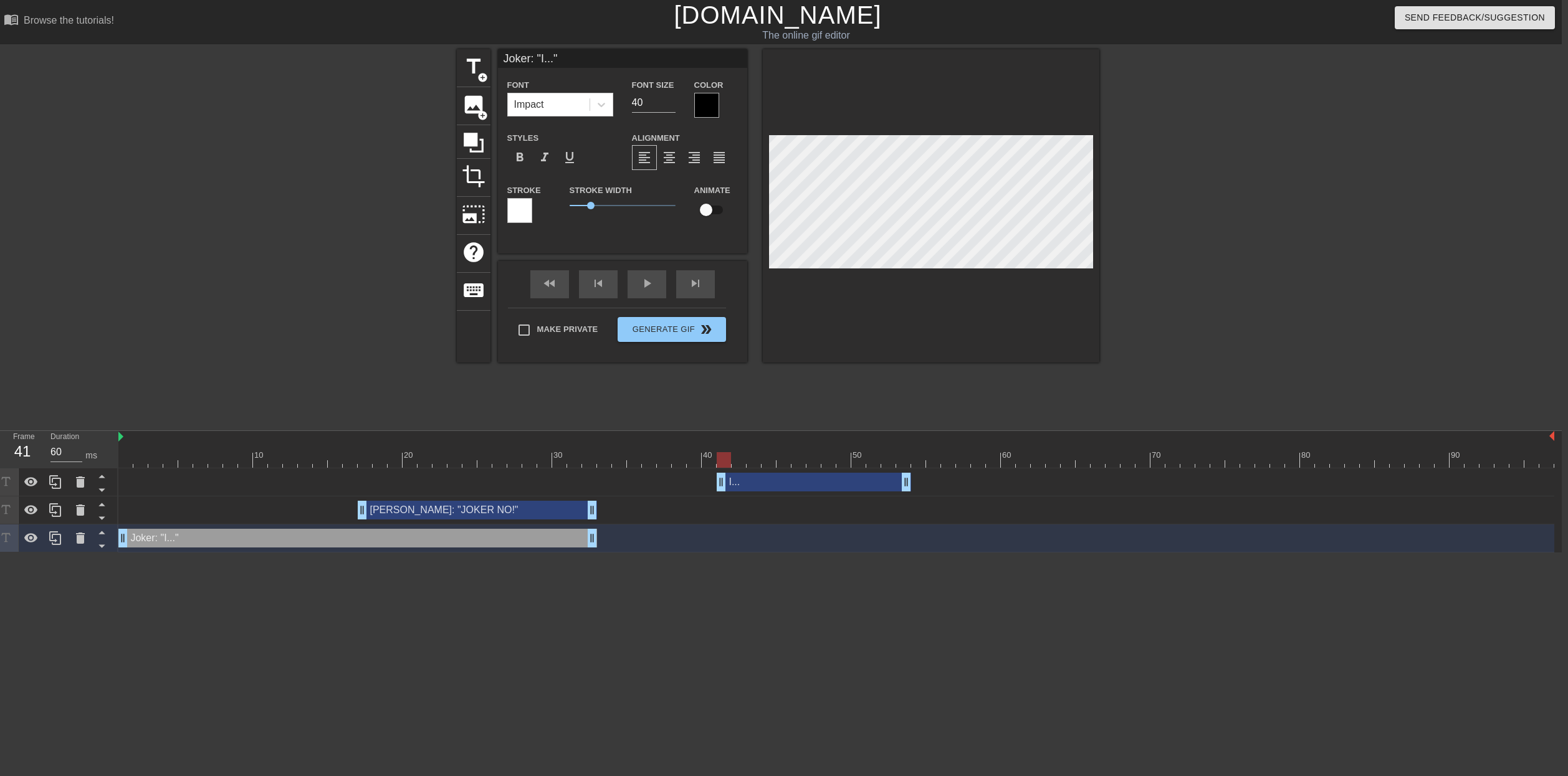
click at [323, 444] on div at bounding box center [320, 452] width 15 height 15
click at [774, 485] on div "I... drag_handle drag_handle" at bounding box center [814, 482] width 195 height 19
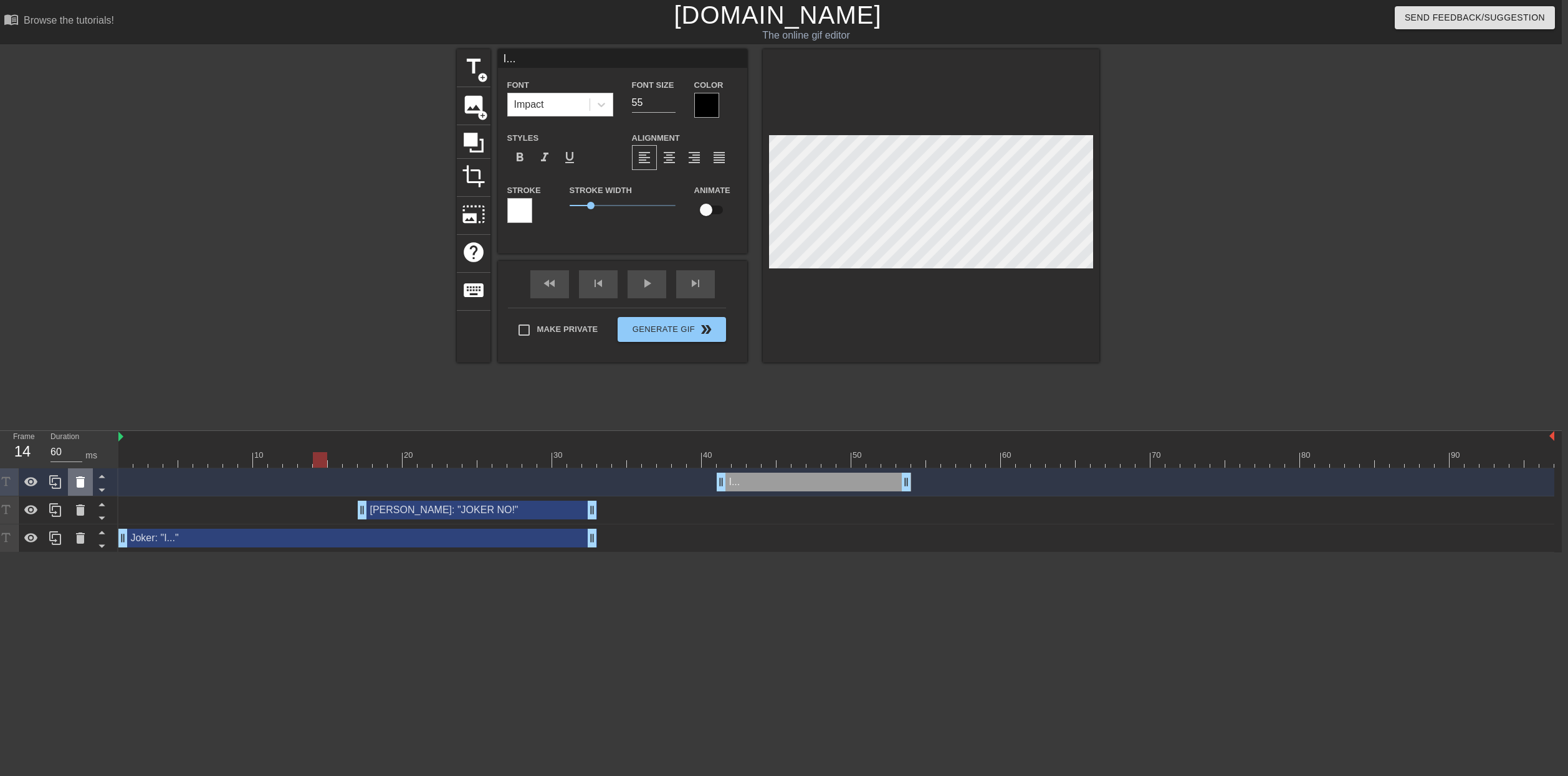
click at [84, 483] on icon at bounding box center [80, 482] width 8 height 11
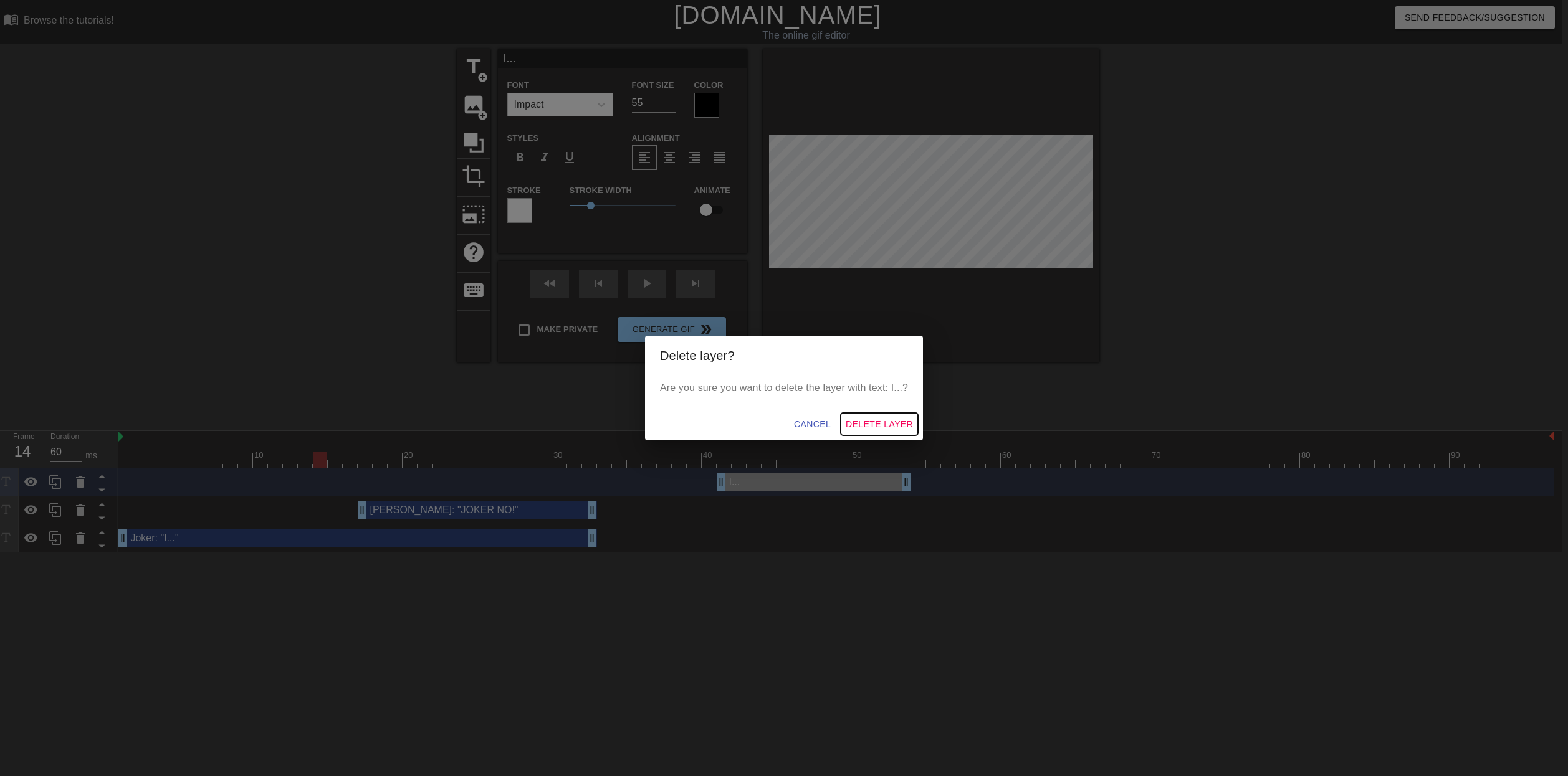
click at [910, 421] on span "Delete Layer" at bounding box center [880, 424] width 67 height 15
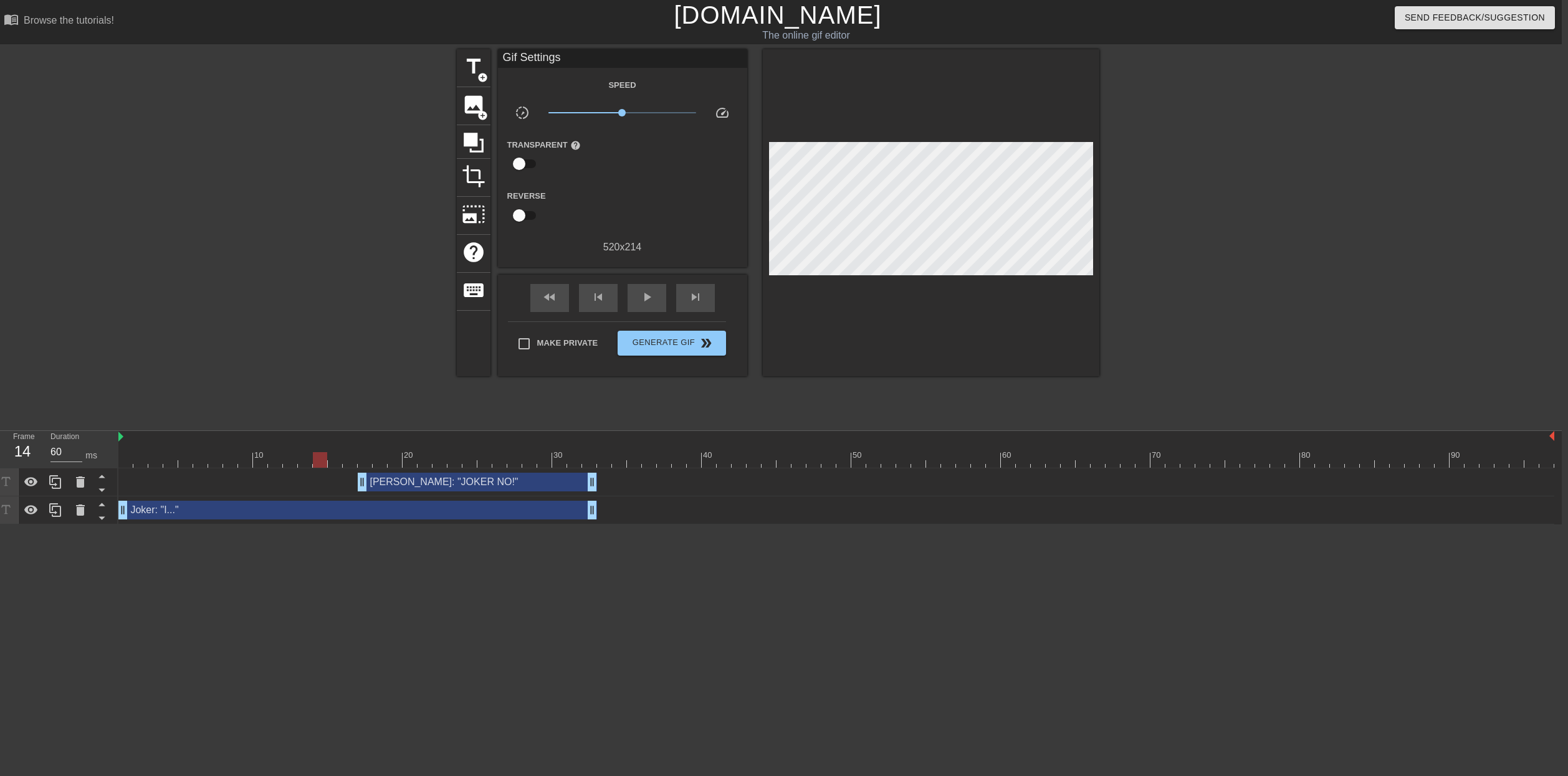
click at [558, 511] on div "Joker: "I..." drag_handle drag_handle" at bounding box center [358, 510] width 479 height 19
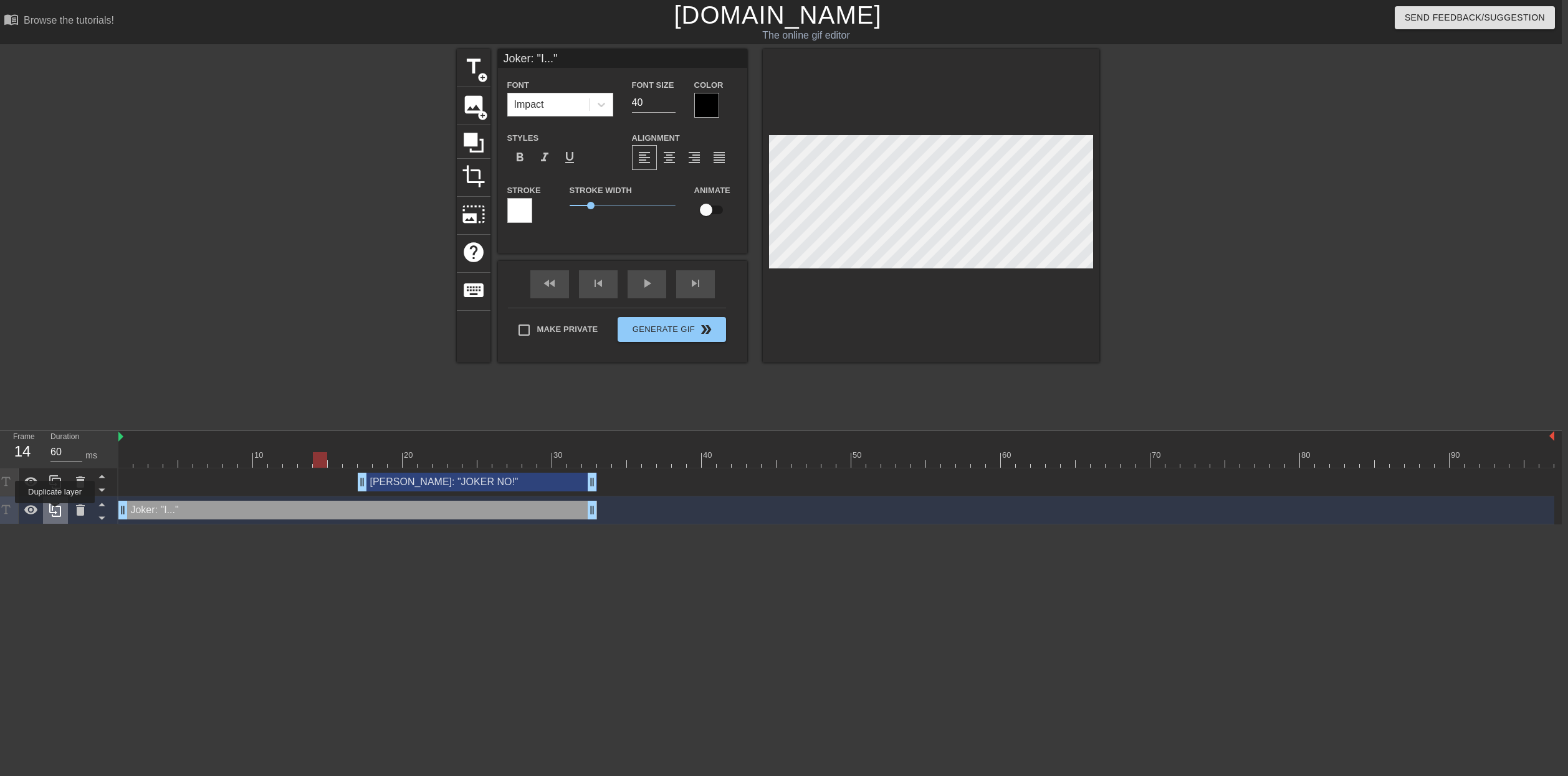
click at [56, 512] on icon at bounding box center [55, 510] width 12 height 14
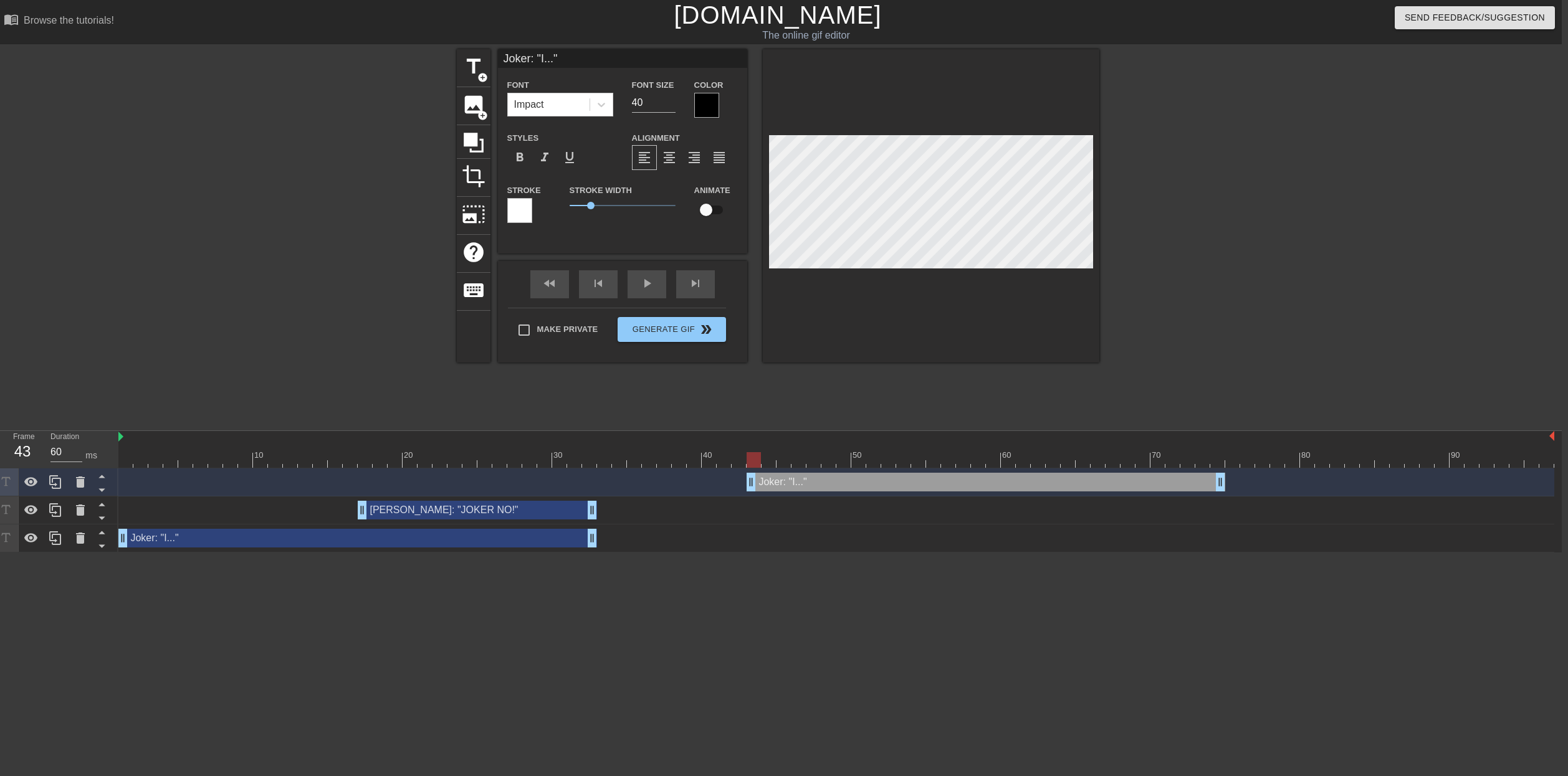
drag, startPoint x: 611, startPoint y: 476, endPoint x: 1107, endPoint y: 479, distance: 496.0
click at [1127, 477] on div "Joker: "I..." drag_handle drag_handle" at bounding box center [986, 482] width 479 height 19
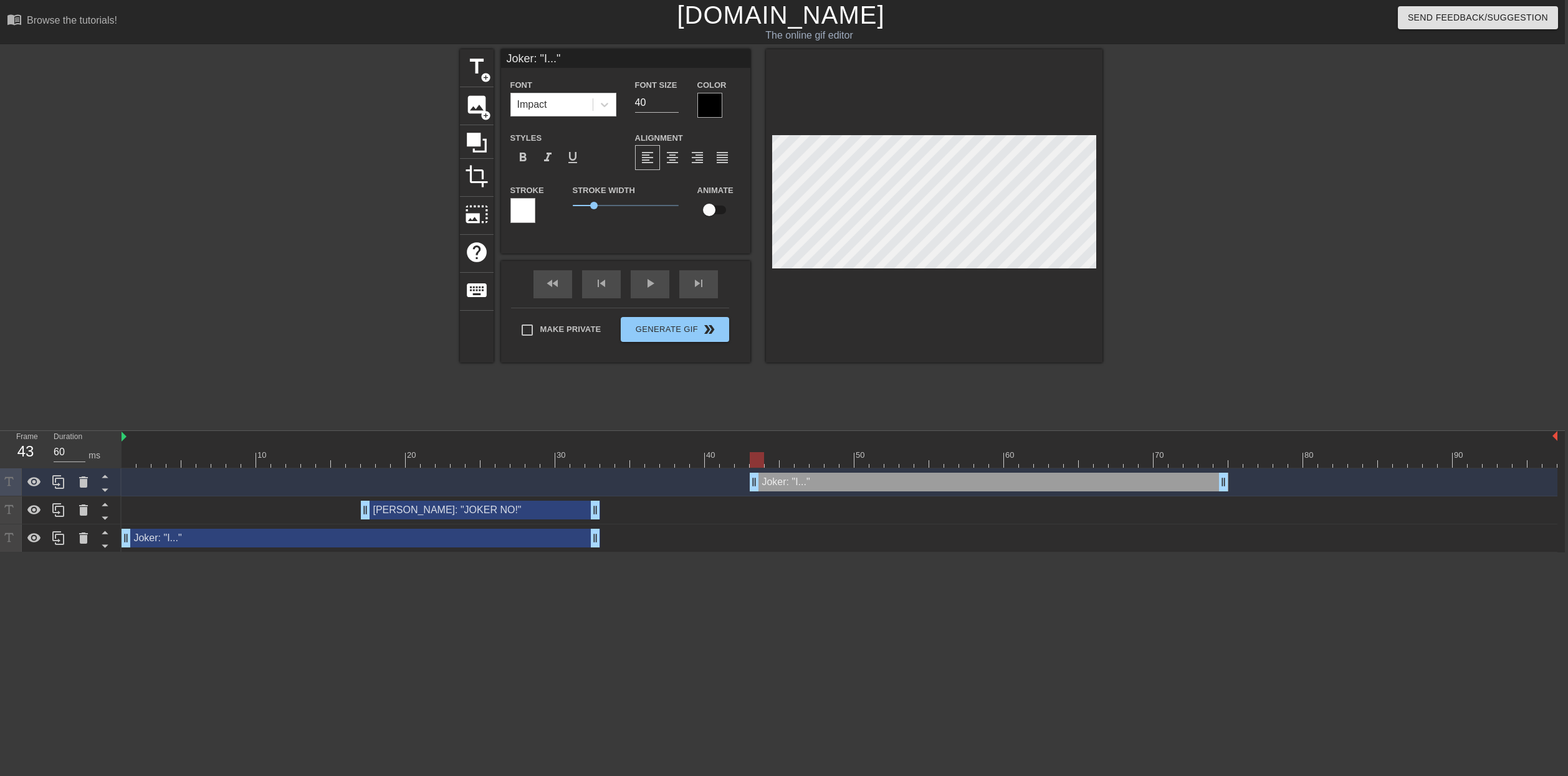
drag, startPoint x: 556, startPoint y: 62, endPoint x: 567, endPoint y: 75, distance: 17.0
click at [556, 62] on input "Joker: "I..."" at bounding box center [626, 59] width 249 height 19
click at [1079, 481] on div "Joker: "Surrender," drag_handle drag_handle" at bounding box center [989, 482] width 479 height 19
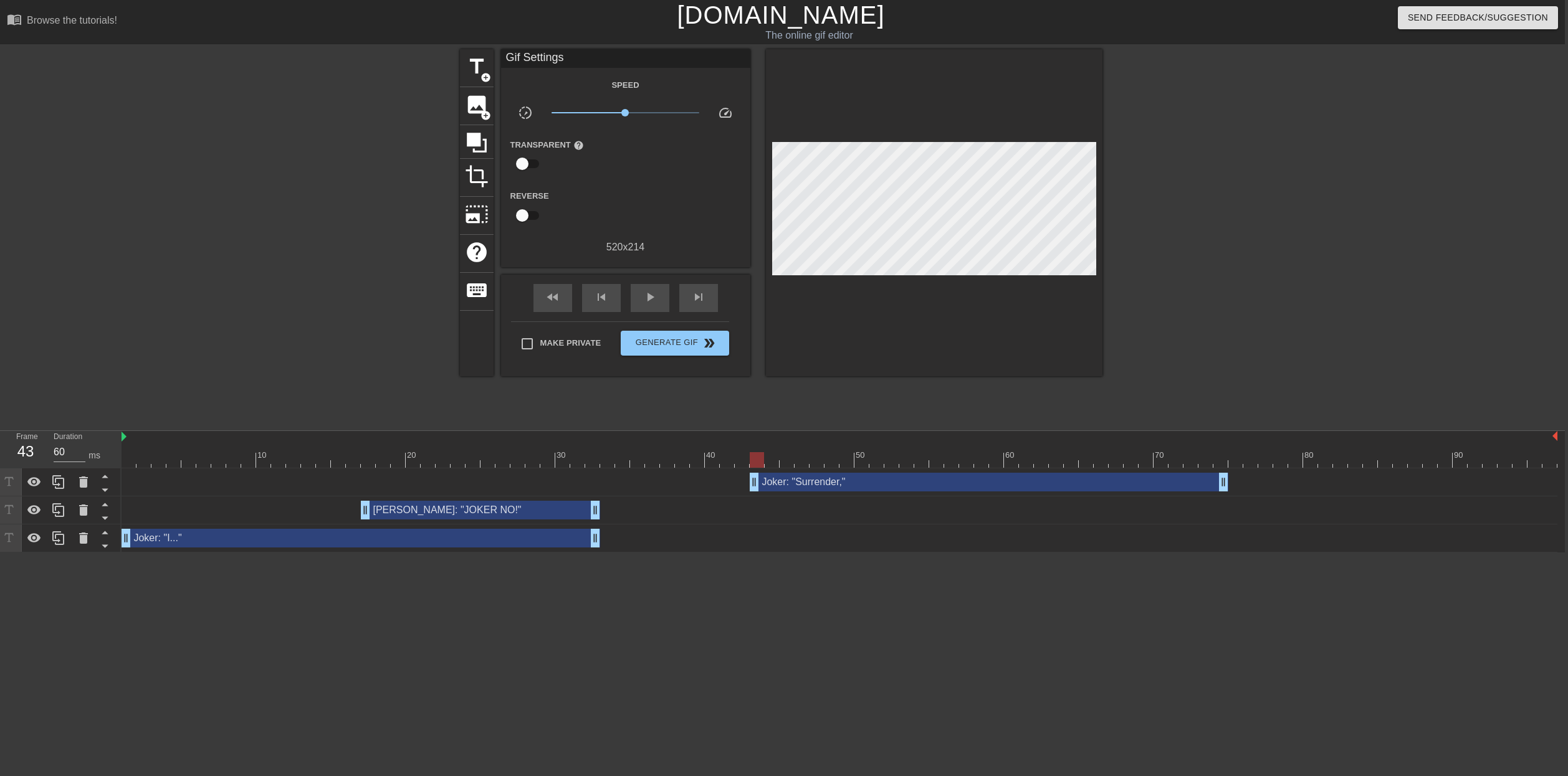
click at [126, 553] on html "menu_book Browse the tutorials! [DOMAIN_NAME] The online gif editor Send Feedba…" at bounding box center [781, 276] width 1568 height 553
click at [119, 549] on div at bounding box center [108, 538] width 24 height 27
click at [124, 458] on div at bounding box center [839, 460] width 1436 height 15
click at [158, 540] on div "Joker: "I..." drag_handle drag_handle" at bounding box center [361, 538] width 479 height 19
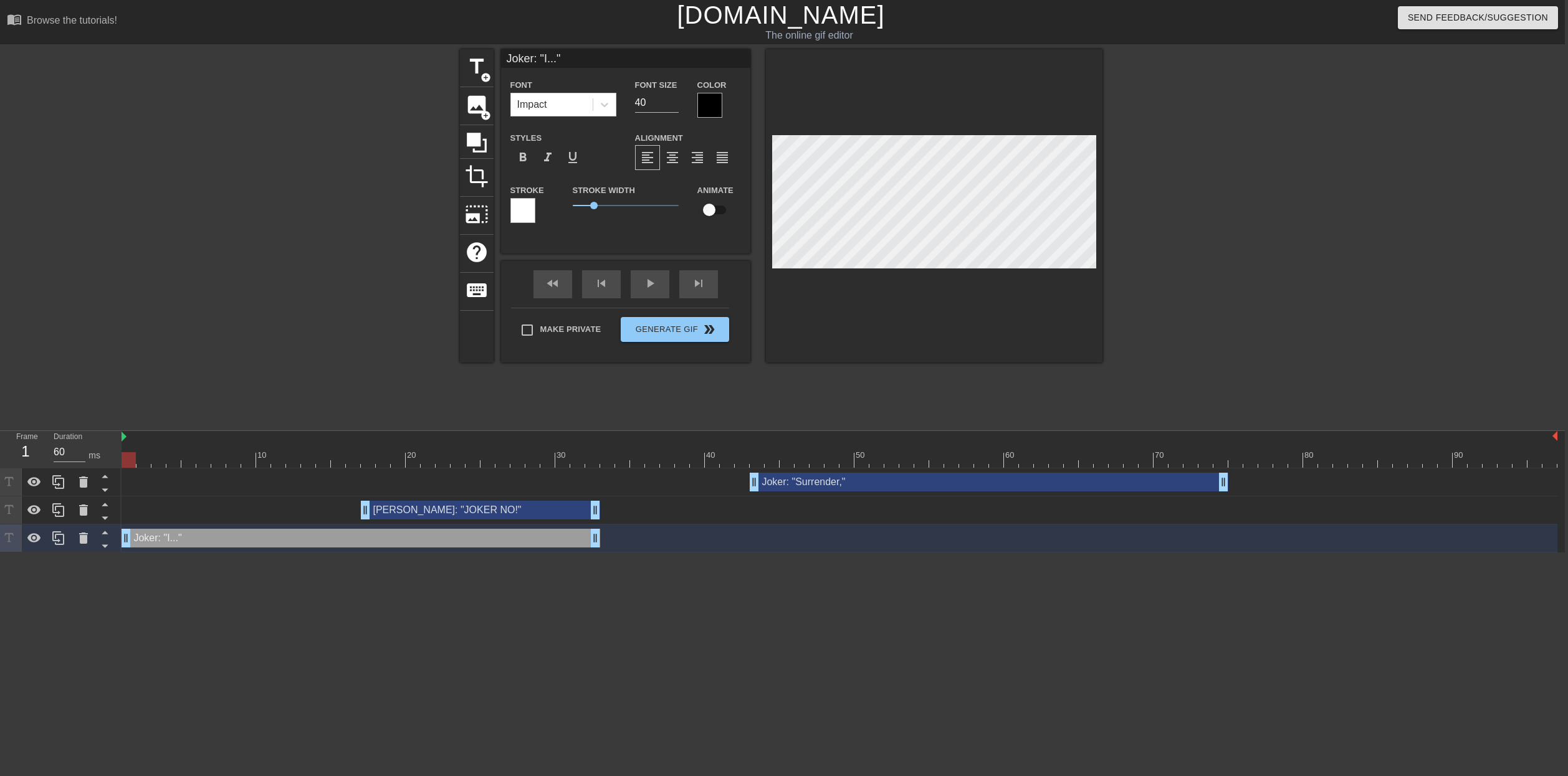
click at [137, 539] on div "Joker: "I..." drag_handle drag_handle" at bounding box center [361, 538] width 479 height 19
click at [128, 454] on div at bounding box center [128, 460] width 15 height 15
click at [150, 541] on div "Joker: "I..." drag_handle drag_handle" at bounding box center [361, 538] width 479 height 19
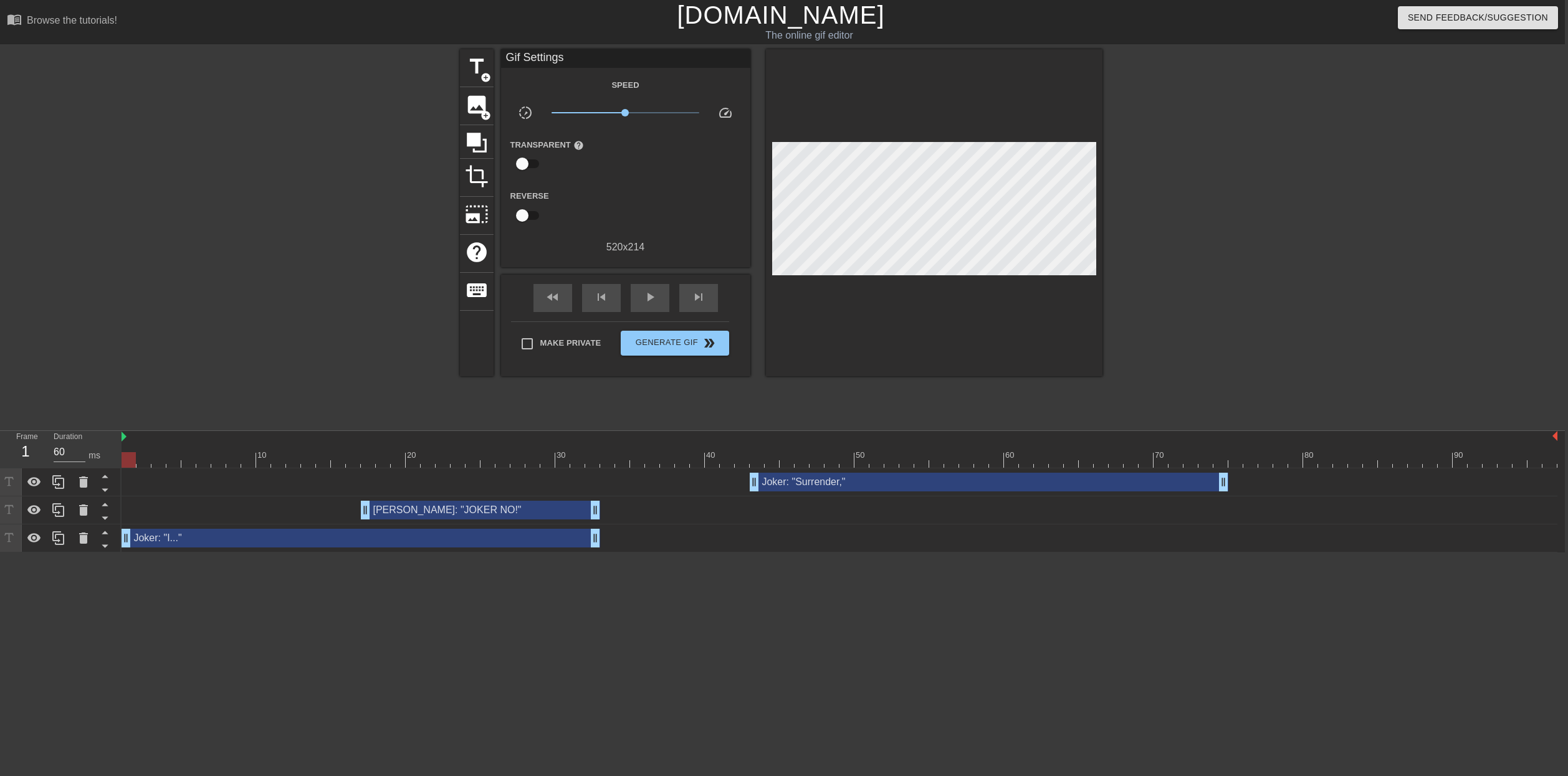
click at [131, 553] on html "menu_book Browse the tutorials! [DOMAIN_NAME] The online gif editor Send Feedba…" at bounding box center [781, 276] width 1568 height 553
click at [126, 457] on div at bounding box center [128, 460] width 15 height 15
click at [128, 456] on div at bounding box center [839, 460] width 1436 height 15
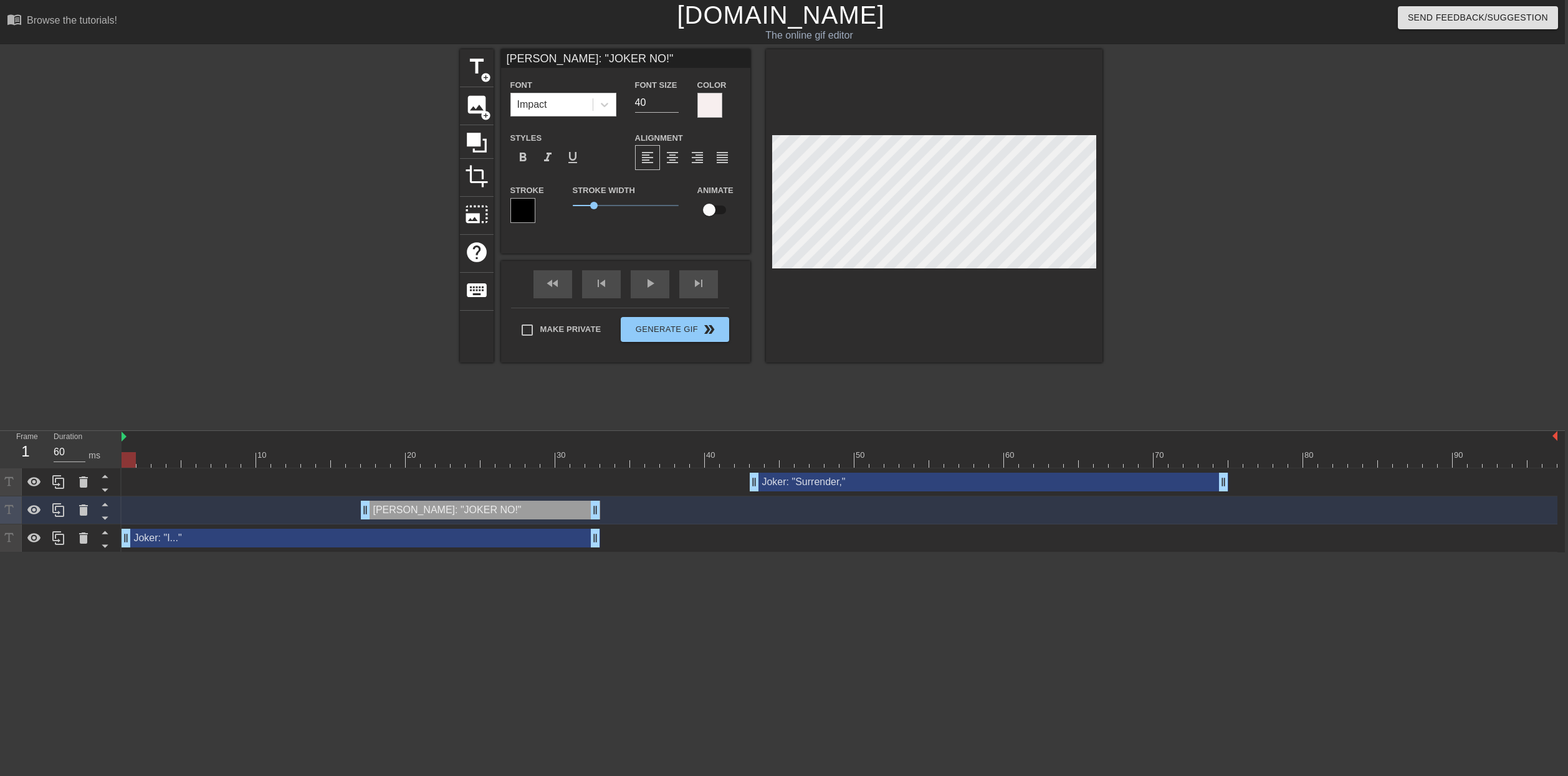
click at [126, 457] on div at bounding box center [839, 460] width 1436 height 15
click at [833, 478] on div "Joker: "Surrender," drag_handle drag_handle" at bounding box center [989, 482] width 479 height 19
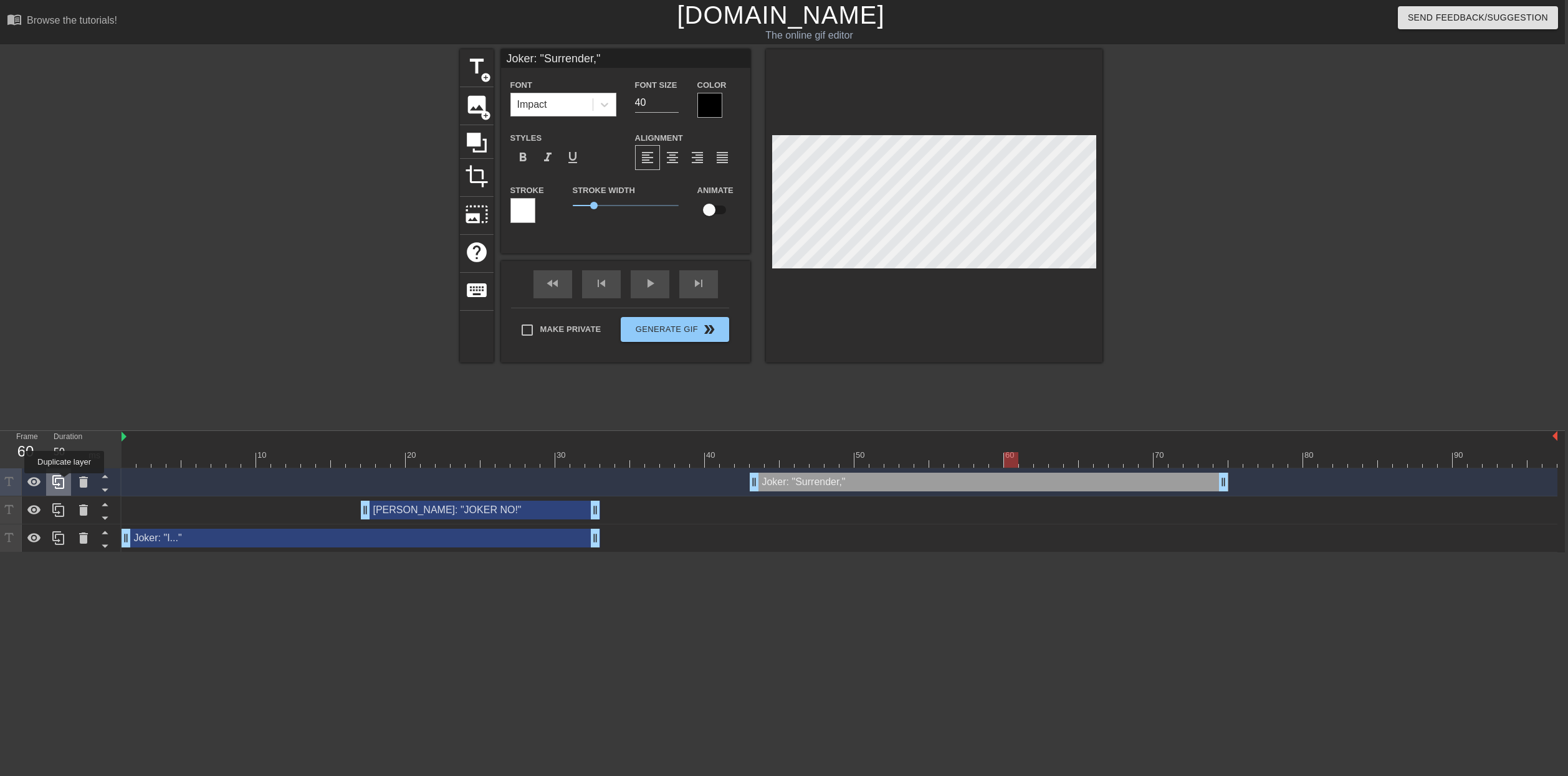
click at [66, 482] on icon at bounding box center [58, 482] width 15 height 15
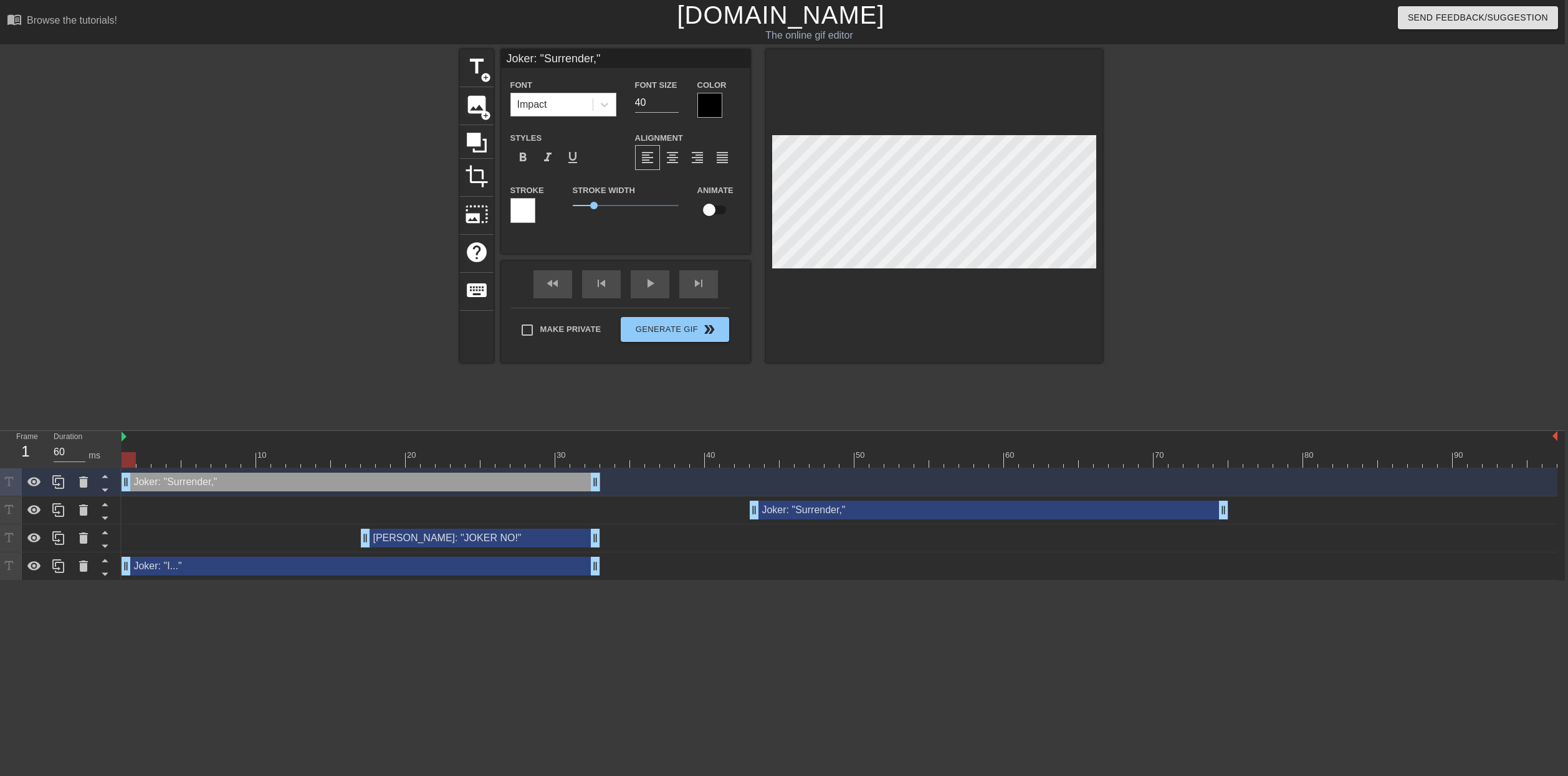
drag, startPoint x: 946, startPoint y: 483, endPoint x: 309, endPoint y: 472, distance: 637.1
click at [309, 472] on div "Joker: "Surrender," drag_handle drag_handle" at bounding box center [839, 482] width 1436 height 28
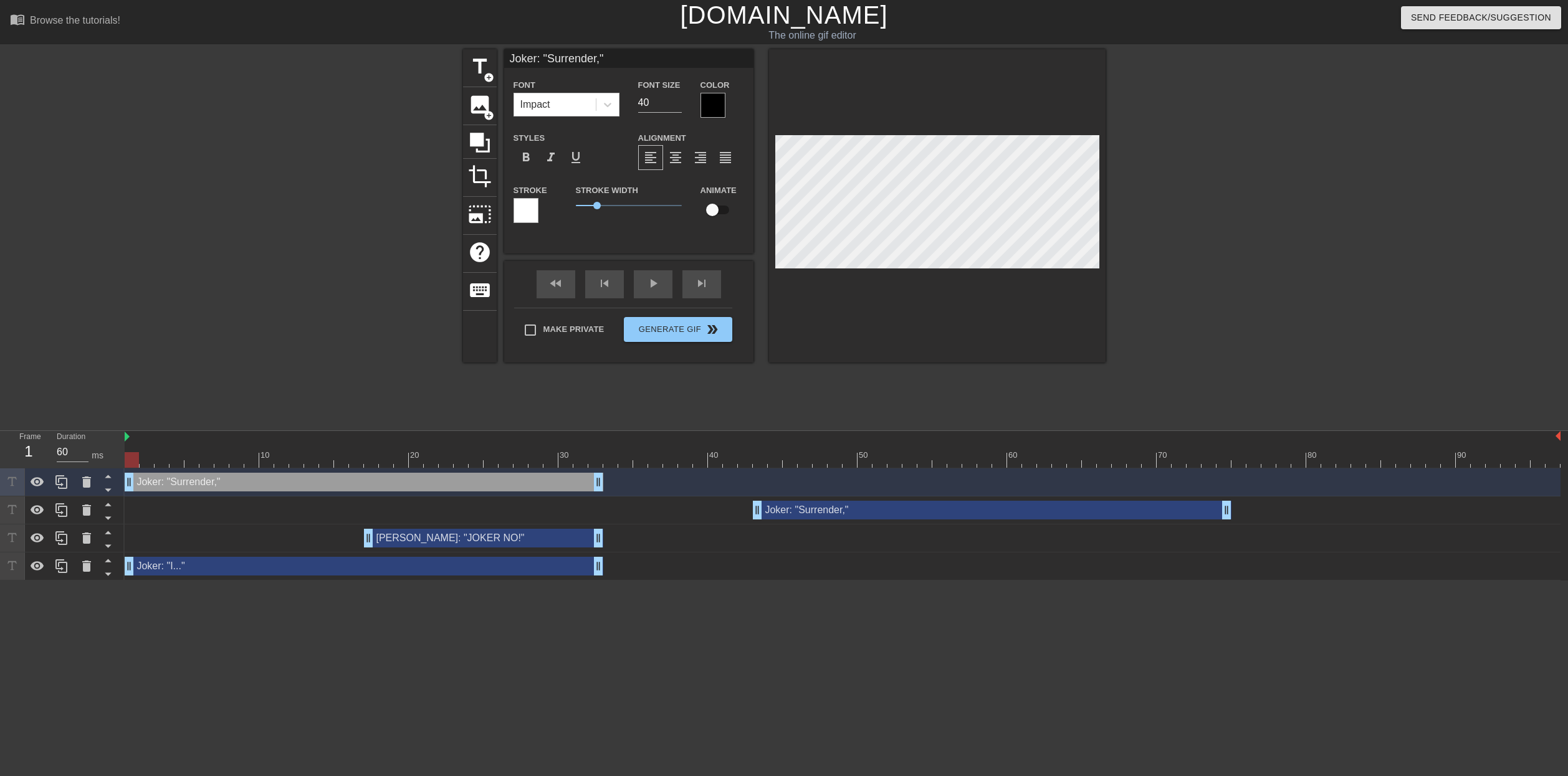
click at [132, 459] on div at bounding box center [132, 460] width 15 height 15
click at [134, 462] on div at bounding box center [843, 460] width 1436 height 15
click at [229, 491] on div "Joker: "Surrender," drag_handle drag_handle" at bounding box center [364, 482] width 479 height 19
click at [493, 541] on div "[PERSON_NAME]: "JOKER NO!" drag_handle drag_handle" at bounding box center [483, 538] width 239 height 19
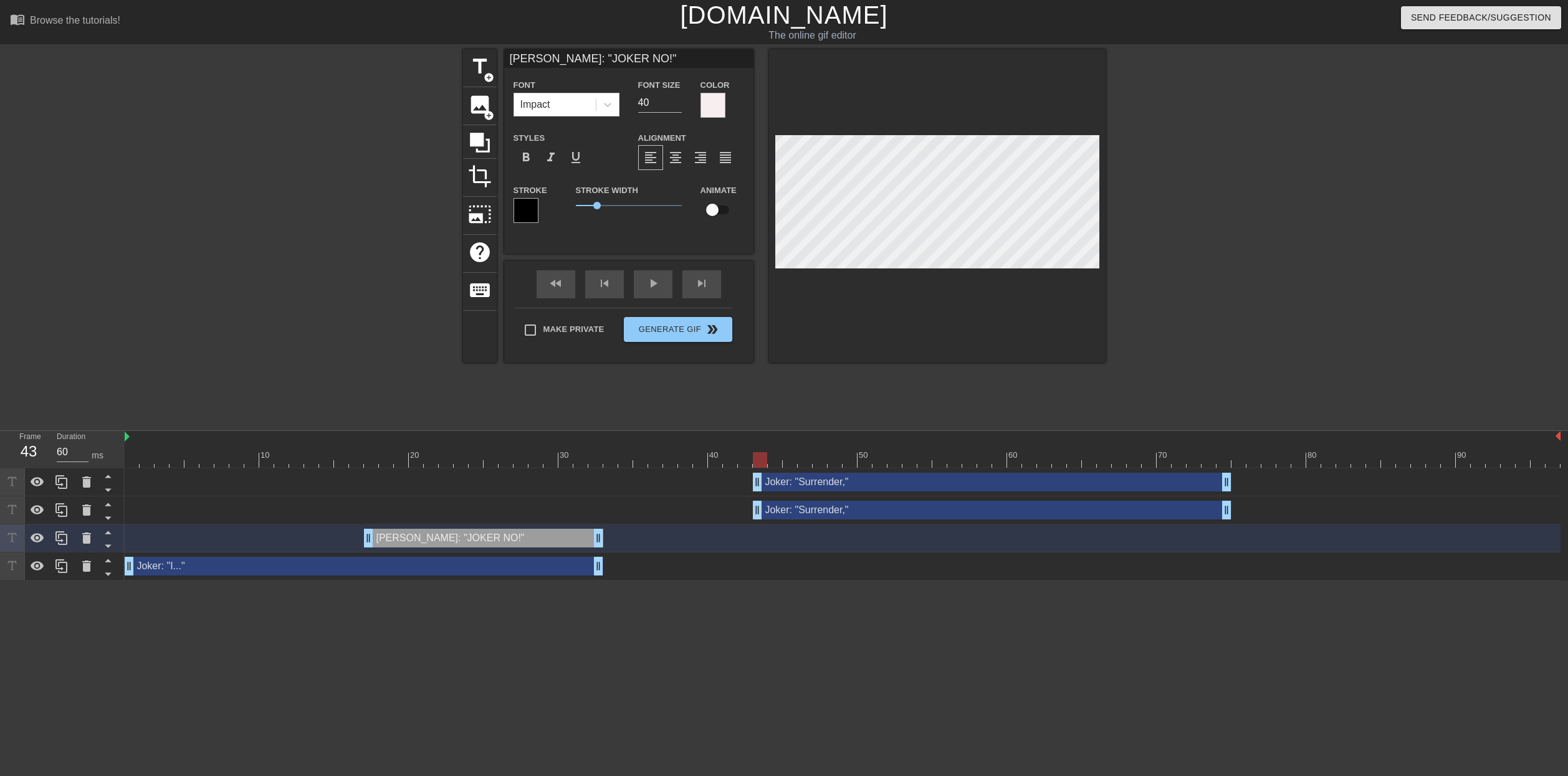
drag, startPoint x: 163, startPoint y: 479, endPoint x: 794, endPoint y: 479, distance: 631.0
click at [794, 479] on div "Joker: "Surrender," drag_handle drag_handle" at bounding box center [993, 482] width 479 height 19
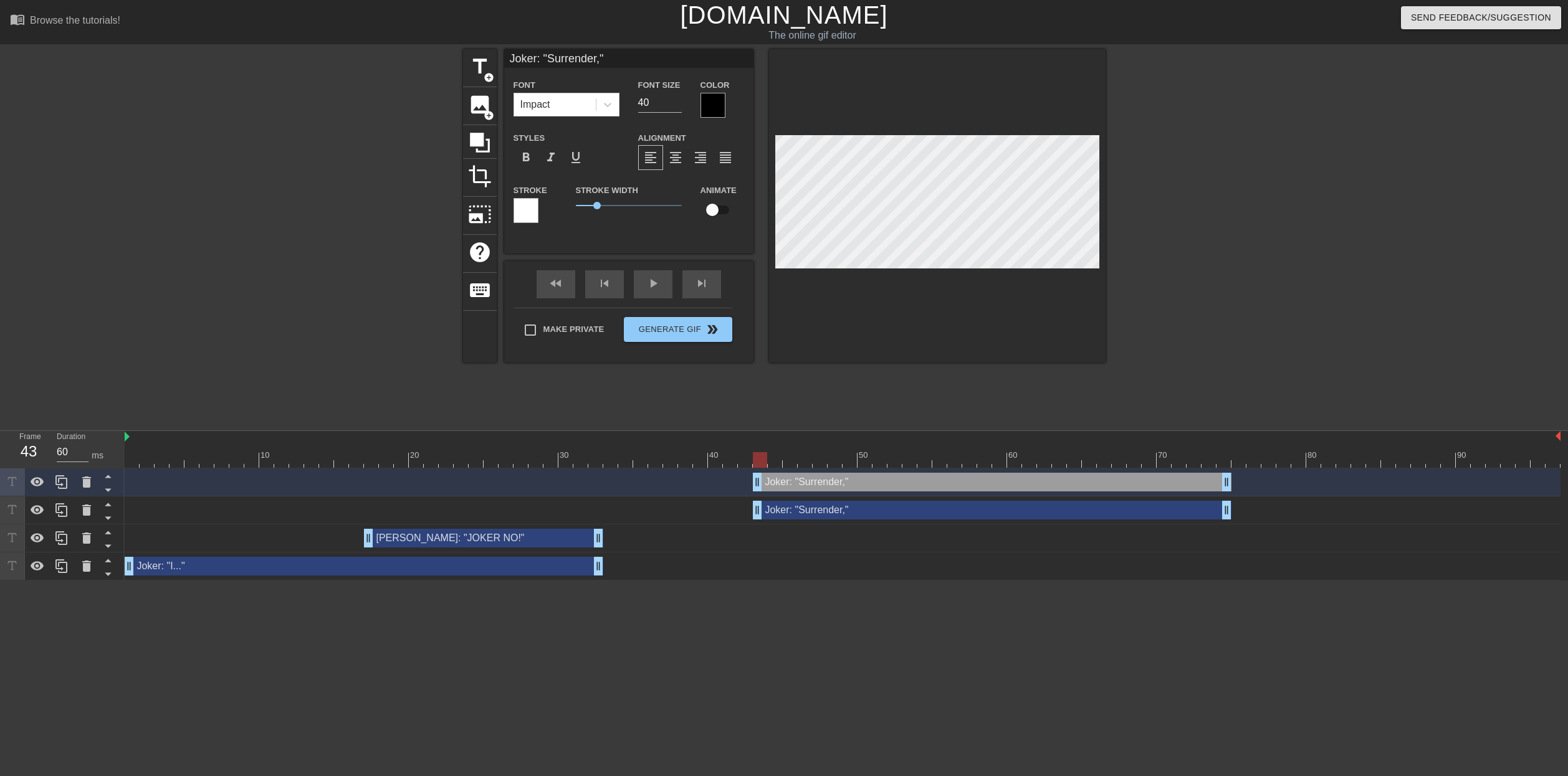
click at [811, 517] on div "Joker: "Surrender," drag_handle drag_handle" at bounding box center [993, 510] width 479 height 19
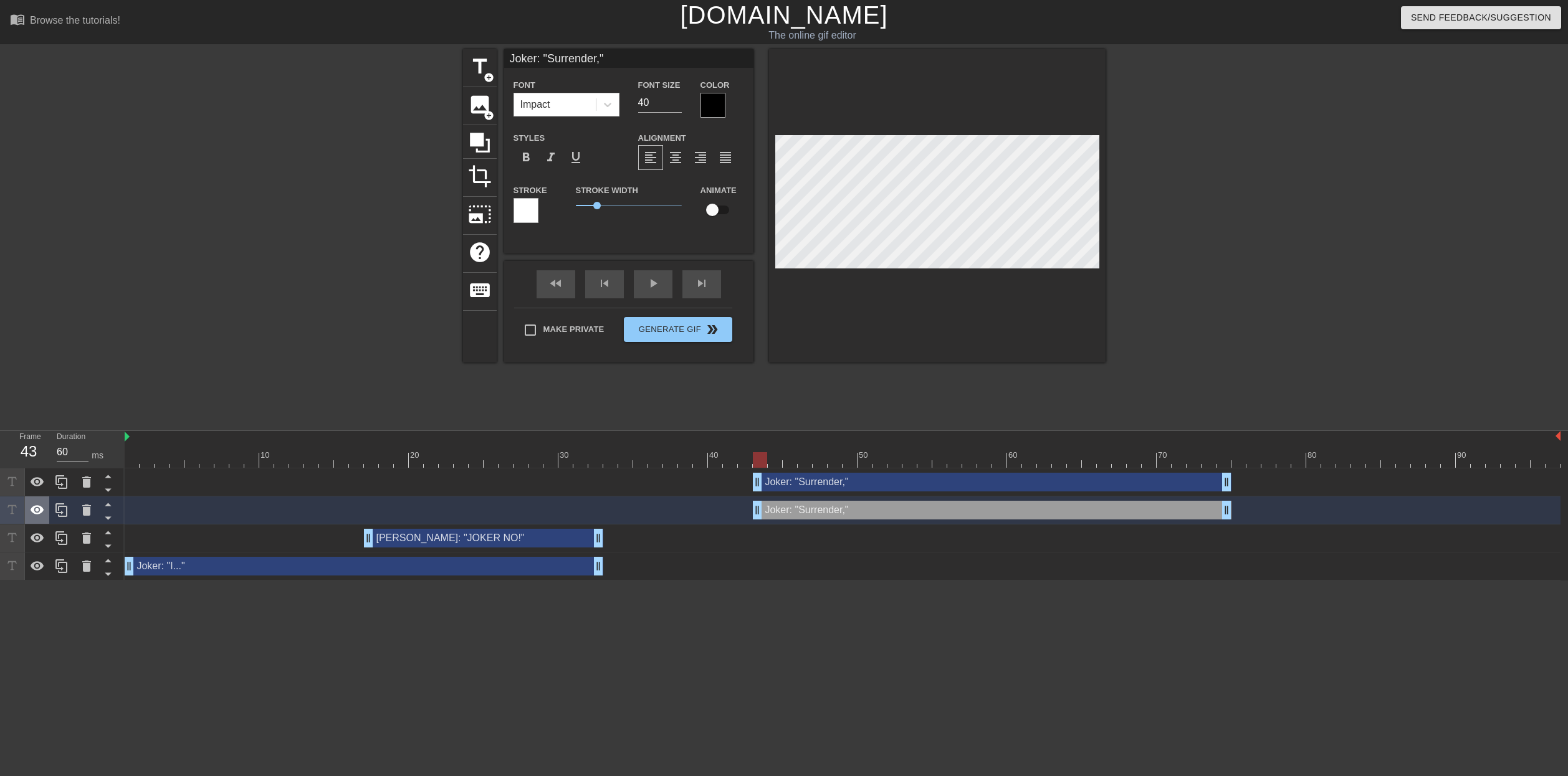
click at [41, 510] on icon at bounding box center [38, 509] width 14 height 9
click at [133, 454] on div at bounding box center [843, 460] width 1436 height 15
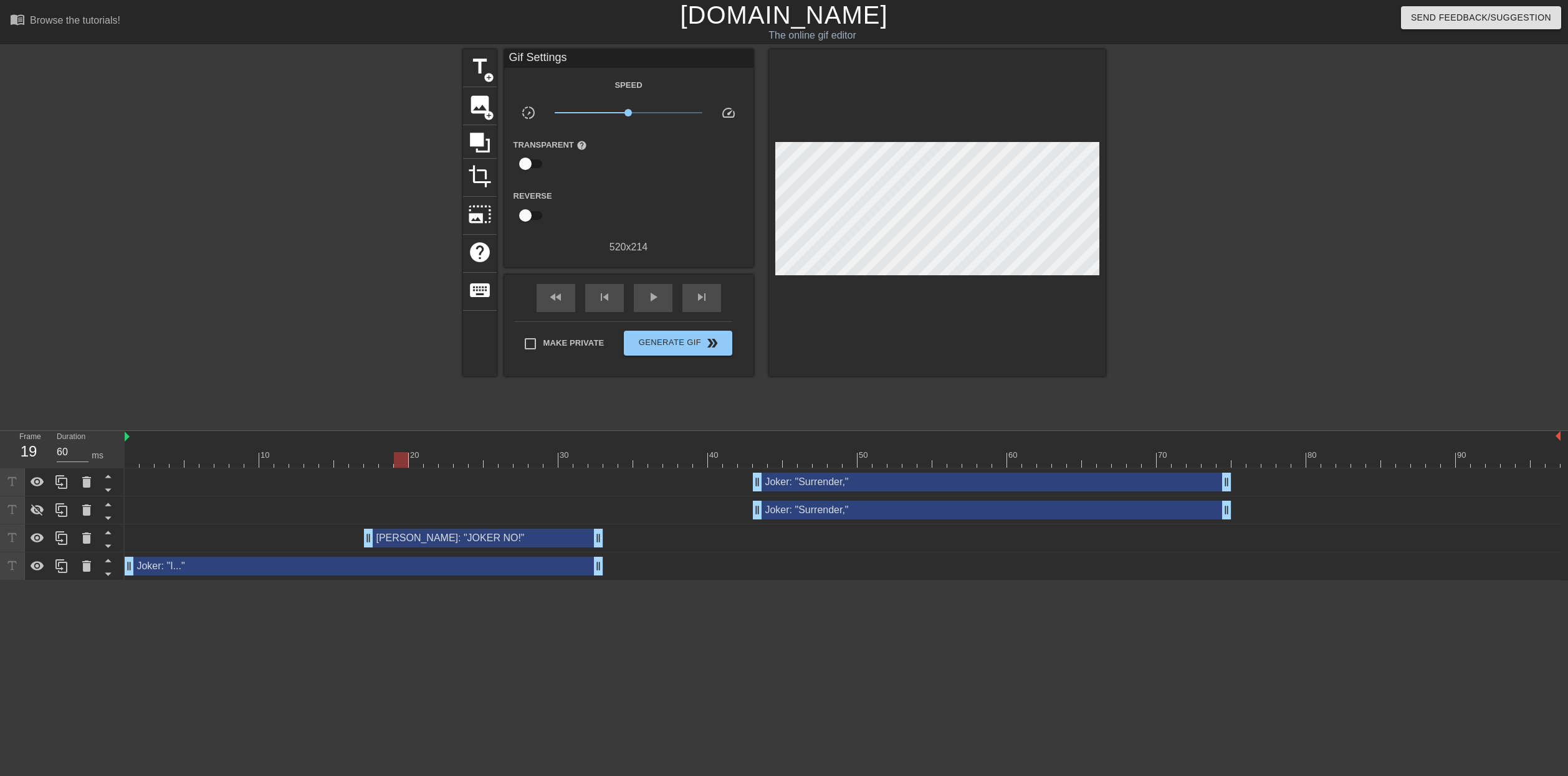
click at [124, 581] on html "menu_book Browse the tutorials! [DOMAIN_NAME] The online gif editor Send Feedba…" at bounding box center [784, 290] width 1568 height 581
click at [129, 461] on div at bounding box center [843, 460] width 1436 height 15
drag, startPoint x: 597, startPoint y: 539, endPoint x: 745, endPoint y: 548, distance: 148.3
drag, startPoint x: 605, startPoint y: 567, endPoint x: 750, endPoint y: 564, distance: 145.0
click at [133, 581] on html "menu_book Browse the tutorials! [DOMAIN_NAME] The online gif editor Send Feedba…" at bounding box center [784, 290] width 1568 height 581
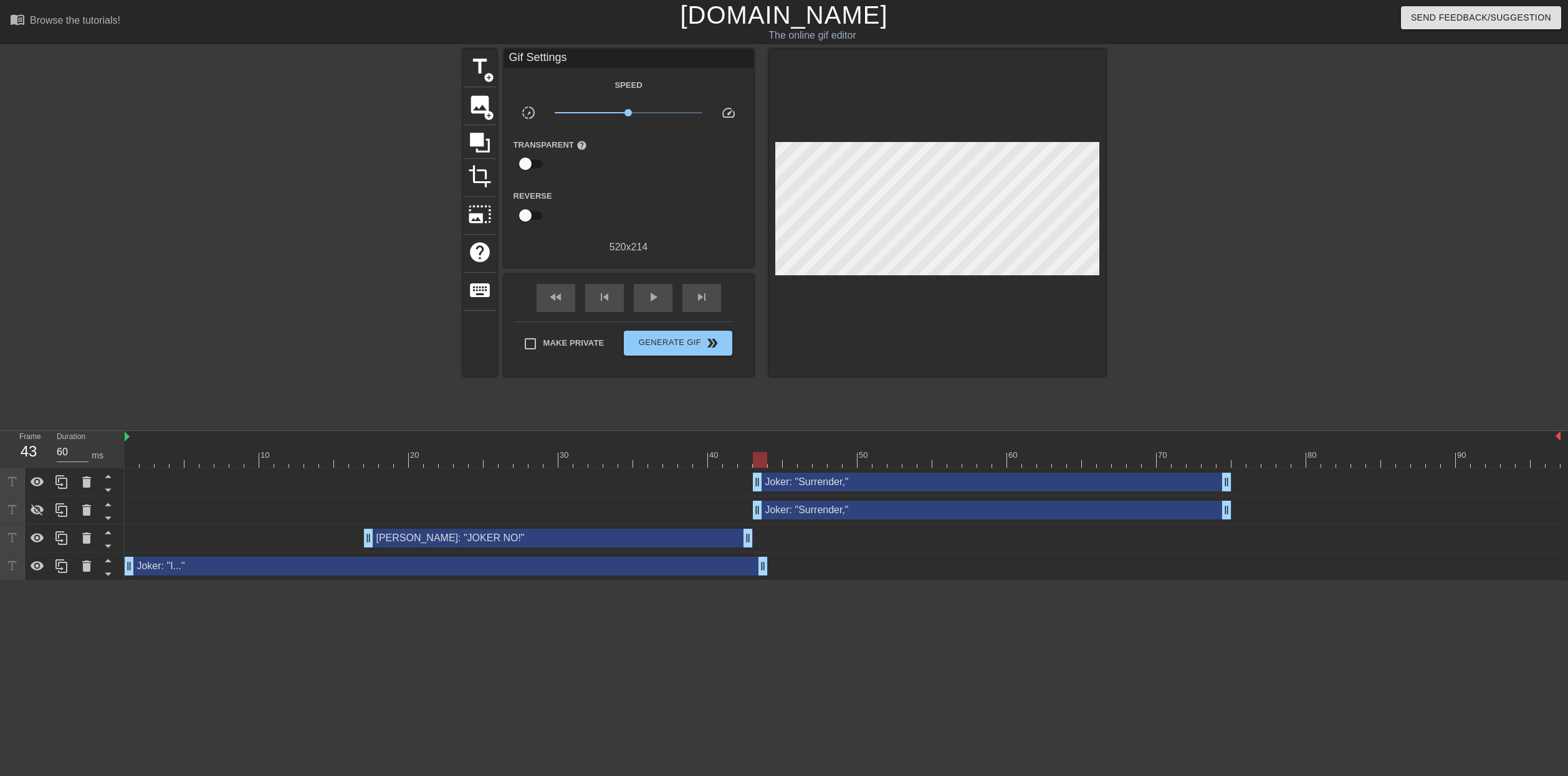
click at [133, 581] on html "menu_book Browse the tutorials! [DOMAIN_NAME] The online gif editor Send Feedba…" at bounding box center [784, 290] width 1568 height 581
click at [129, 458] on div at bounding box center [843, 460] width 1436 height 15
drag, startPoint x: 764, startPoint y: 569, endPoint x: 1226, endPoint y: 549, distance: 462.4
click at [1226, 549] on div "Joker: "Surrender," drag_handle drag_handle Joker: "Surrender," drag_handle dra…" at bounding box center [847, 524] width 1444 height 112
click at [1100, 483] on div "Joker: "Surrender," drag_handle drag_handle" at bounding box center [993, 482] width 479 height 19
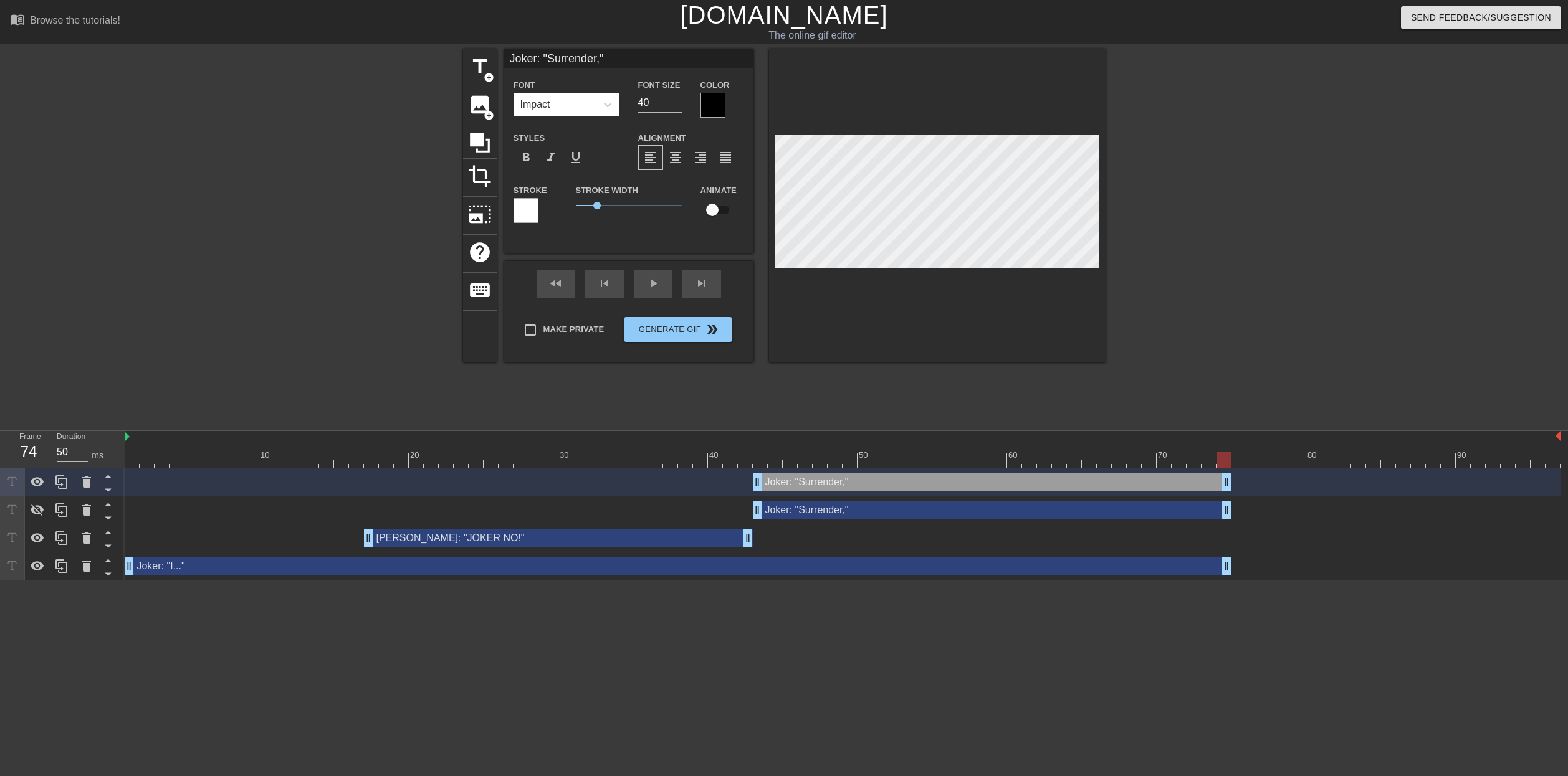
click at [1043, 438] on div at bounding box center [843, 438] width 1436 height 13
click at [879, 445] on div at bounding box center [880, 452] width 15 height 15
click at [549, 61] on input "Joker: "Surrender,"" at bounding box center [628, 59] width 249 height 19
click at [561, 63] on input "Surrender,"" at bounding box center [628, 59] width 249 height 19
click at [135, 461] on div at bounding box center [843, 460] width 1436 height 15
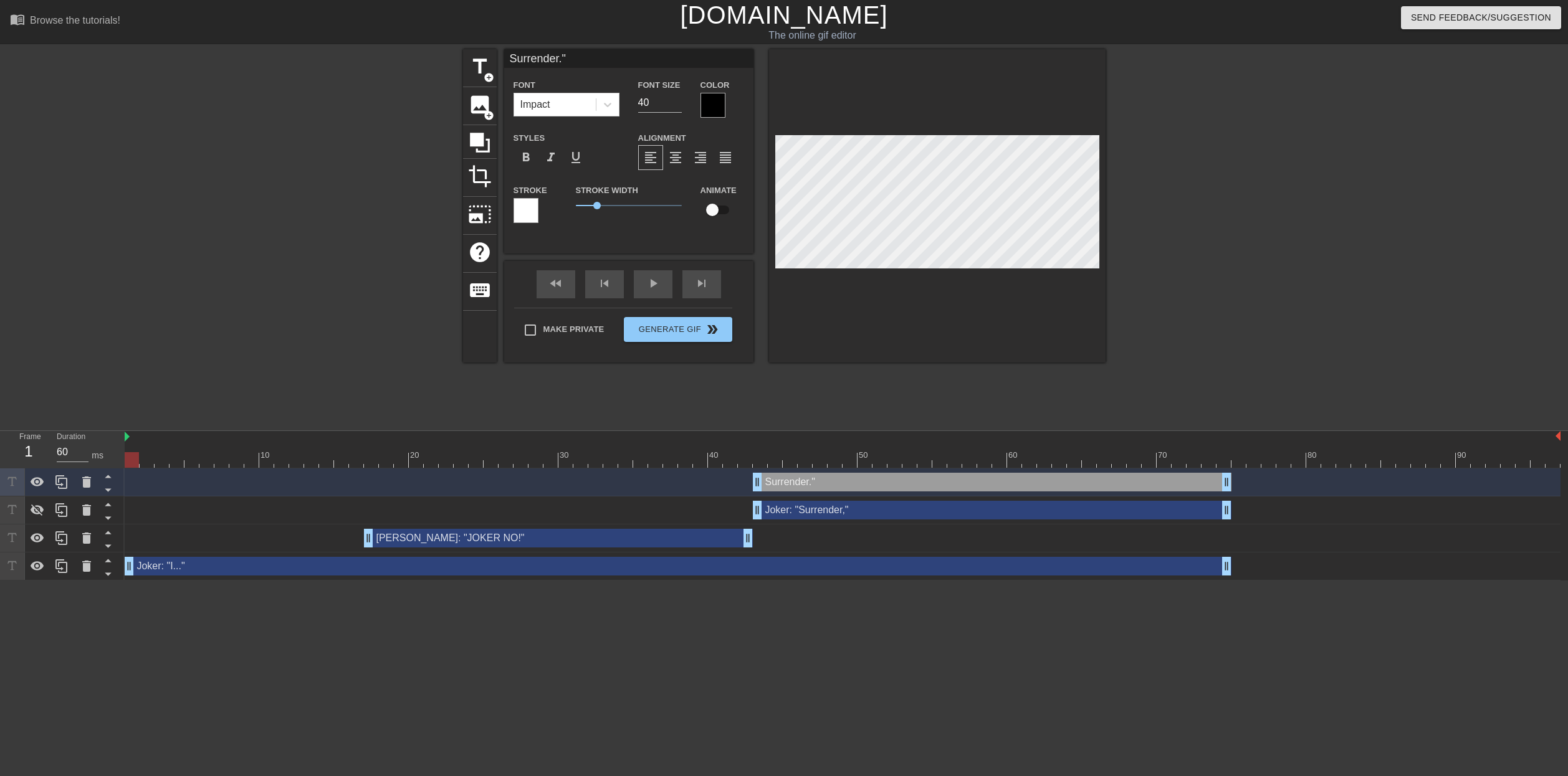
click at [166, 574] on div "Joker: "I..." drag_handle drag_handle" at bounding box center [679, 566] width 1107 height 19
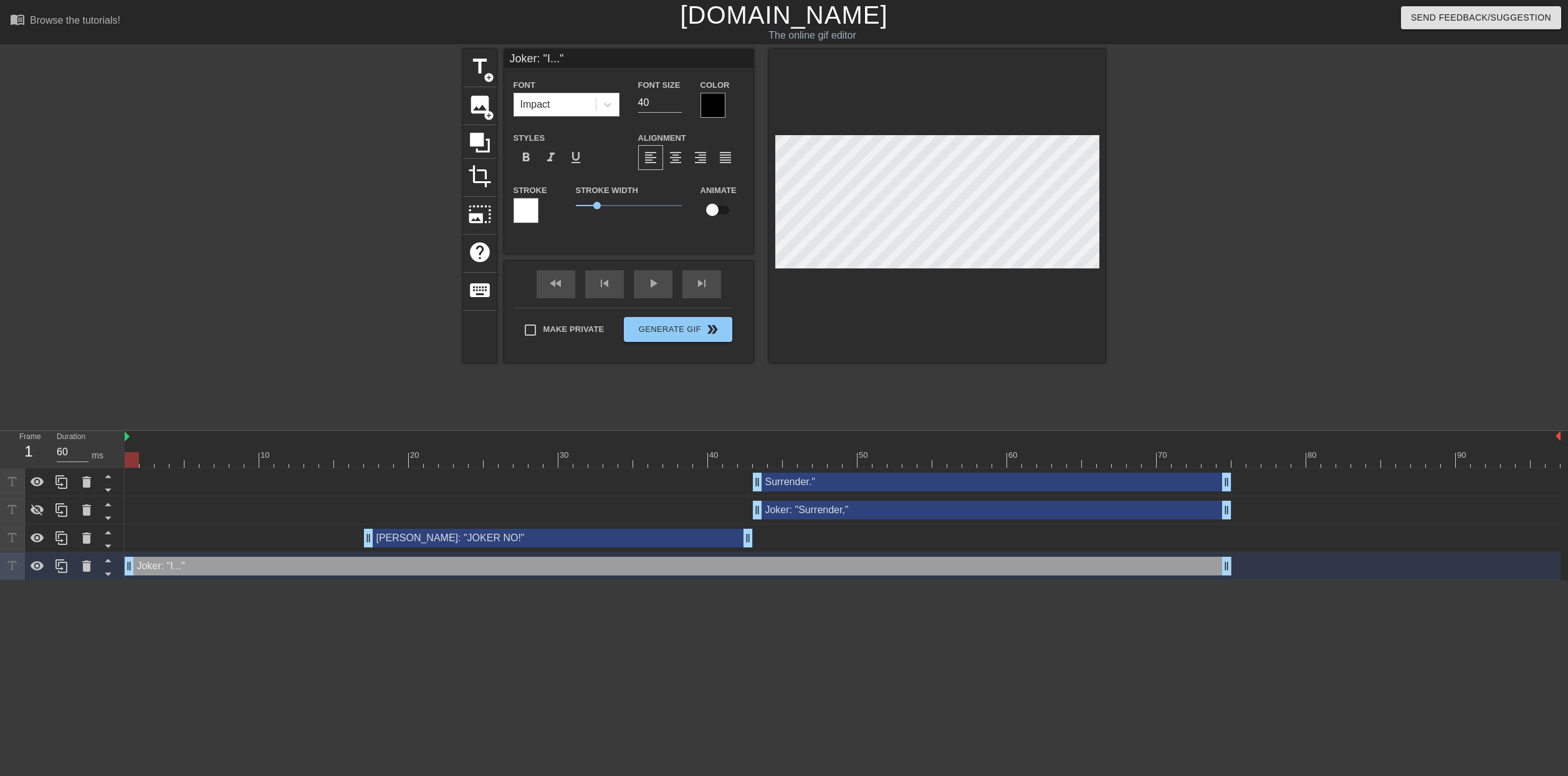
click at [134, 454] on div at bounding box center [132, 460] width 15 height 15
click at [131, 457] on div at bounding box center [132, 460] width 15 height 15
click at [134, 461] on div at bounding box center [843, 460] width 1436 height 15
drag, startPoint x: 760, startPoint y: 483, endPoint x: 804, endPoint y: 481, distance: 44.0
click at [126, 461] on div at bounding box center [843, 460] width 1436 height 15
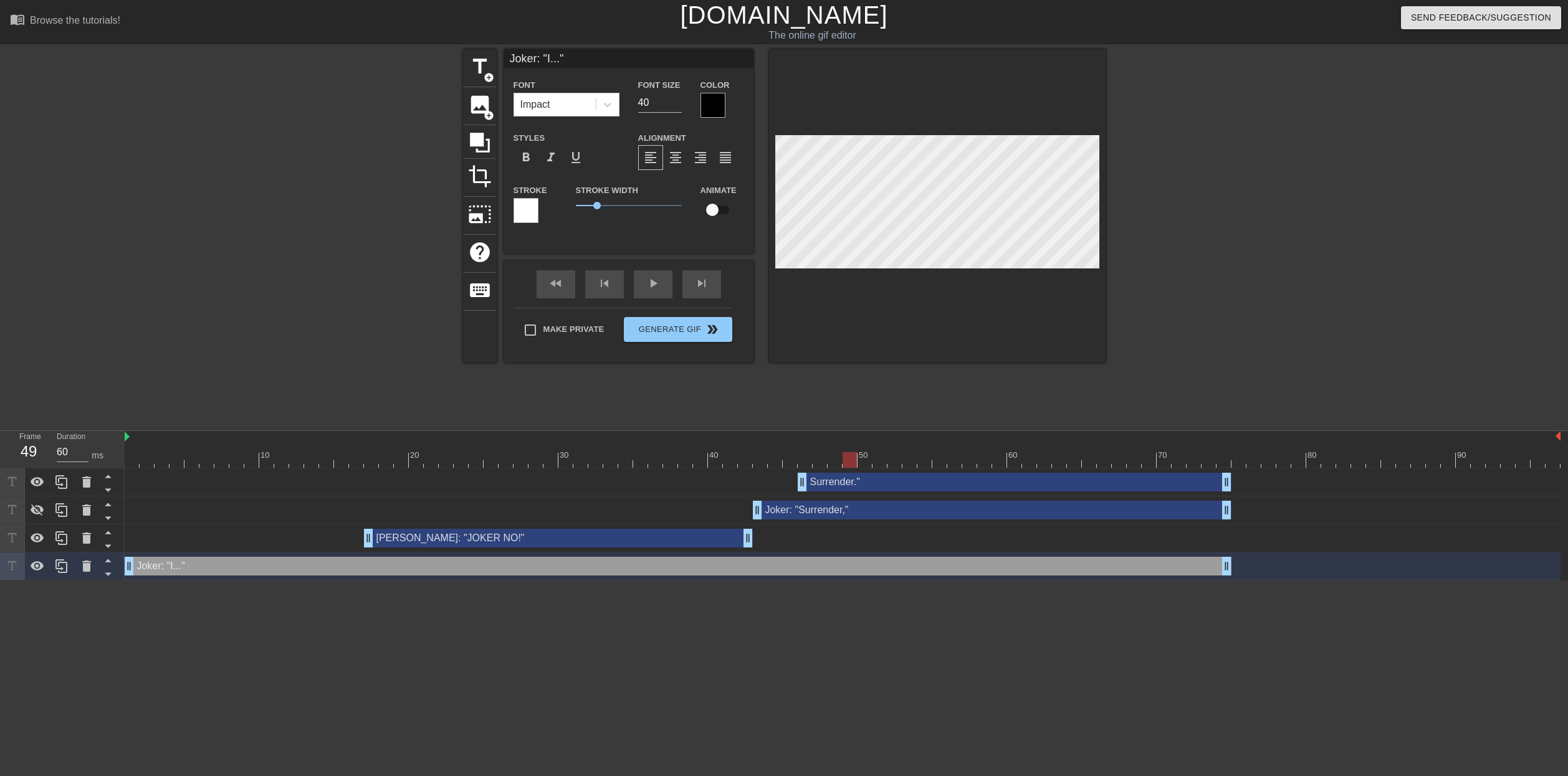
click at [805, 464] on div at bounding box center [843, 460] width 1436 height 15
click at [799, 569] on div "Joker: "I..." drag_handle drag_handle" at bounding box center [679, 566] width 1107 height 19
click at [63, 562] on icon at bounding box center [61, 566] width 15 height 15
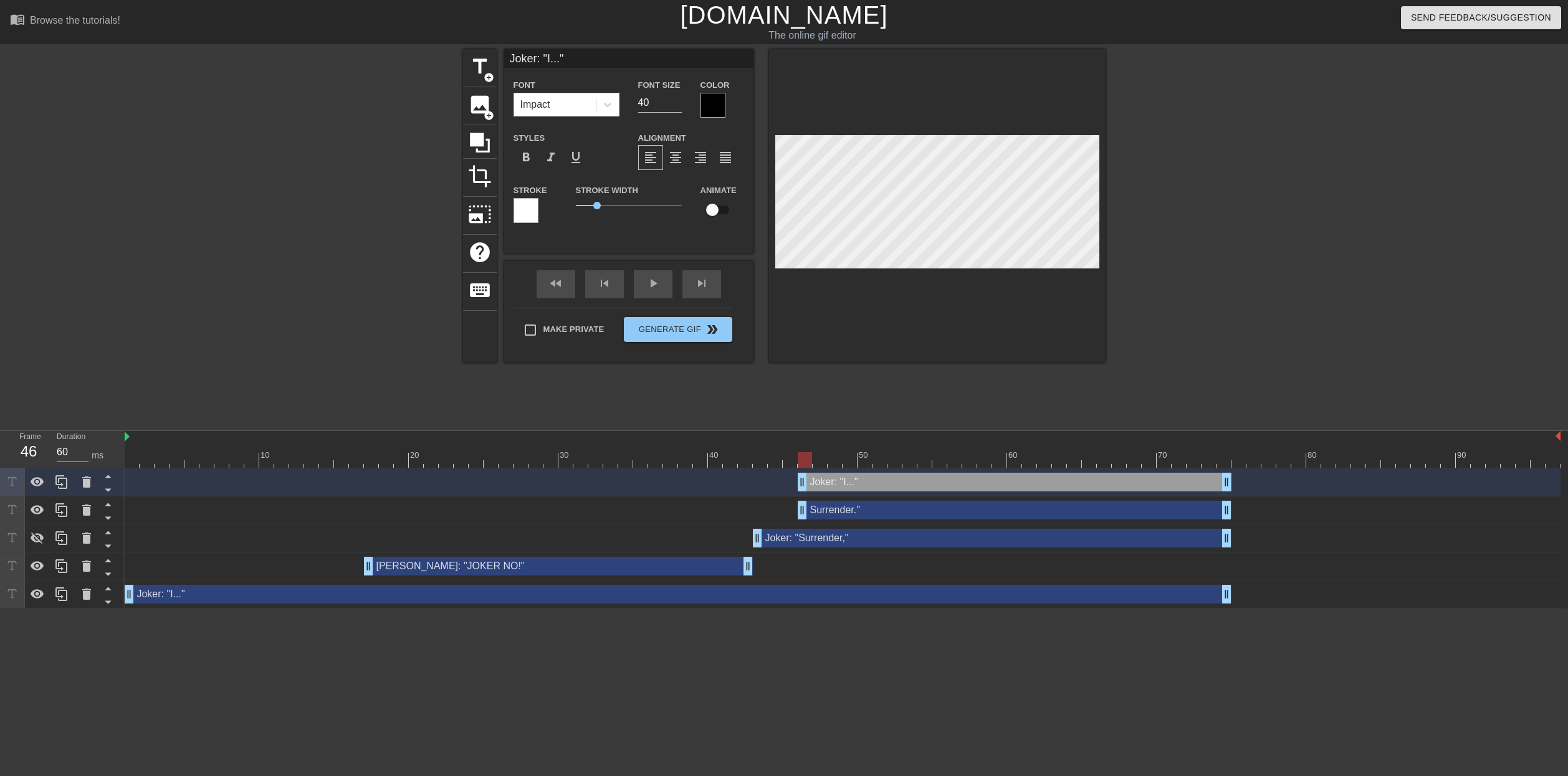
drag, startPoint x: 131, startPoint y: 480, endPoint x: 806, endPoint y: 497, distance: 675.2
click at [806, 497] on div "Joker: "I..." drag_handle drag_handle Surrender." drag_handle drag_handle Joker…" at bounding box center [847, 538] width 1444 height 140
drag, startPoint x: 1228, startPoint y: 595, endPoint x: 803, endPoint y: 590, distance: 425.0
click at [876, 481] on div "Joker: "I..." drag_handle drag_handle" at bounding box center [1014, 482] width 434 height 19
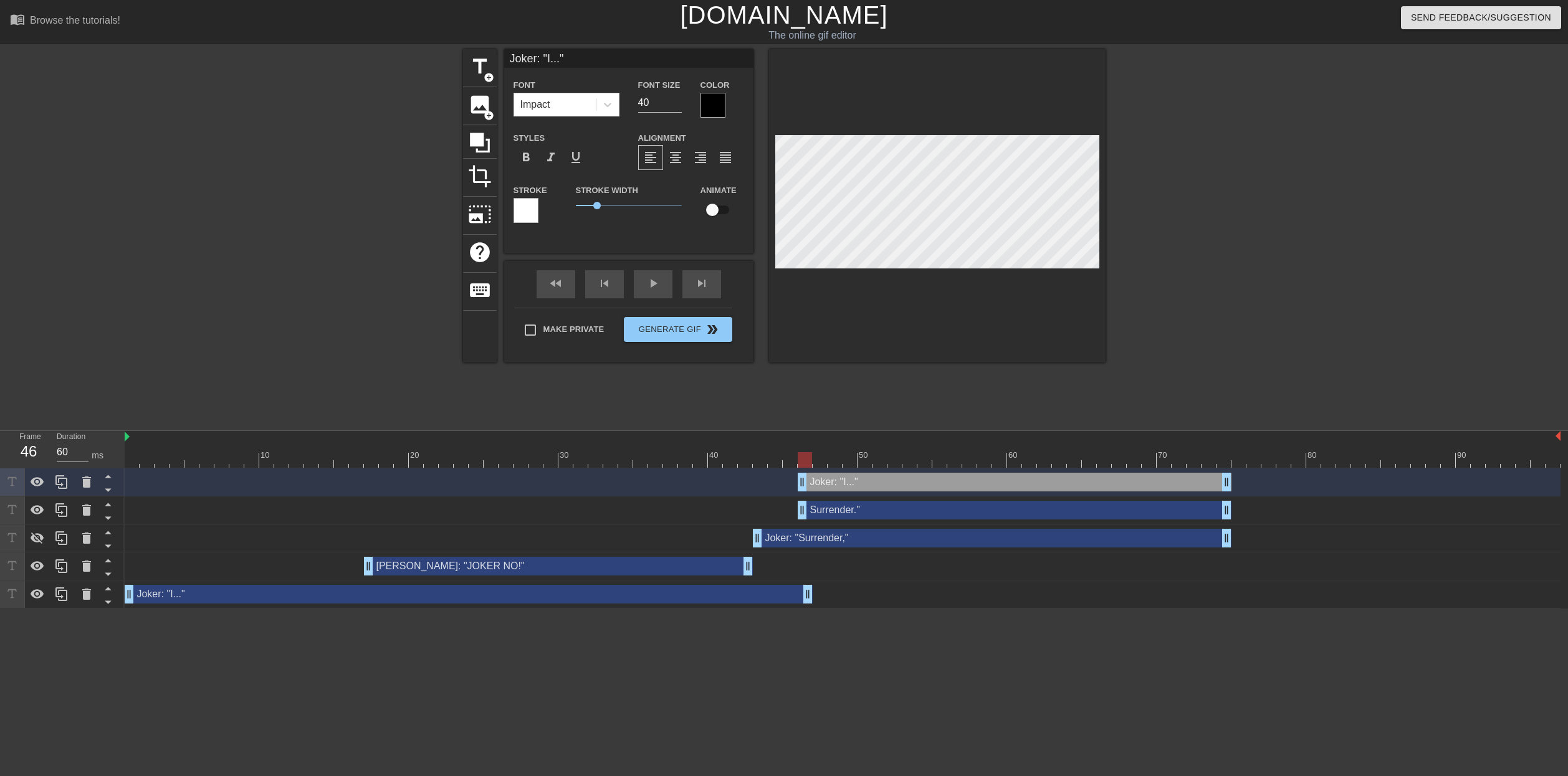
click at [596, 61] on input "Joker: "I..."" at bounding box center [628, 59] width 249 height 19
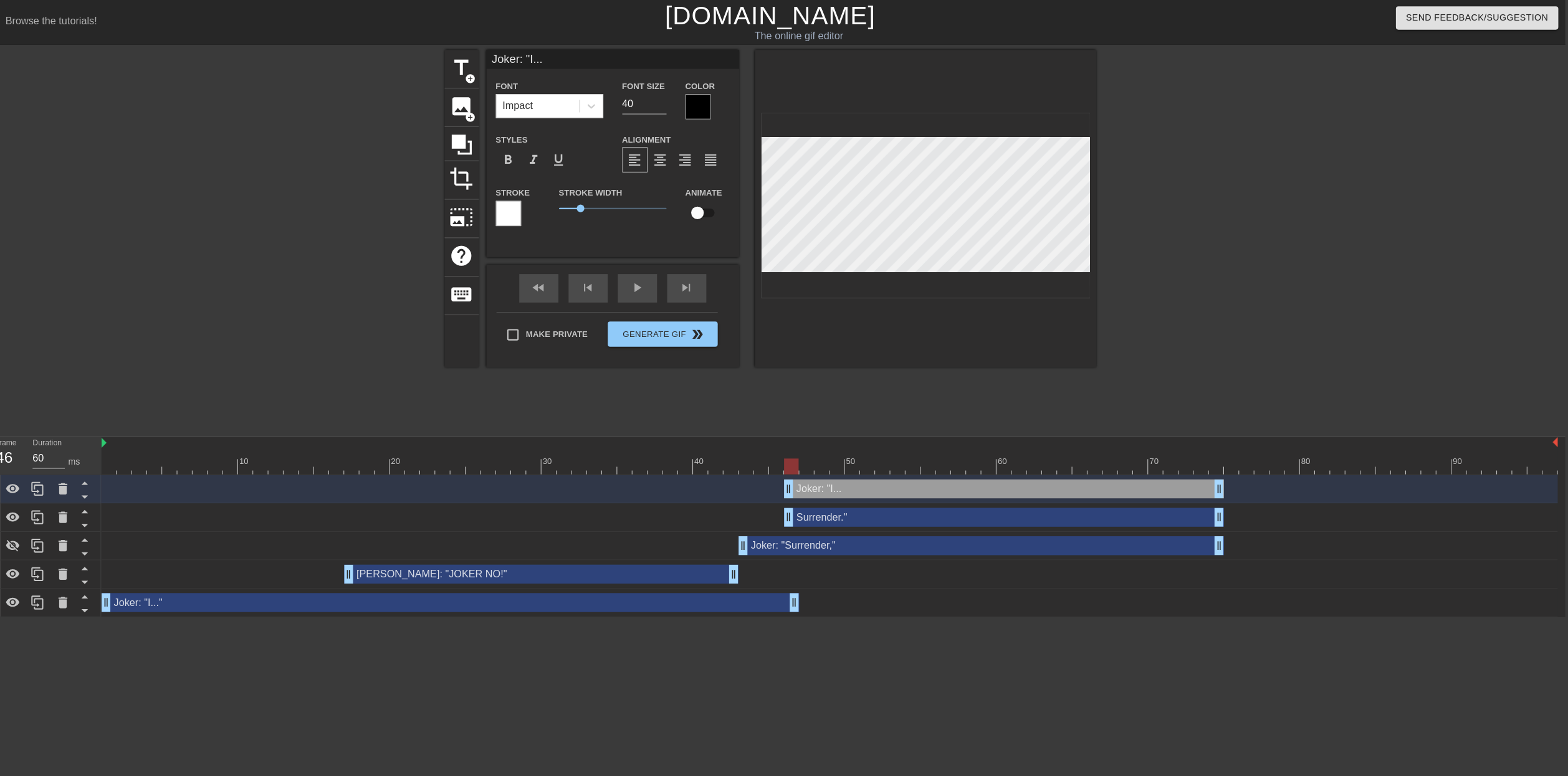
scroll to position [0, 9]
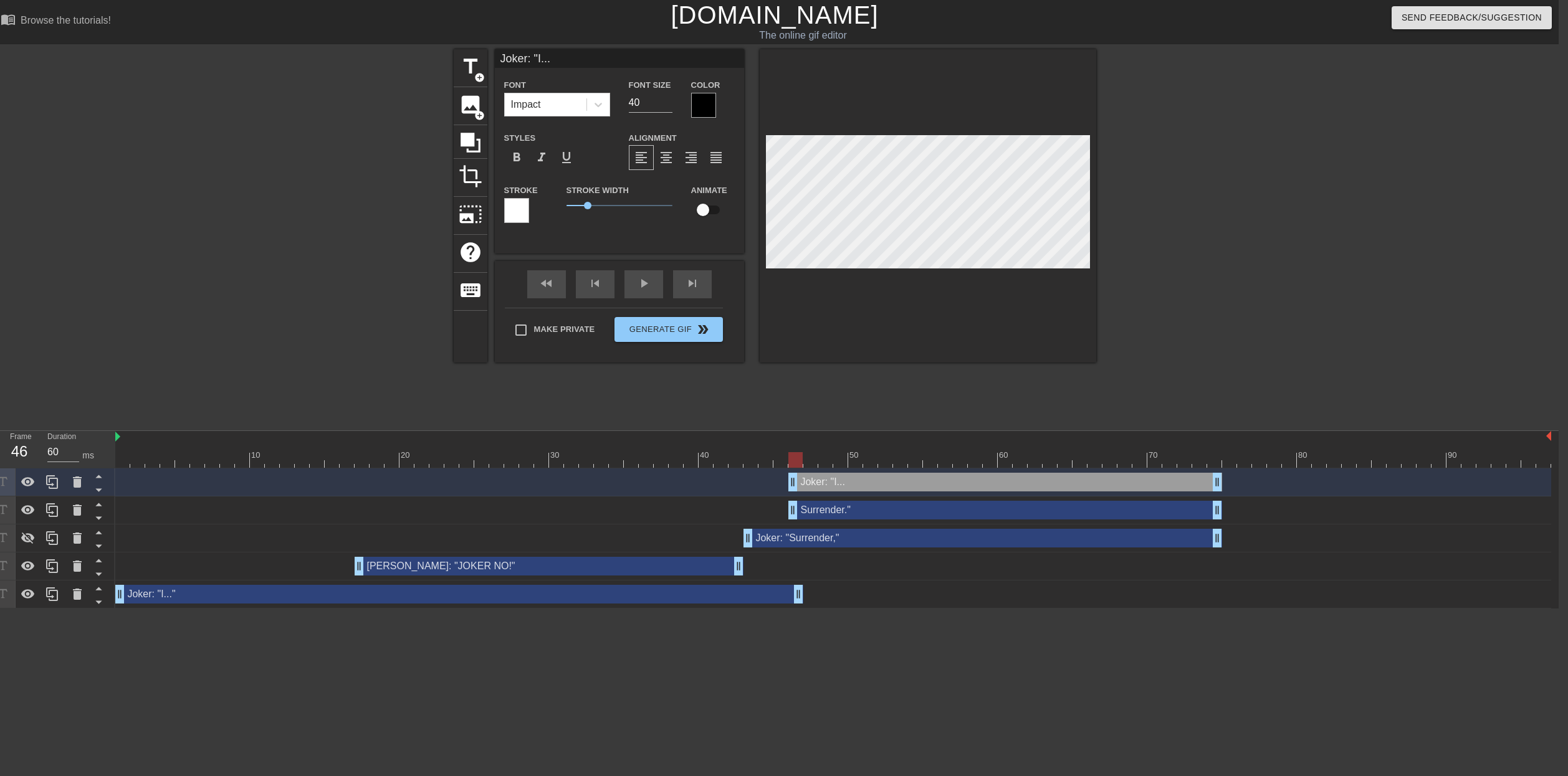
click at [794, 458] on div at bounding box center [795, 460] width 15 height 15
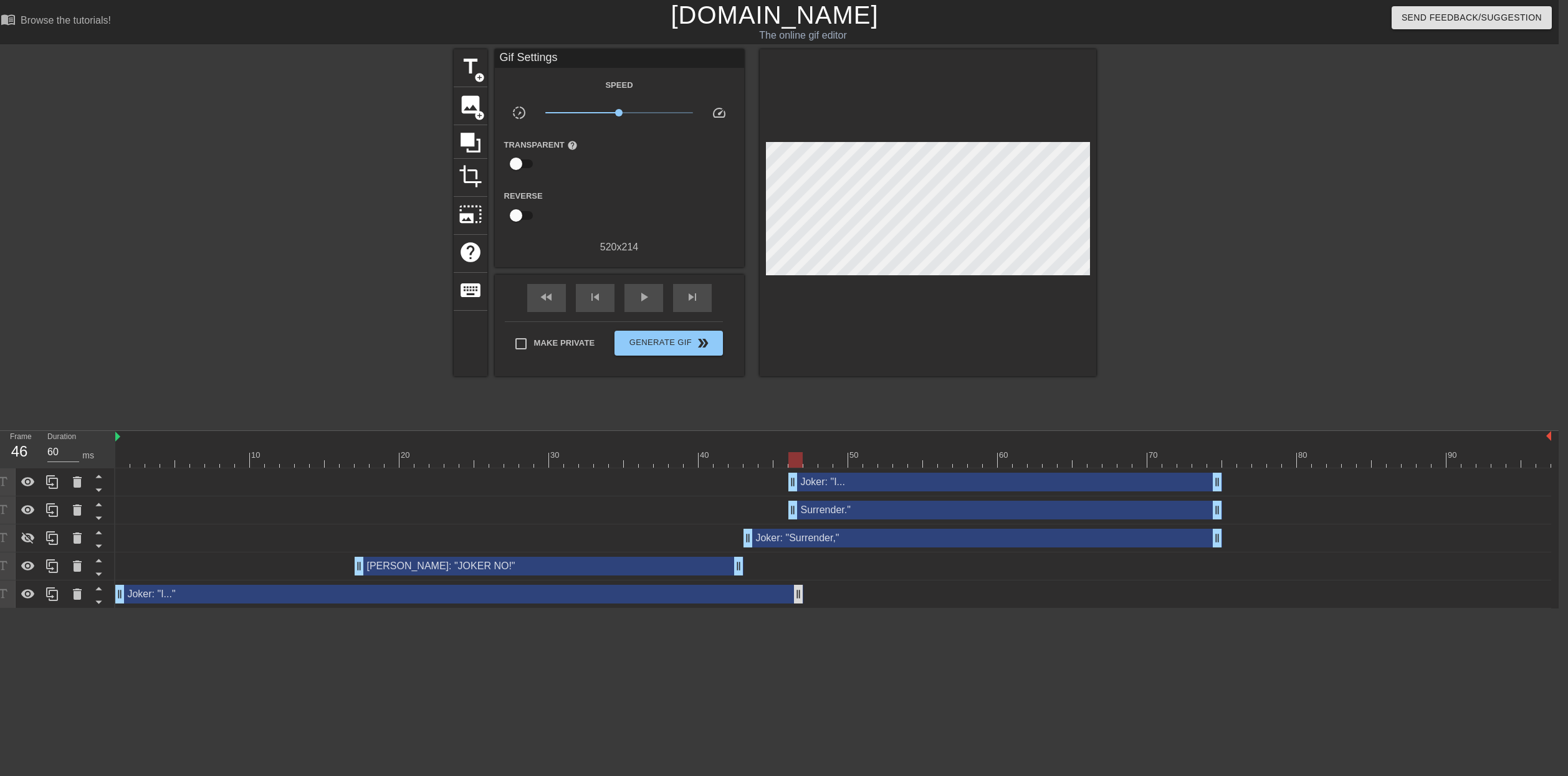
click at [799, 596] on div "Joker: "I..." drag_handle drag_handle" at bounding box center [833, 594] width 1436 height 19
drag, startPoint x: 795, startPoint y: 596, endPoint x: 786, endPoint y: 595, distance: 9.1
click at [124, 451] on div at bounding box center [122, 452] width 15 height 15
click at [126, 450] on div at bounding box center [122, 452] width 15 height 15
drag, startPoint x: 739, startPoint y: 568, endPoint x: 783, endPoint y: 569, distance: 44.0
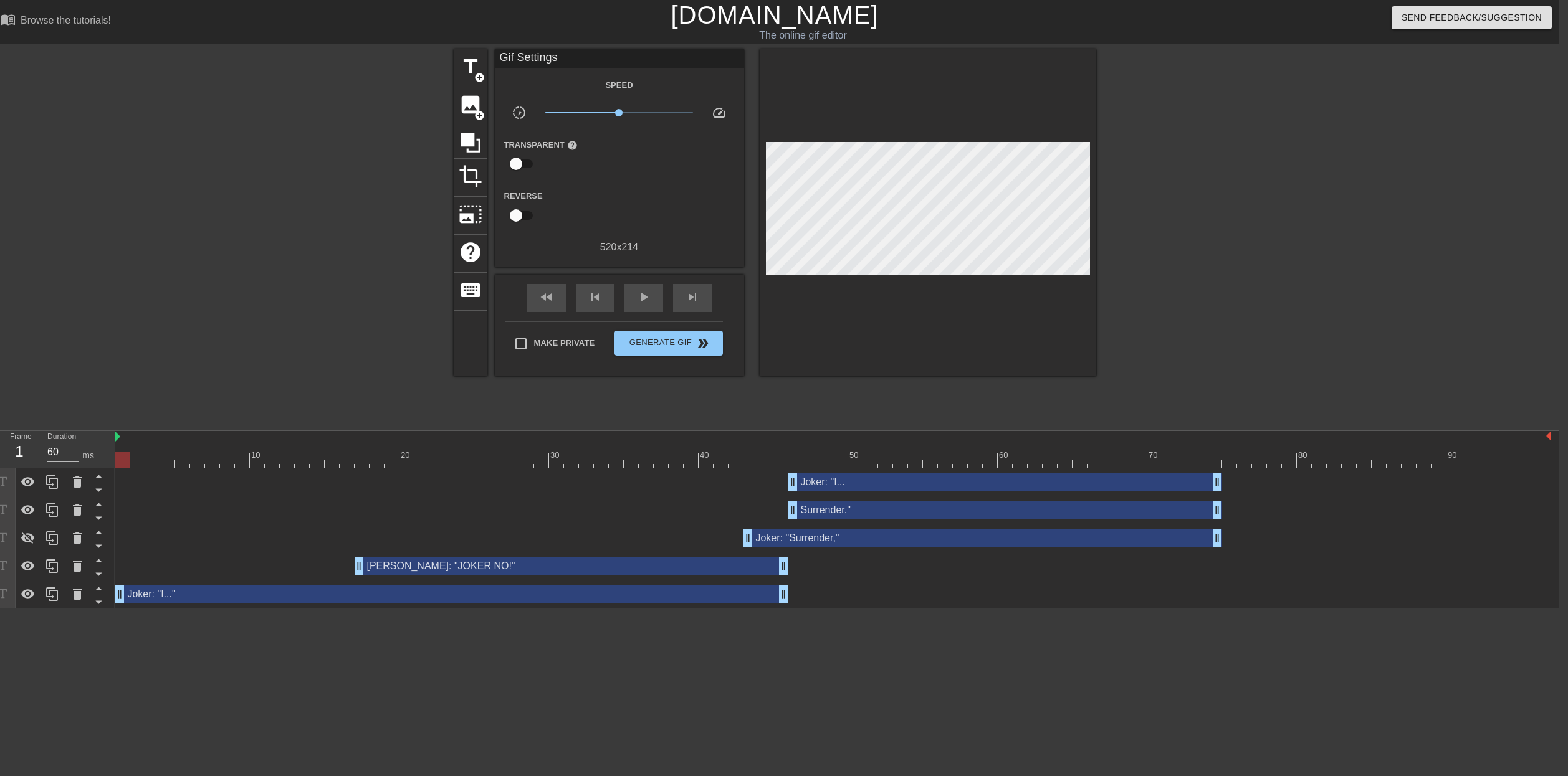
click at [124, 445] on div at bounding box center [122, 452] width 15 height 15
click at [794, 450] on div at bounding box center [795, 452] width 15 height 15
drag, startPoint x: 794, startPoint y: 485, endPoint x: 797, endPoint y: 529, distance: 44.1
drag, startPoint x: 794, startPoint y: 516, endPoint x: 819, endPoint y: 551, distance: 43.0
drag, startPoint x: 781, startPoint y: 565, endPoint x: 848, endPoint y: 572, distance: 67.4
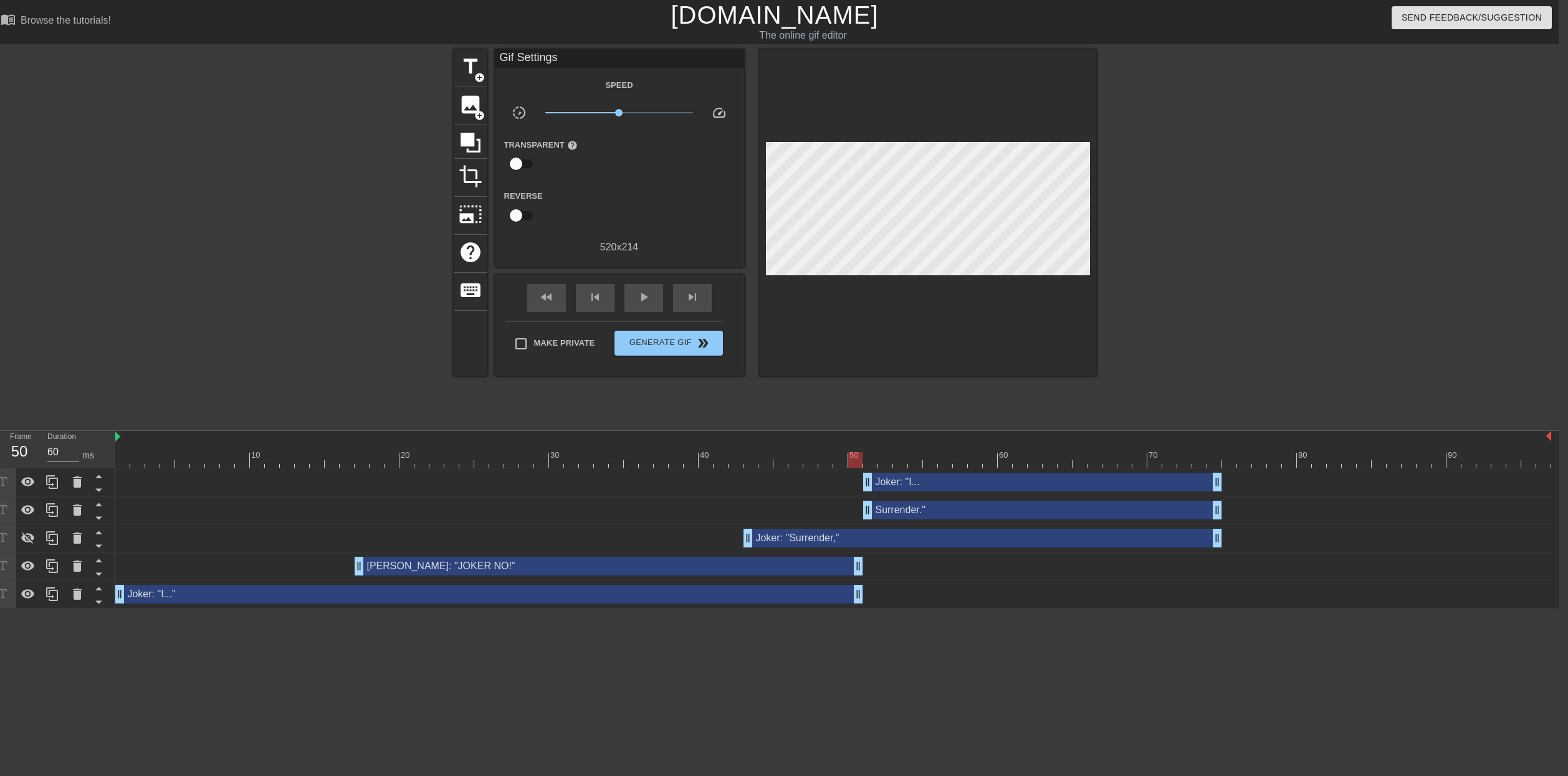
drag, startPoint x: 782, startPoint y: 592, endPoint x: 855, endPoint y: 594, distance: 73.0
click at [120, 456] on div at bounding box center [833, 460] width 1436 height 15
drag, startPoint x: 1218, startPoint y: 479, endPoint x: 1346, endPoint y: 484, distance: 128.1
drag, startPoint x: 1221, startPoint y: 512, endPoint x: 1352, endPoint y: 509, distance: 131.0
click at [124, 453] on div at bounding box center [833, 460] width 1436 height 15
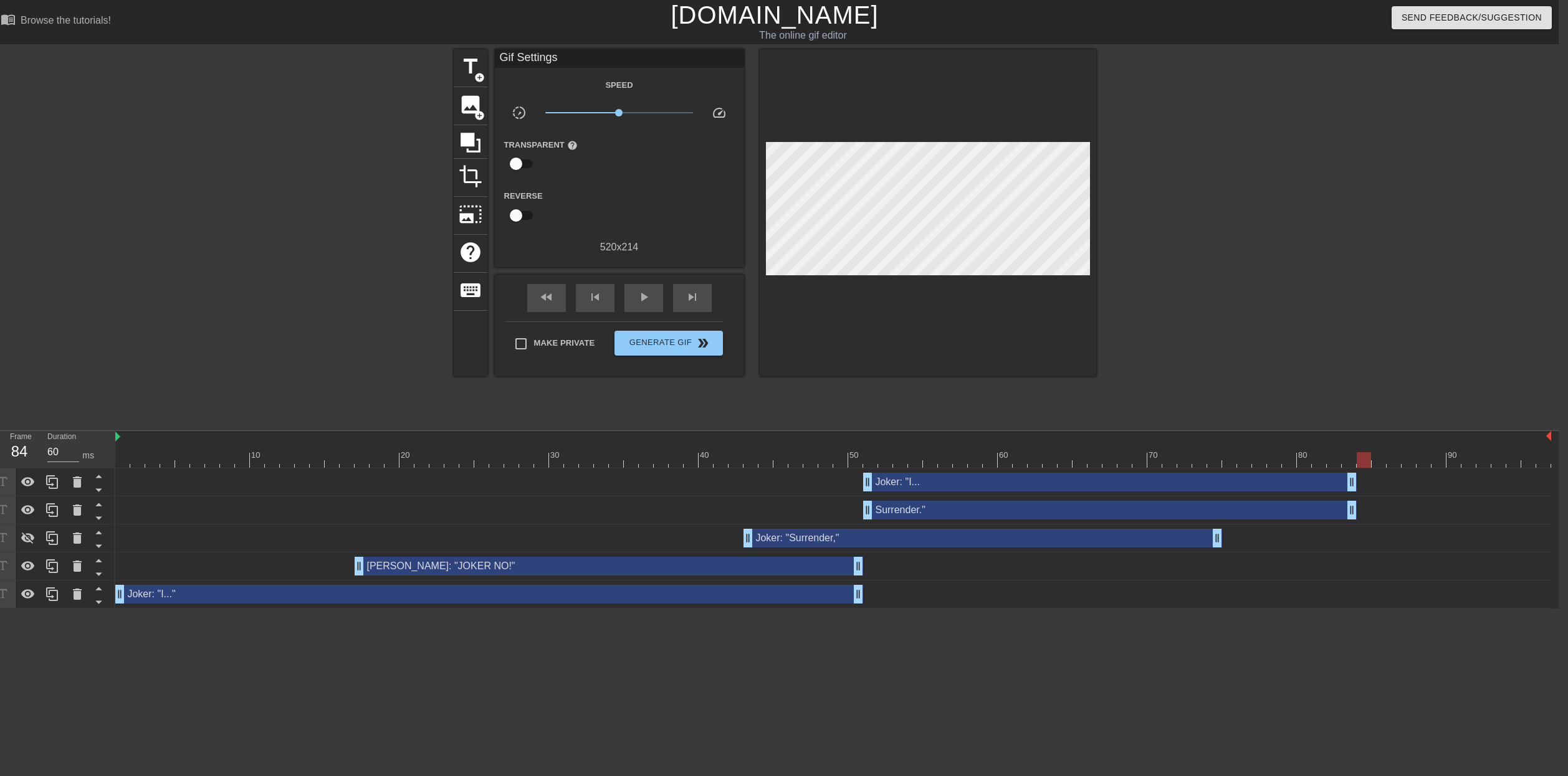
click at [778, 567] on div "[PERSON_NAME]: "JOKER NO!" drag_handle drag_handle" at bounding box center [609, 566] width 509 height 19
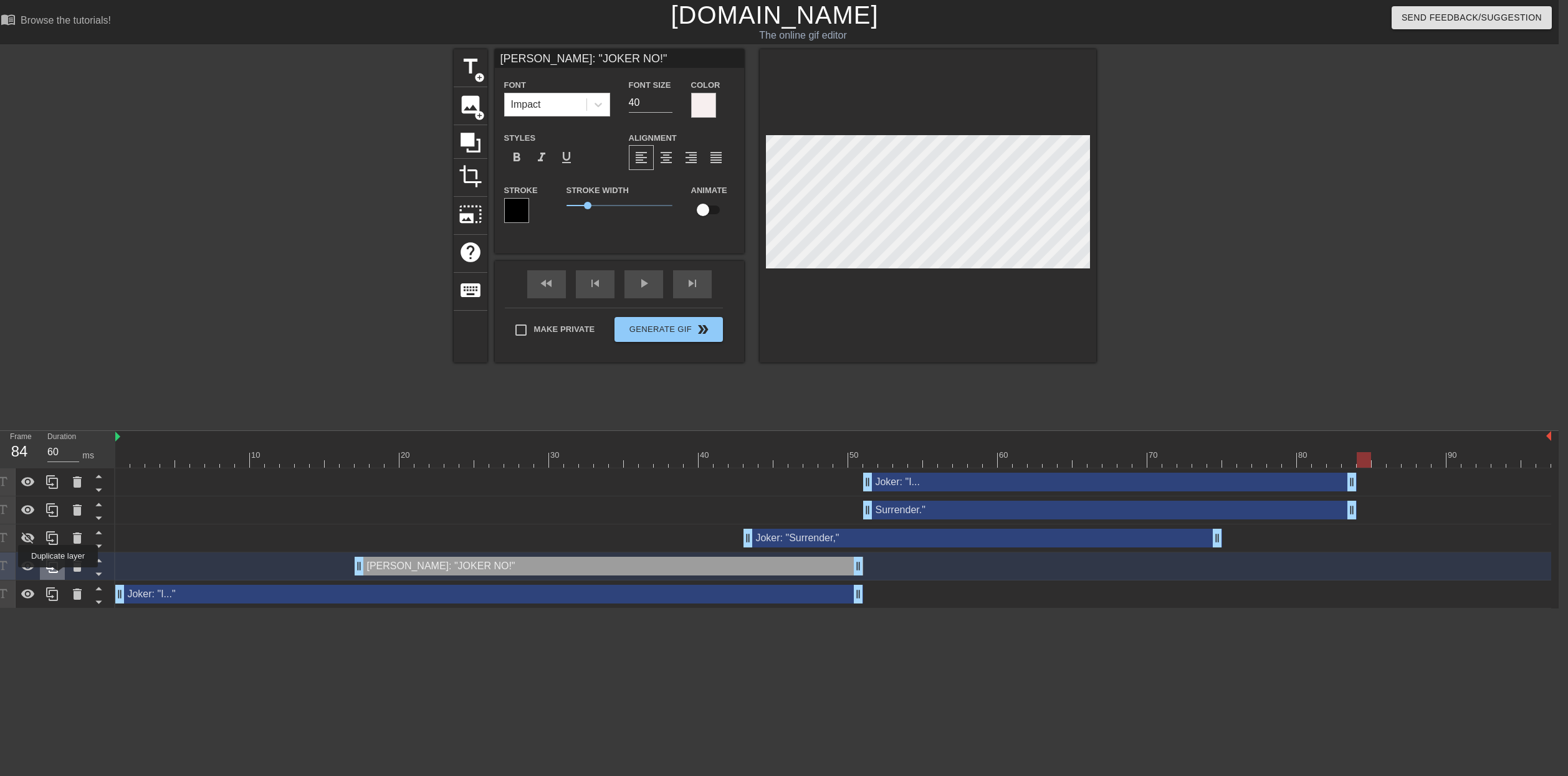
click at [59, 576] on div at bounding box center [52, 566] width 25 height 27
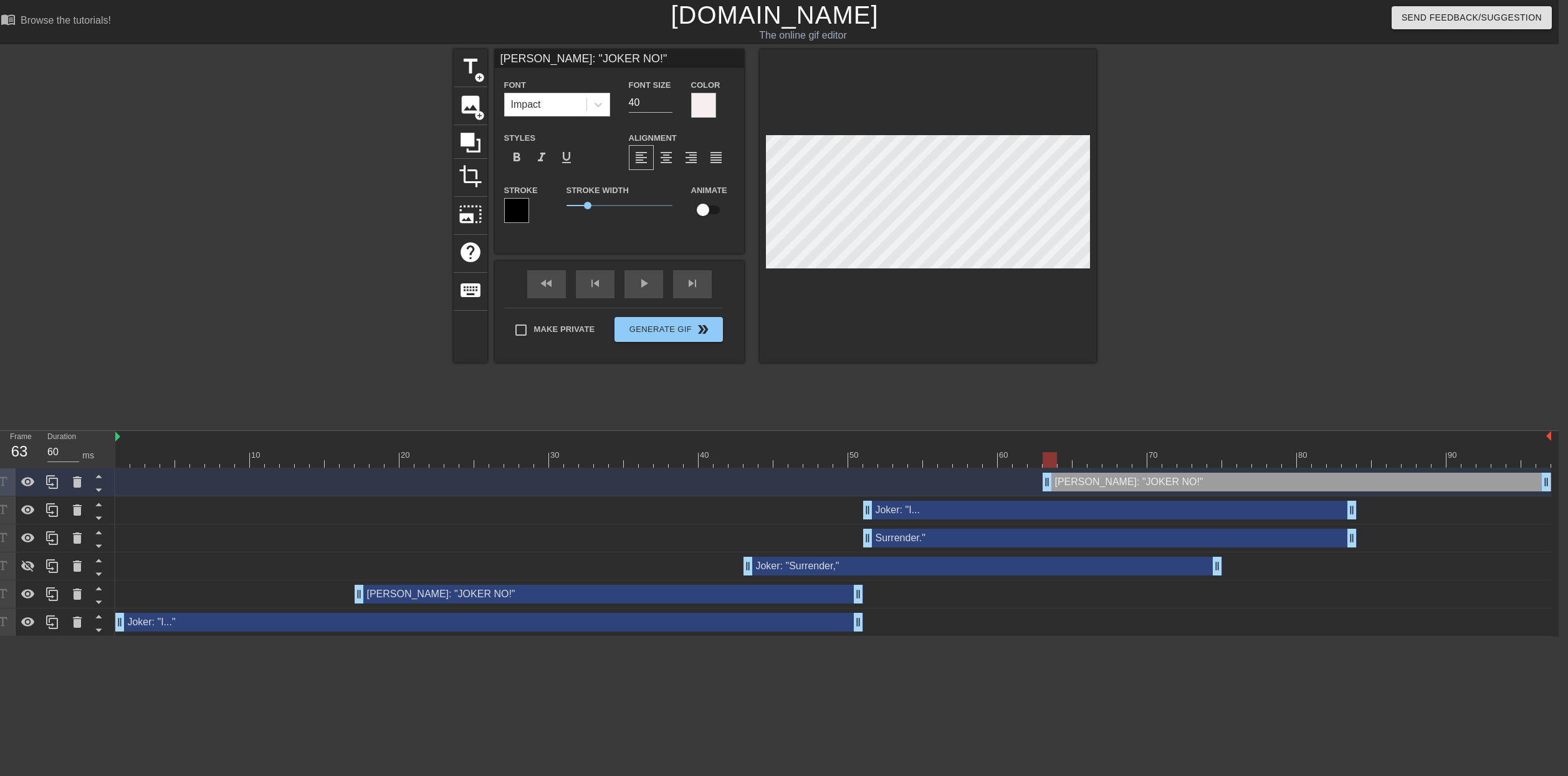
drag, startPoint x: 744, startPoint y: 483, endPoint x: 1530, endPoint y: 455, distance: 786.5
click at [1530, 455] on div "10 20 30 40 50 60 70 80 90 [PERSON_NAME]: "JOKER NO!" drag_handle drag_handle J…" at bounding box center [837, 534] width 1444 height 206
drag, startPoint x: 1045, startPoint y: 479, endPoint x: 1382, endPoint y: 482, distance: 337.0
drag, startPoint x: 1352, startPoint y: 509, endPoint x: 1365, endPoint y: 535, distance: 29.1
drag, startPoint x: 1350, startPoint y: 538, endPoint x: 1361, endPoint y: 537, distance: 11.0
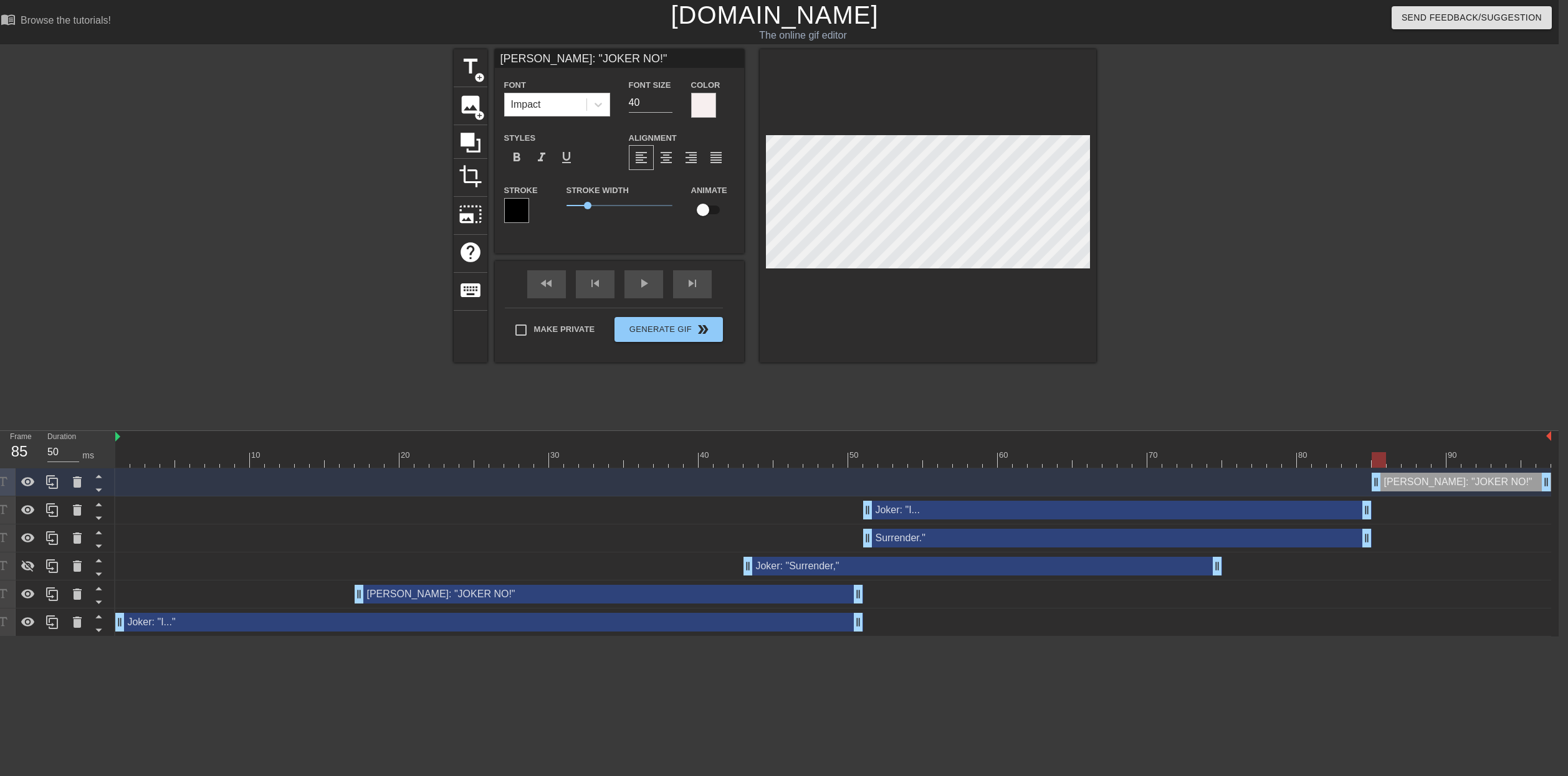
click at [1381, 467] on div at bounding box center [833, 460] width 1436 height 15
click at [606, 60] on input "[PERSON_NAME]: "JOKER NO!"" at bounding box center [619, 59] width 249 height 19
click at [1382, 445] on div at bounding box center [1379, 452] width 15 height 15
click at [134, 455] on div at bounding box center [833, 460] width 1436 height 15
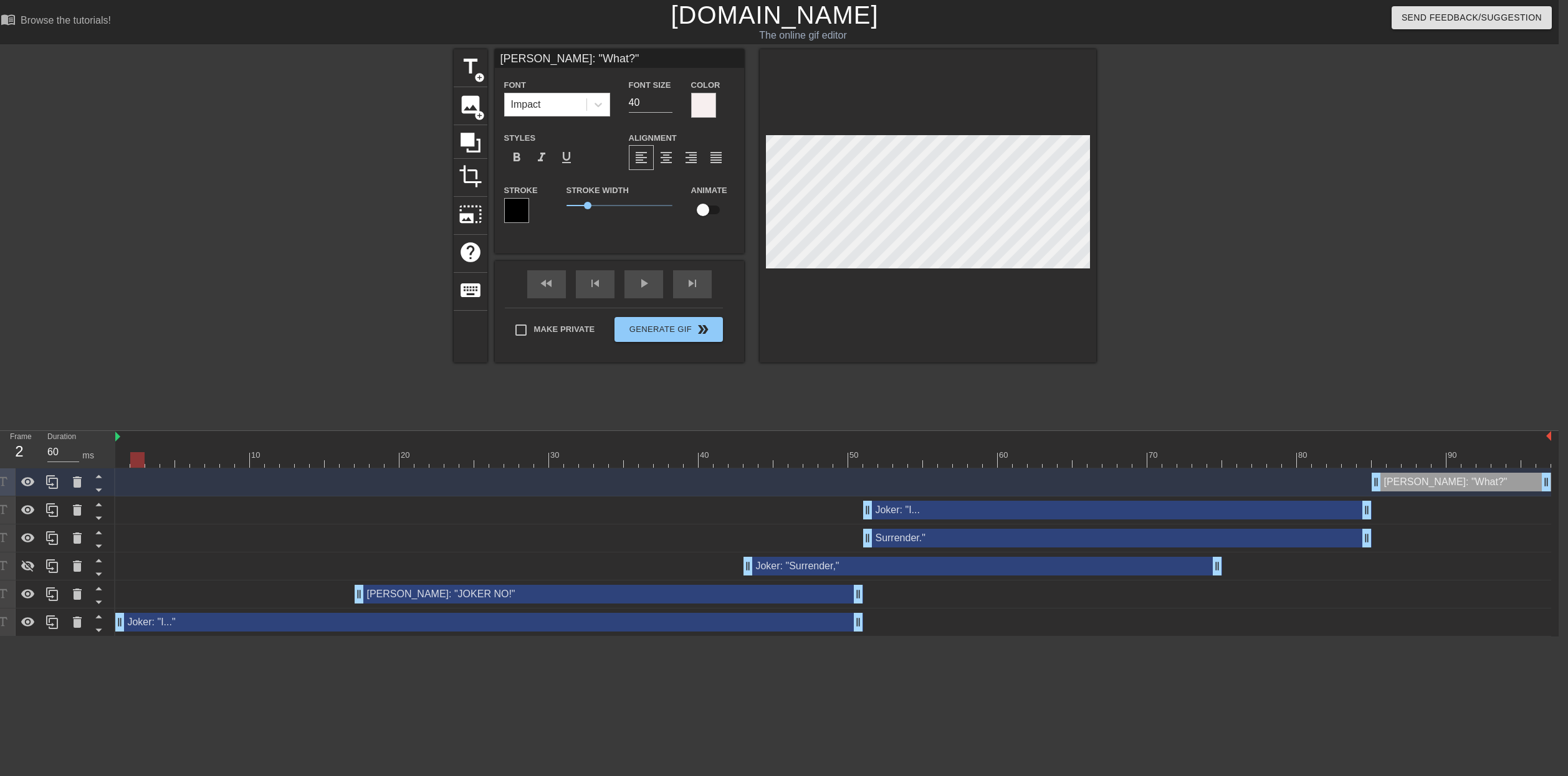
click at [128, 459] on div at bounding box center [833, 460] width 1436 height 15
click at [660, 322] on div "Make Private Generate Gif double_arrow" at bounding box center [614, 332] width 218 height 50
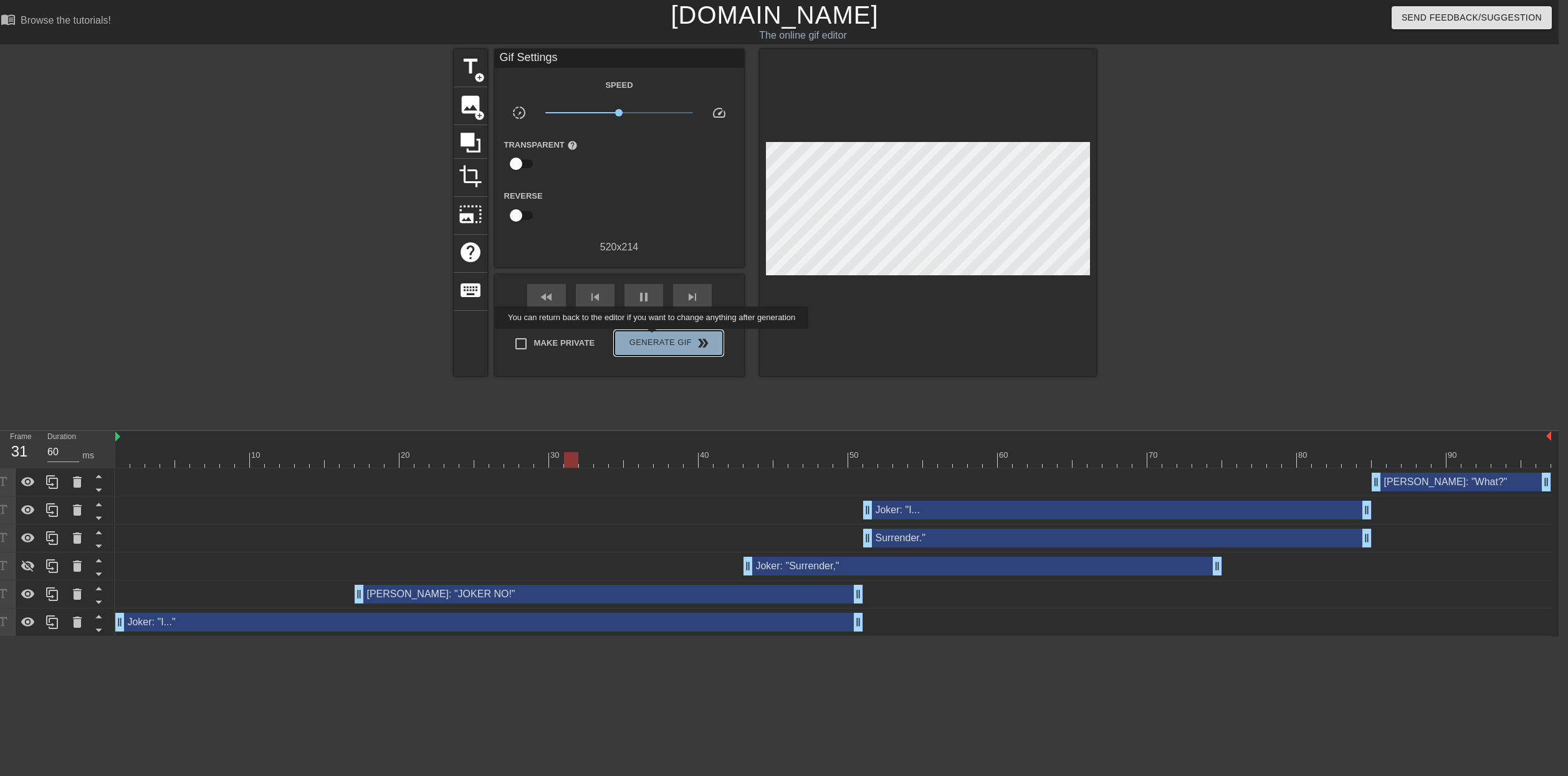
click at [660, 338] on span "Generate Gif double_arrow" at bounding box center [668, 343] width 98 height 15
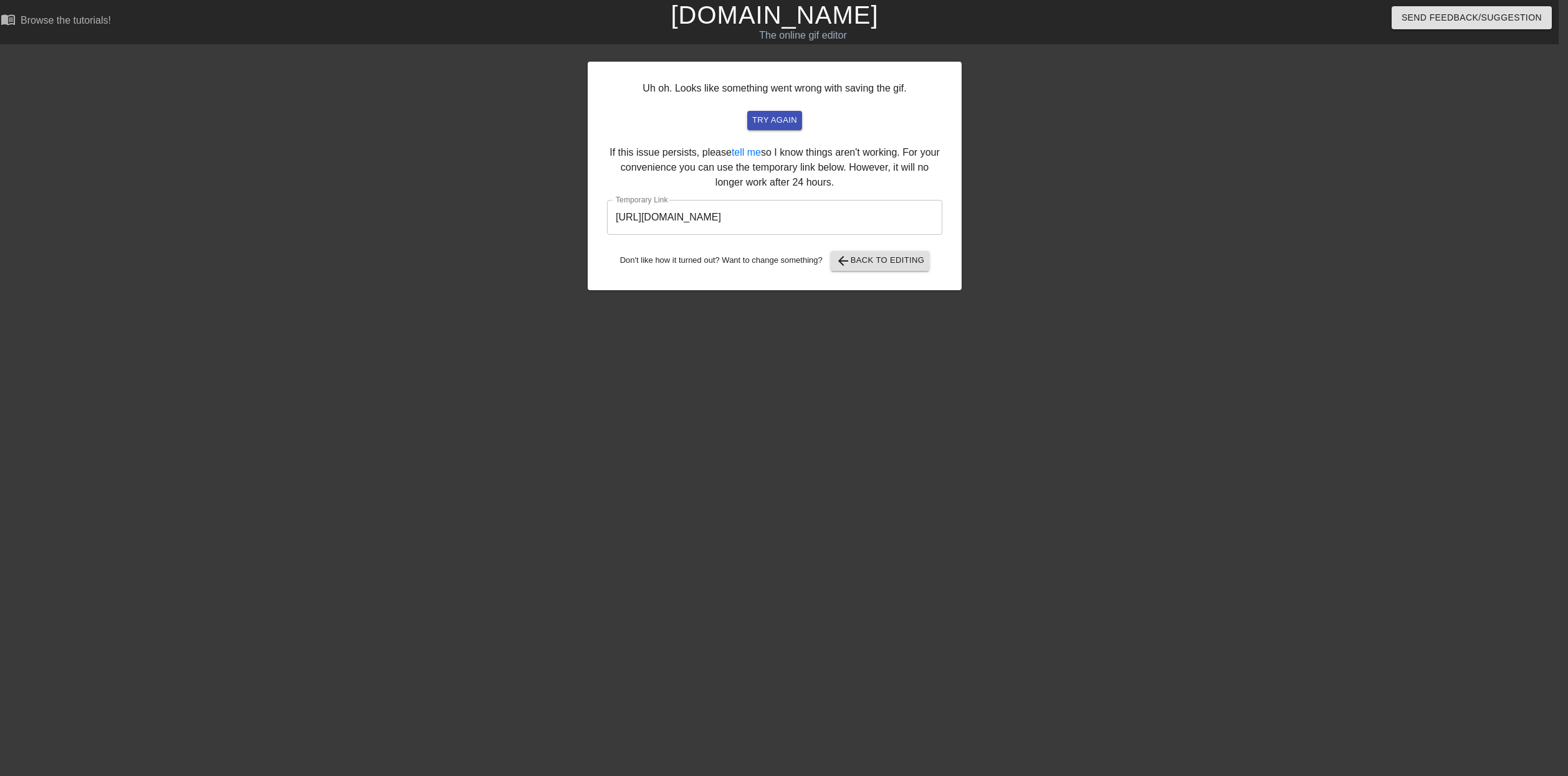
click at [844, 218] on input "[URL][DOMAIN_NAME]" at bounding box center [775, 218] width 335 height 35
